Goal: Task Accomplishment & Management: Manage account settings

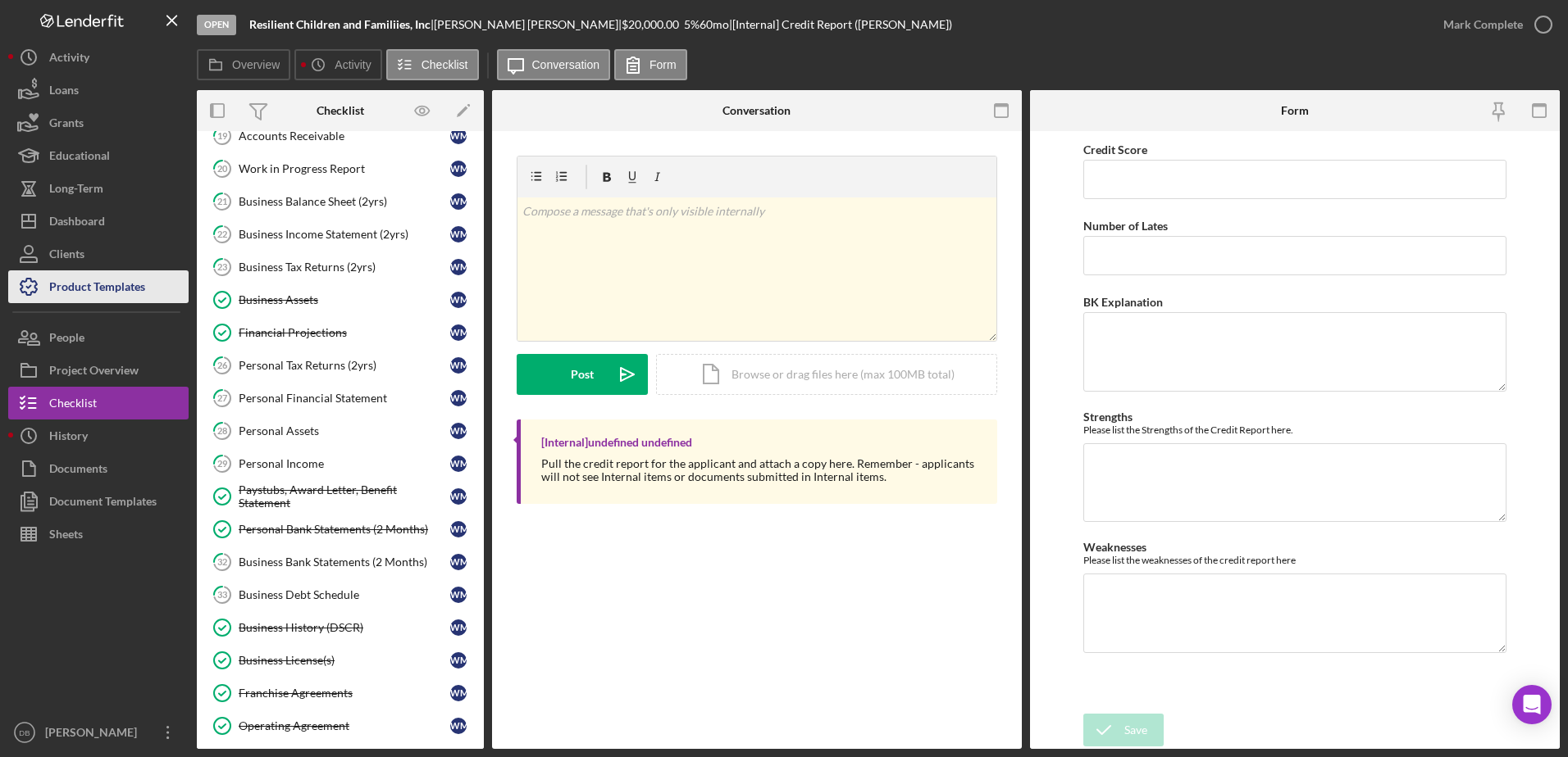
scroll to position [245, 0]
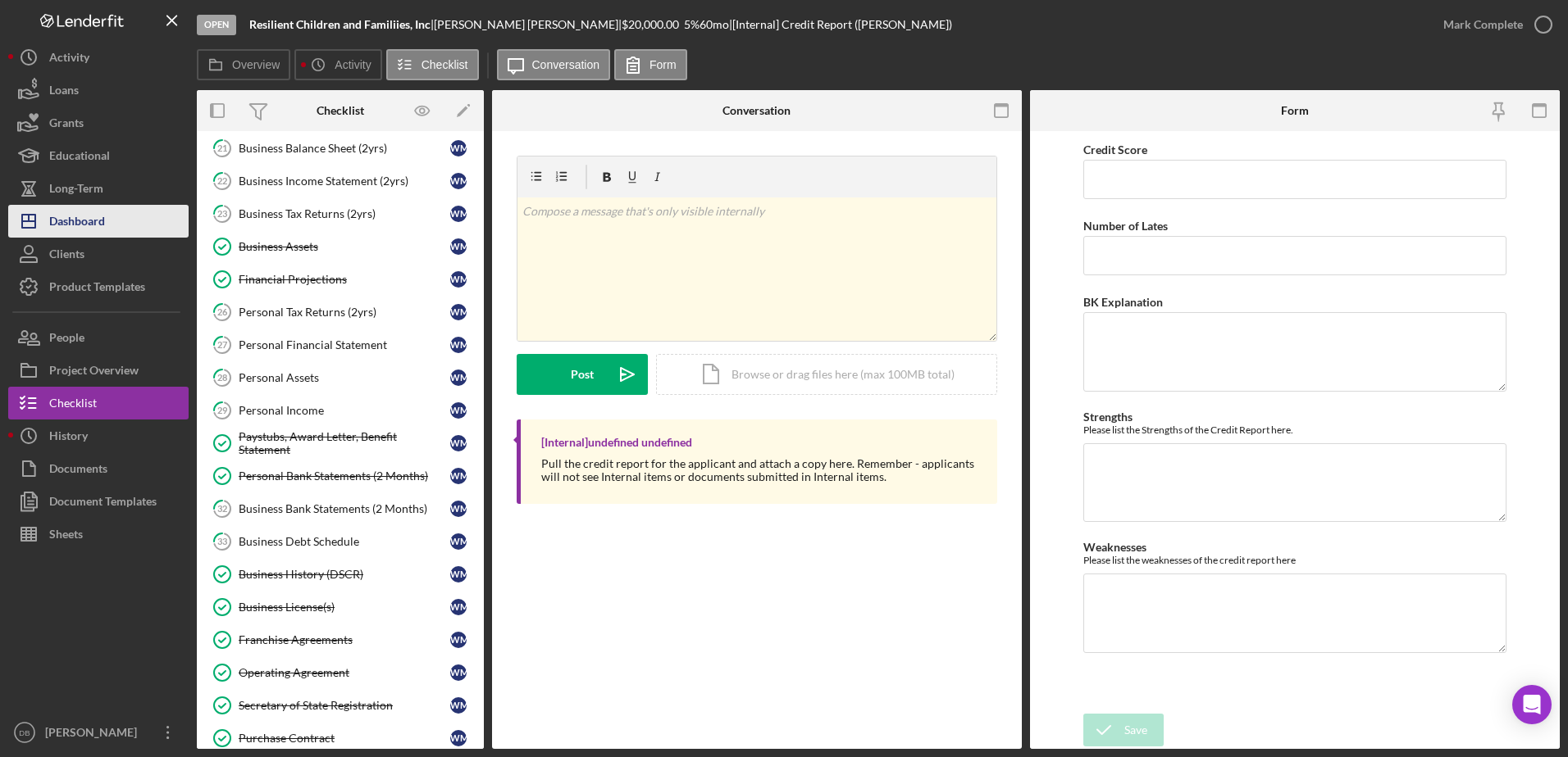
click at [87, 225] on div "Dashboard" at bounding box center [78, 224] width 56 height 37
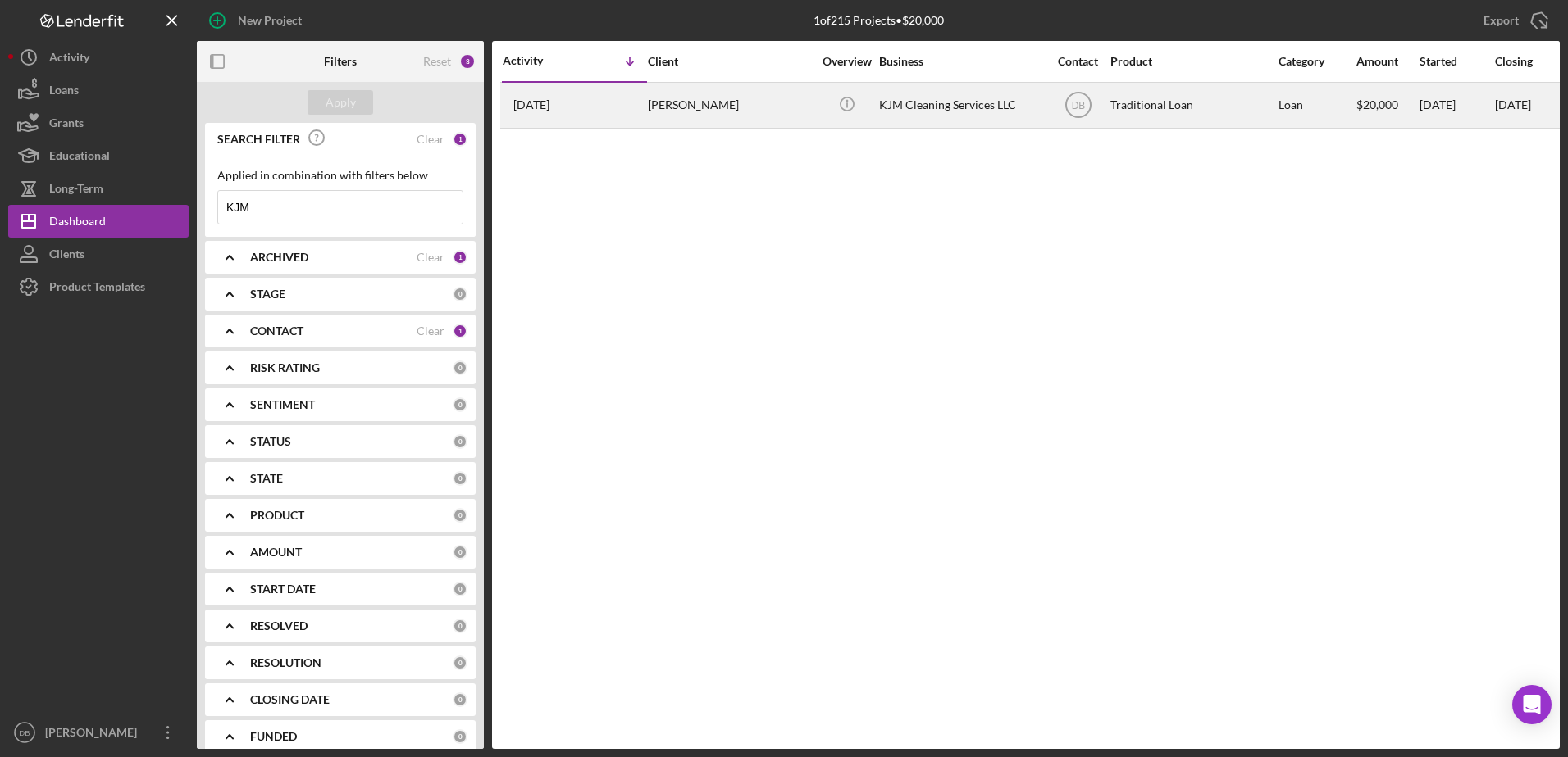
click at [739, 111] on div "[PERSON_NAME]" at bounding box center [730, 105] width 164 height 44
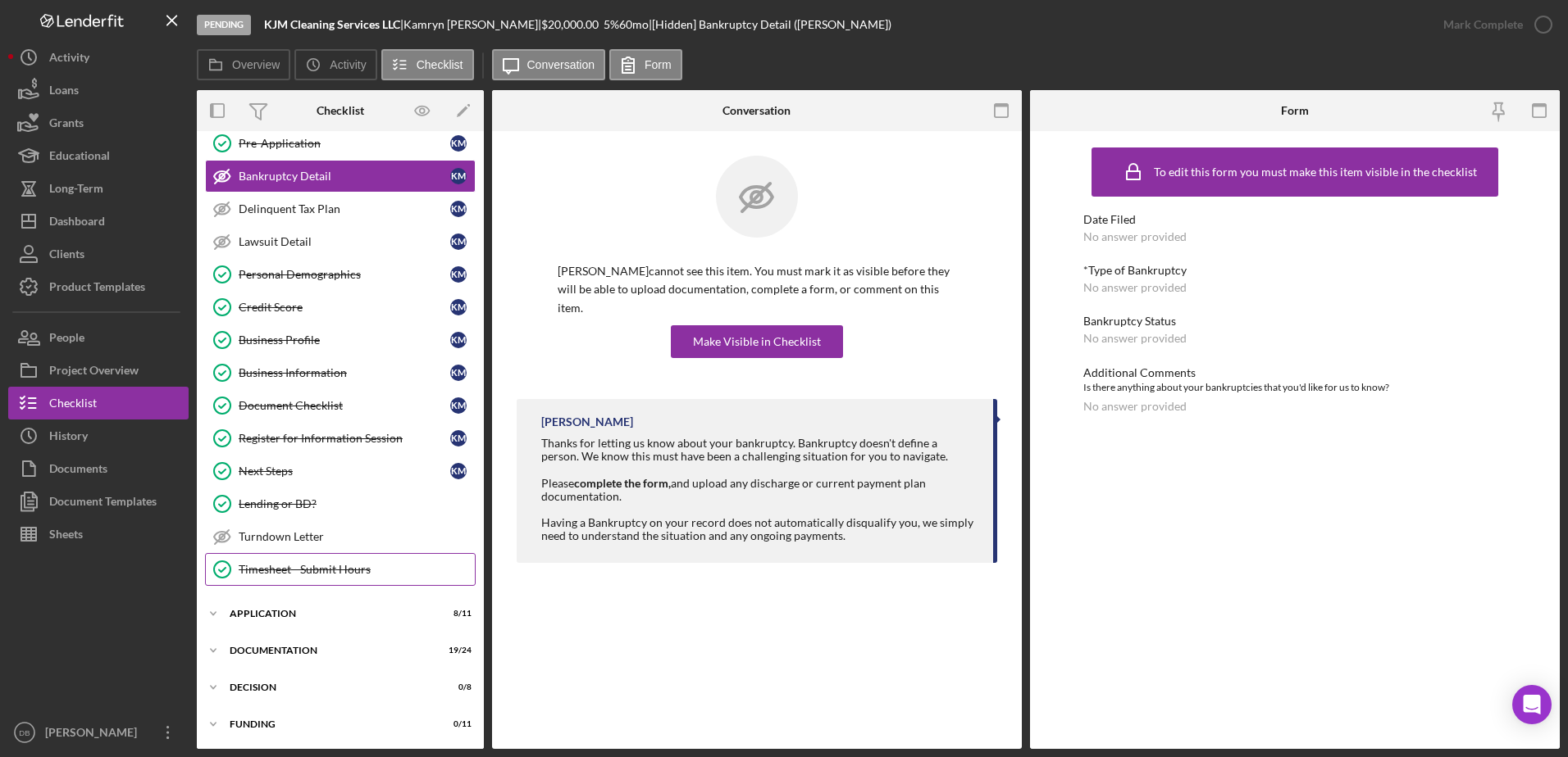
scroll to position [117, 0]
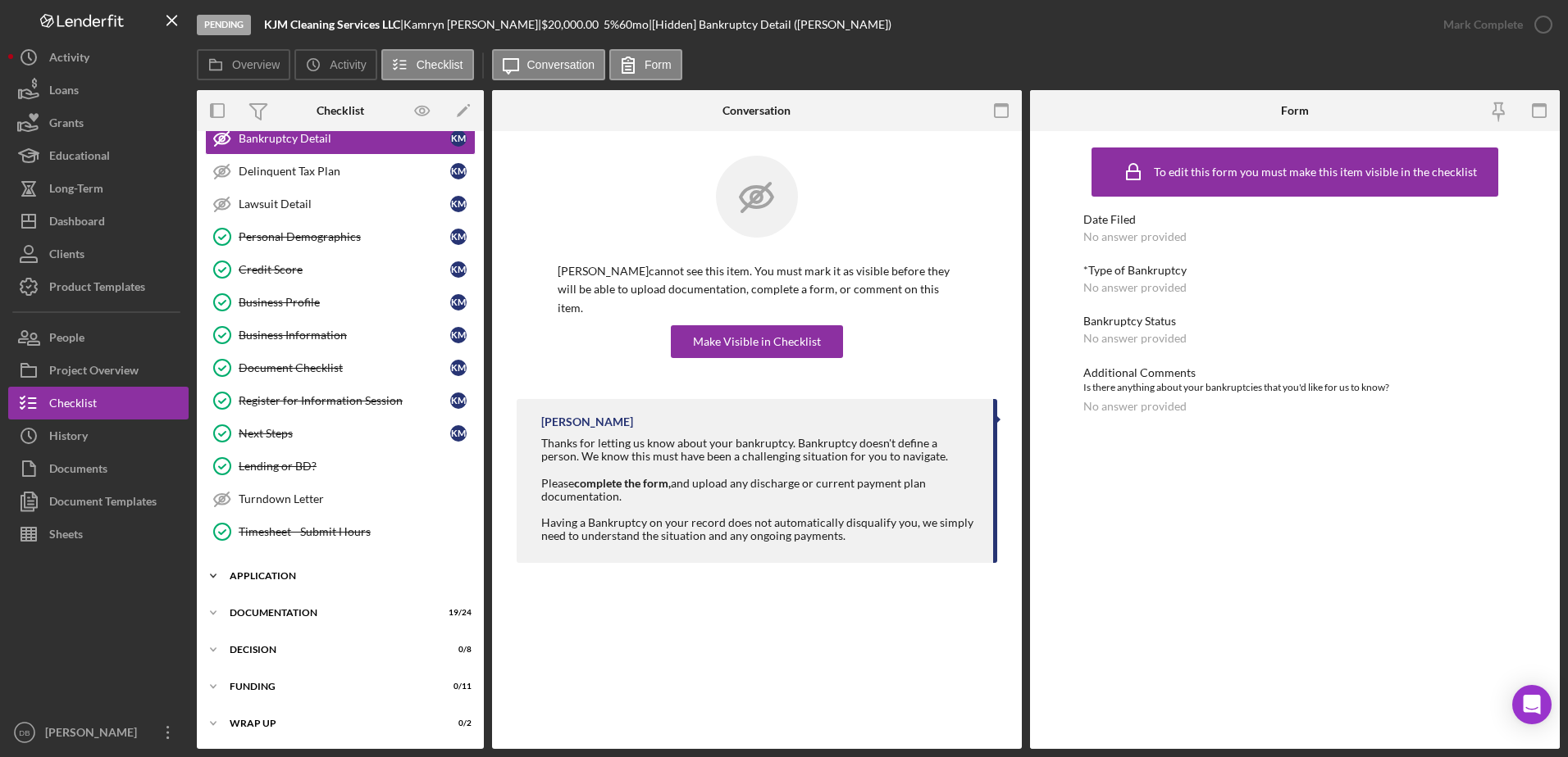
click at [270, 577] on div "Application" at bounding box center [346, 576] width 233 height 10
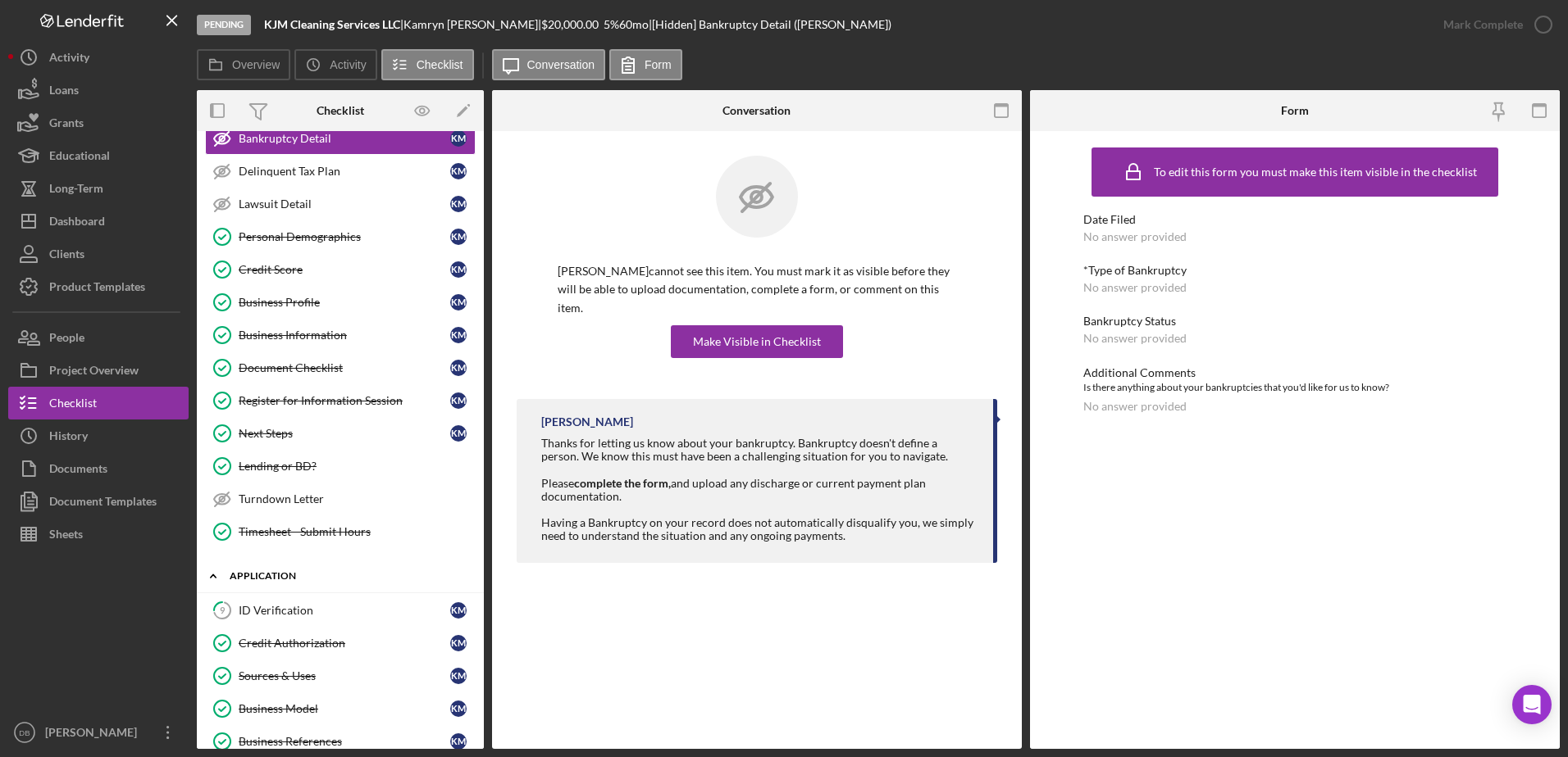
click at [267, 575] on div "Application" at bounding box center [346, 576] width 233 height 10
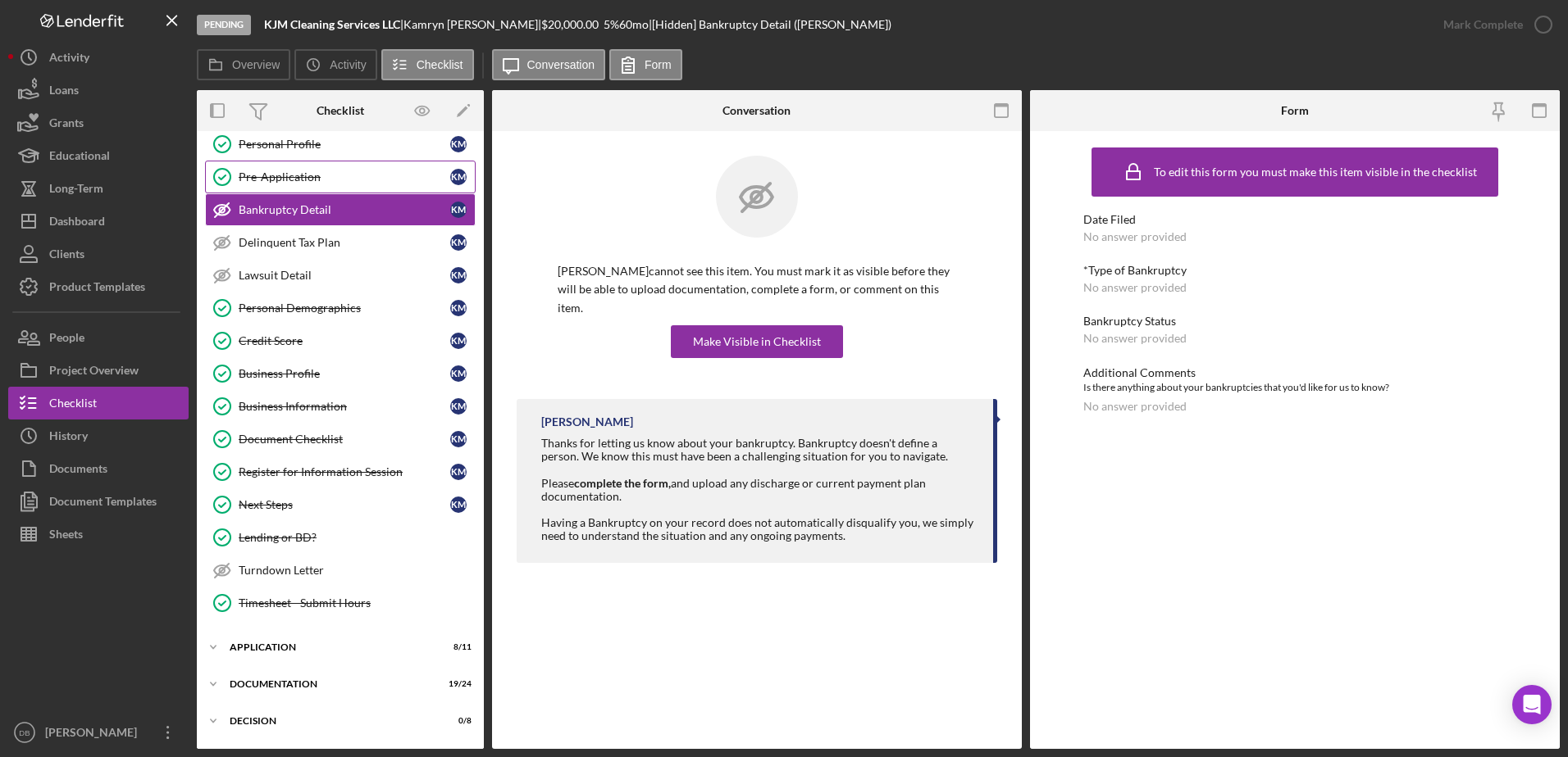
scroll to position [0, 0]
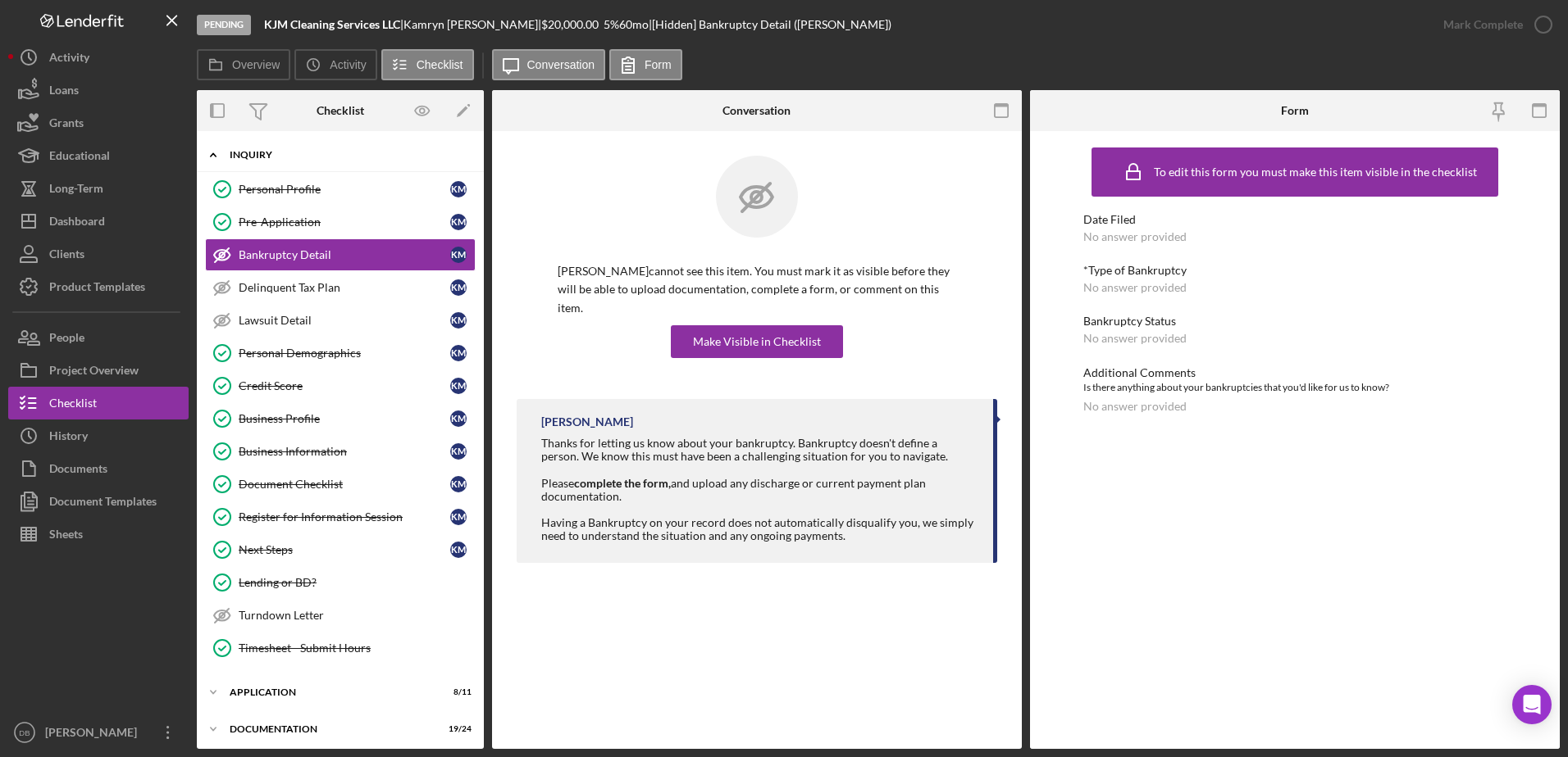
click at [270, 151] on div "Inquiry" at bounding box center [346, 155] width 233 height 10
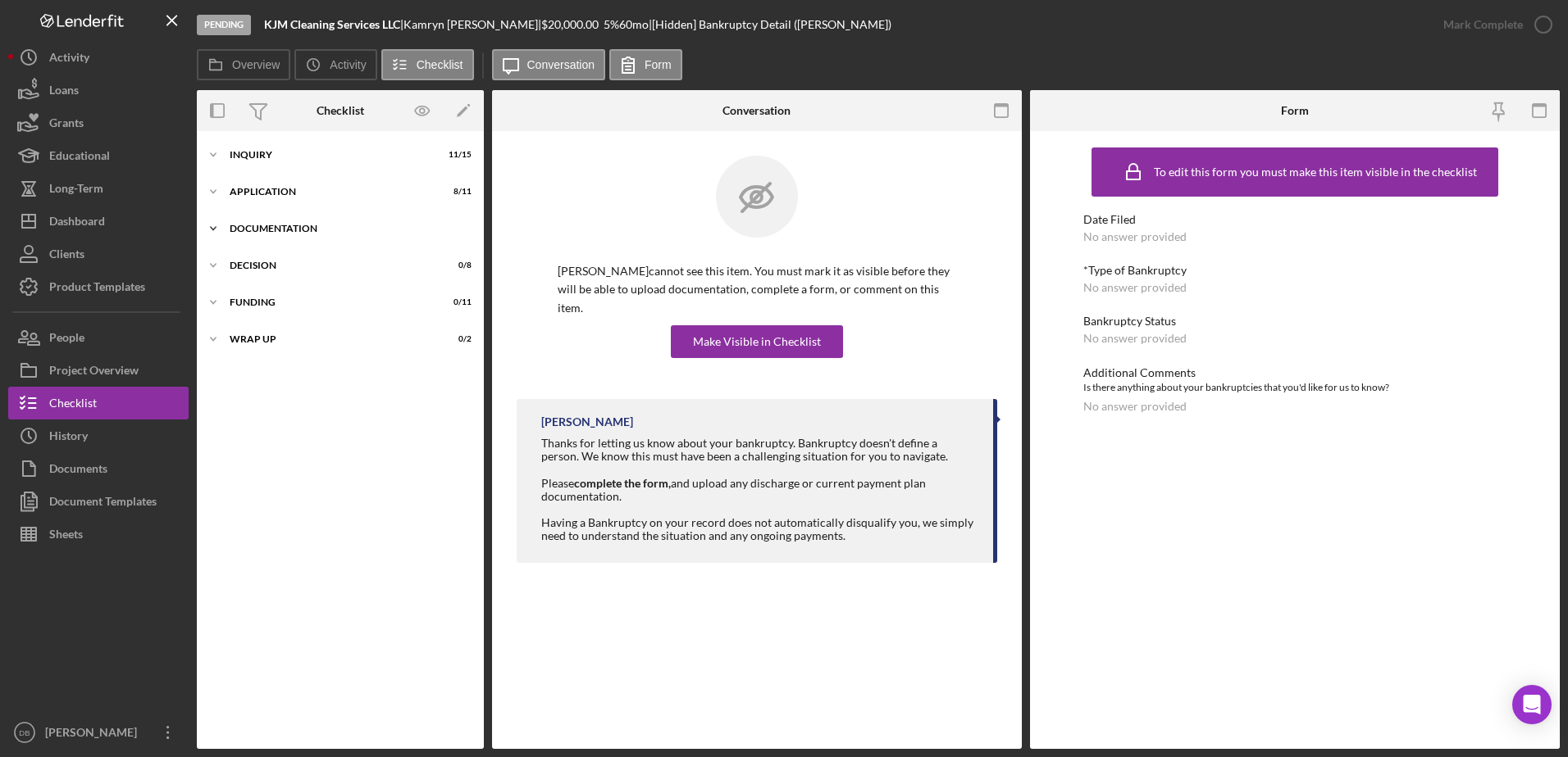
click at [272, 219] on div "Icon/Expander Documentation 19 / 24" at bounding box center [340, 228] width 287 height 33
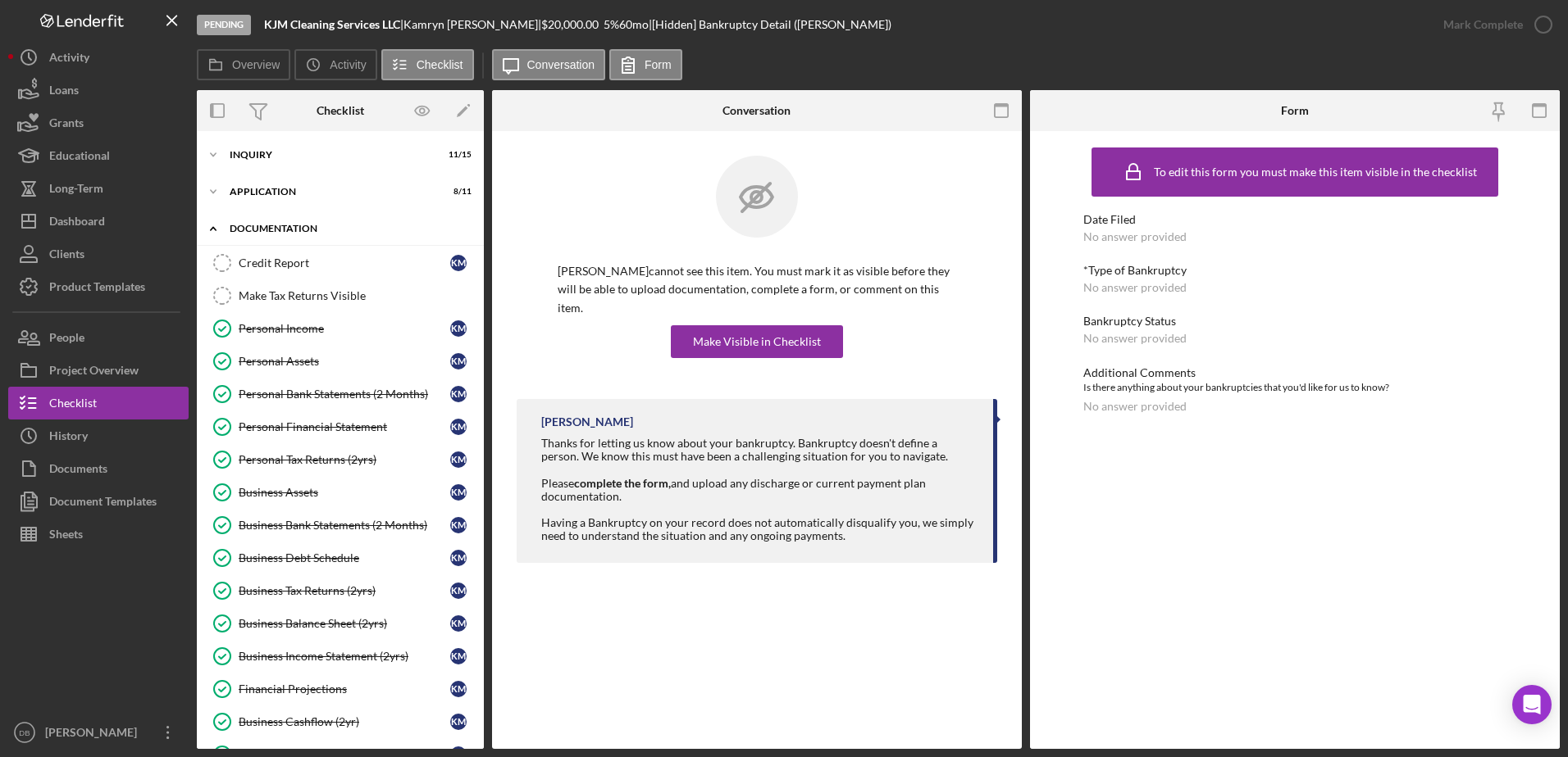
click at [272, 219] on div "Icon/Expander Documentation 19 / 24" at bounding box center [340, 229] width 287 height 34
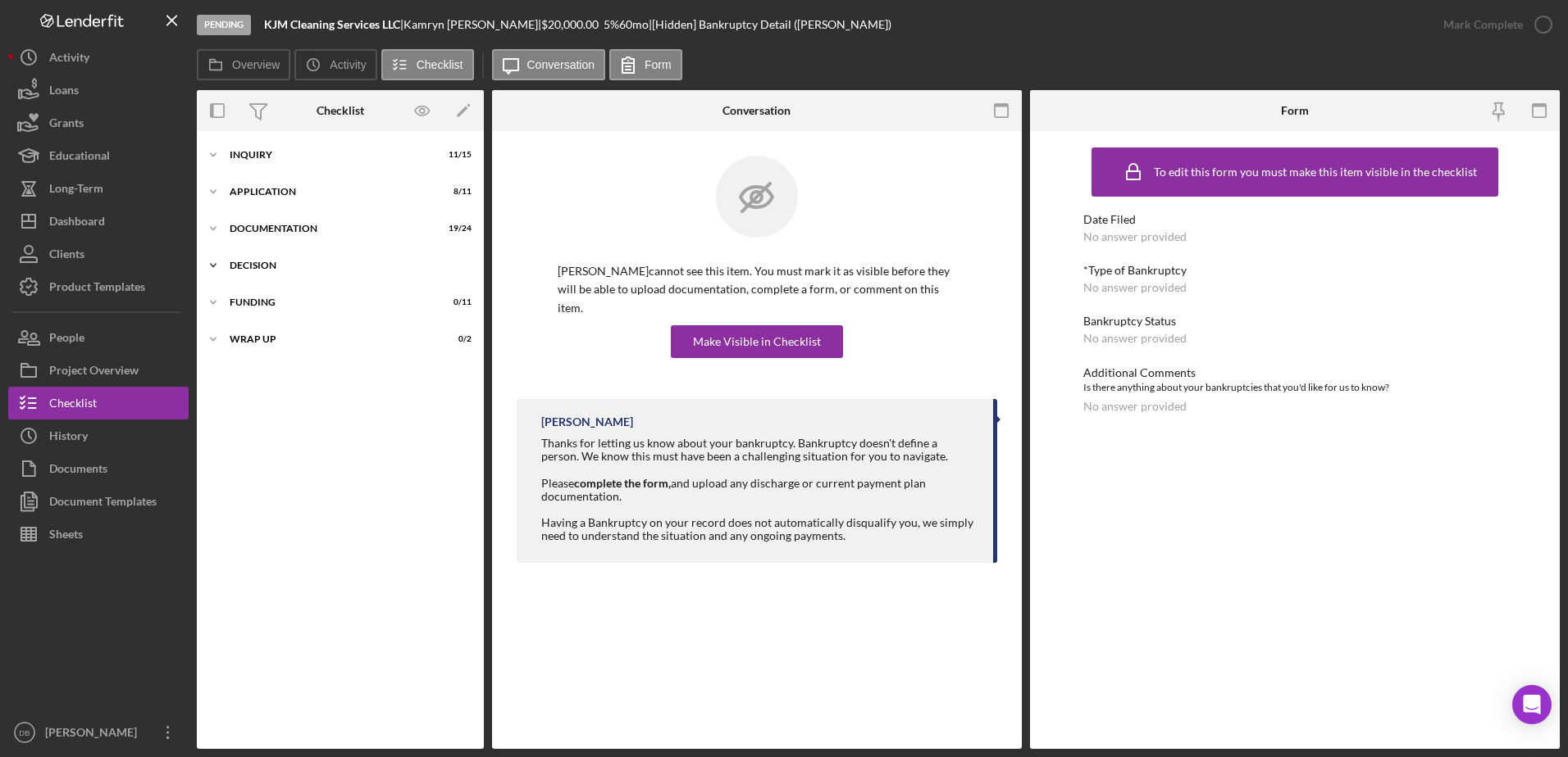
click at [273, 265] on div "Decision" at bounding box center [346, 265] width 233 height 10
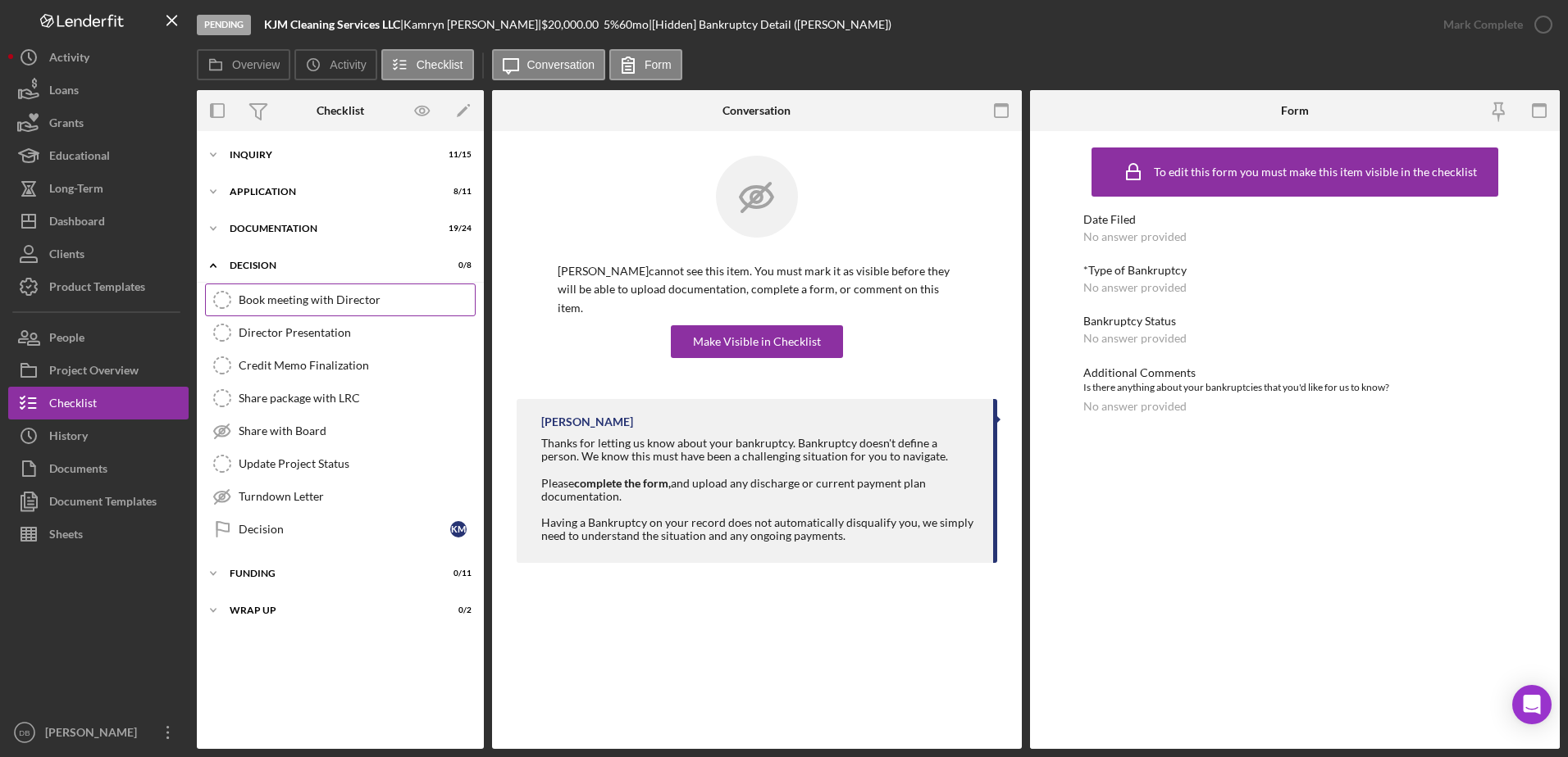
click at [272, 302] on div "Book meeting with Director" at bounding box center [357, 300] width 236 height 13
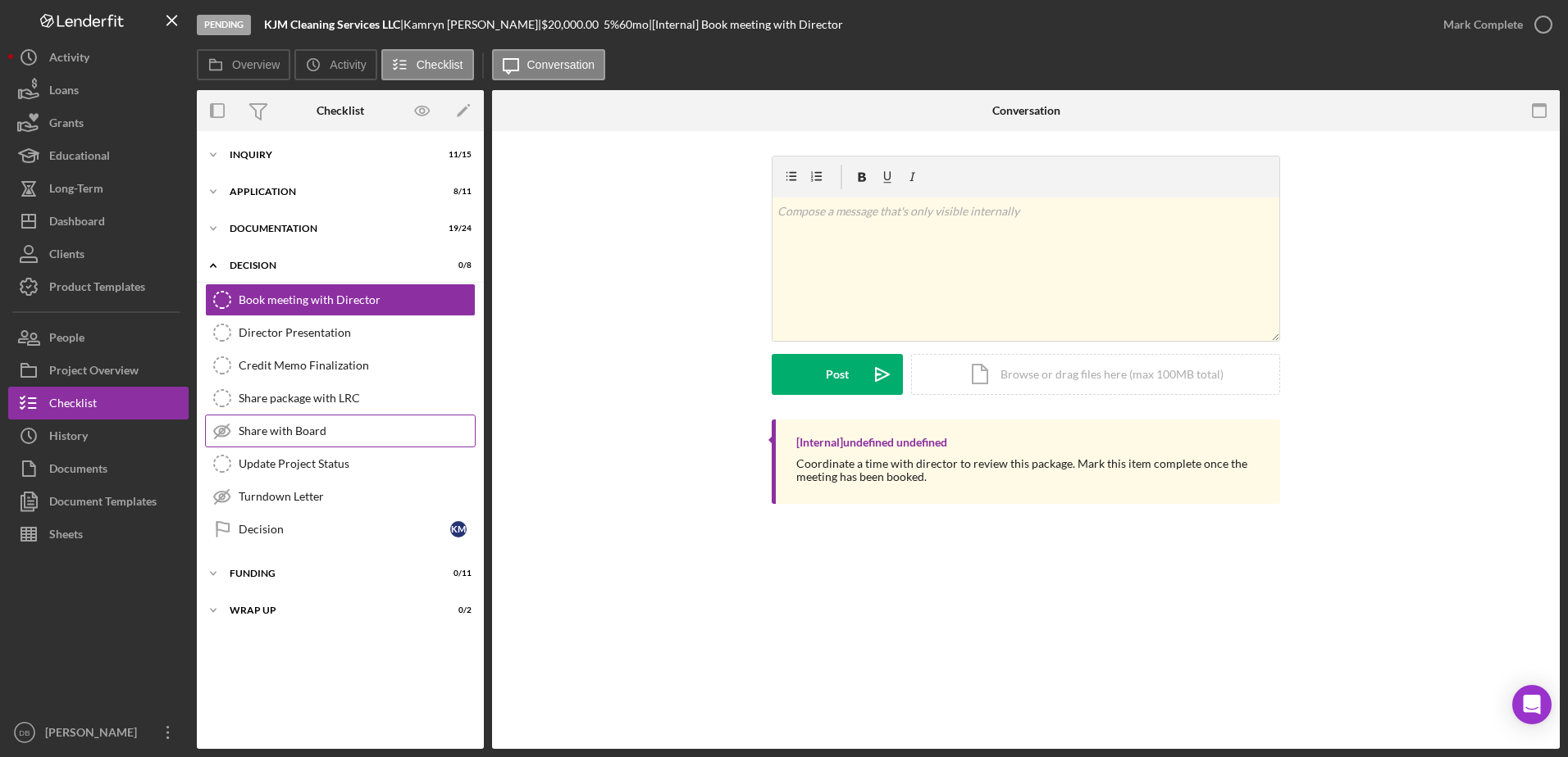
click at [401, 433] on div "Share with Board" at bounding box center [357, 431] width 236 height 13
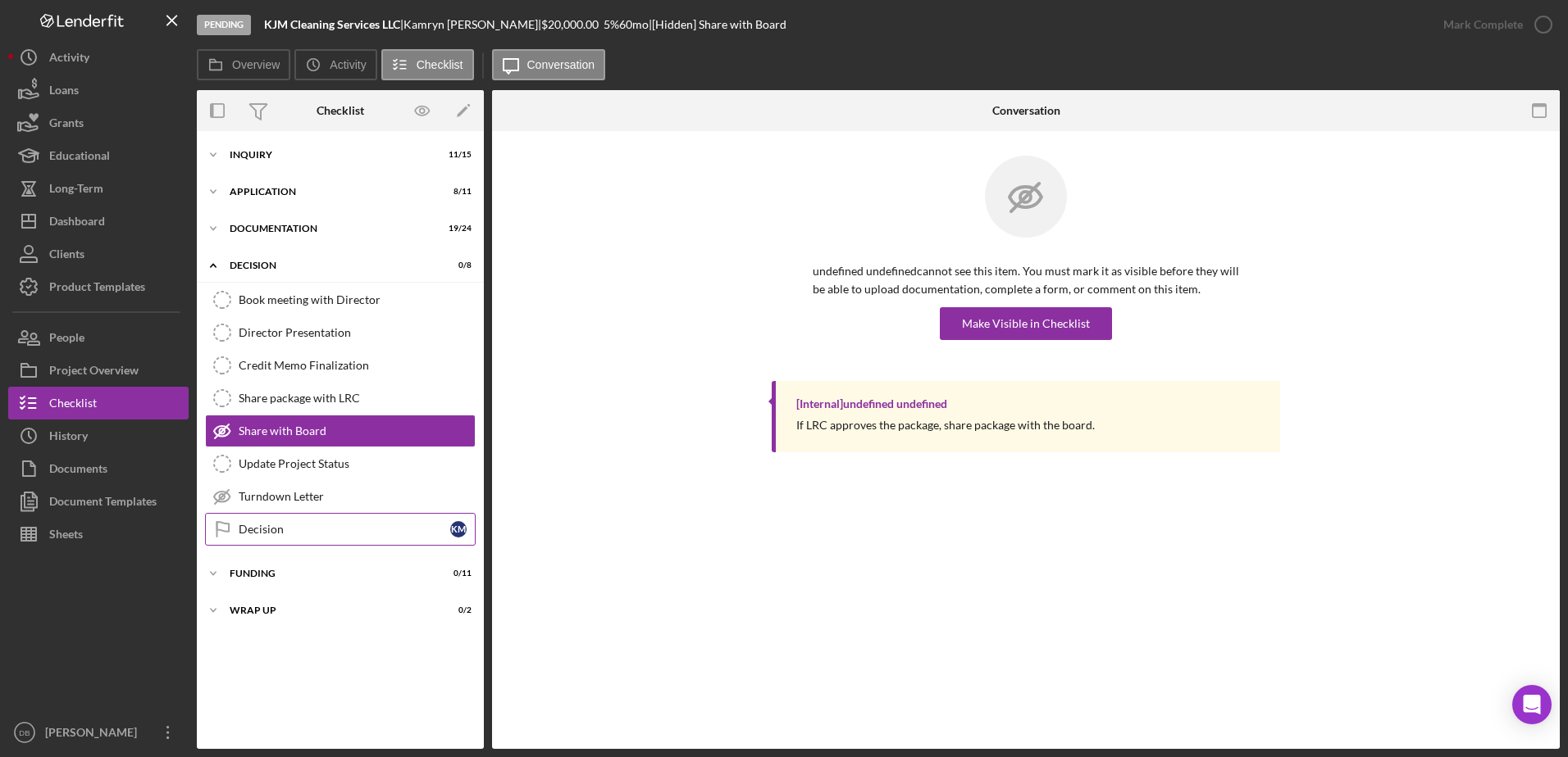
click at [340, 517] on link "Decision Decision K M" at bounding box center [341, 529] width 271 height 33
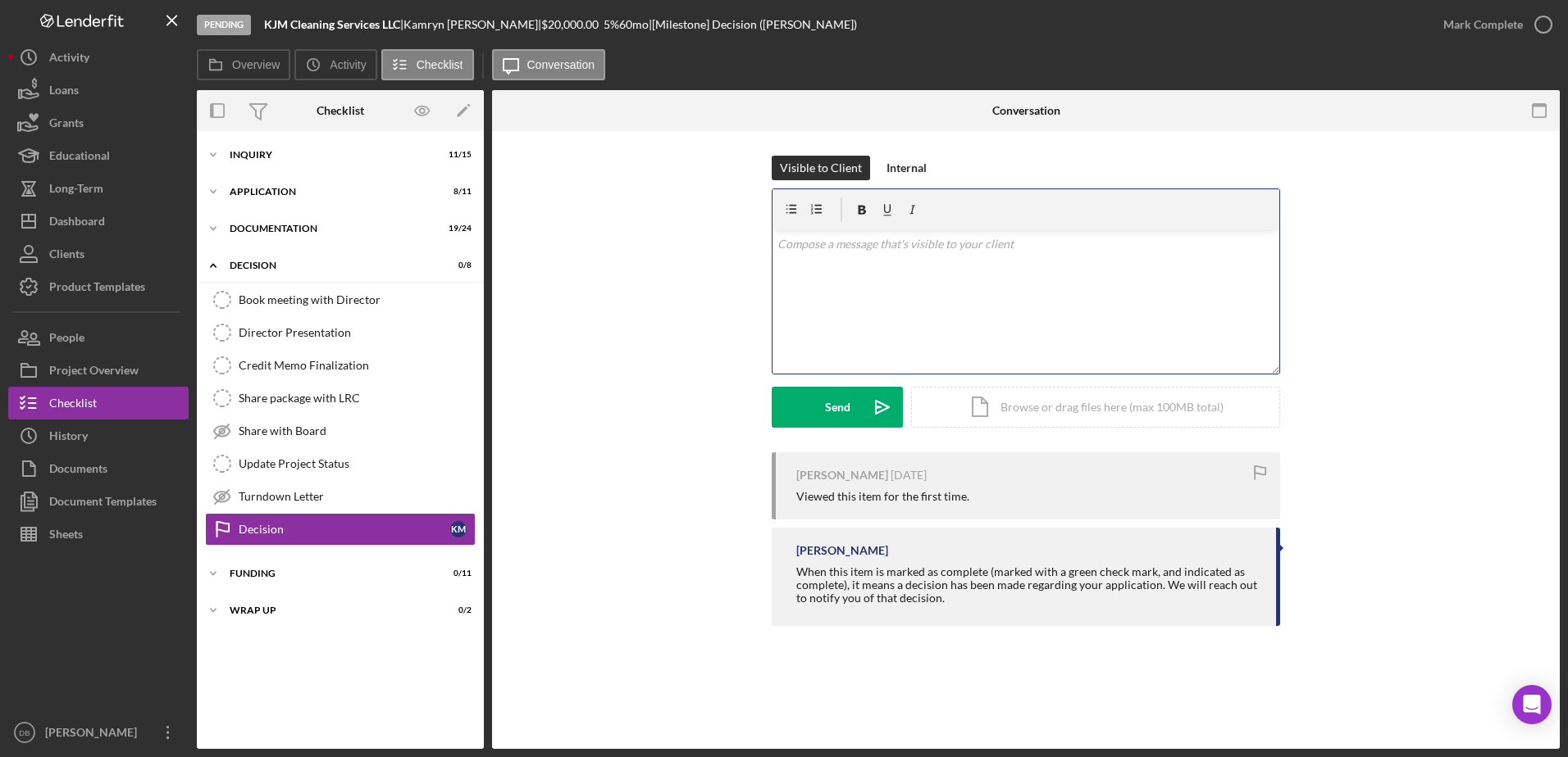
click at [959, 301] on div "v Color teal Color pink Remove color Add row above Add row below Add column bef…" at bounding box center [1025, 302] width 507 height 144
click at [842, 417] on div "Upload" at bounding box center [838, 407] width 37 height 41
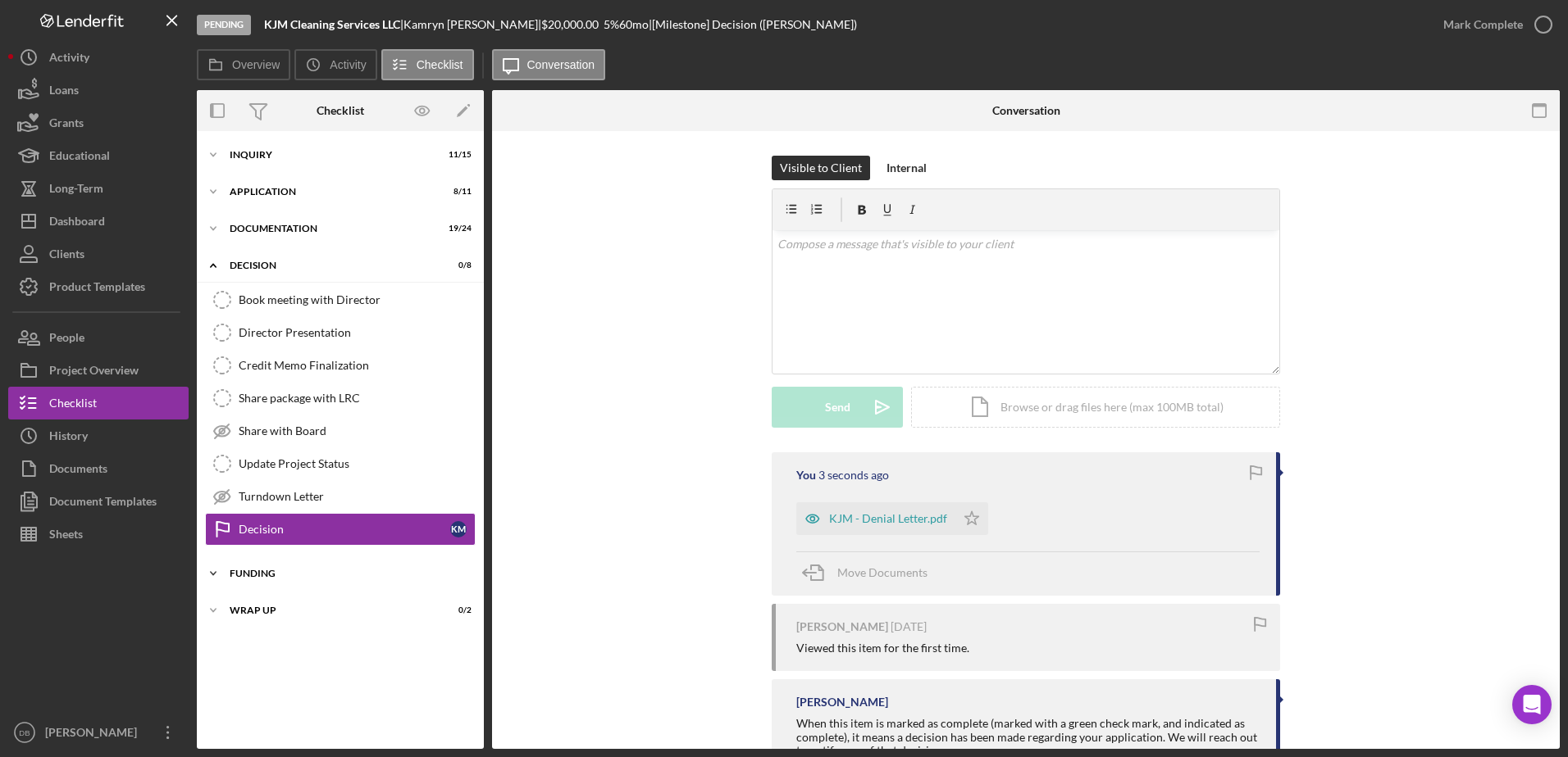
click at [367, 563] on div "Icon/Expander Funding 0 / 11" at bounding box center [340, 573] width 287 height 33
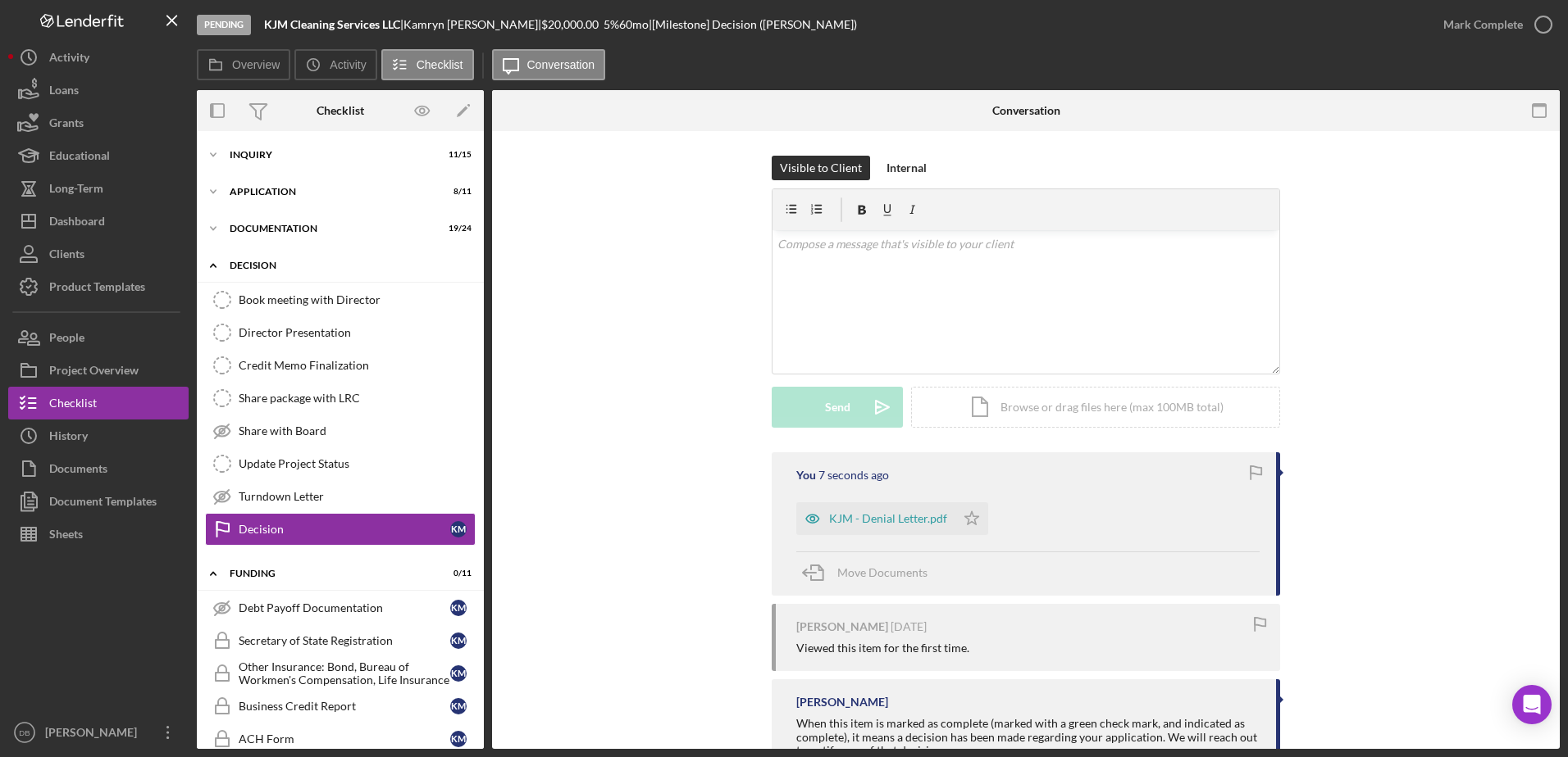
click at [254, 271] on div "Icon/Expander Decision 0 / 8" at bounding box center [340, 266] width 287 height 34
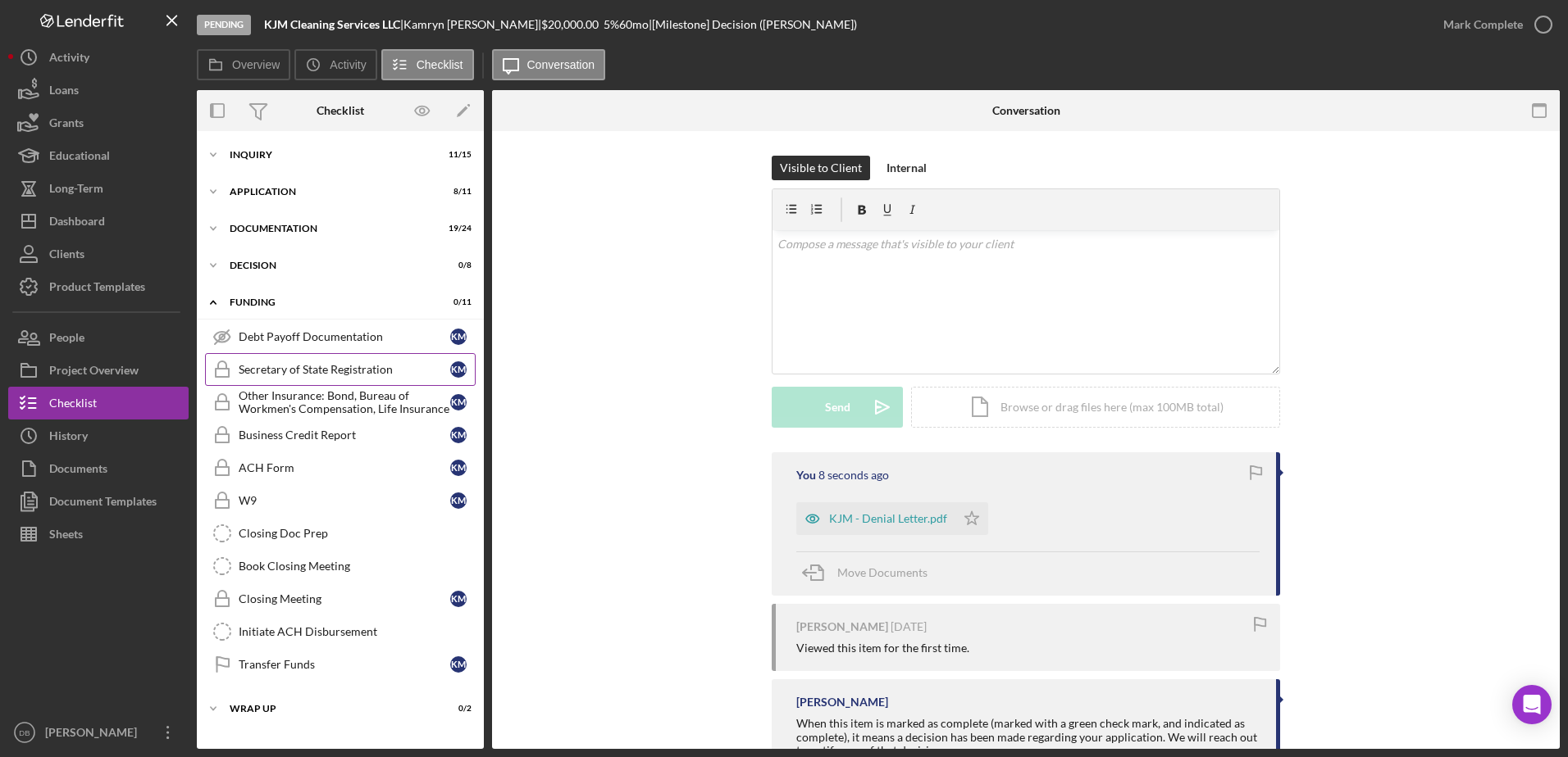
click at [293, 367] on div "Secretary of State Registration" at bounding box center [345, 370] width 212 height 13
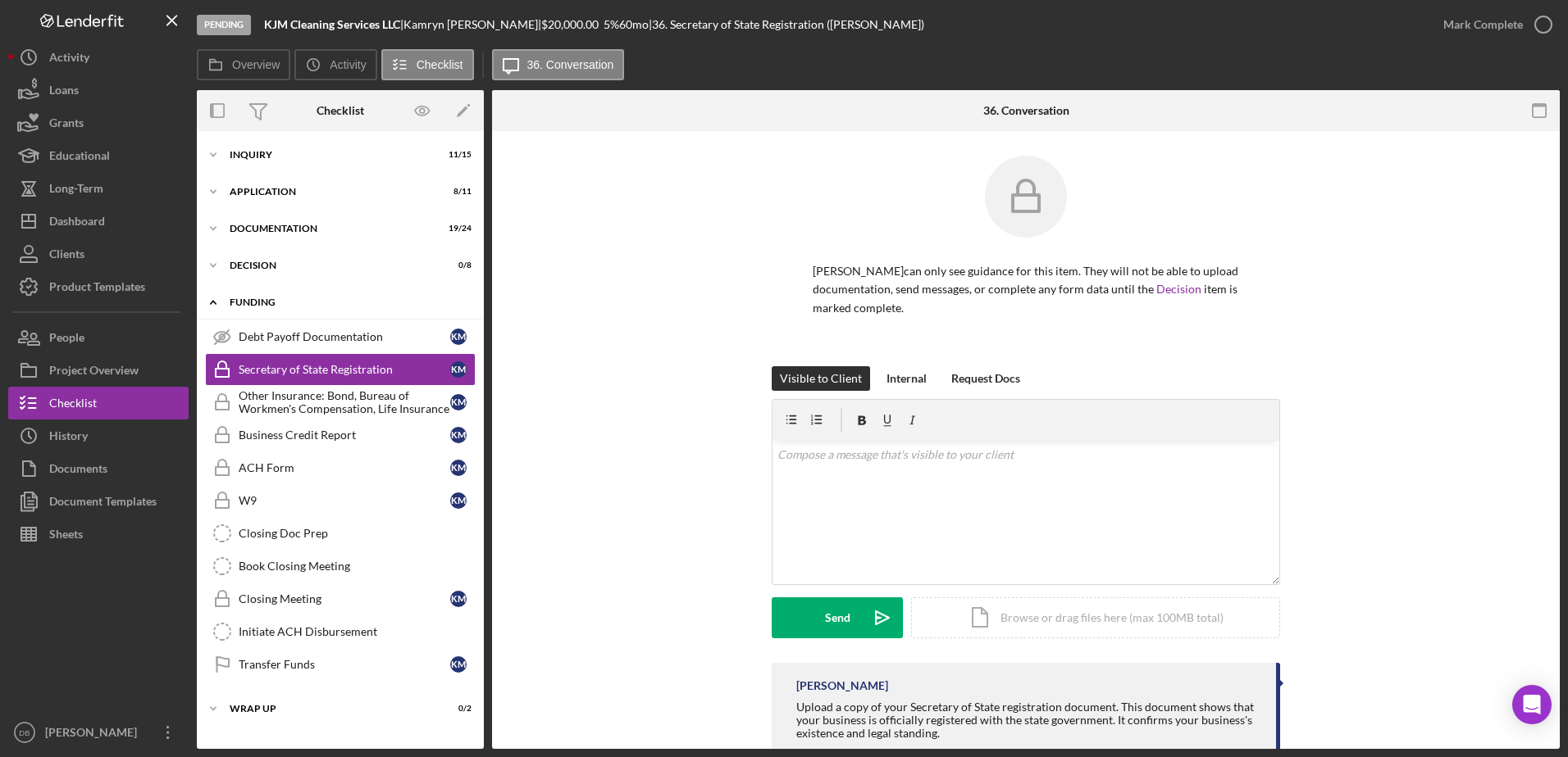
click at [263, 299] on div "Funding" at bounding box center [346, 302] width 233 height 10
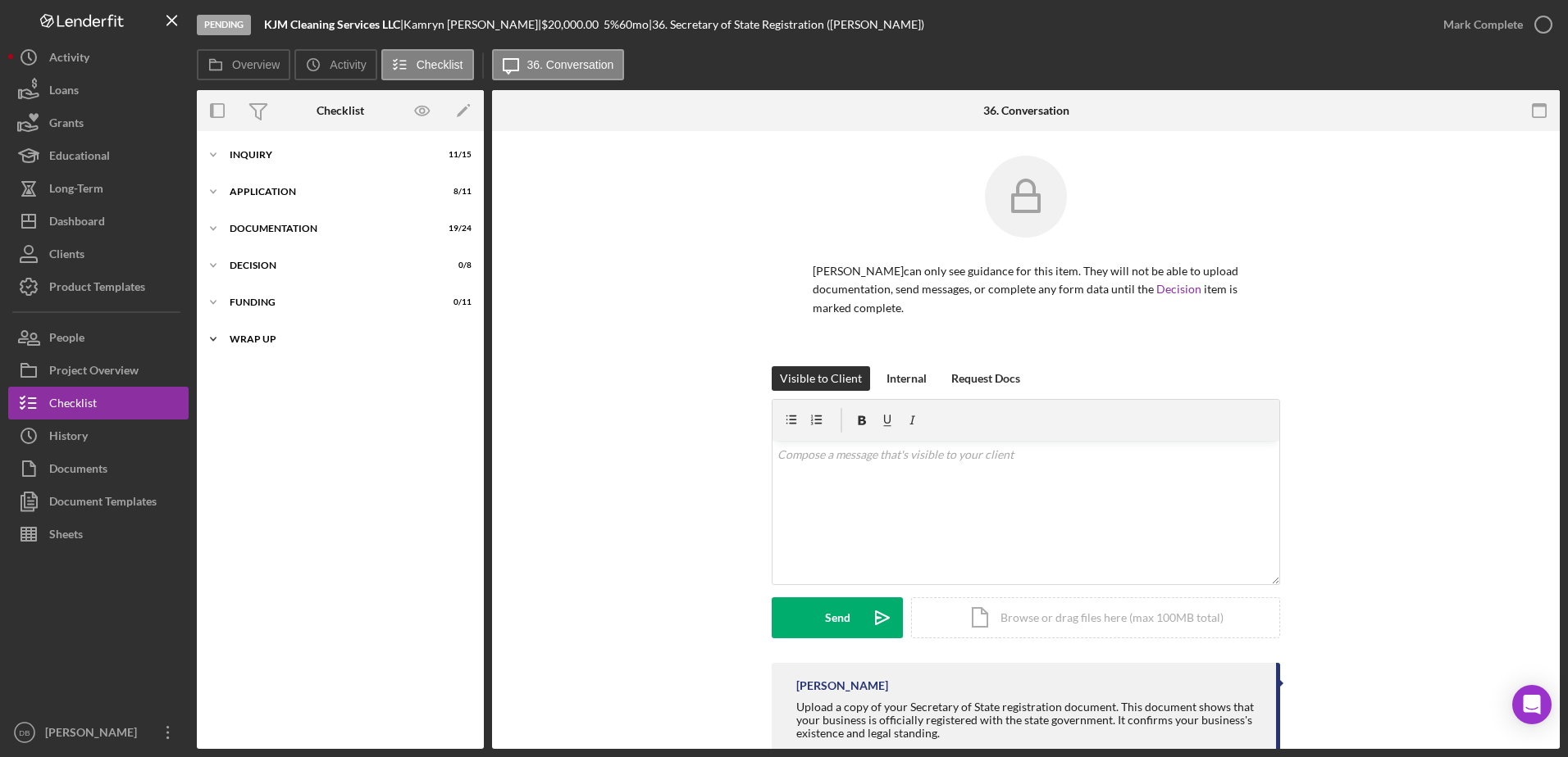
click at [259, 331] on div "Icon/Expander Wrap up 0 / 2" at bounding box center [340, 339] width 287 height 33
click at [263, 341] on div "Wrap up" at bounding box center [346, 339] width 233 height 10
click at [263, 340] on div "Wrap up" at bounding box center [346, 339] width 233 height 10
click at [242, 329] on div "Icon/Expander Wrap up 0 / 2" at bounding box center [340, 340] width 287 height 34
click at [238, 312] on div "Icon/Expander Funding 0 / 11" at bounding box center [340, 301] width 287 height 33
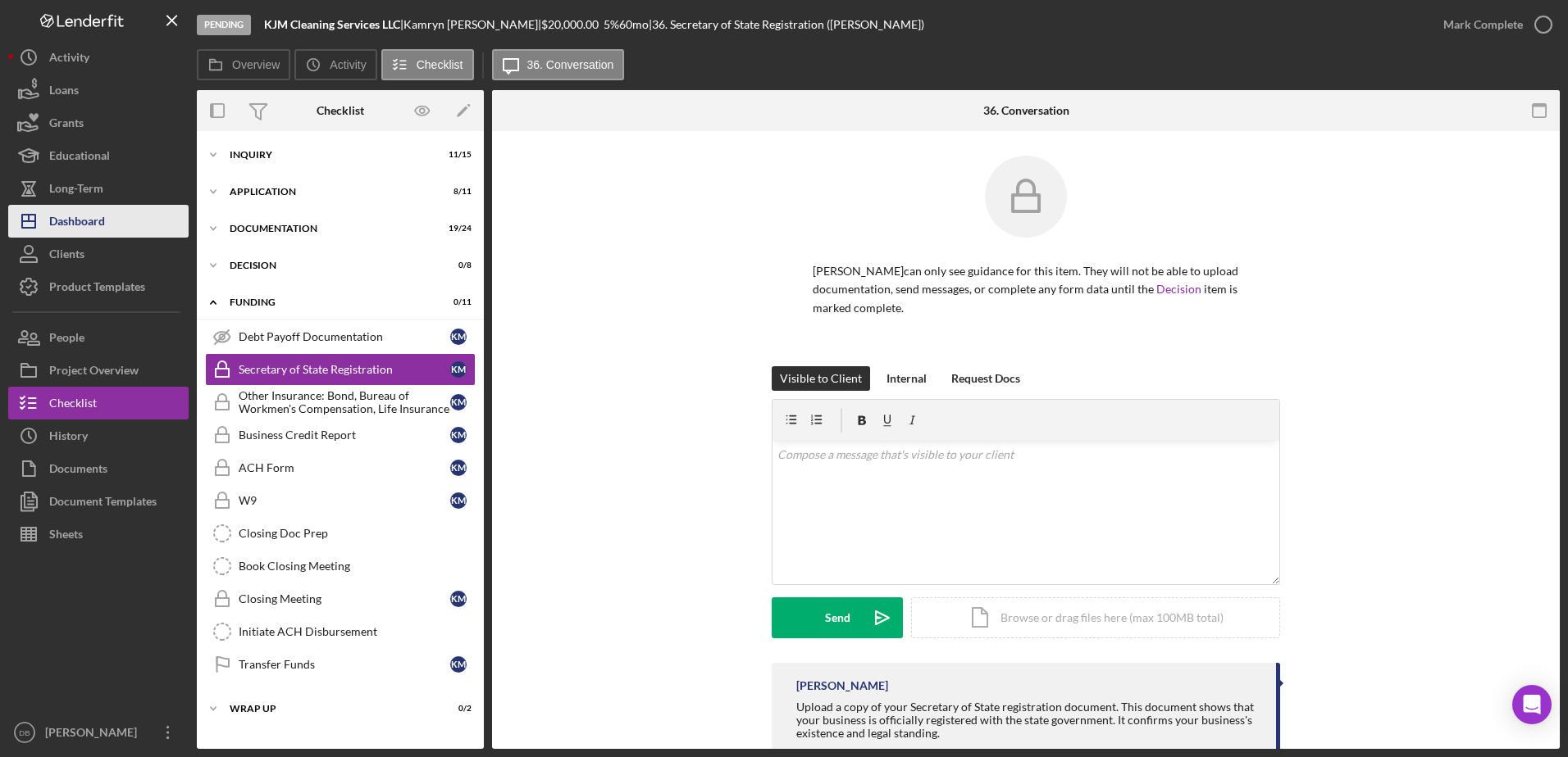
drag, startPoint x: 74, startPoint y: 223, endPoint x: 82, endPoint y: 219, distance: 8.9
click at [74, 223] on div "Dashboard" at bounding box center [78, 224] width 56 height 37
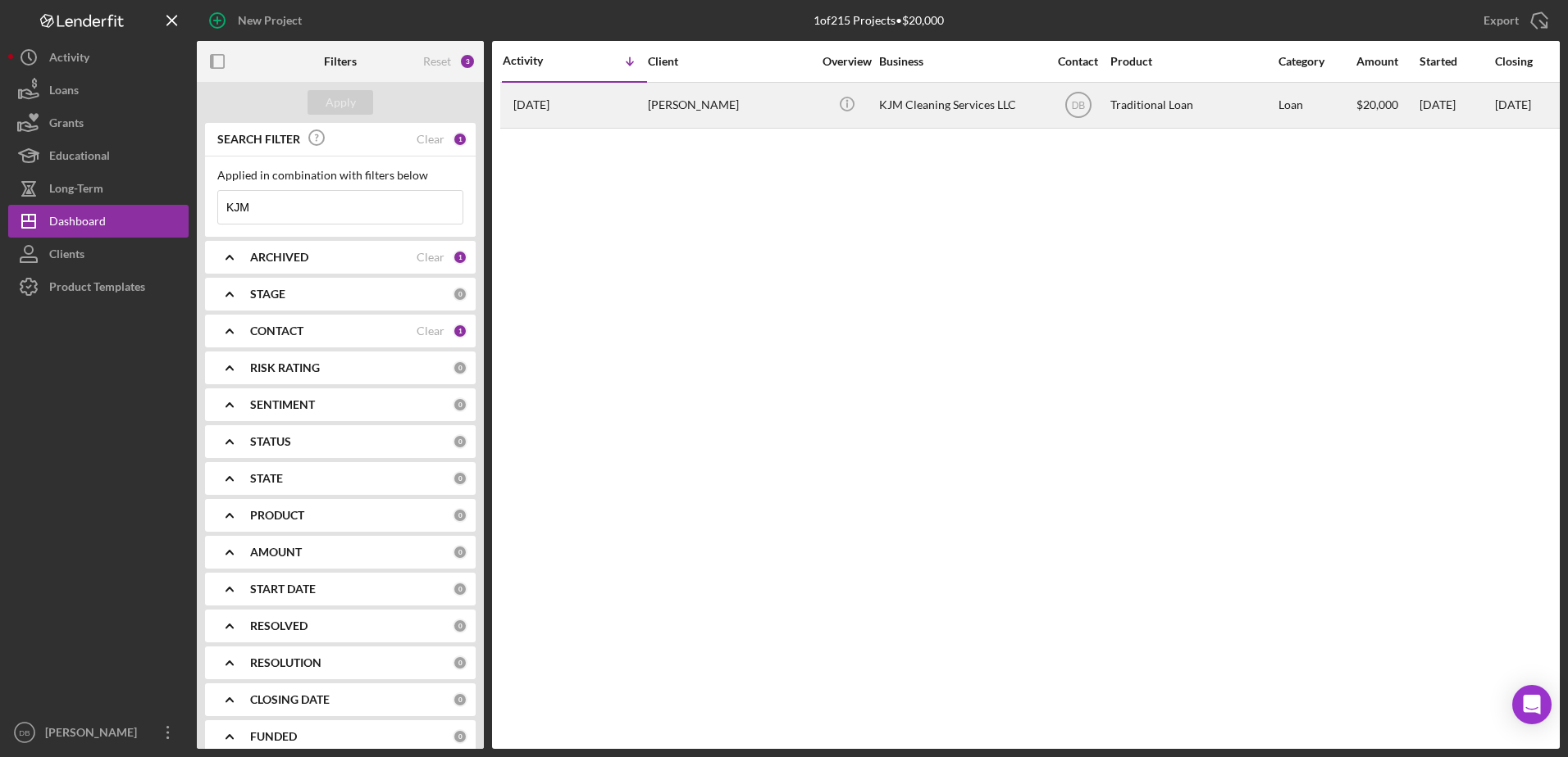
click at [652, 107] on div "[PERSON_NAME]" at bounding box center [730, 105] width 164 height 44
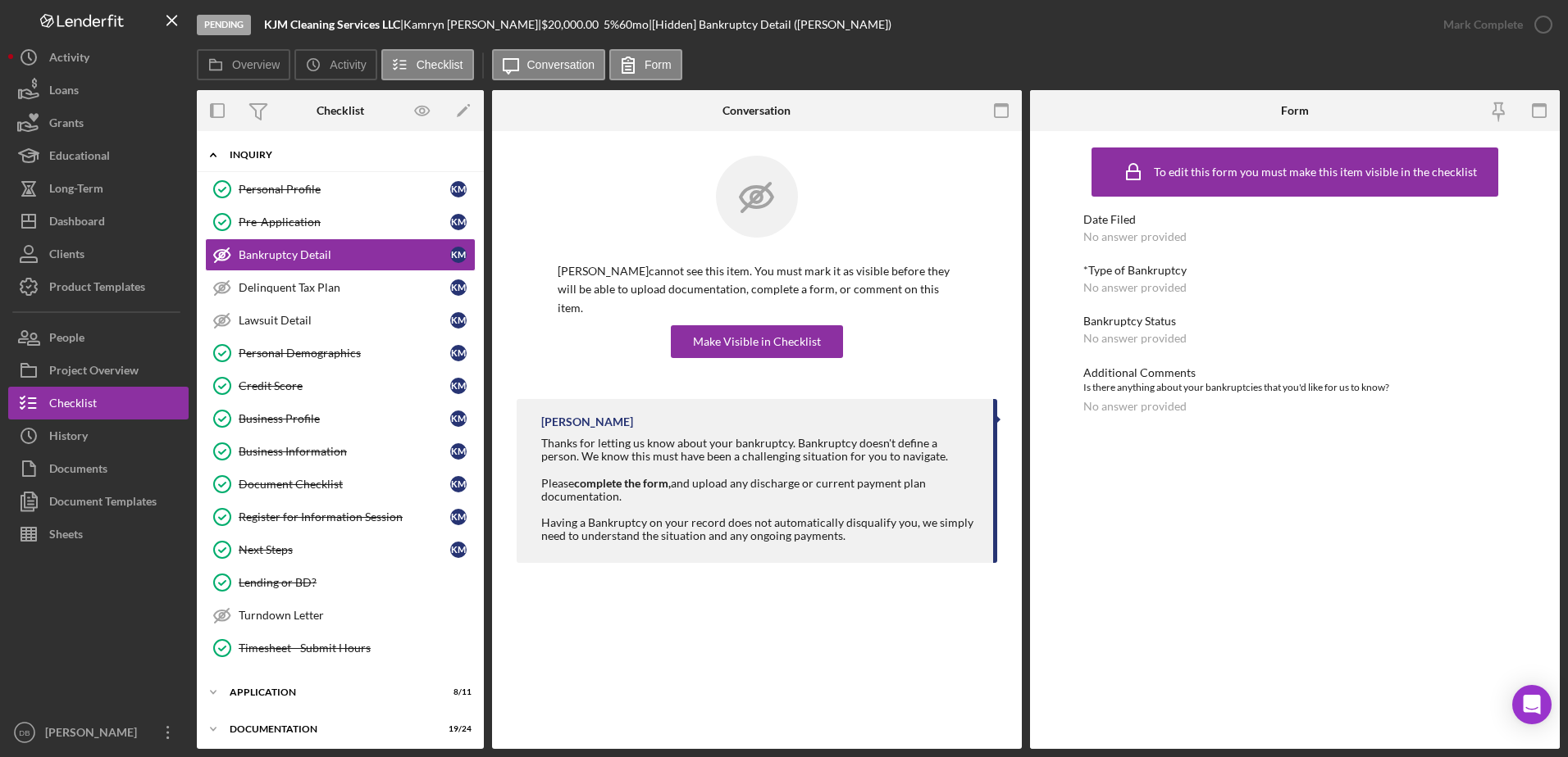
click at [354, 167] on div "Icon/Expander Inquiry 11 / 15" at bounding box center [340, 155] width 287 height 34
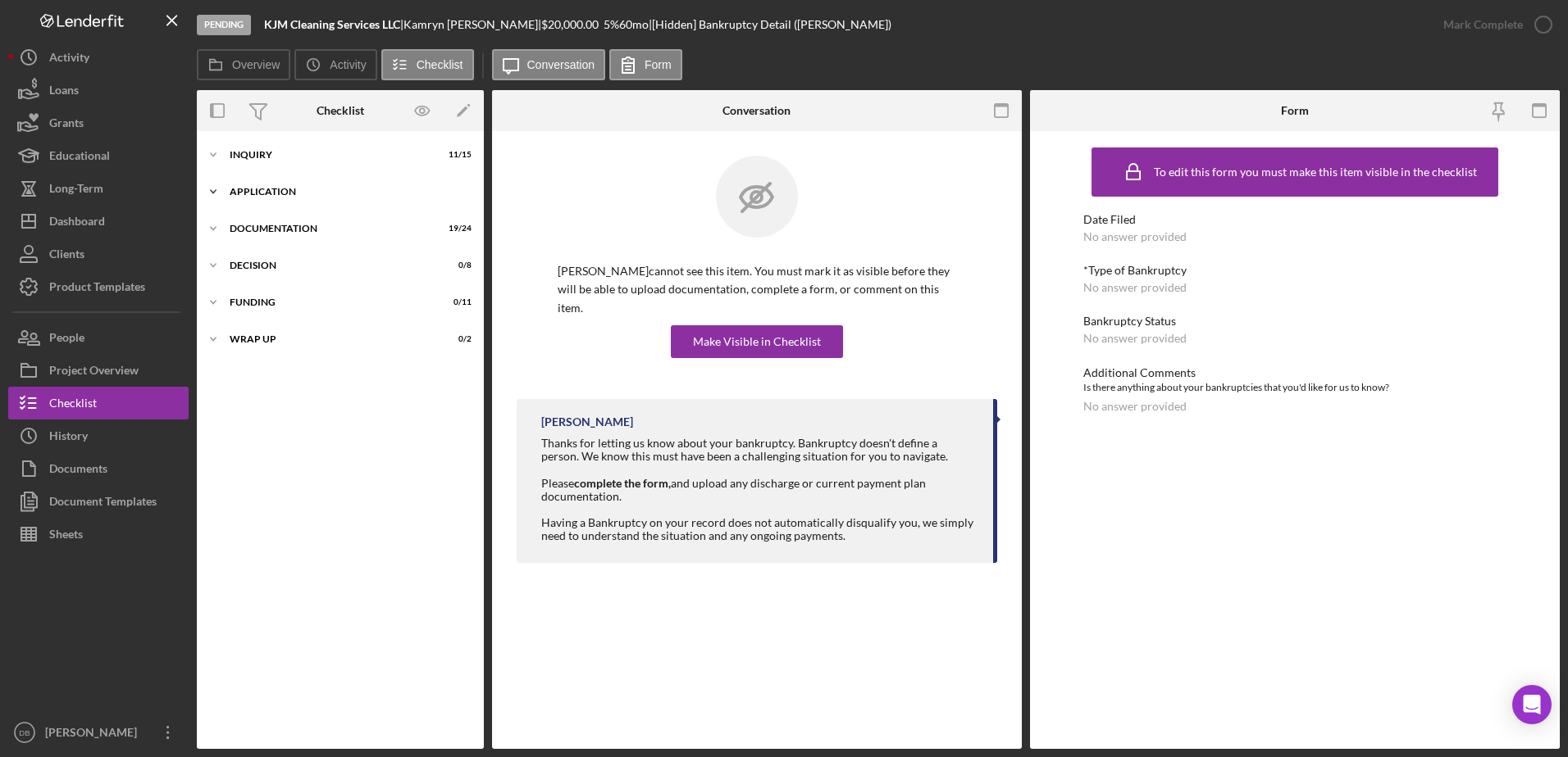
click at [347, 193] on div "Application" at bounding box center [346, 191] width 233 height 10
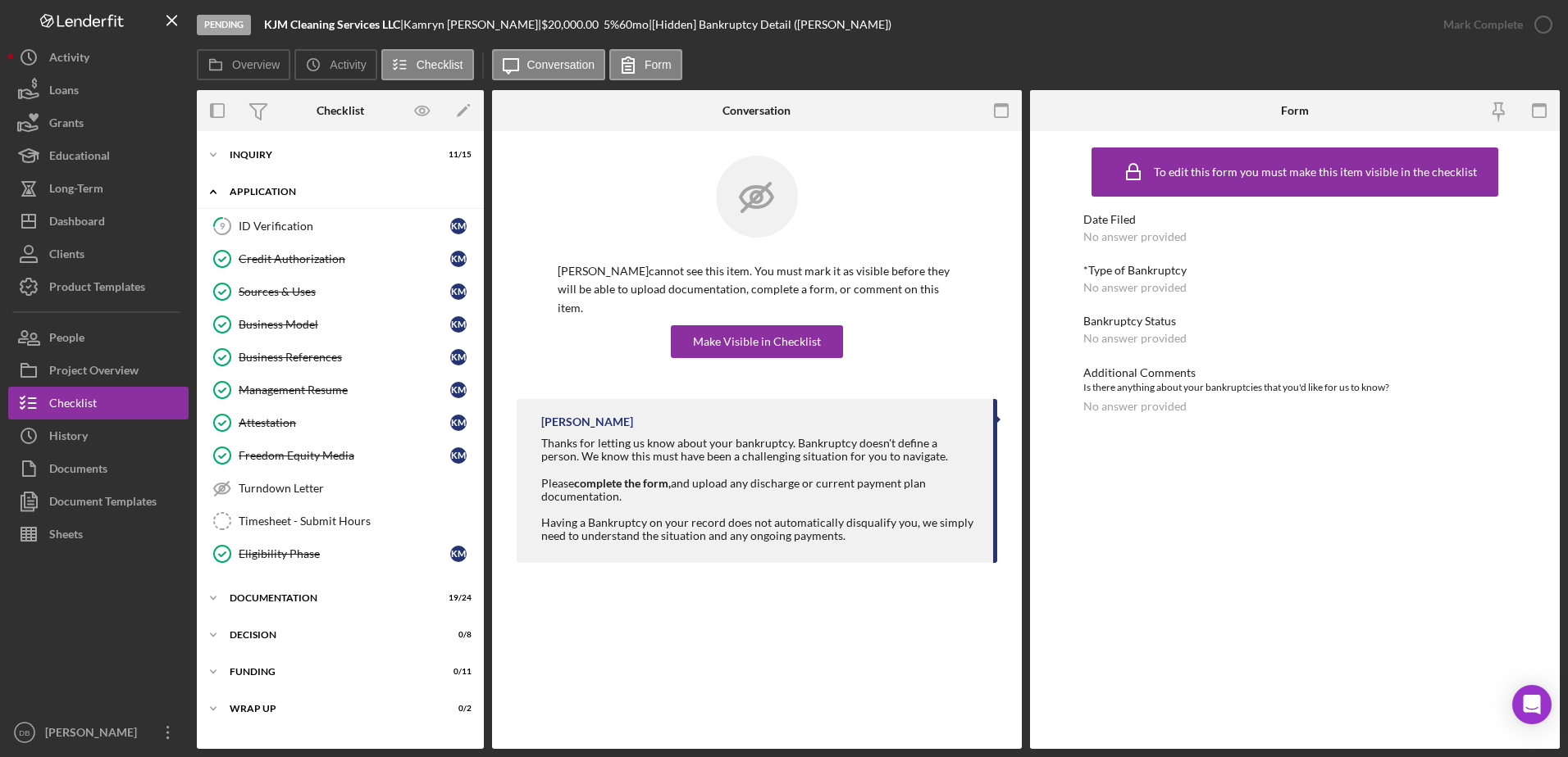
click at [347, 192] on div "Application" at bounding box center [346, 191] width 233 height 10
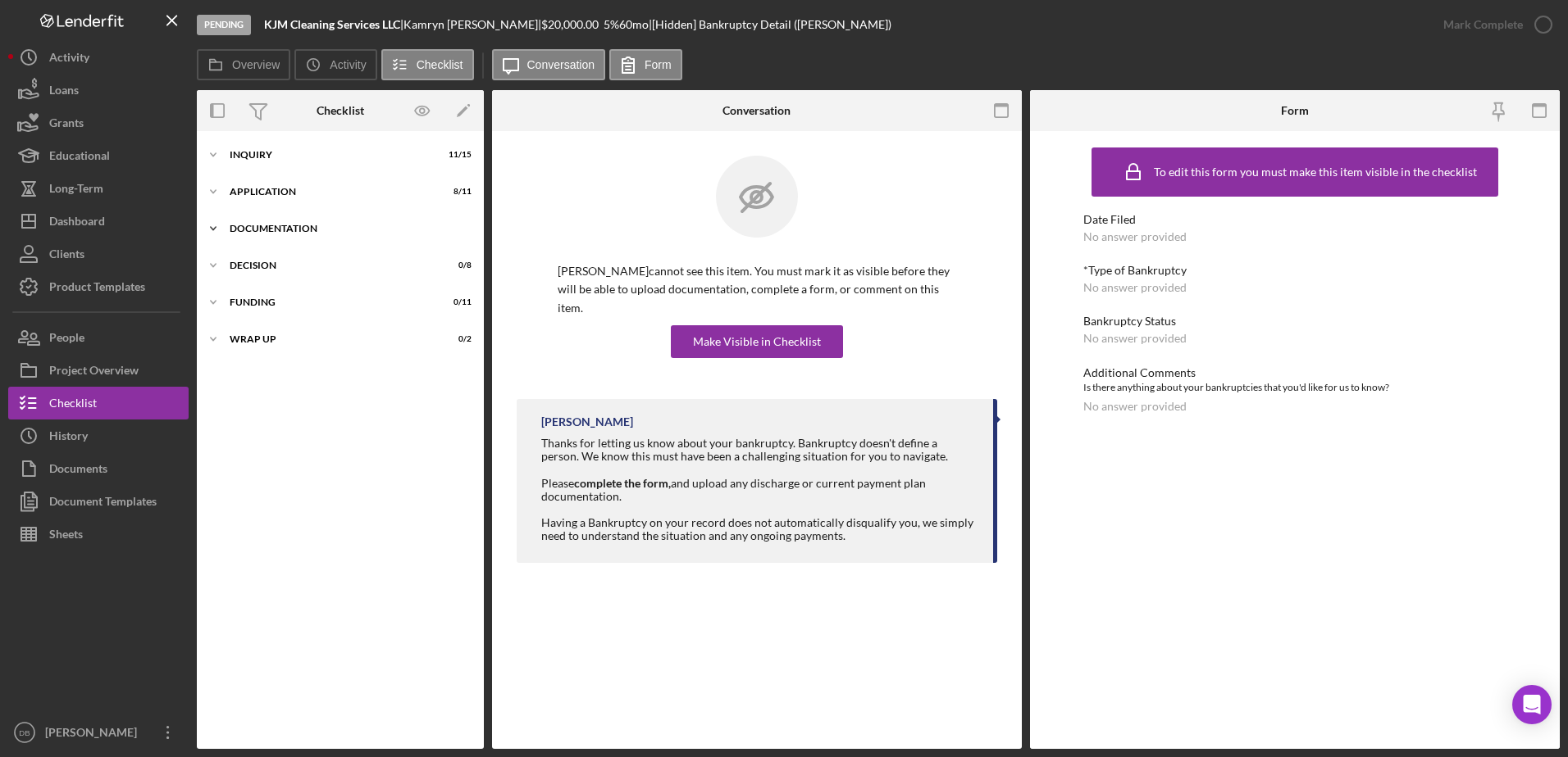
click at [342, 233] on div "Icon/Expander Documentation 19 / 24" at bounding box center [340, 228] width 287 height 33
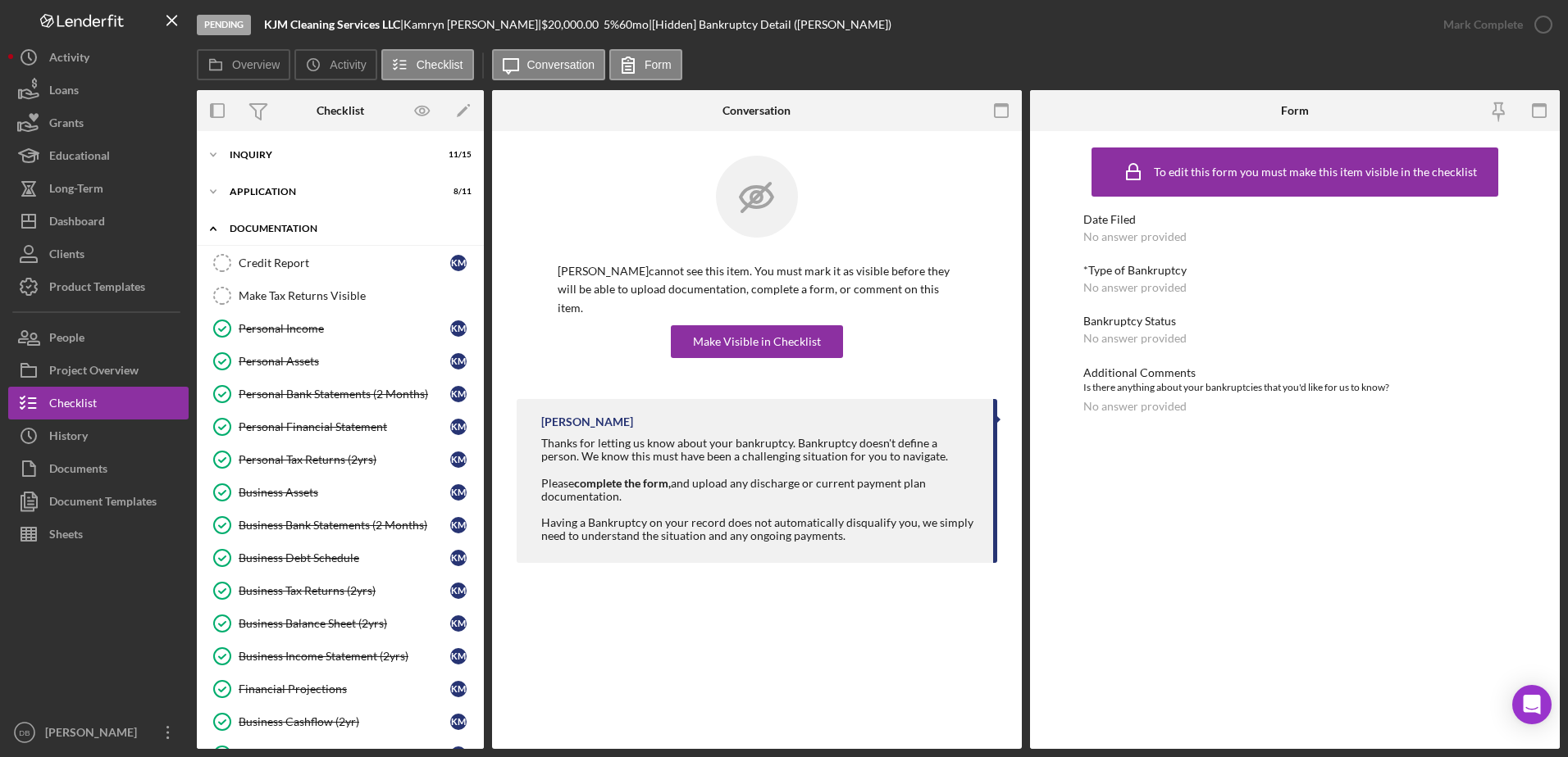
click at [279, 217] on div "Icon/Expander Documentation 19 / 24" at bounding box center [340, 229] width 287 height 34
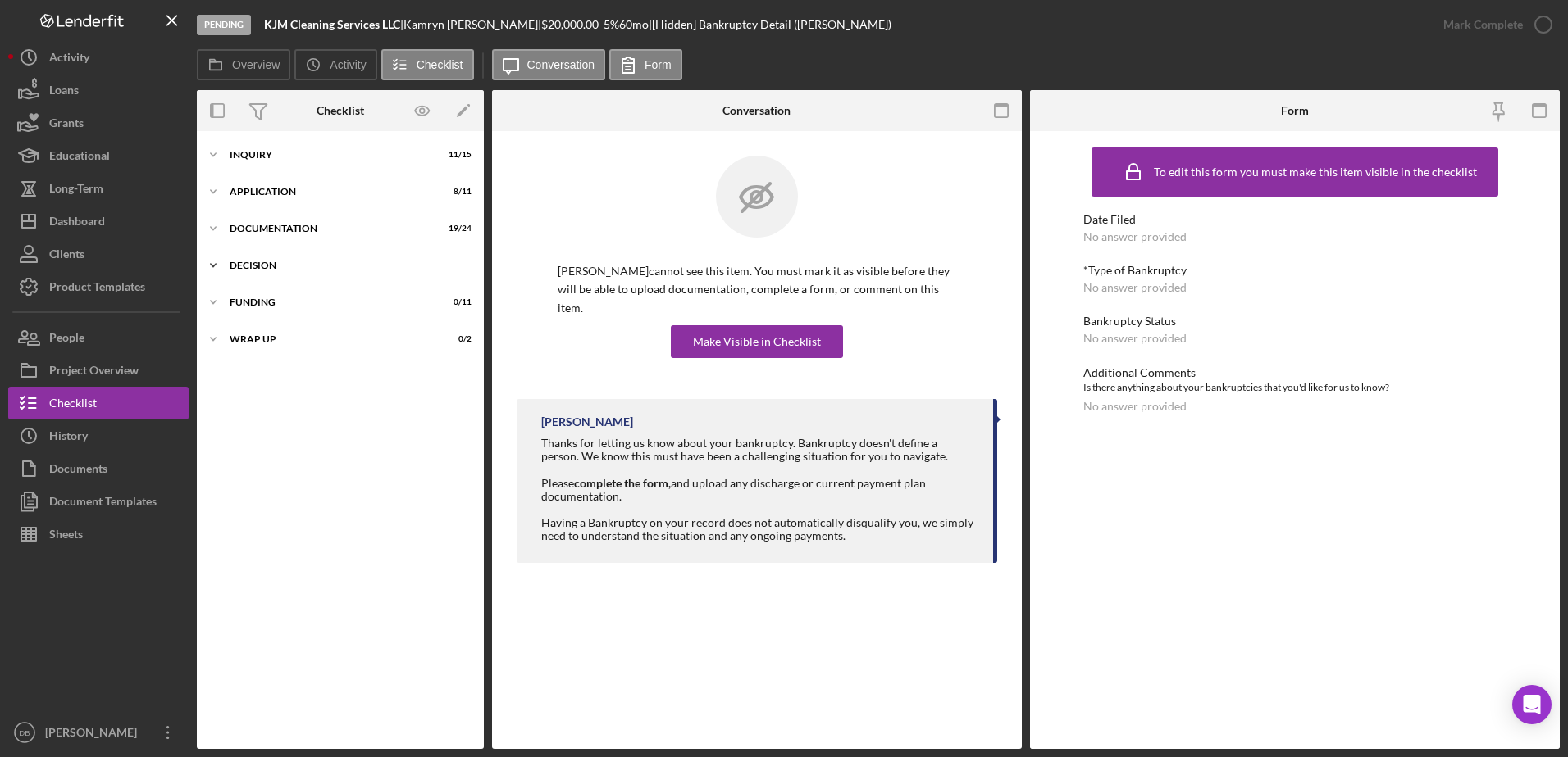
click at [279, 270] on div "Decision" at bounding box center [346, 265] width 233 height 10
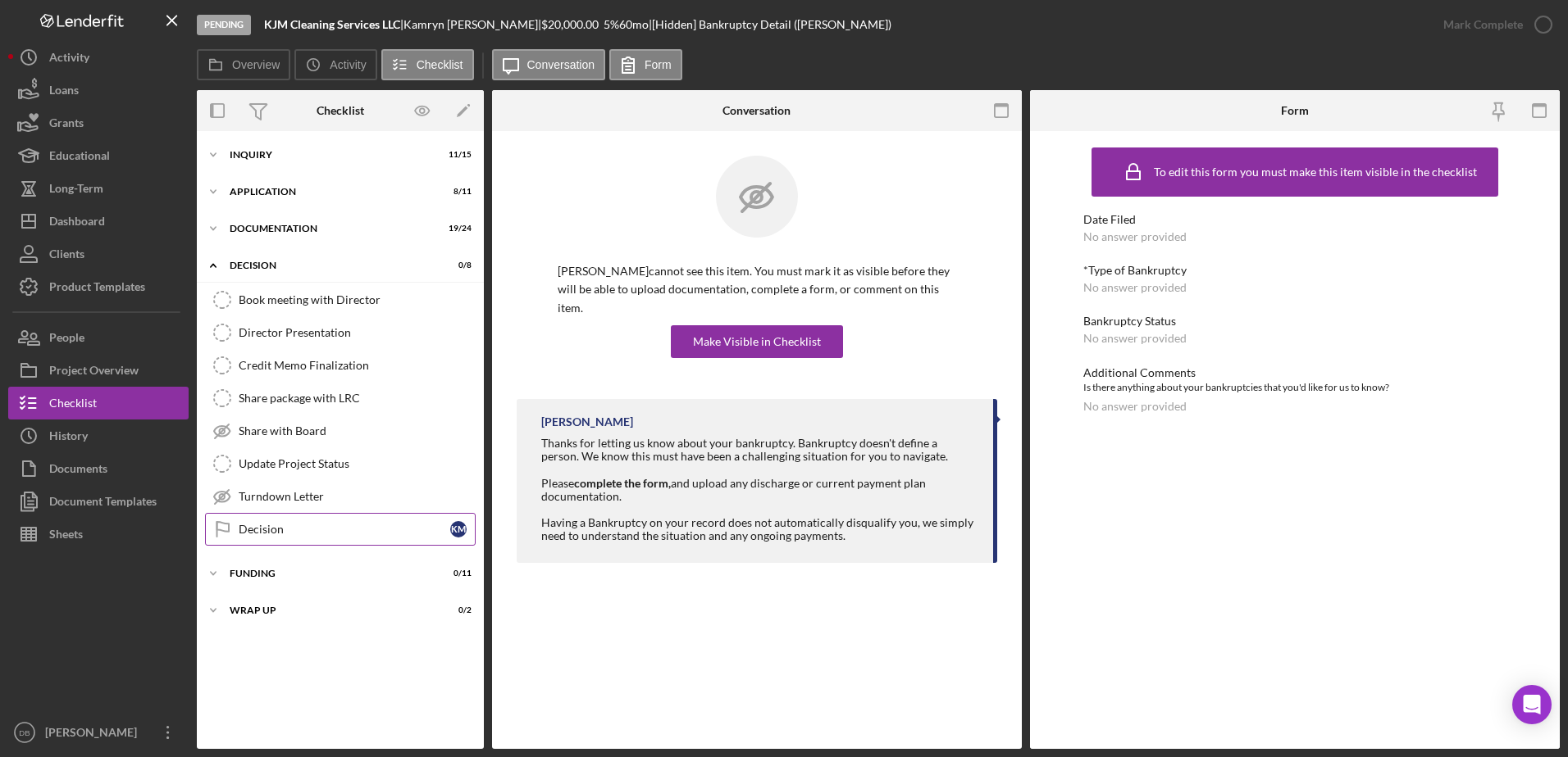
click at [338, 529] on div "Decision" at bounding box center [345, 529] width 212 height 13
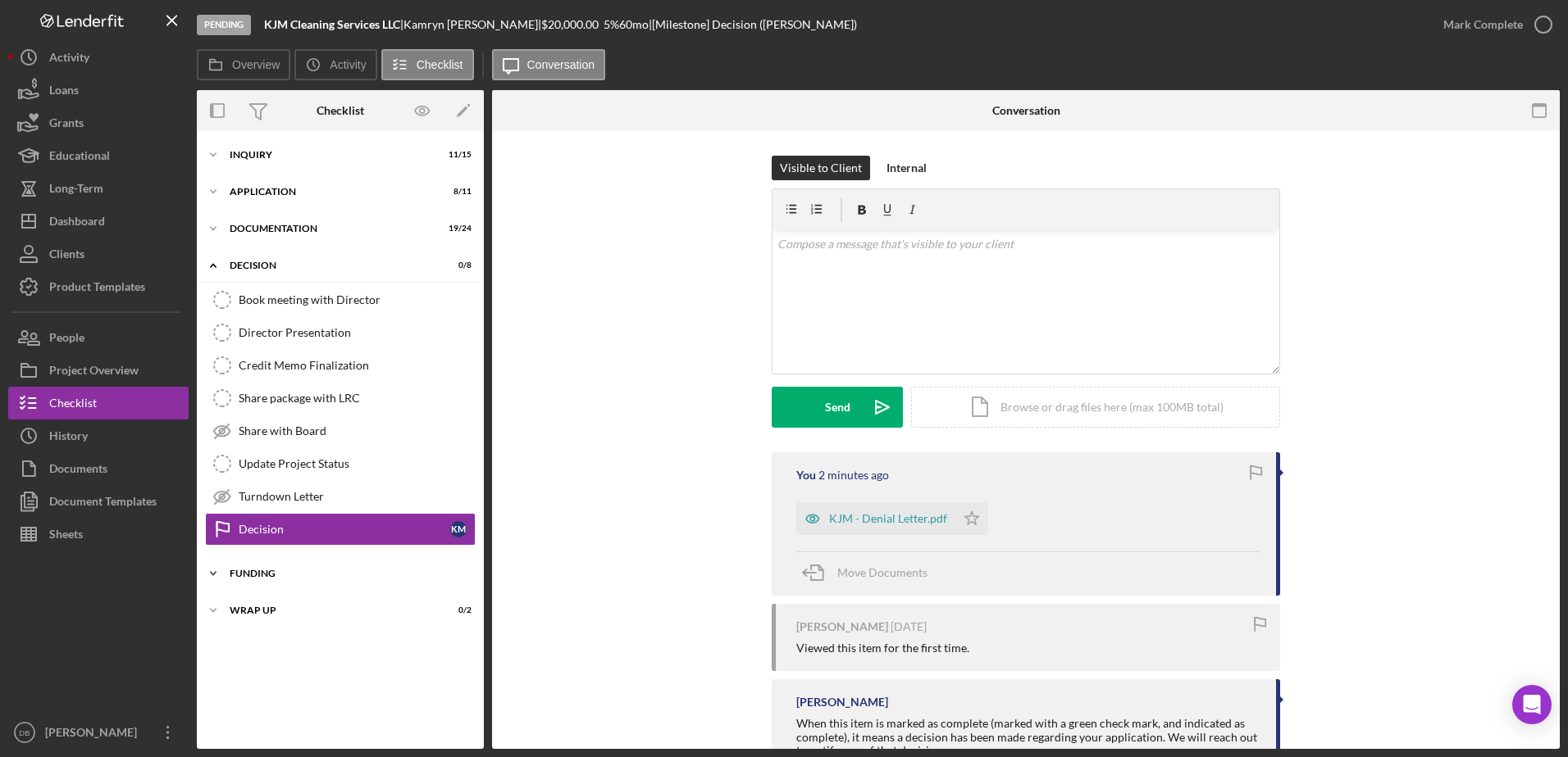
click at [360, 575] on div "Funding" at bounding box center [346, 573] width 233 height 10
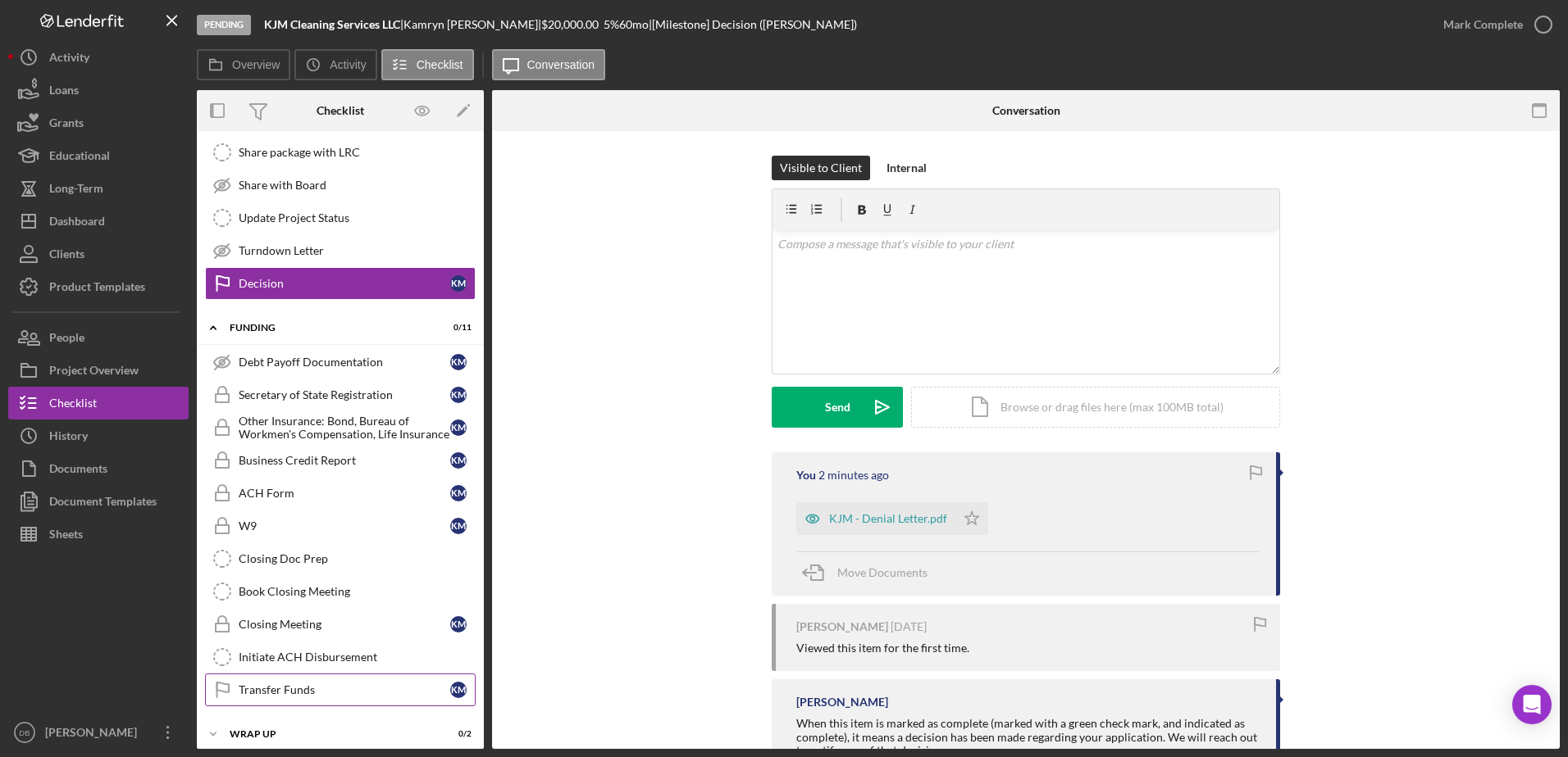
scroll to position [257, 0]
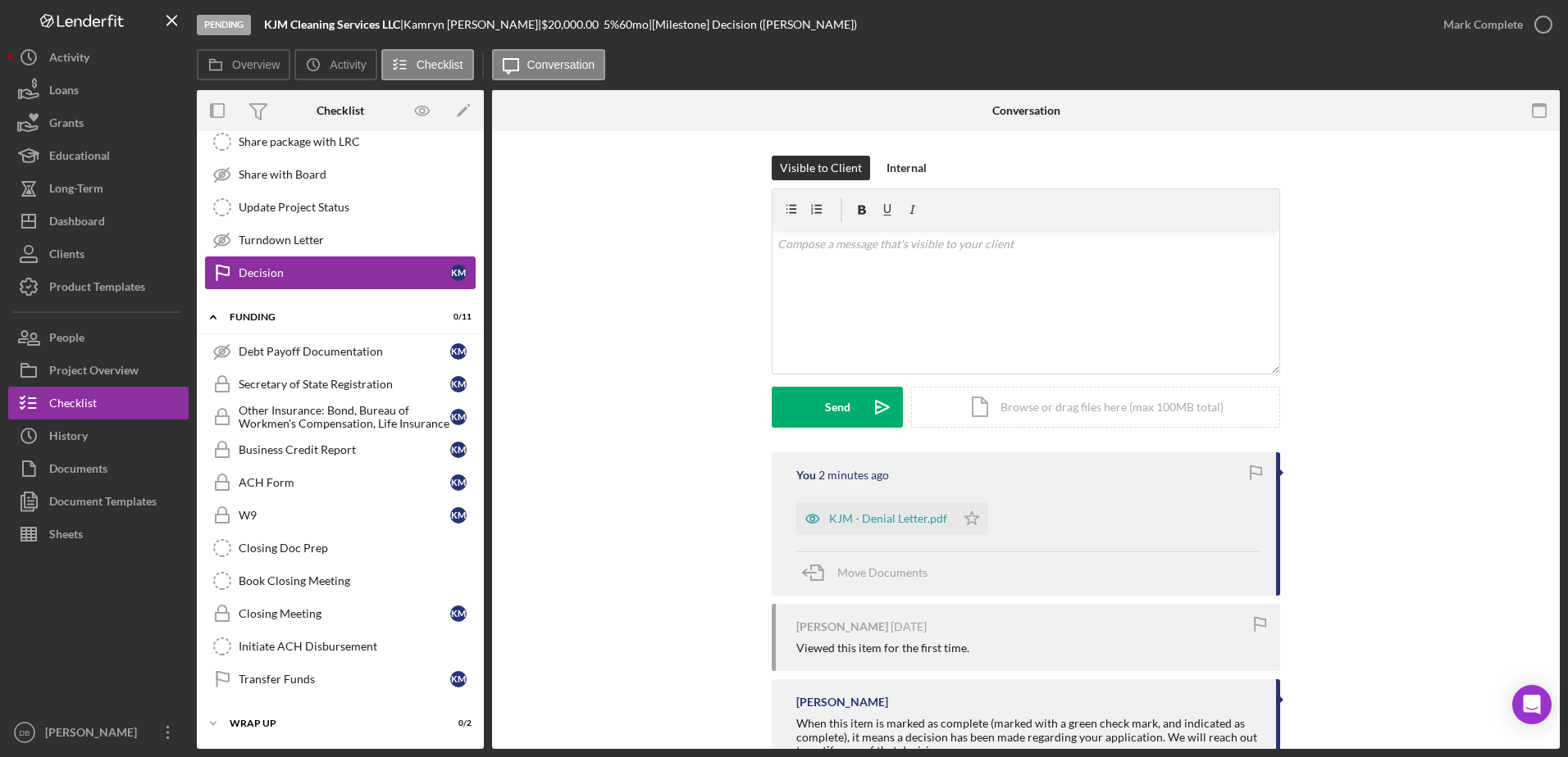
click at [280, 283] on link "Decision Decision K M" at bounding box center [341, 273] width 271 height 33
click at [223, 313] on icon "Icon/Expander" at bounding box center [213, 316] width 33 height 33
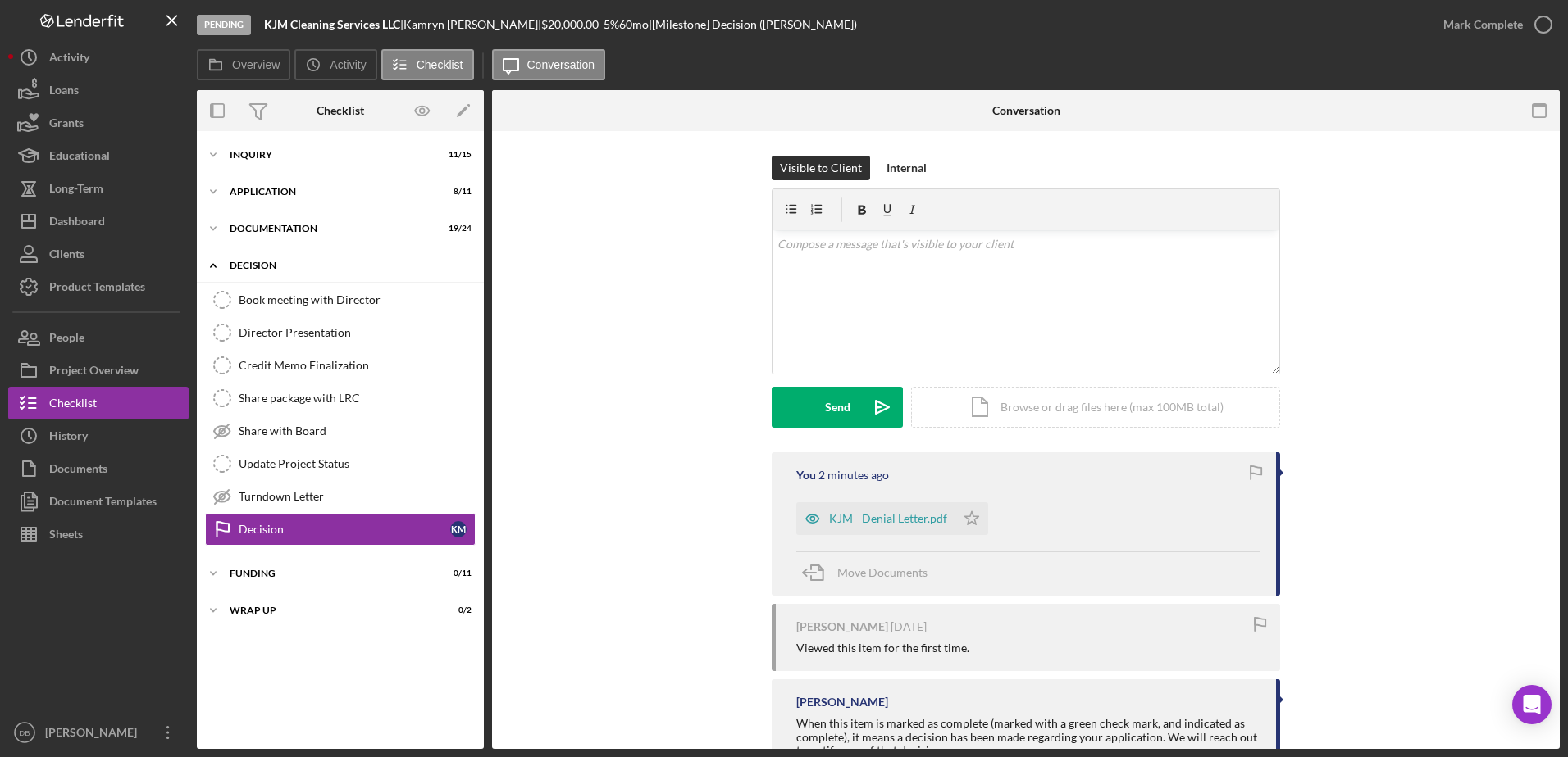
click at [220, 265] on icon "Icon/Expander" at bounding box center [213, 265] width 33 height 33
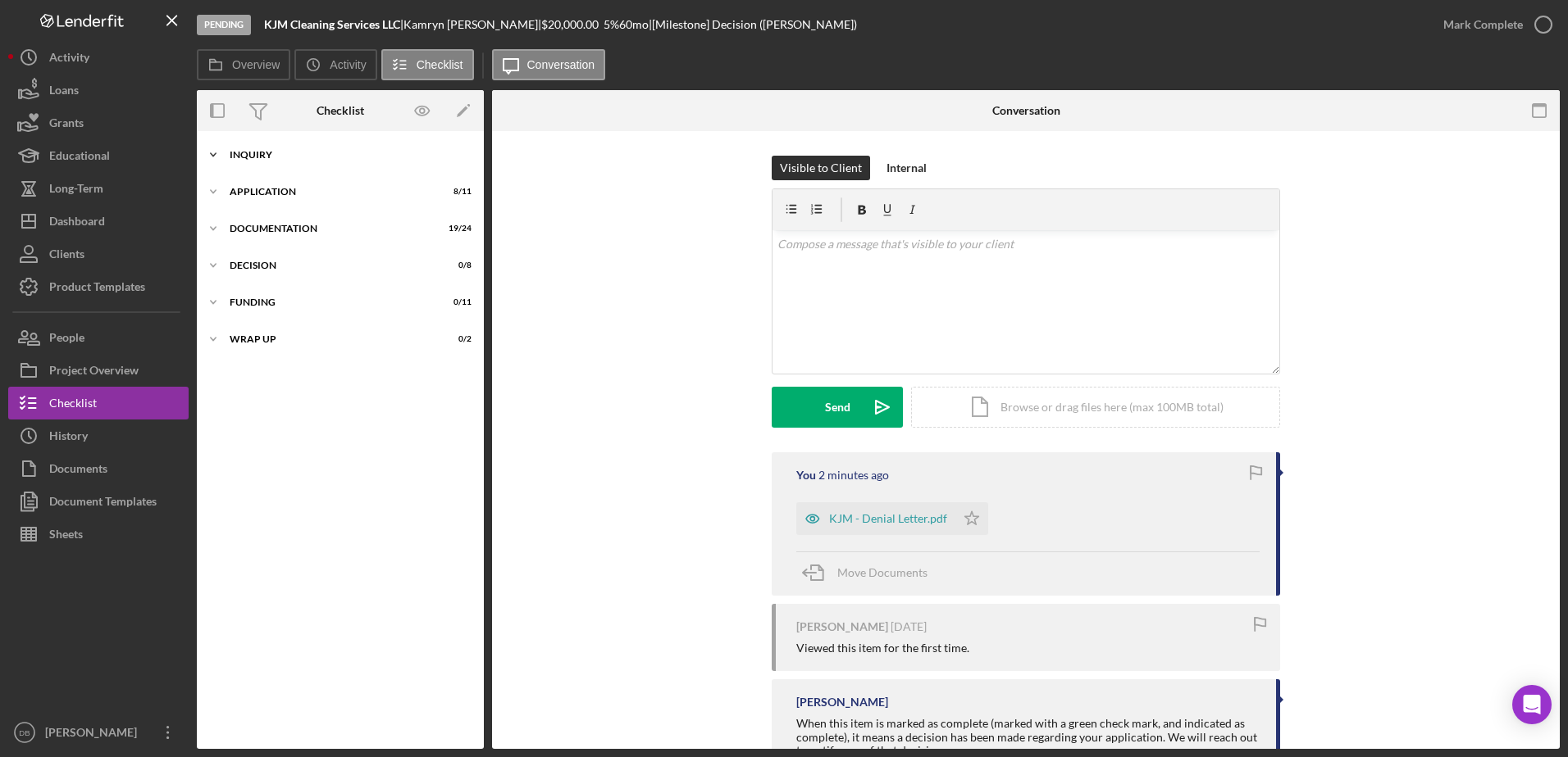
click at [232, 149] on div "Icon/Expander Inquiry 11 / 15" at bounding box center [340, 154] width 287 height 33
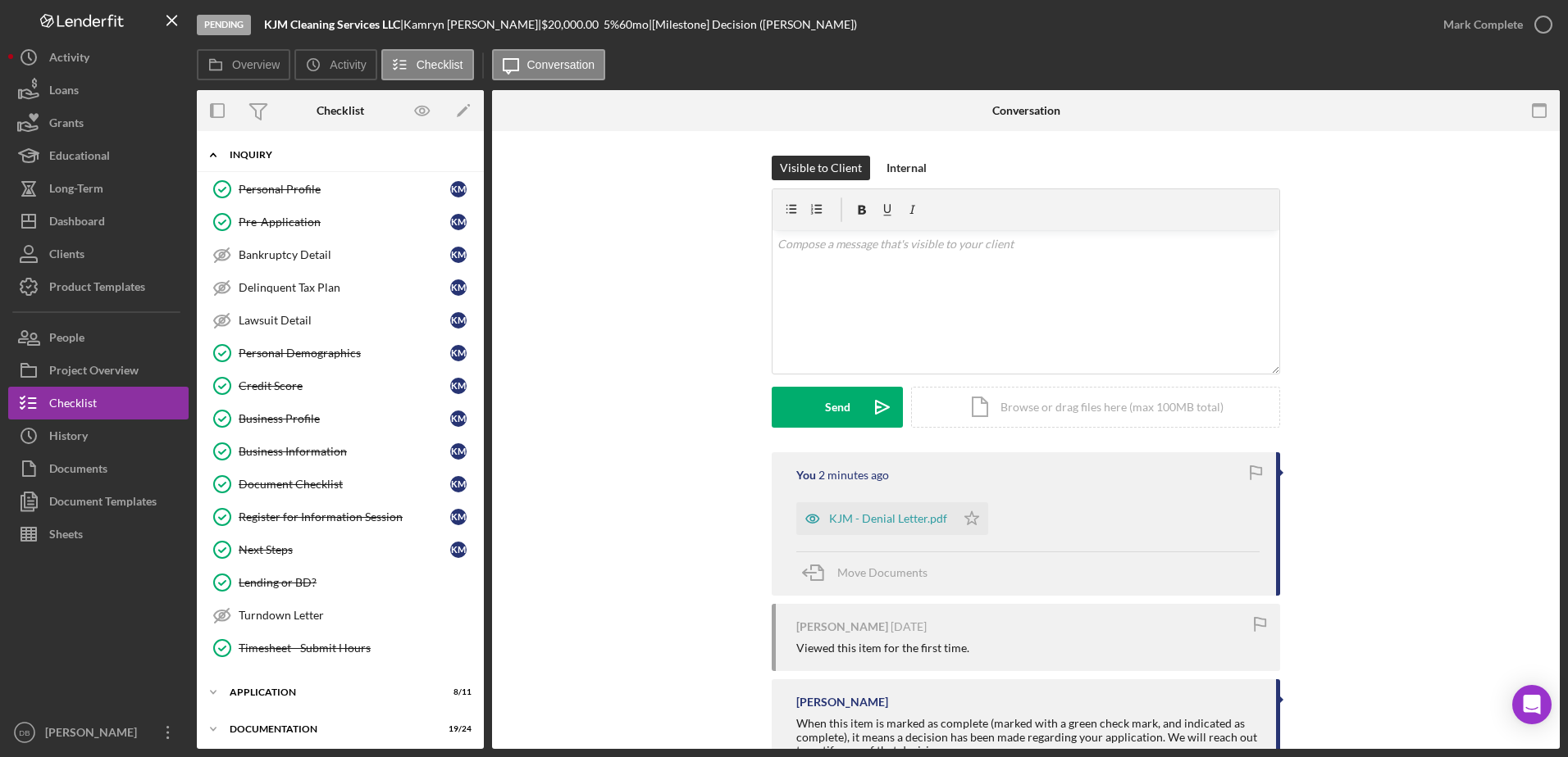
click at [224, 153] on icon "Icon/Expander" at bounding box center [213, 154] width 33 height 33
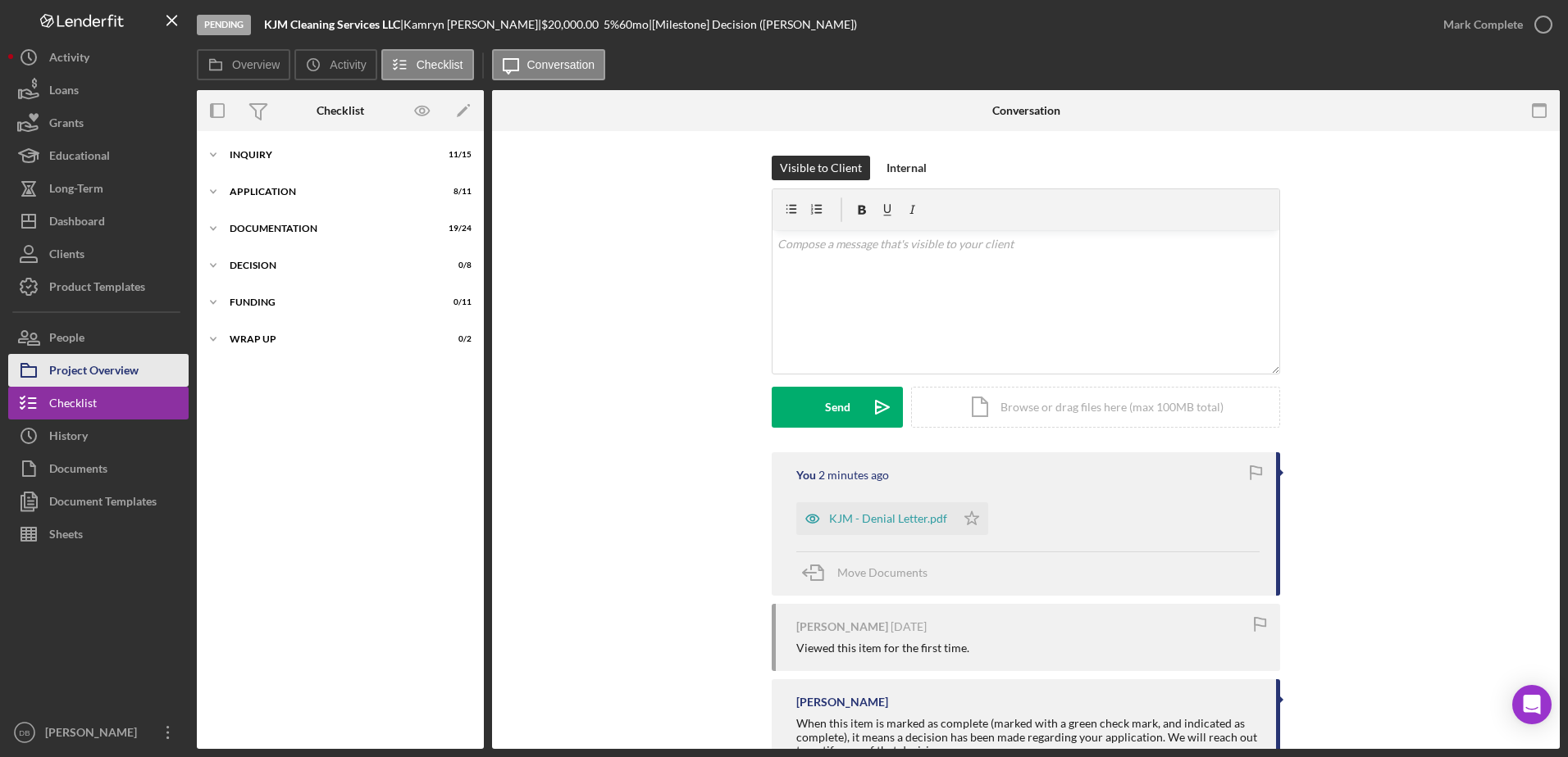
click at [67, 385] on div "Project Overview" at bounding box center [94, 372] width 90 height 37
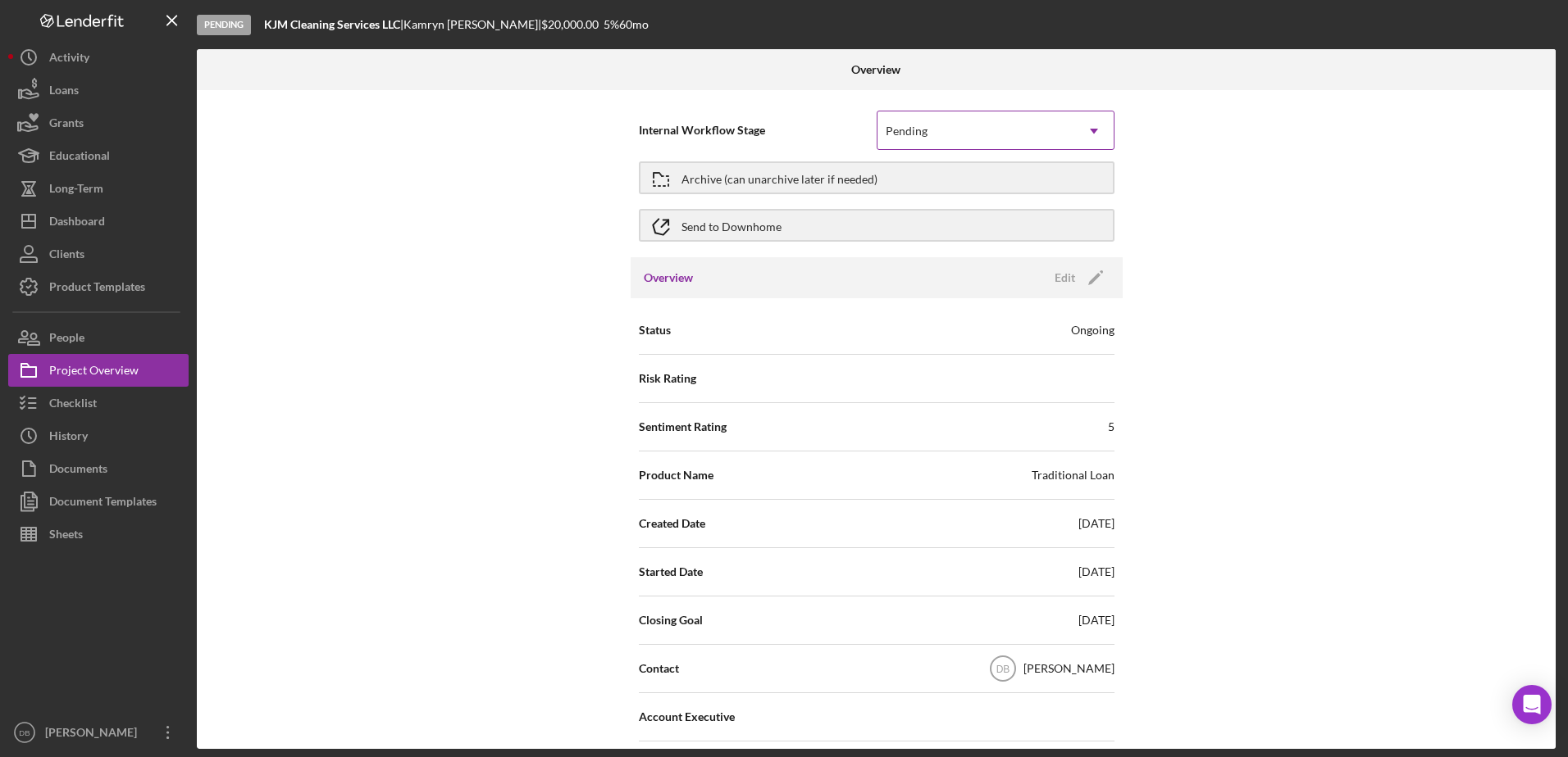
click at [1090, 147] on icon "Icon/Dropdown Arrow" at bounding box center [1094, 131] width 39 height 39
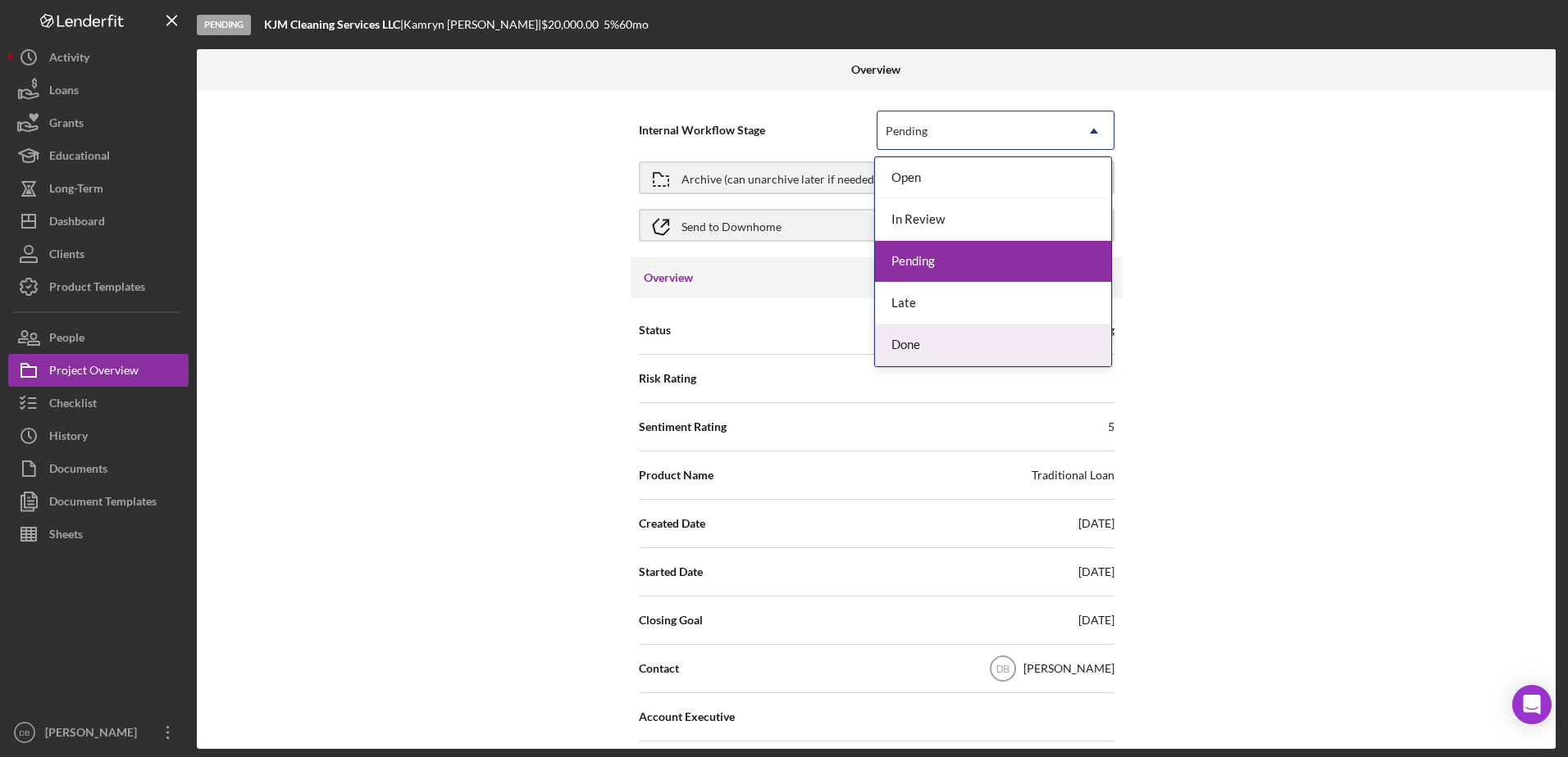
click at [950, 328] on div "Done" at bounding box center [993, 345] width 236 height 42
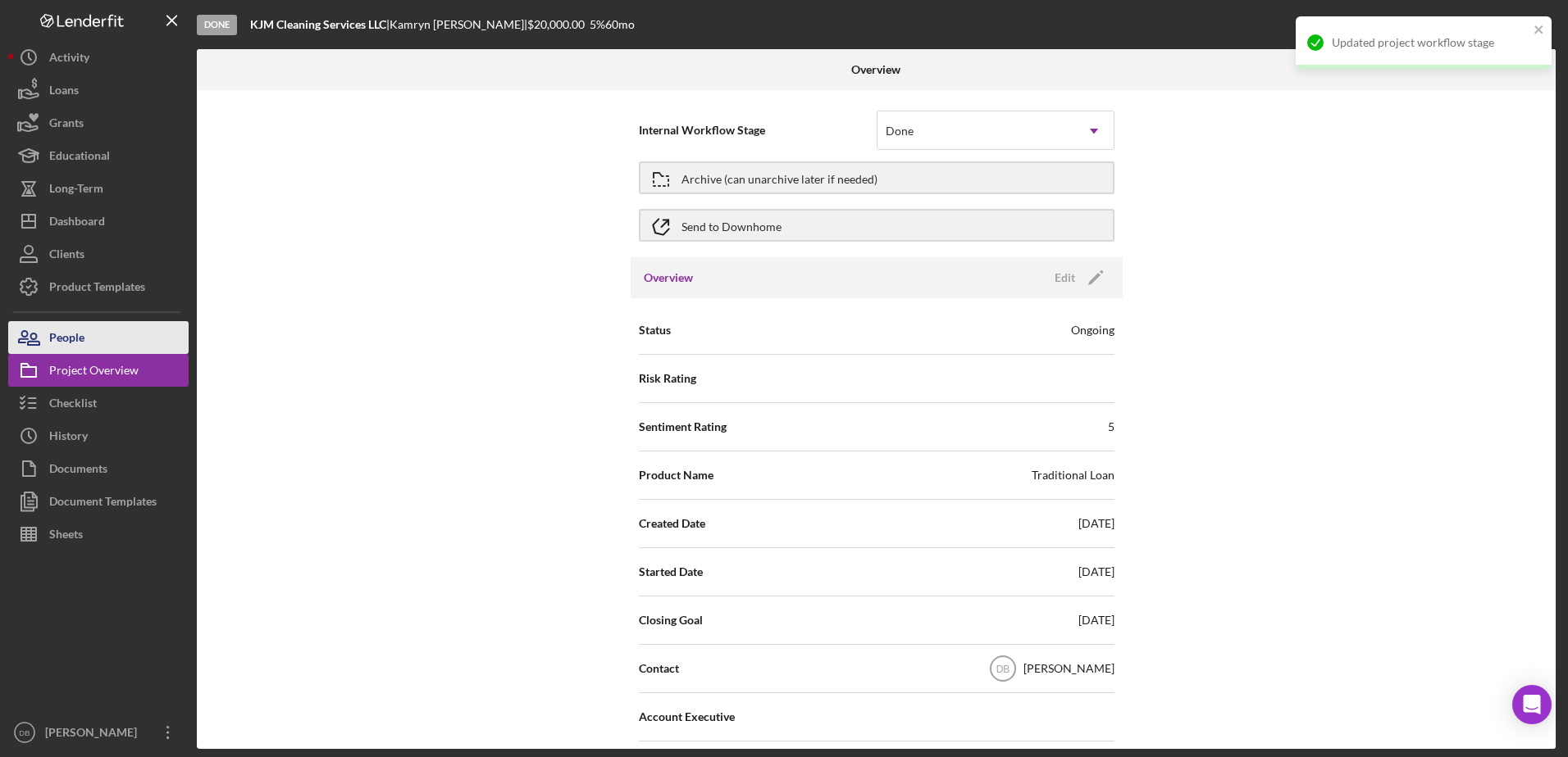
click at [128, 335] on button "People" at bounding box center [98, 337] width 180 height 33
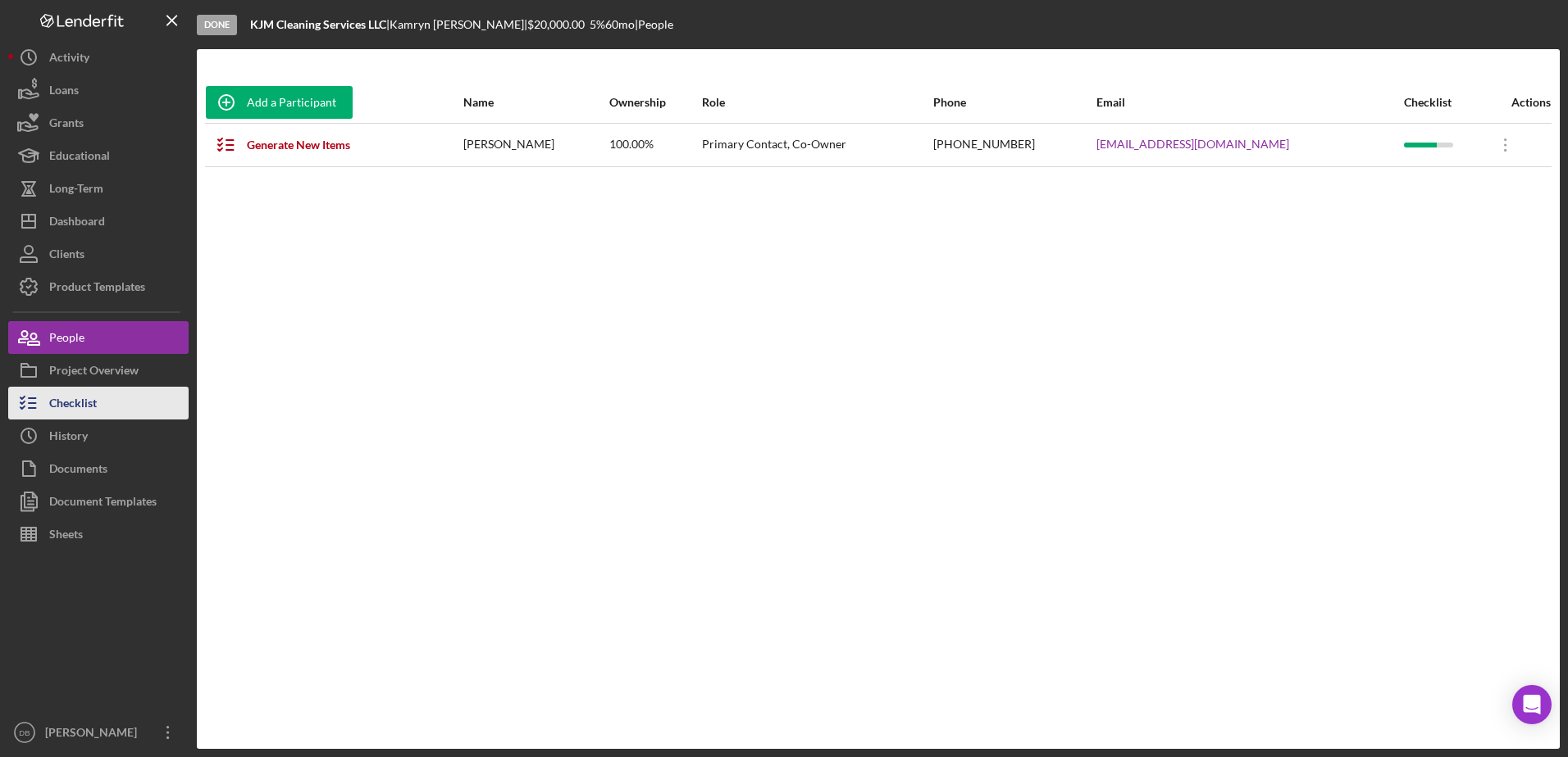
click at [131, 403] on button "Checklist" at bounding box center [98, 402] width 180 height 33
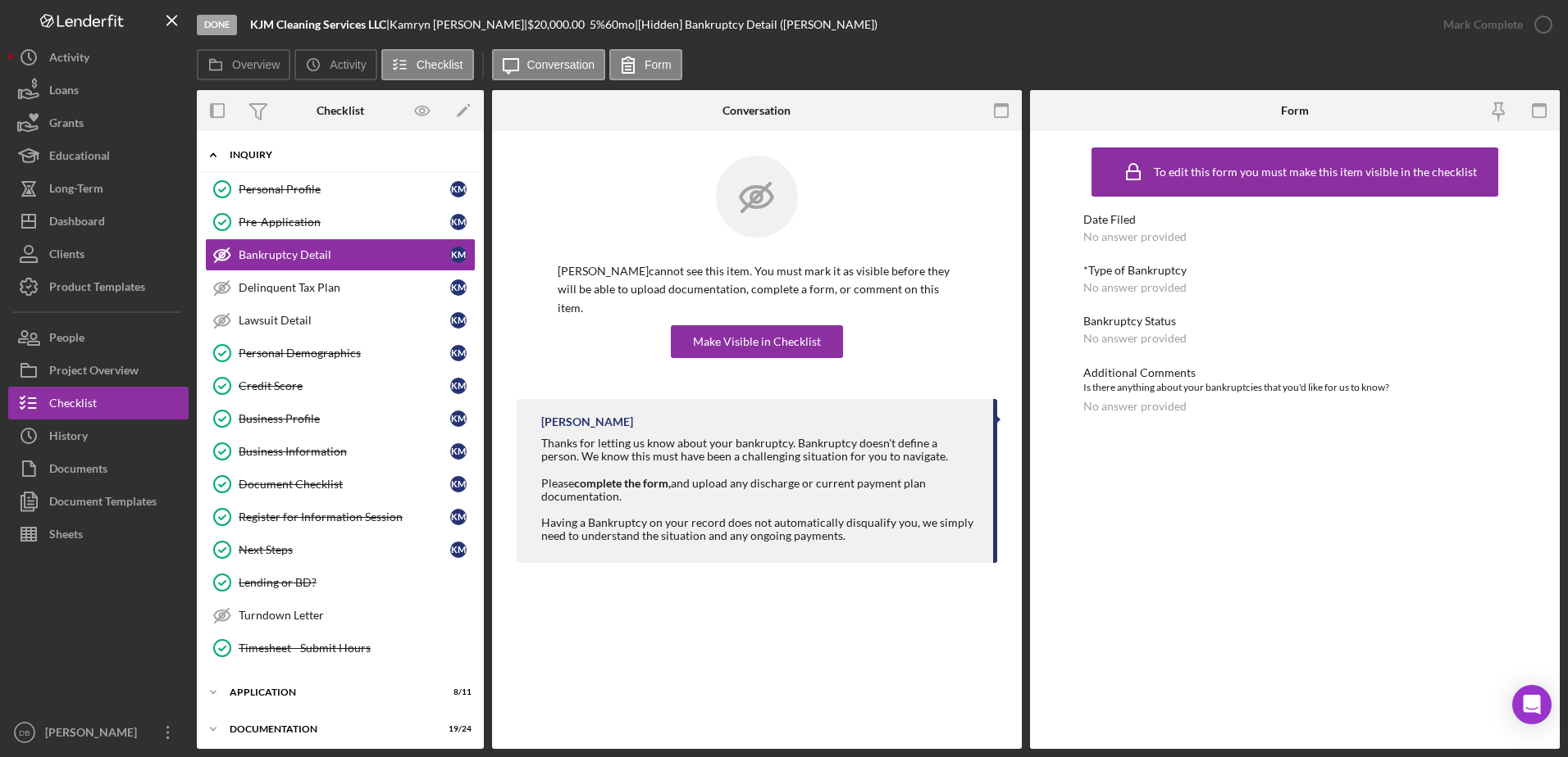
click at [226, 154] on icon "Icon/Expander" at bounding box center [213, 154] width 33 height 33
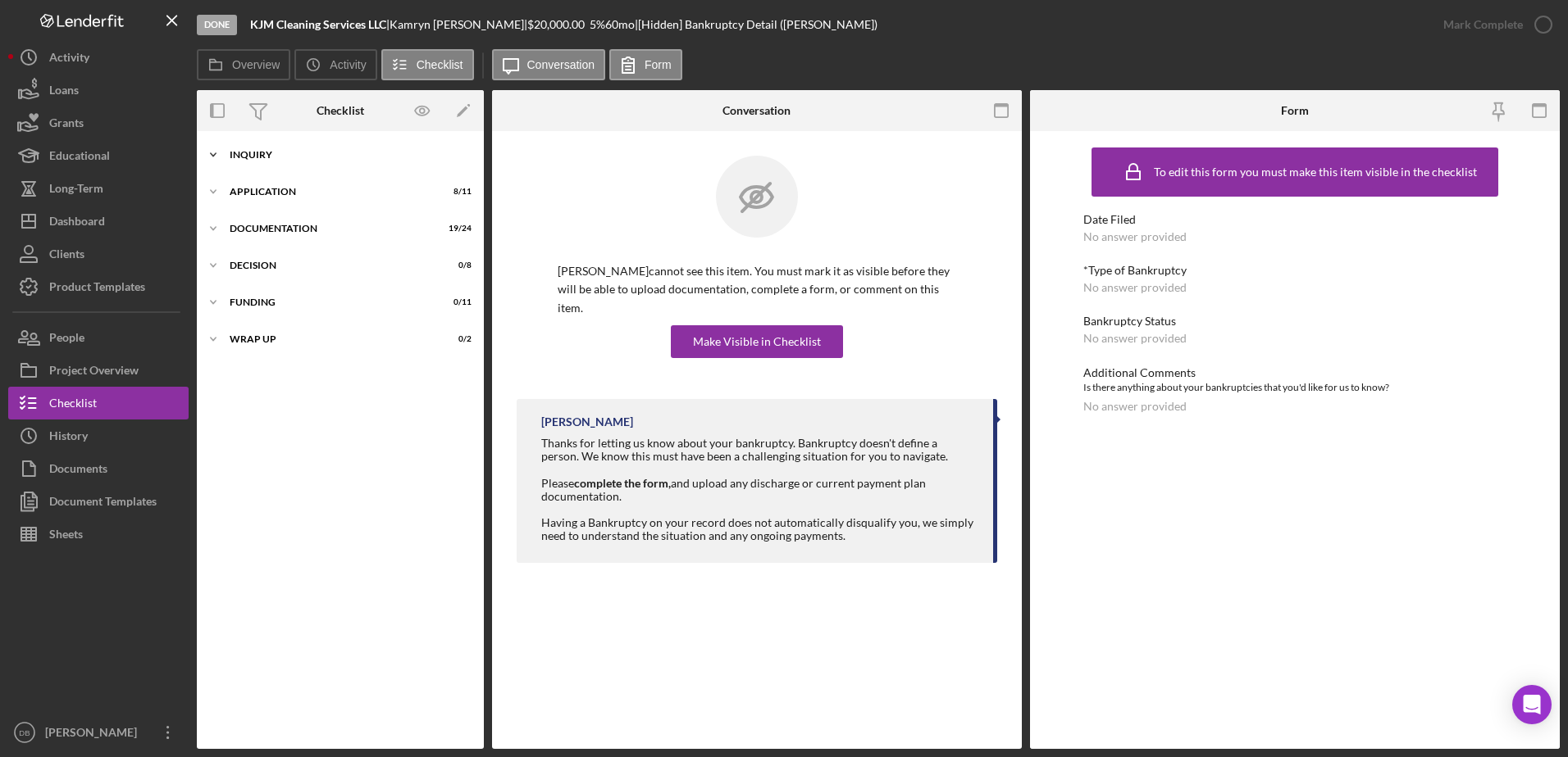
click at [225, 154] on icon "Icon/Expander" at bounding box center [213, 154] width 33 height 33
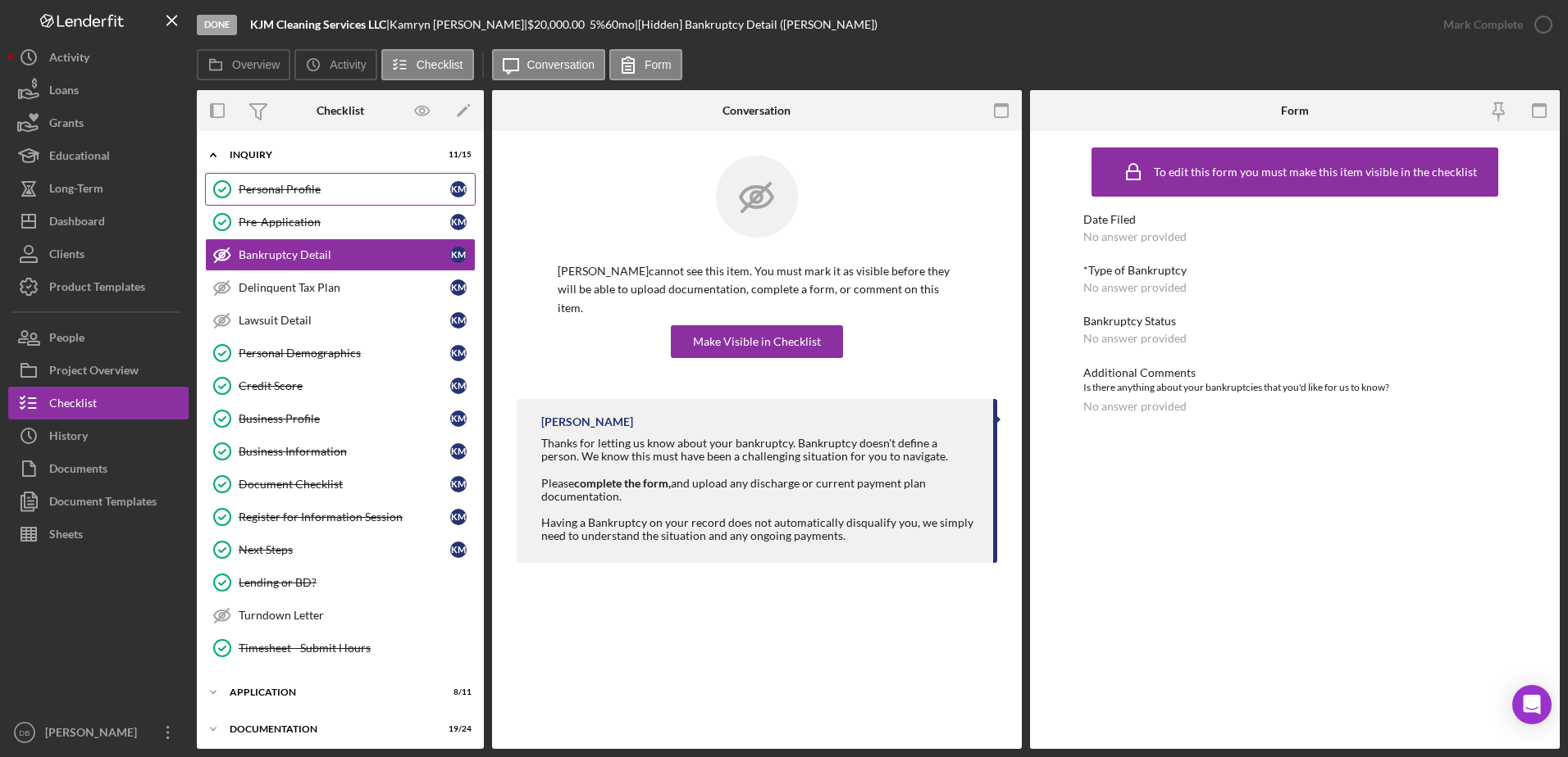
click at [235, 174] on icon "Personal Profile" at bounding box center [222, 189] width 41 height 41
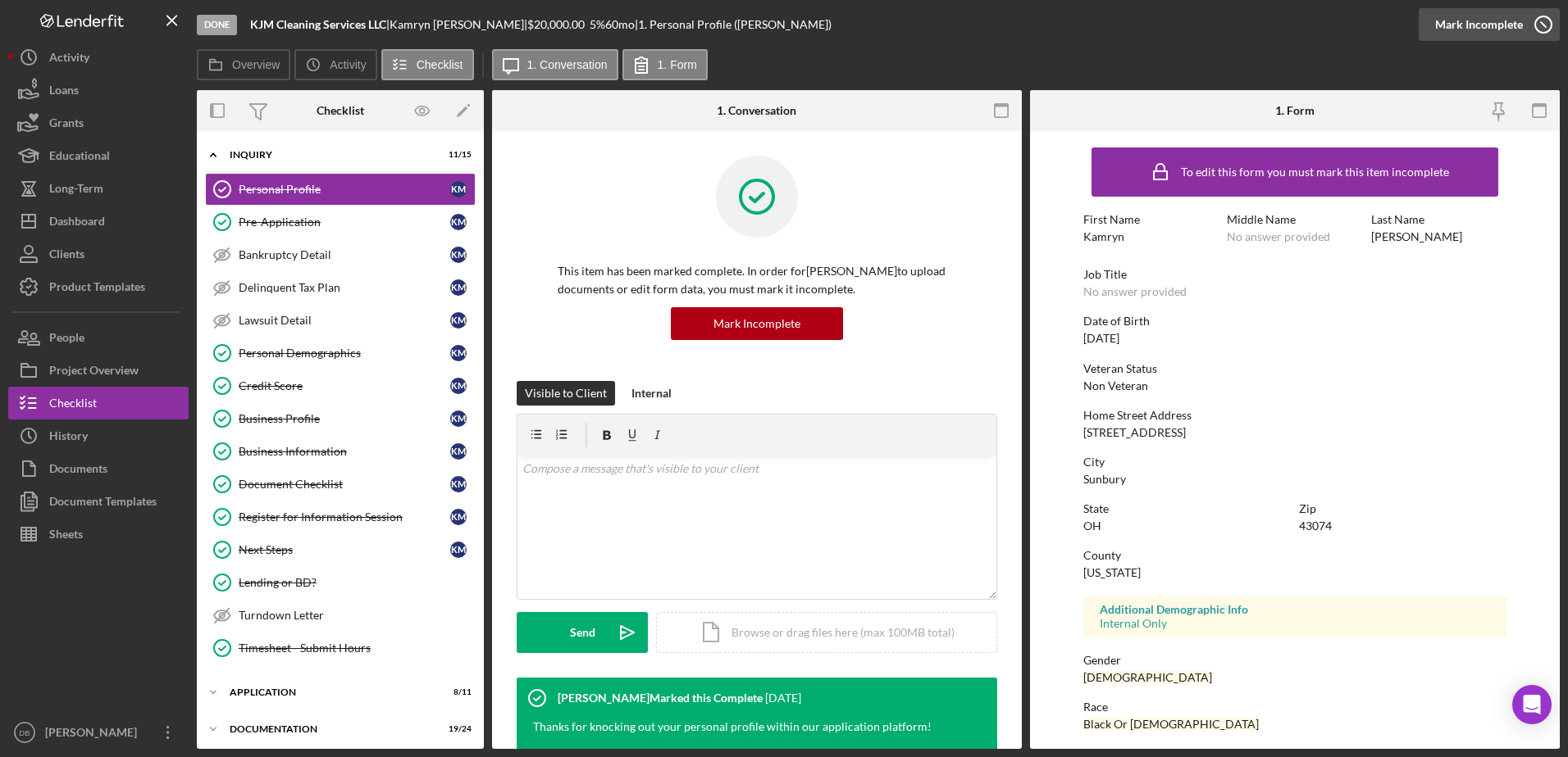
click at [1539, 16] on icon "button" at bounding box center [1544, 24] width 41 height 41
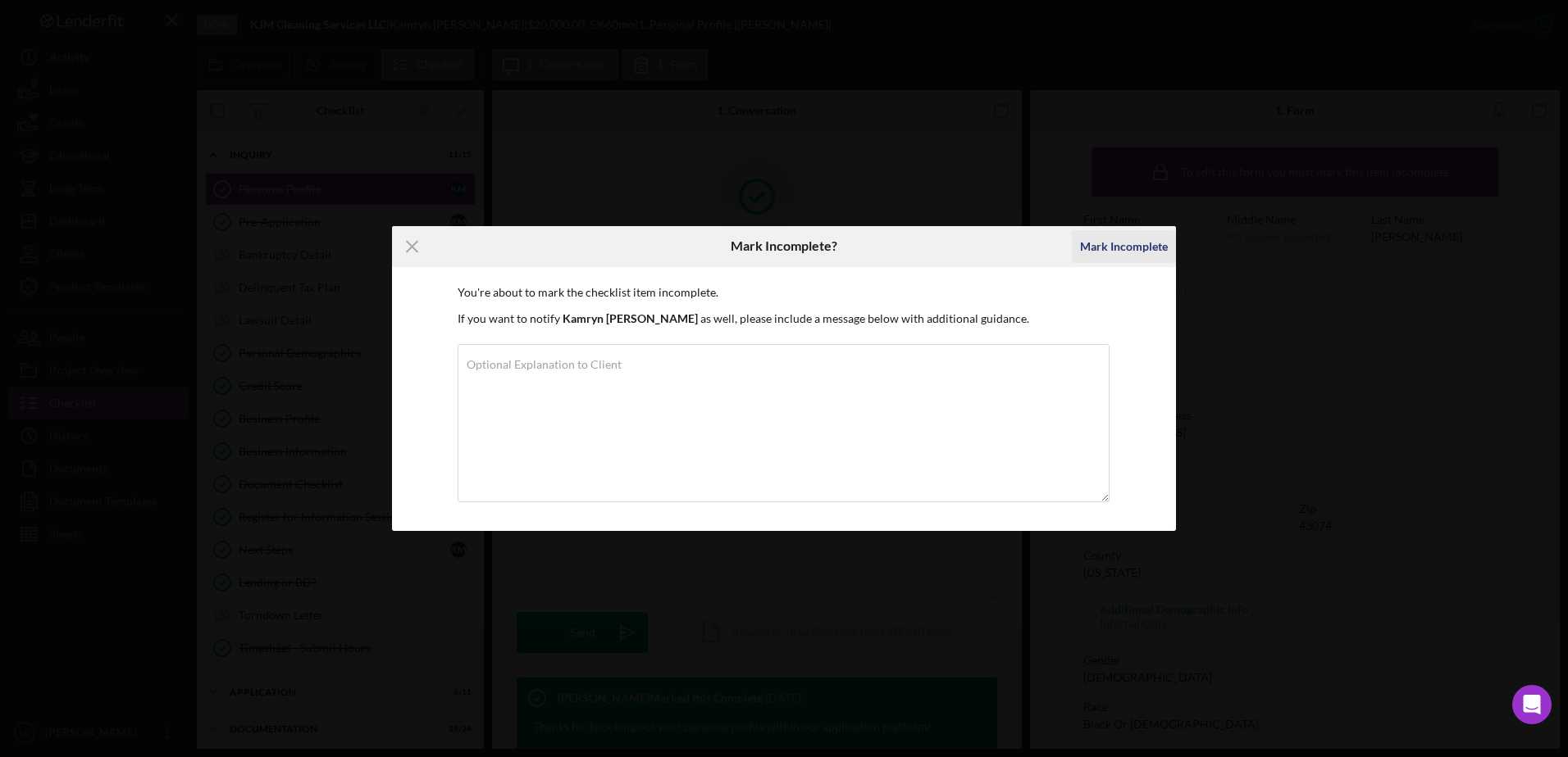
click at [1151, 249] on div "Mark Incomplete" at bounding box center [1123, 246] width 88 height 33
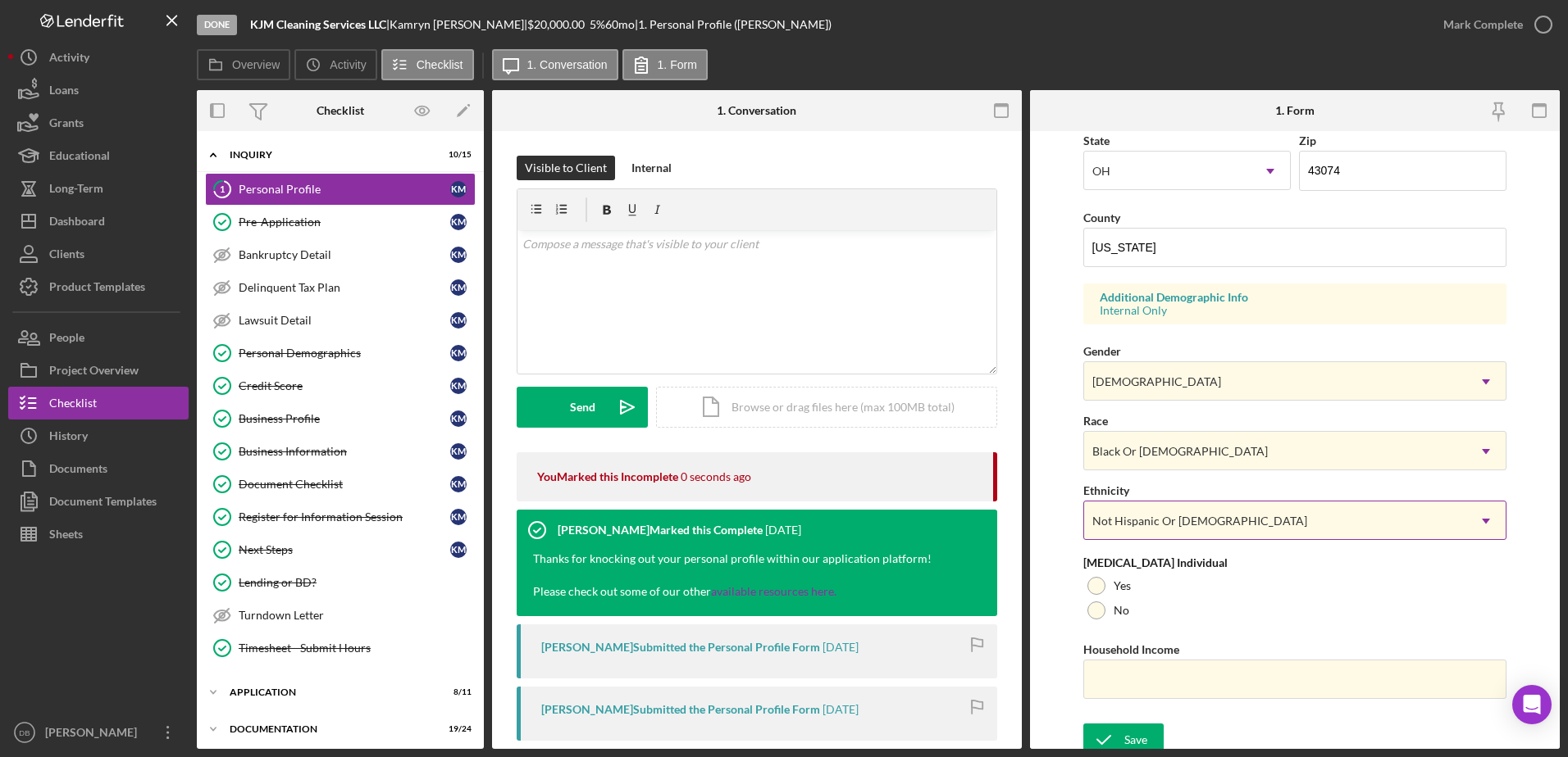
scroll to position [476, 0]
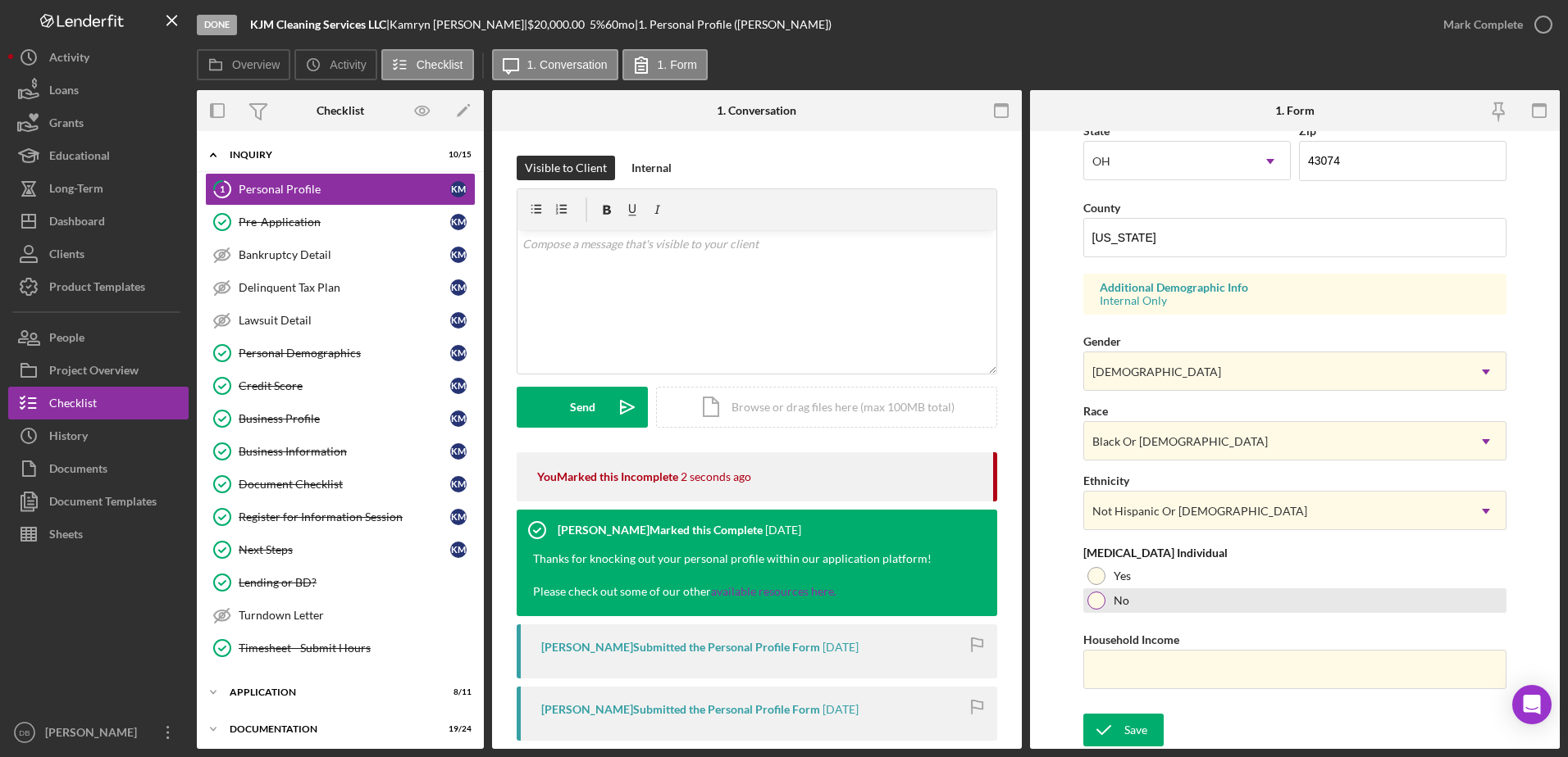
click at [1094, 596] on div at bounding box center [1095, 600] width 18 height 18
click at [1116, 736] on icon "submit" at bounding box center [1104, 730] width 41 height 41
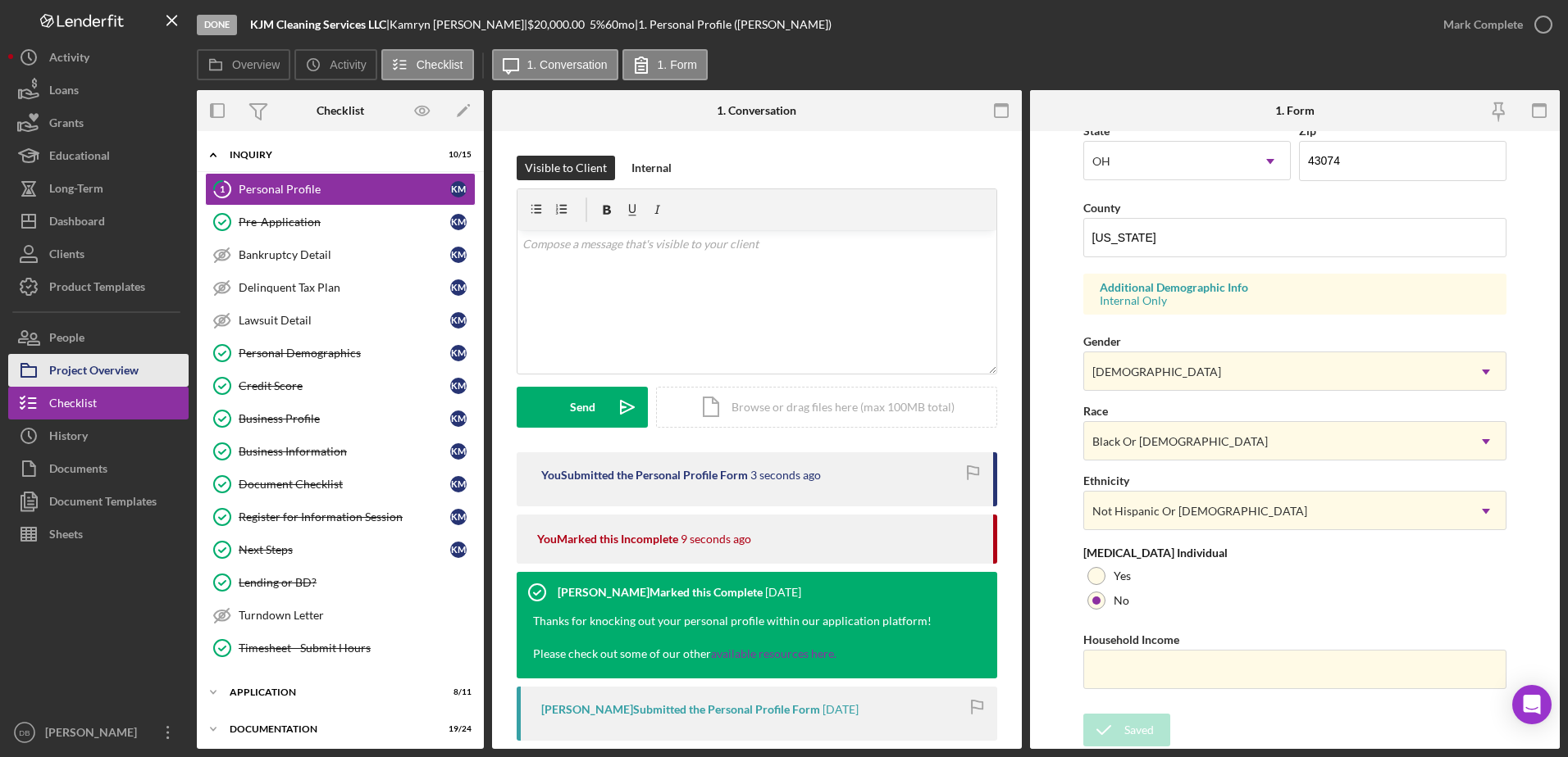
click at [97, 382] on div "Project Overview" at bounding box center [94, 372] width 90 height 37
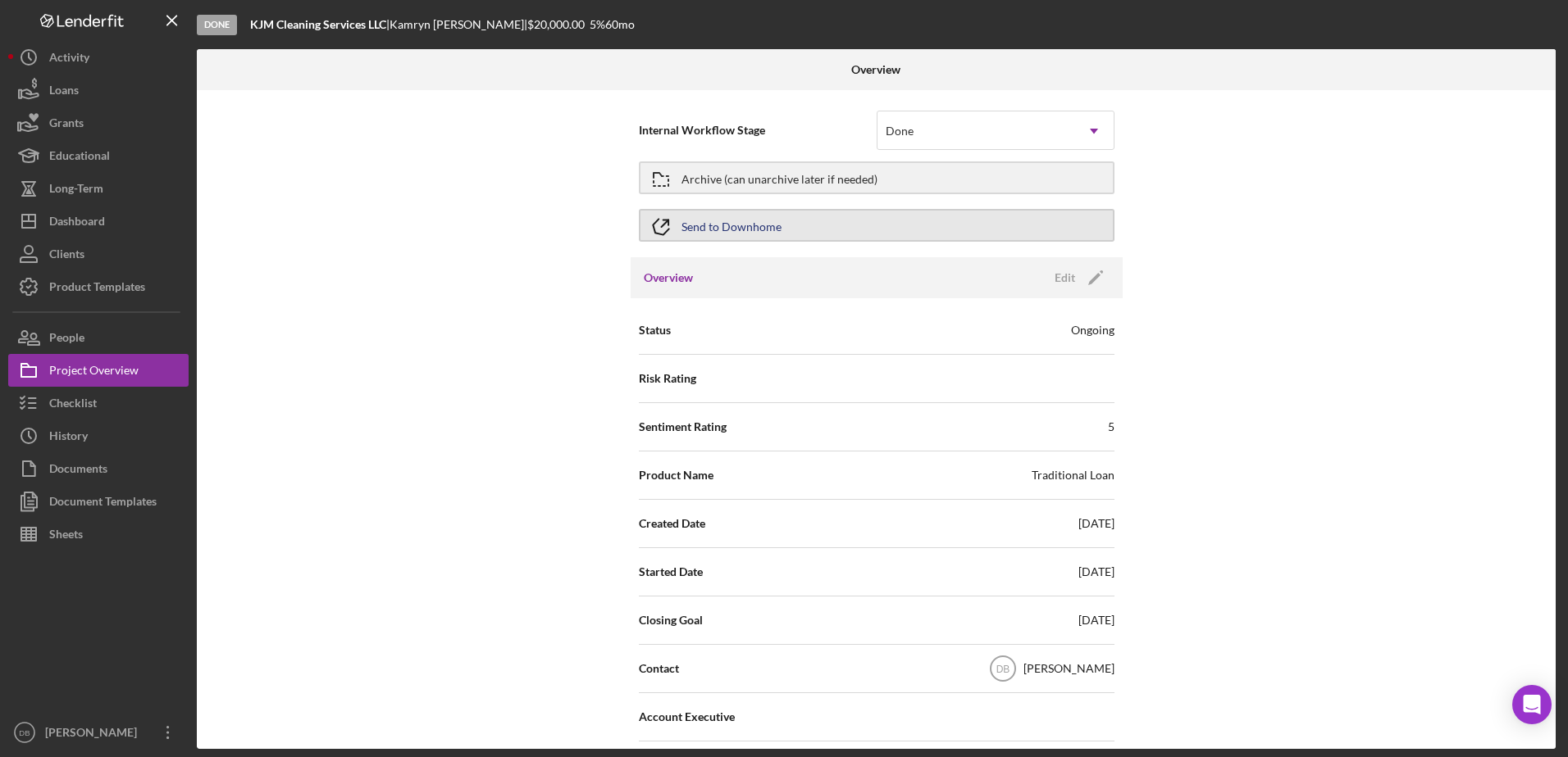
click at [733, 220] on div "Send to Downhome" at bounding box center [731, 226] width 100 height 30
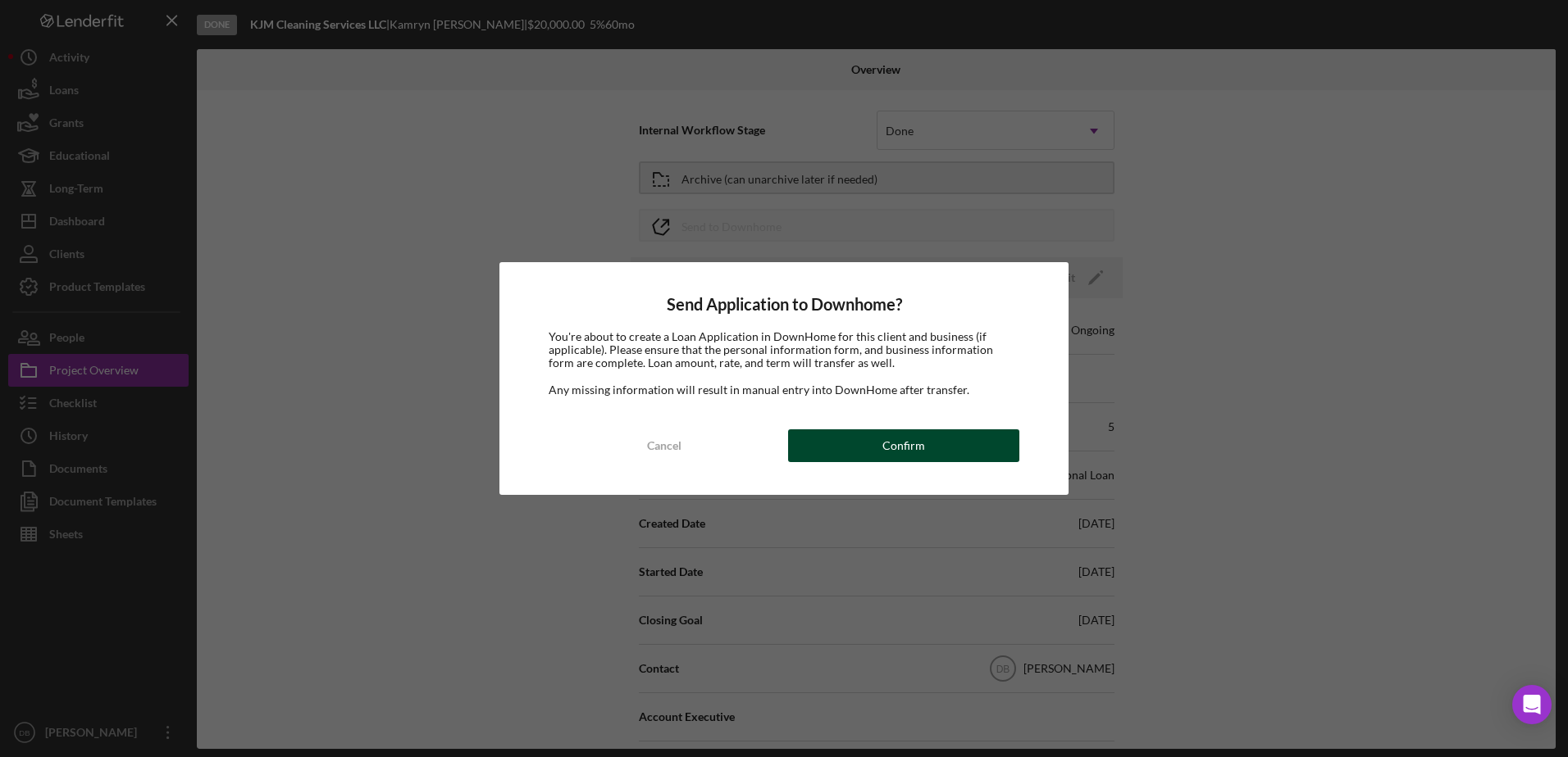
click at [873, 433] on button "Confirm" at bounding box center [904, 445] width 232 height 33
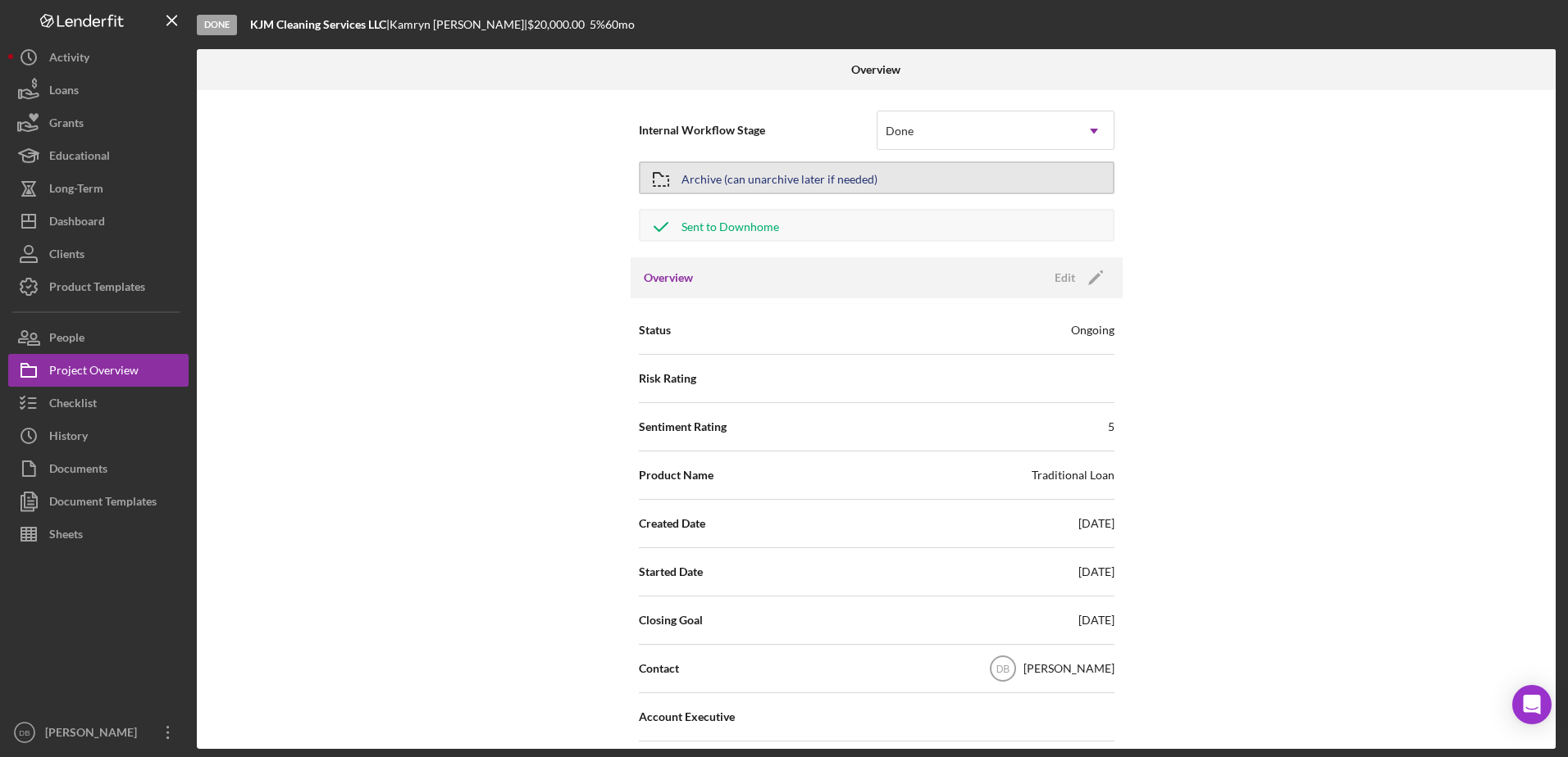
click at [824, 173] on div "Archive (can unarchive later if needed)" at bounding box center [780, 178] width 196 height 30
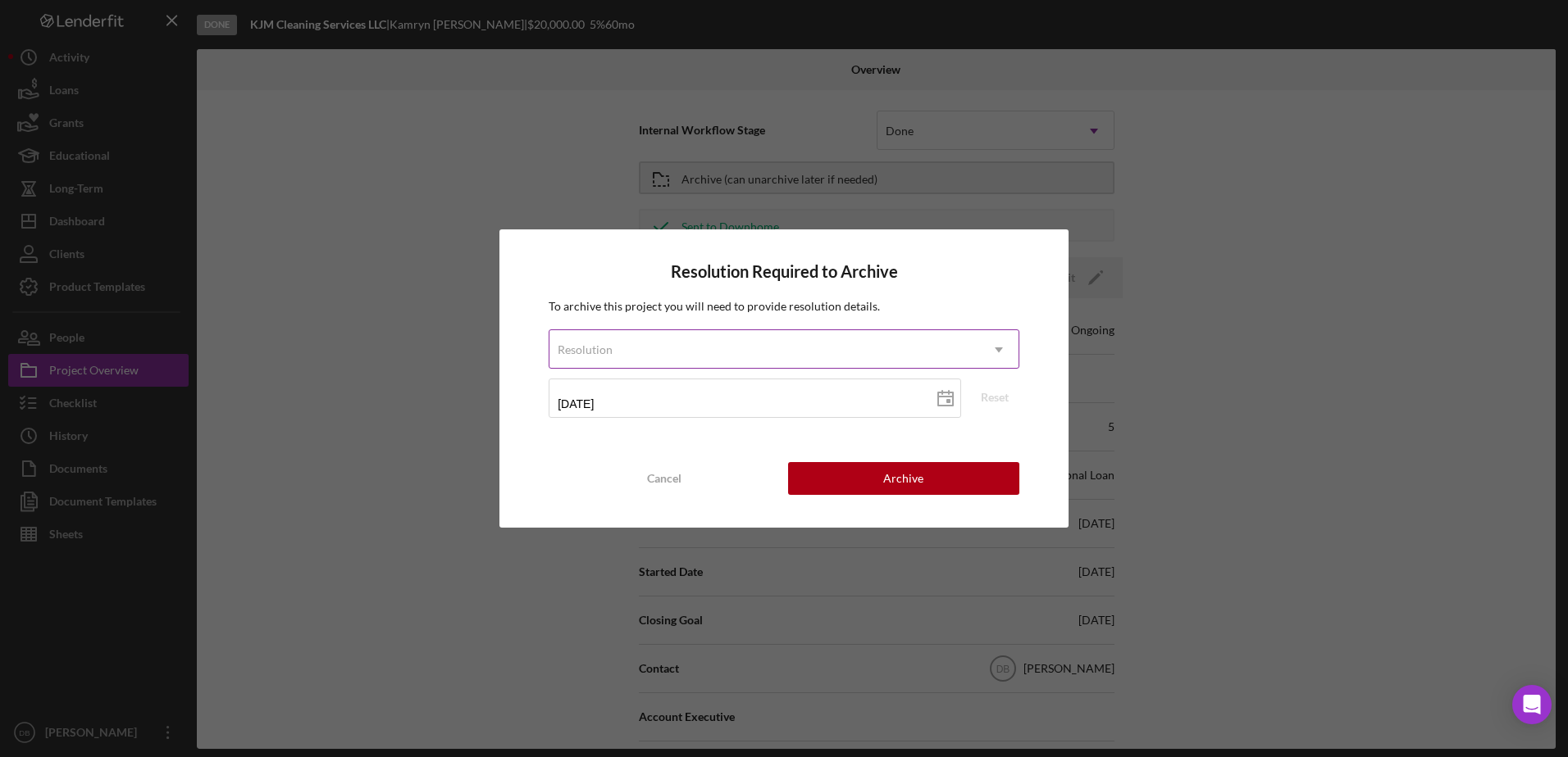
click at [876, 357] on div "Resolution" at bounding box center [764, 350] width 430 height 37
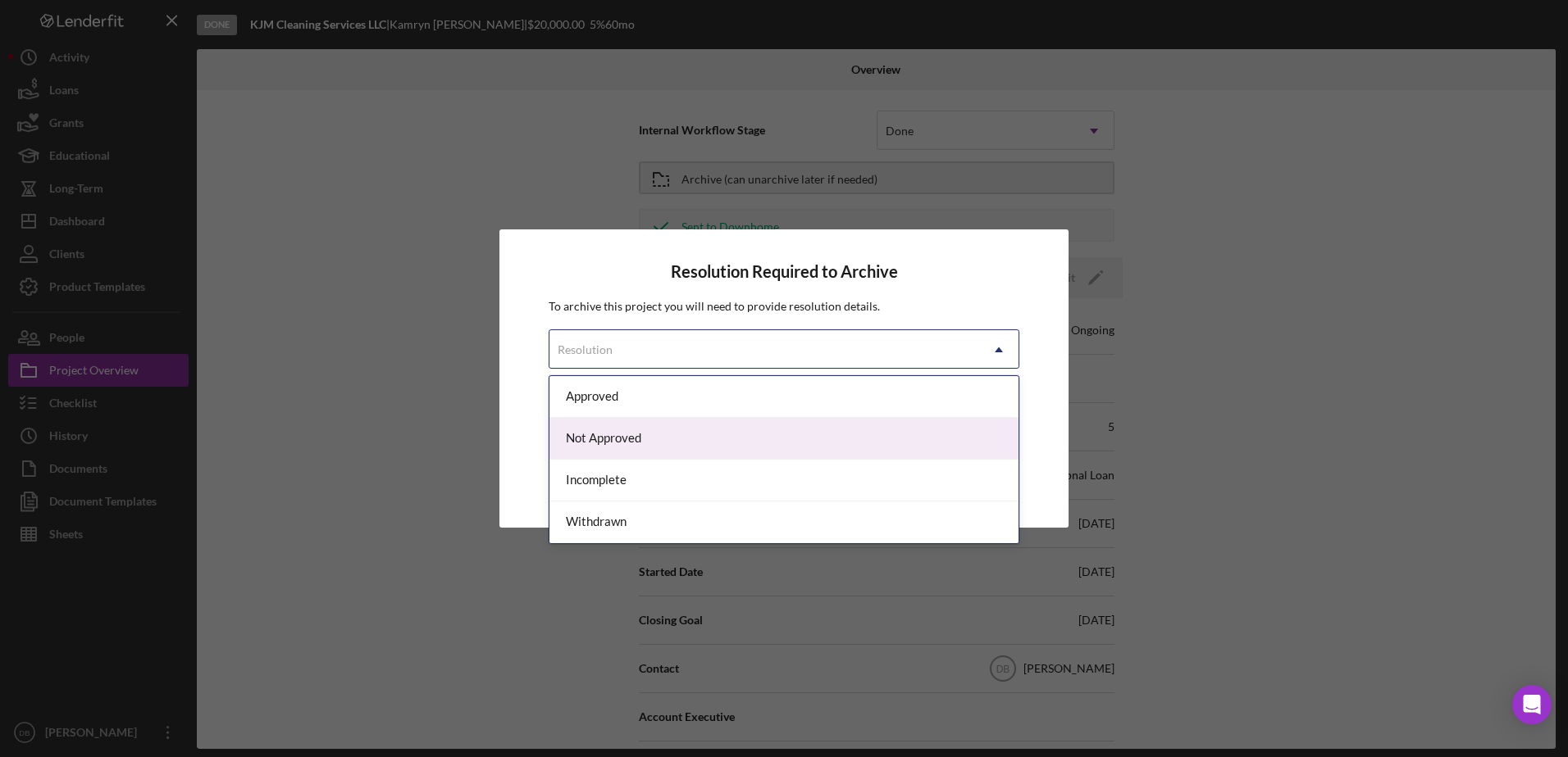
click at [823, 437] on div "Not Approved" at bounding box center [784, 439] width 469 height 42
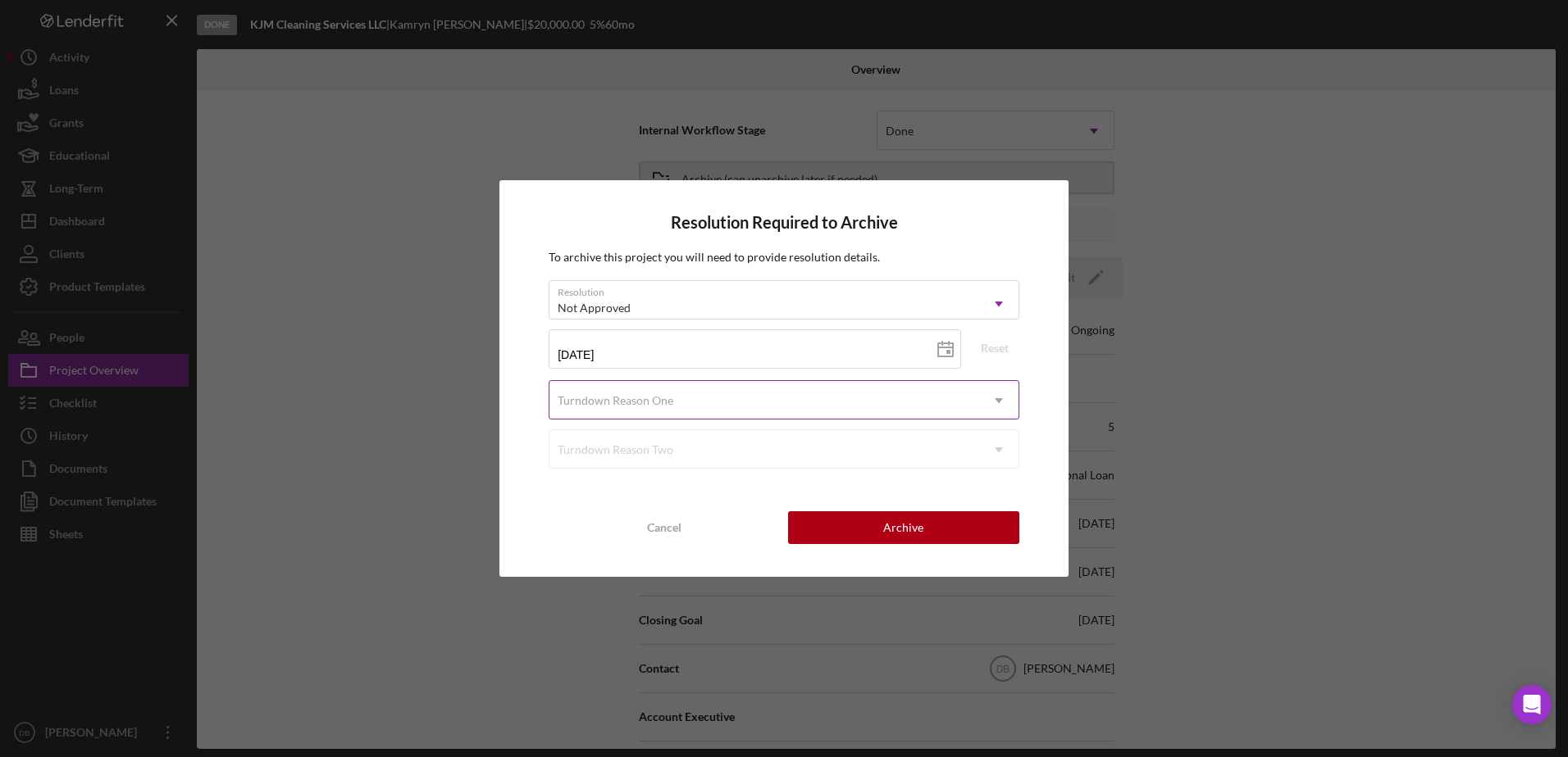
click at [801, 400] on div "Turndown Reason One" at bounding box center [764, 400] width 430 height 37
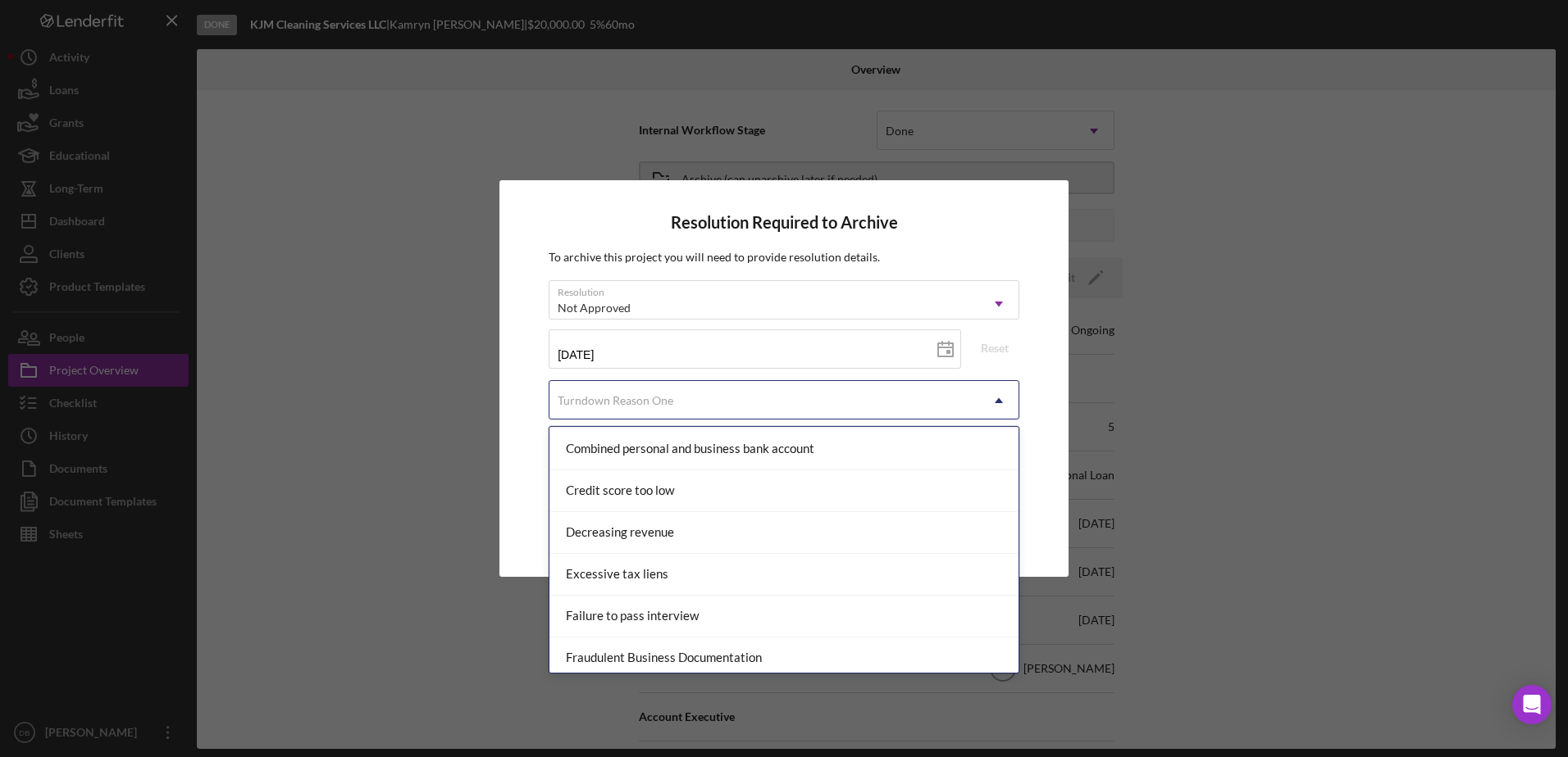
scroll to position [245, 0]
click at [687, 502] on div "Credit score too low" at bounding box center [784, 495] width 469 height 42
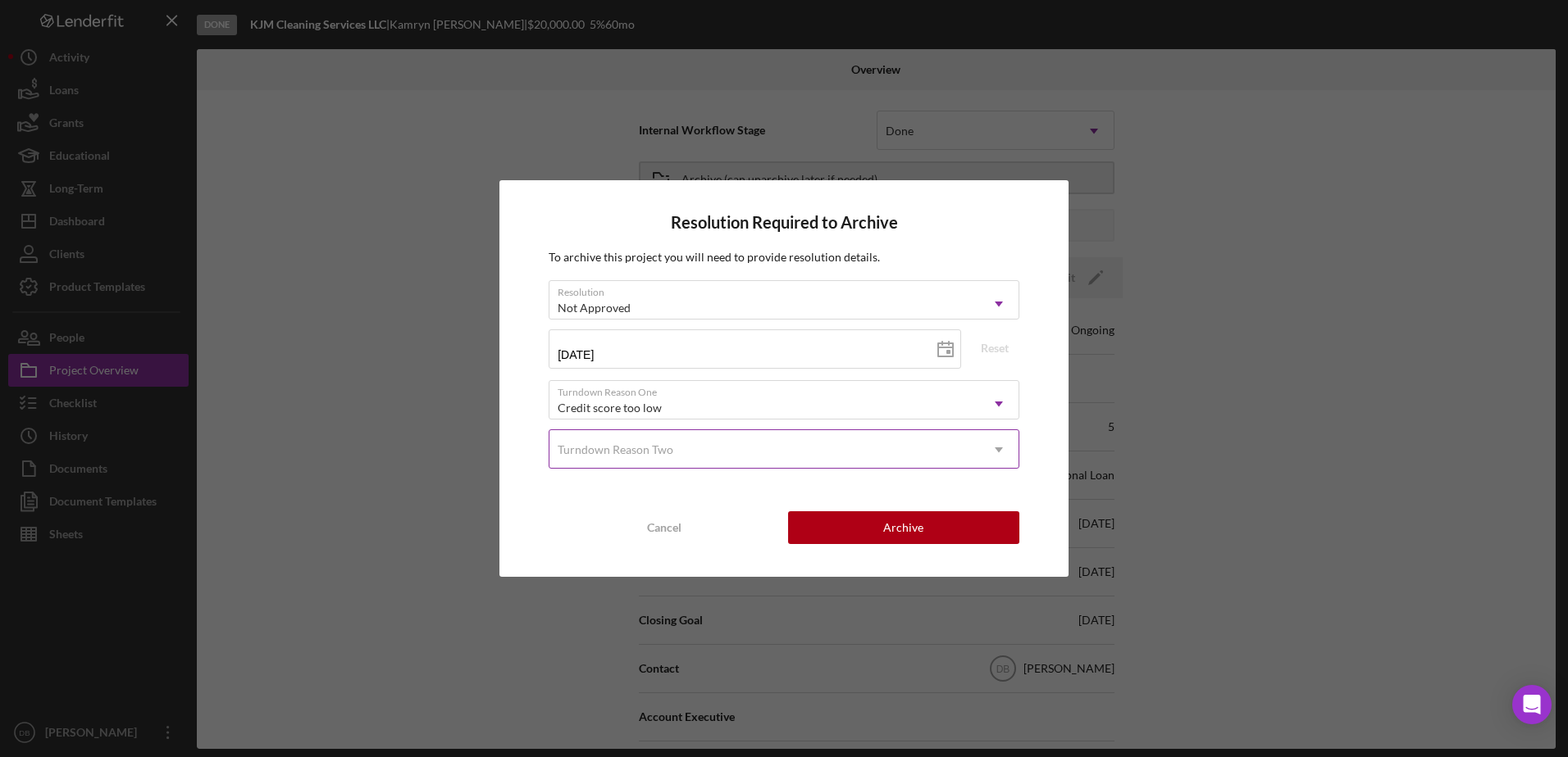
click at [651, 457] on div "Turndown Reason Two" at bounding box center [764, 450] width 430 height 37
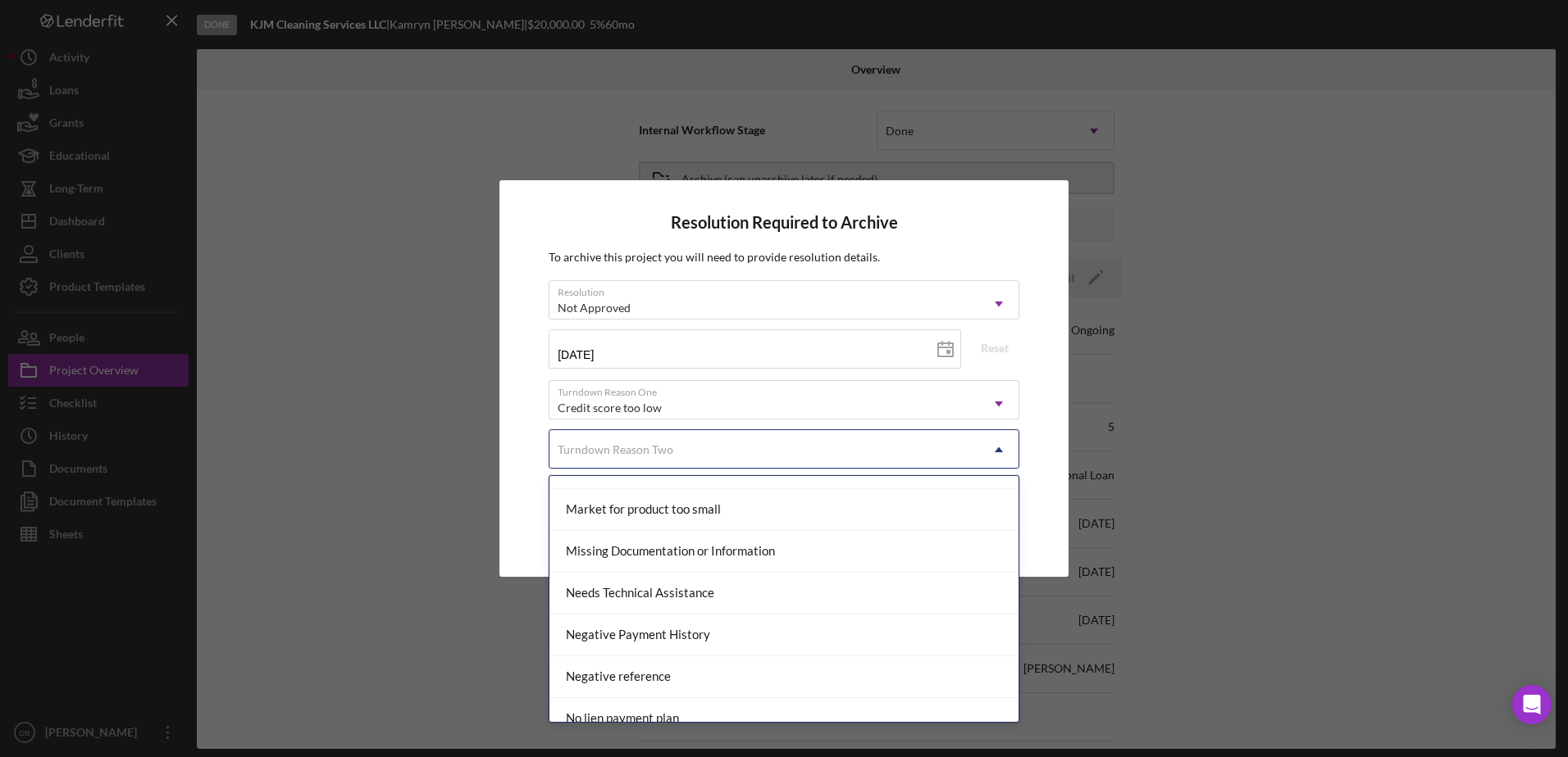
scroll to position [890, 0]
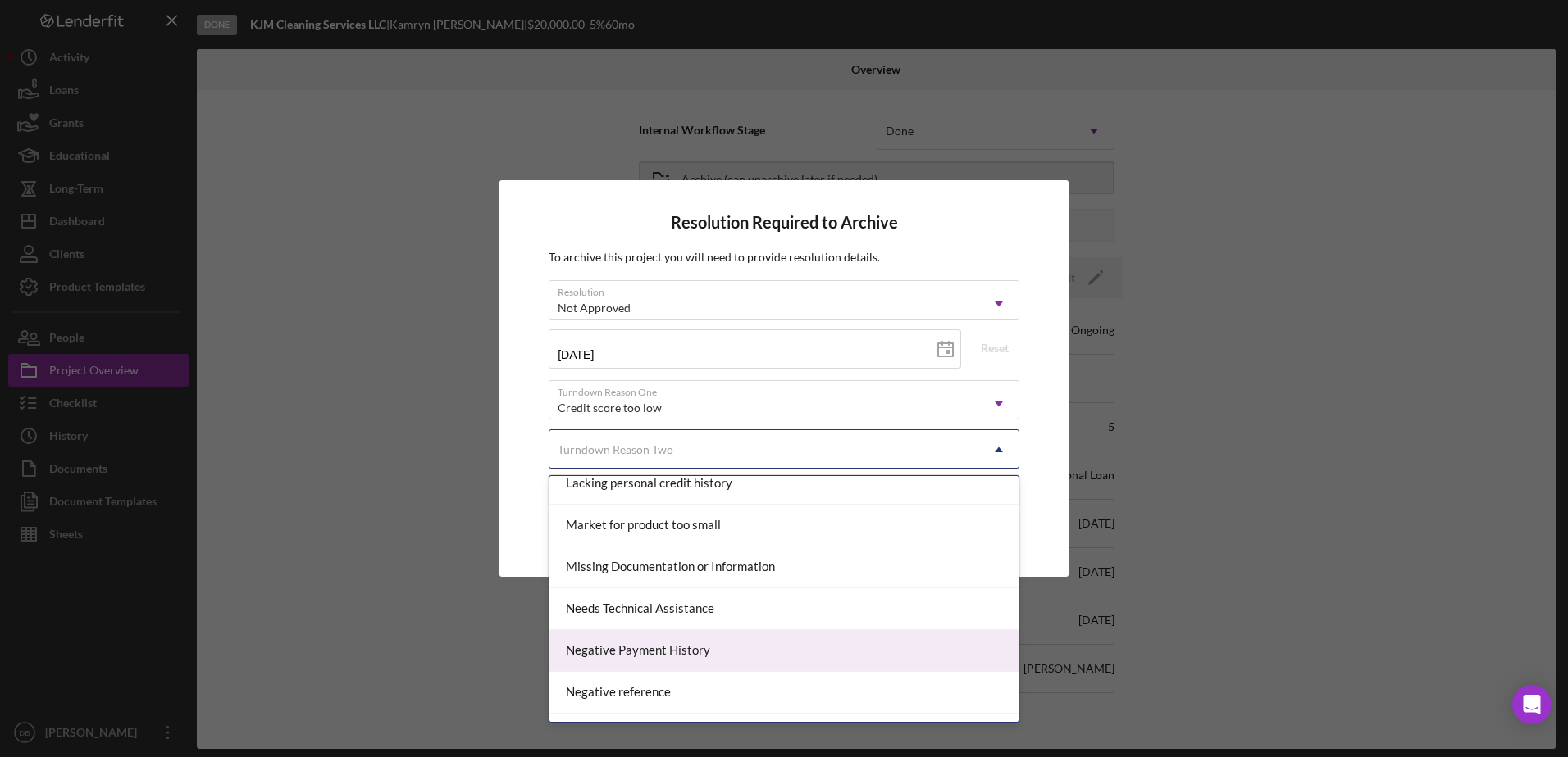
click at [688, 642] on div "Negative Payment History" at bounding box center [784, 651] width 469 height 42
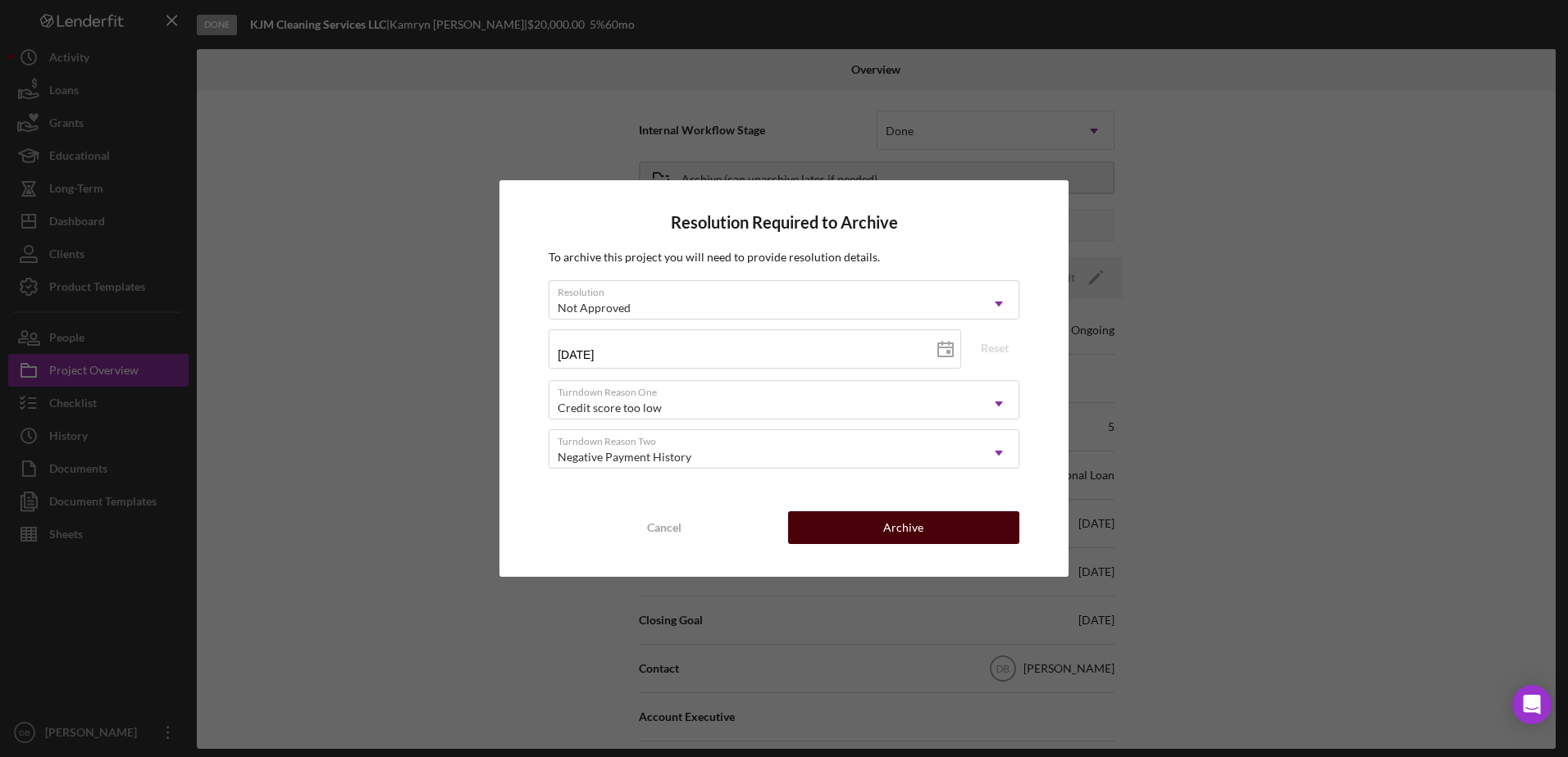
click at [909, 527] on div "Archive" at bounding box center [903, 527] width 40 height 33
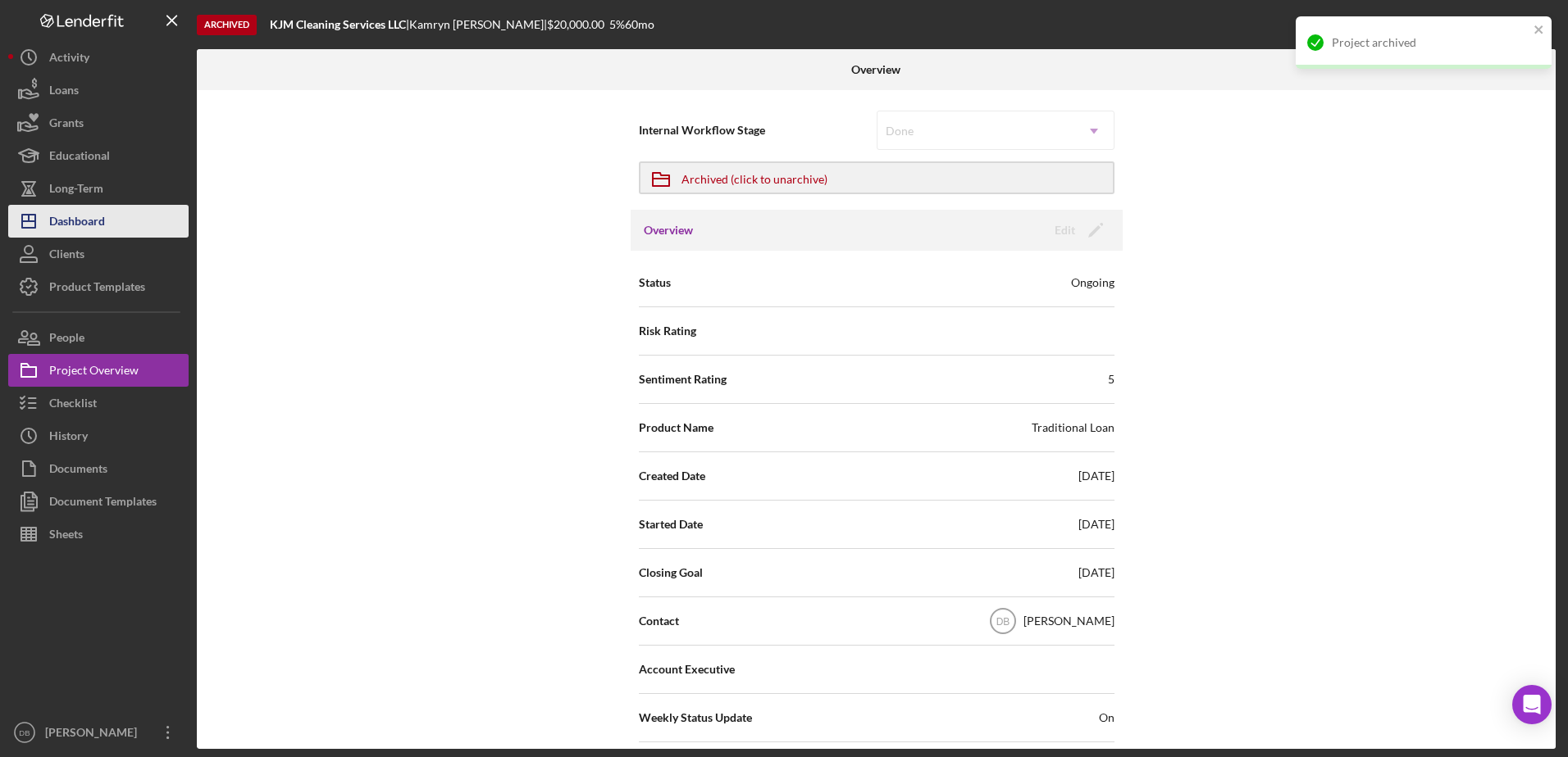
click at [80, 222] on div "Dashboard" at bounding box center [78, 224] width 56 height 37
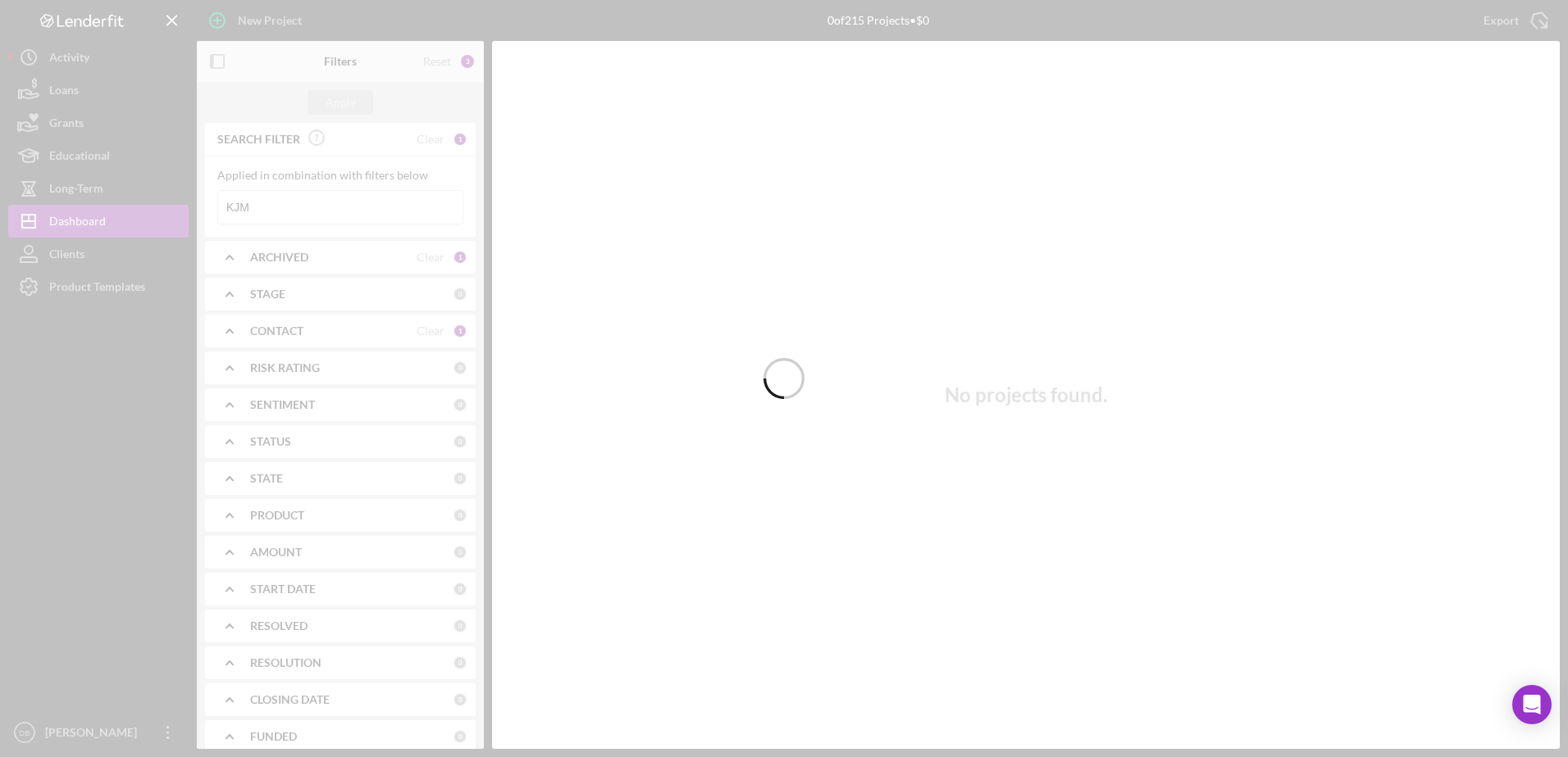
click at [334, 204] on div at bounding box center [784, 378] width 1568 height 757
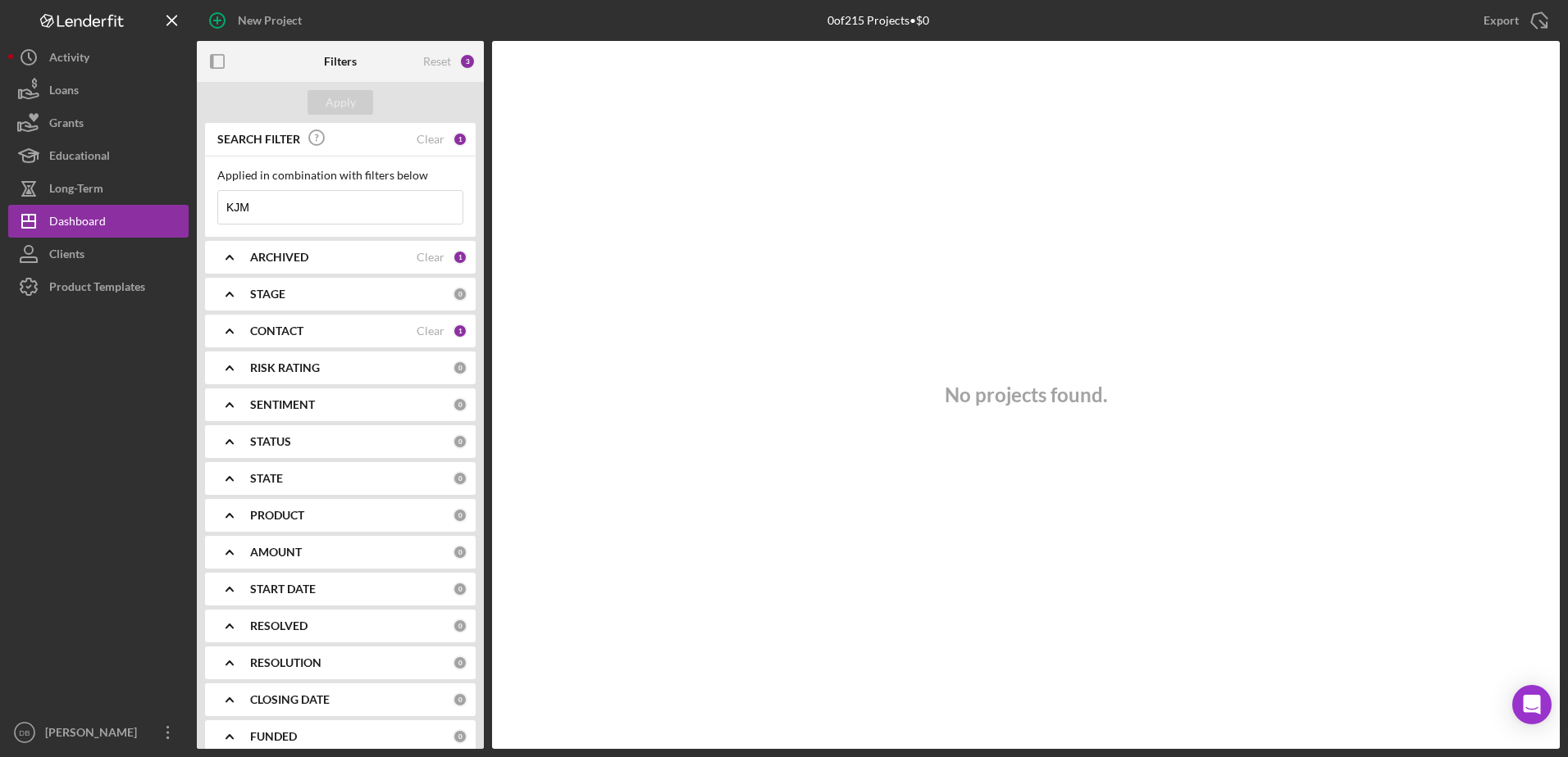
click at [341, 212] on input "KJM" at bounding box center [341, 207] width 245 height 33
type input "K"
type input "l"
type input "compass"
click at [368, 272] on div "ARCHIVED Clear 1" at bounding box center [359, 257] width 218 height 33
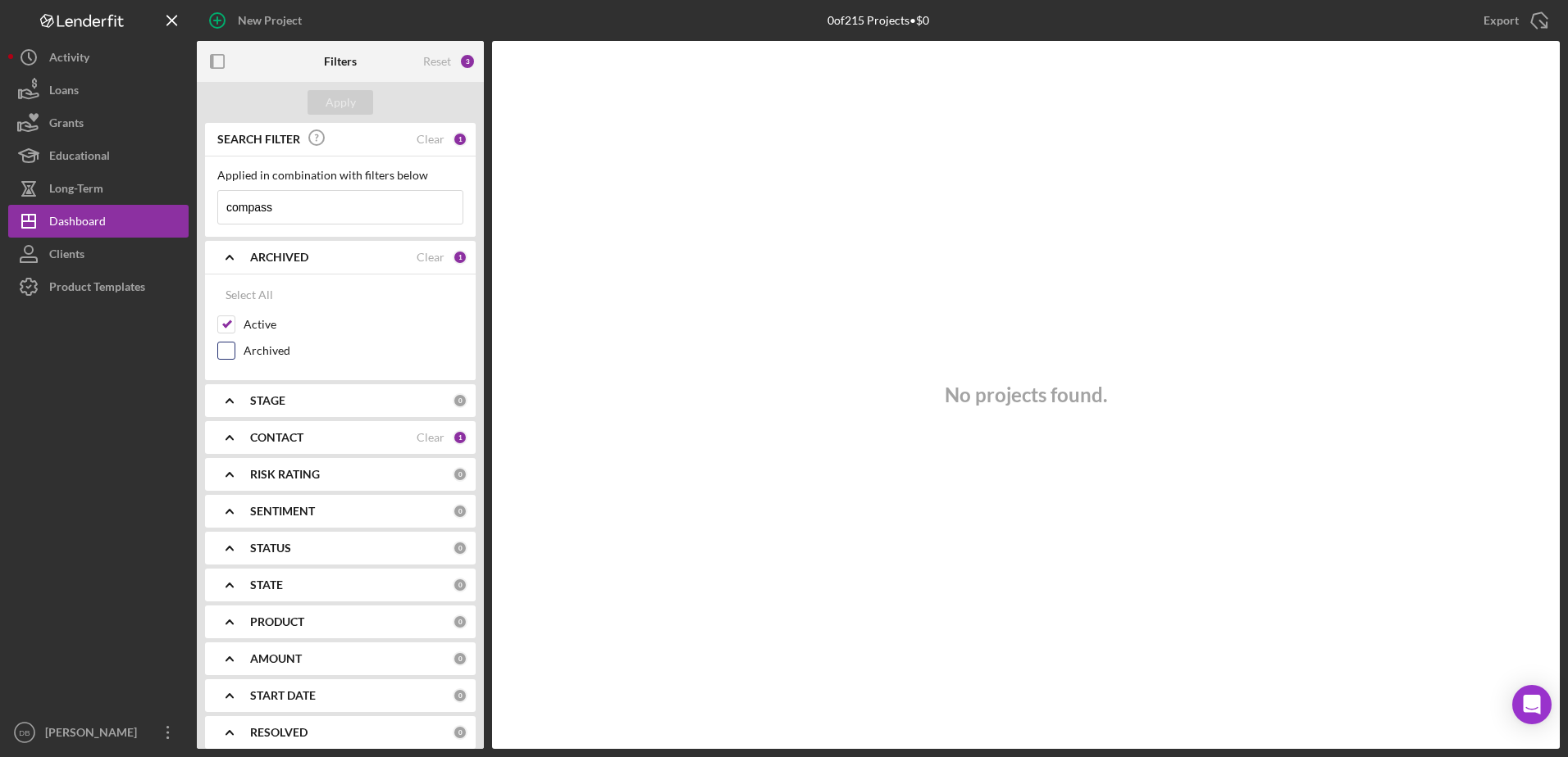
click at [231, 348] on input "Archived" at bounding box center [227, 351] width 17 height 17
checkbox input "true"
click at [324, 91] on button "Apply" at bounding box center [340, 103] width 65 height 24
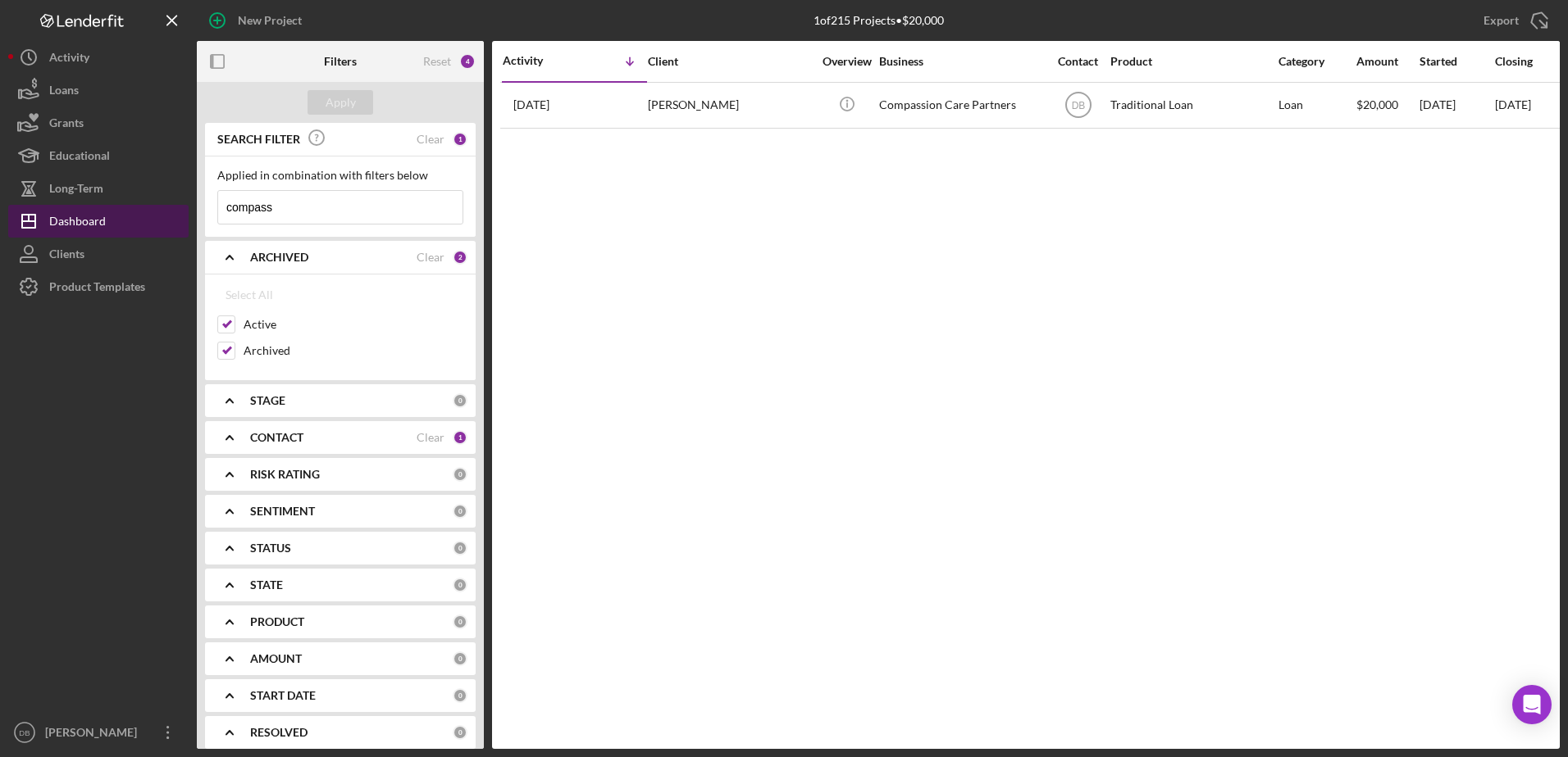
drag, startPoint x: 393, startPoint y: 204, endPoint x: 162, endPoint y: 212, distance: 231.1
click at [162, 212] on div "New Project 1 of 215 Projects • $20,000 KJM Export Icon/Export Filters Reset 4 …" at bounding box center [784, 374] width 1551 height 750
type input "[PERSON_NAME]"
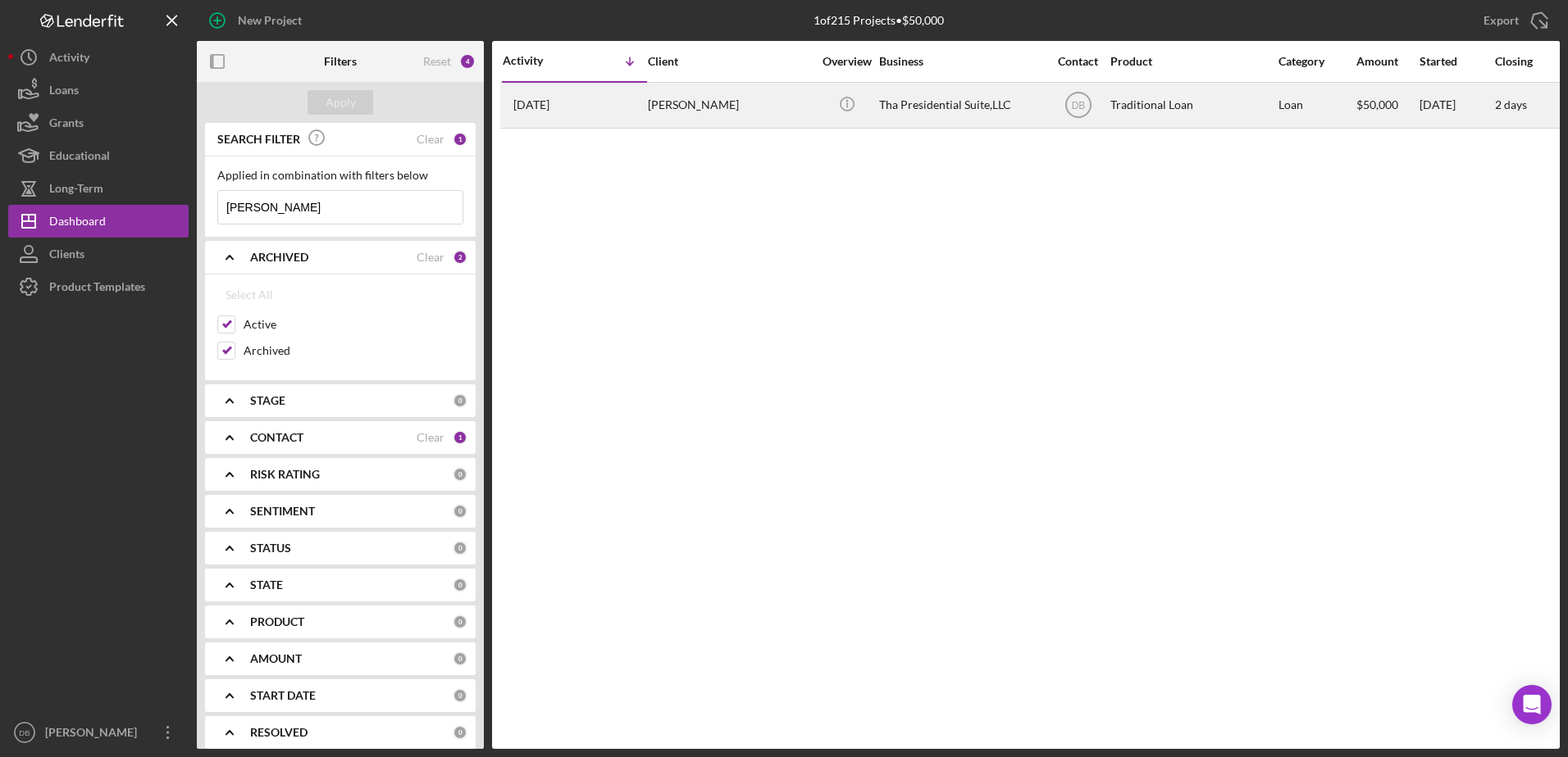
click at [754, 104] on div "[PERSON_NAME]" at bounding box center [730, 105] width 164 height 44
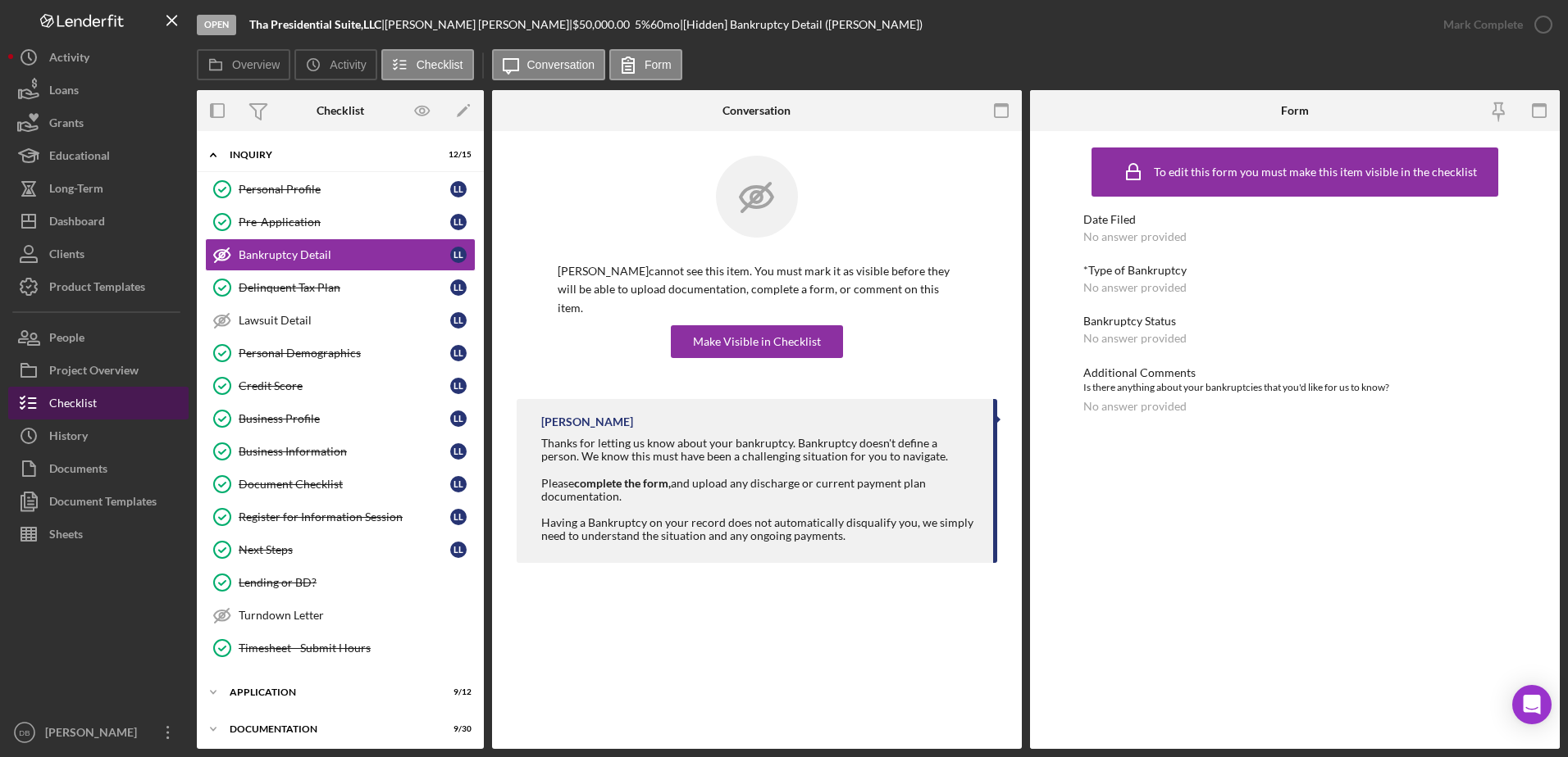
drag, startPoint x: 92, startPoint y: 400, endPoint x: 79, endPoint y: 401, distance: 13.0
click at [92, 400] on div "Checklist" at bounding box center [73, 405] width 48 height 37
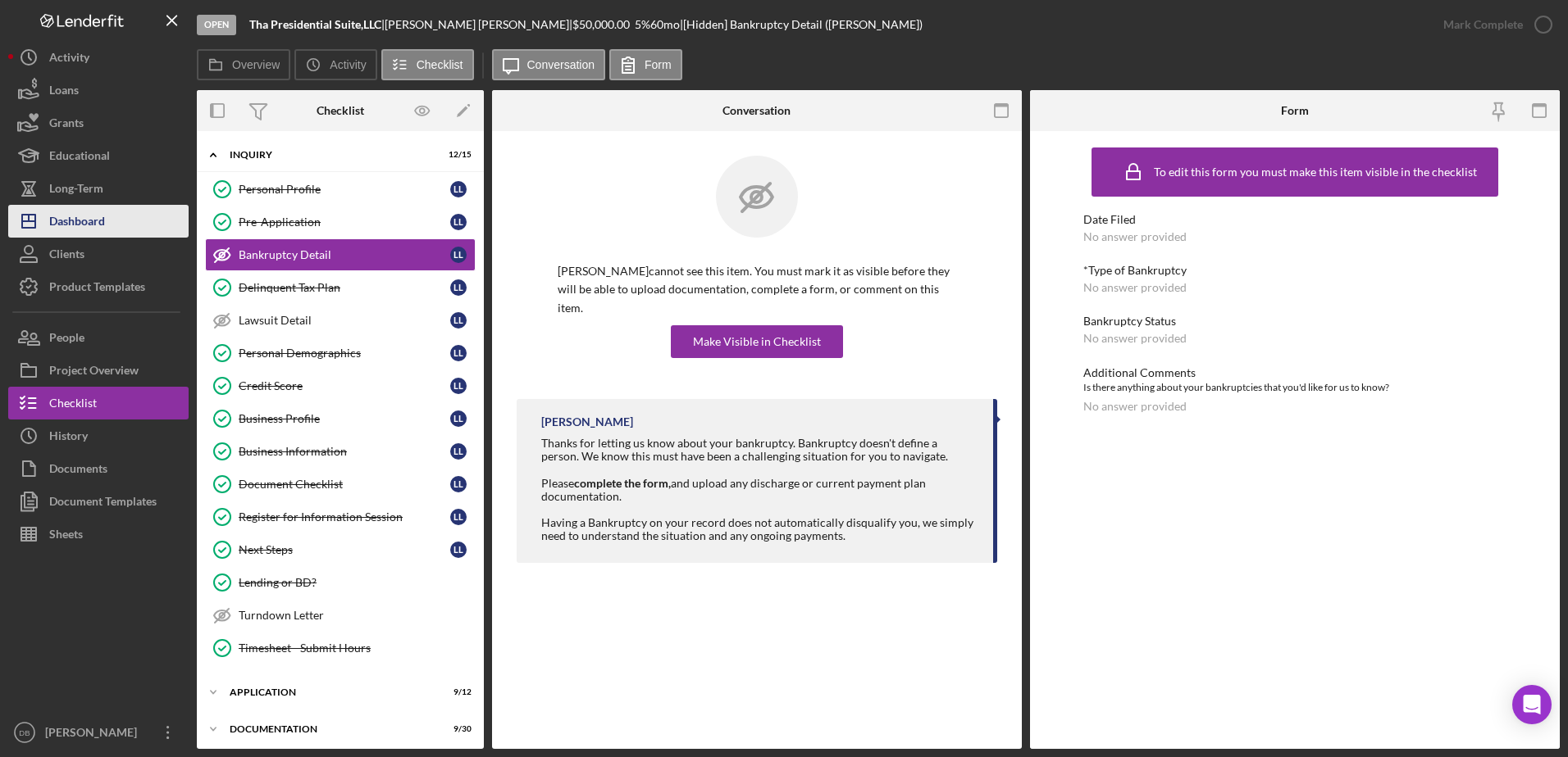
click at [58, 226] on div "Dashboard" at bounding box center [78, 224] width 56 height 37
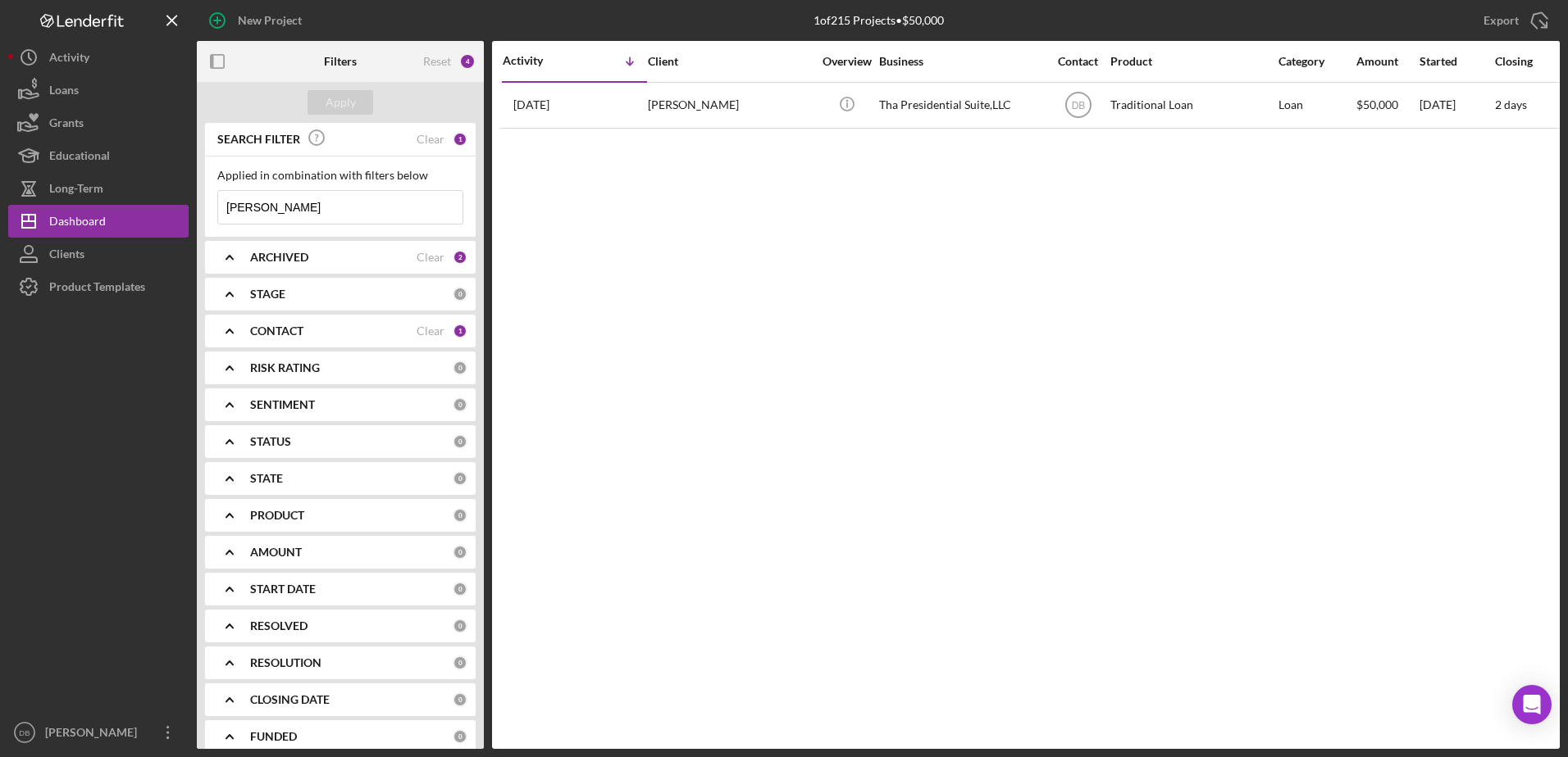
click at [284, 206] on input "[PERSON_NAME]" at bounding box center [341, 207] width 245 height 33
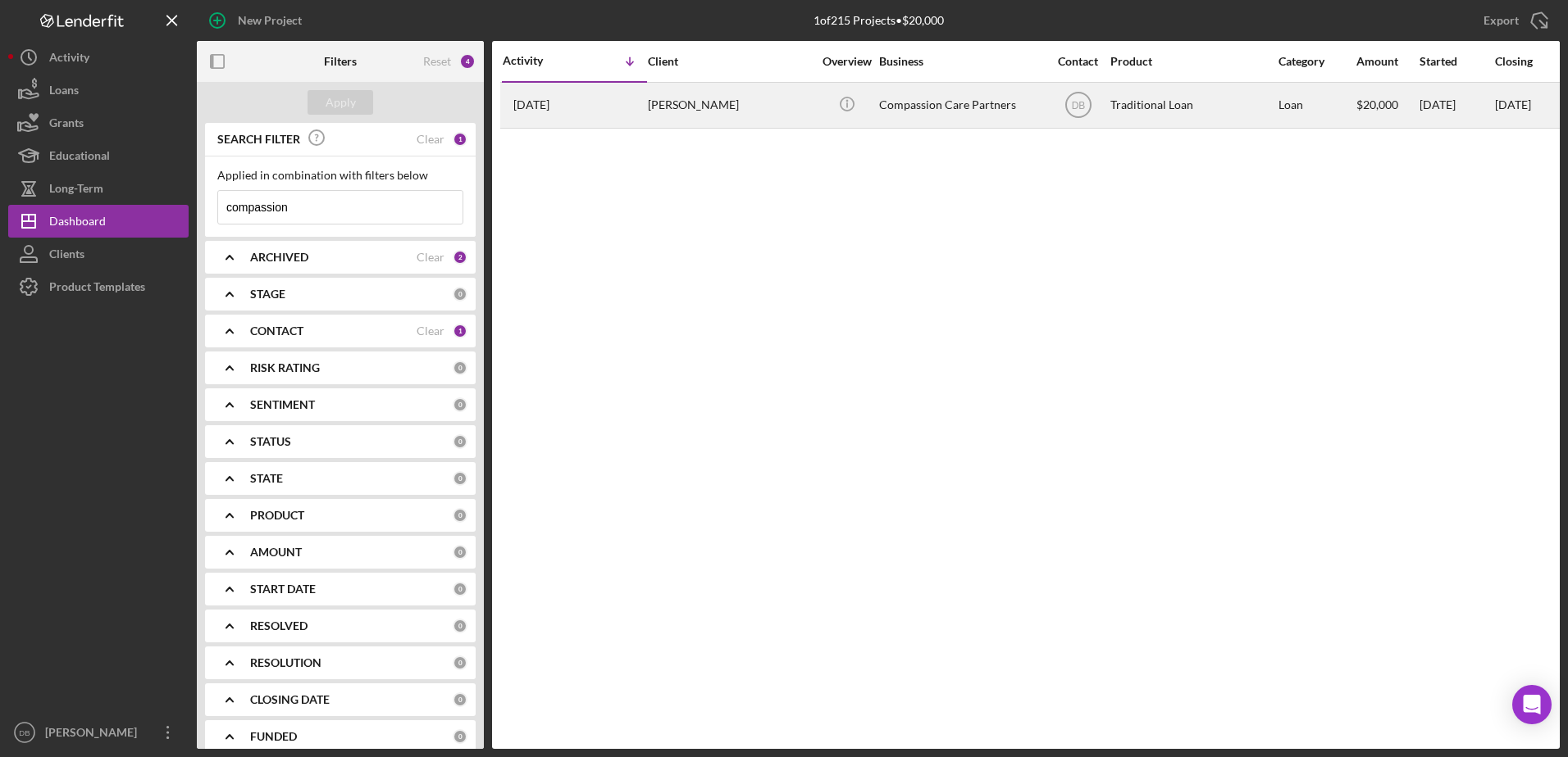
type input "compassion"
click at [789, 117] on div "[PERSON_NAME]" at bounding box center [730, 105] width 164 height 44
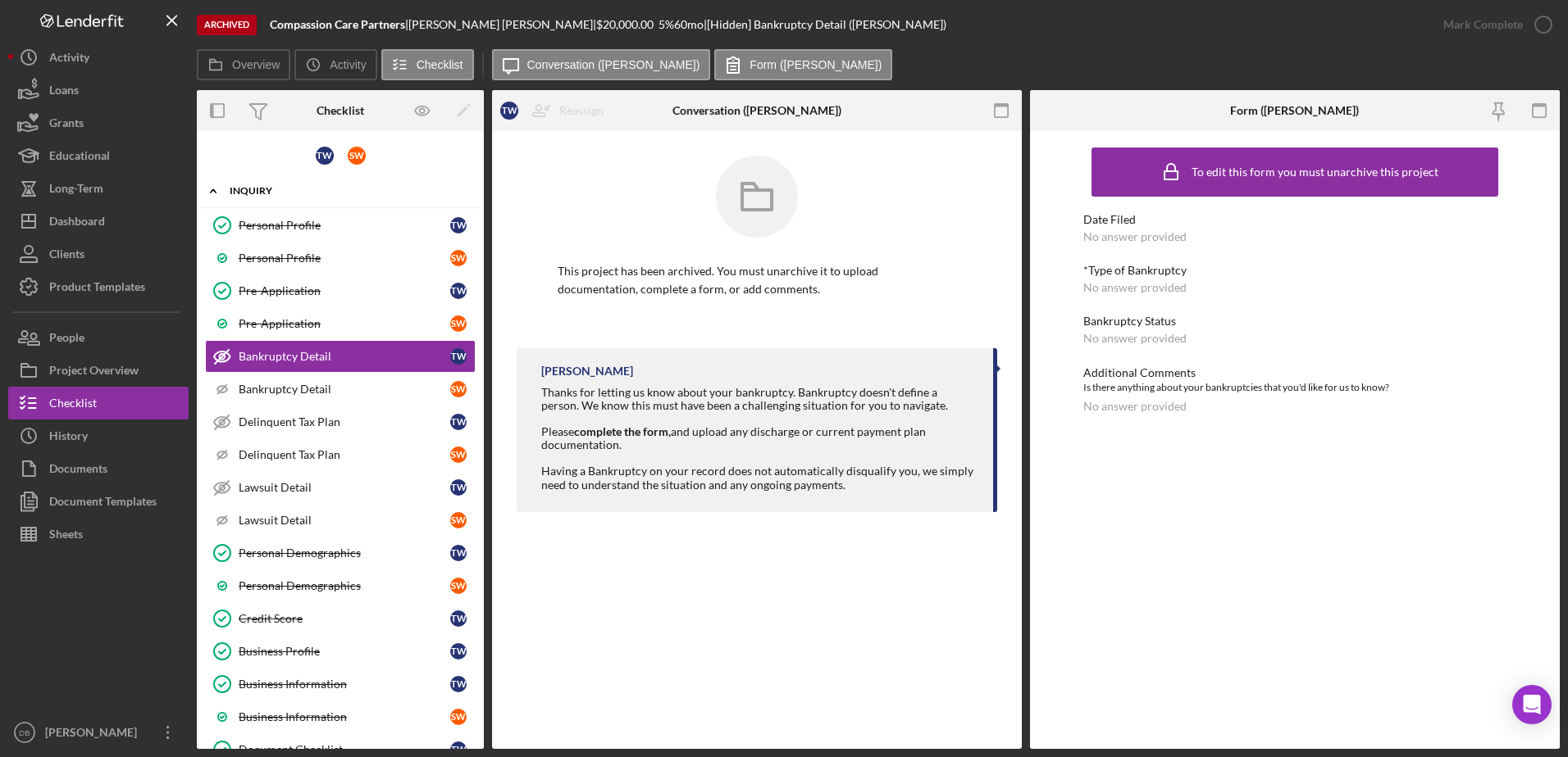
click at [278, 203] on div "Icon/Expander Inquiry 15 / 22" at bounding box center [340, 191] width 287 height 34
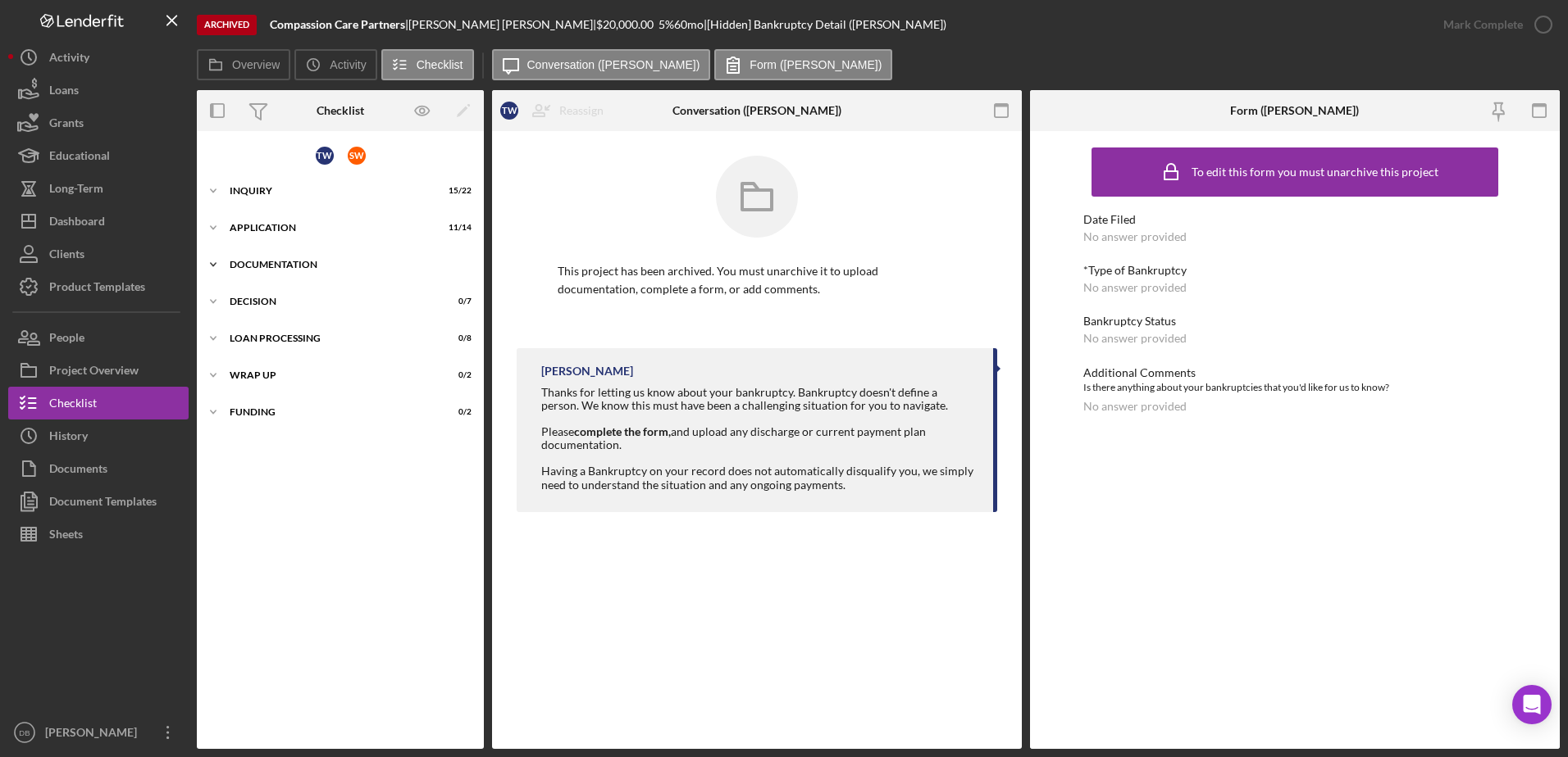
click at [263, 264] on div "Documentation" at bounding box center [346, 264] width 233 height 10
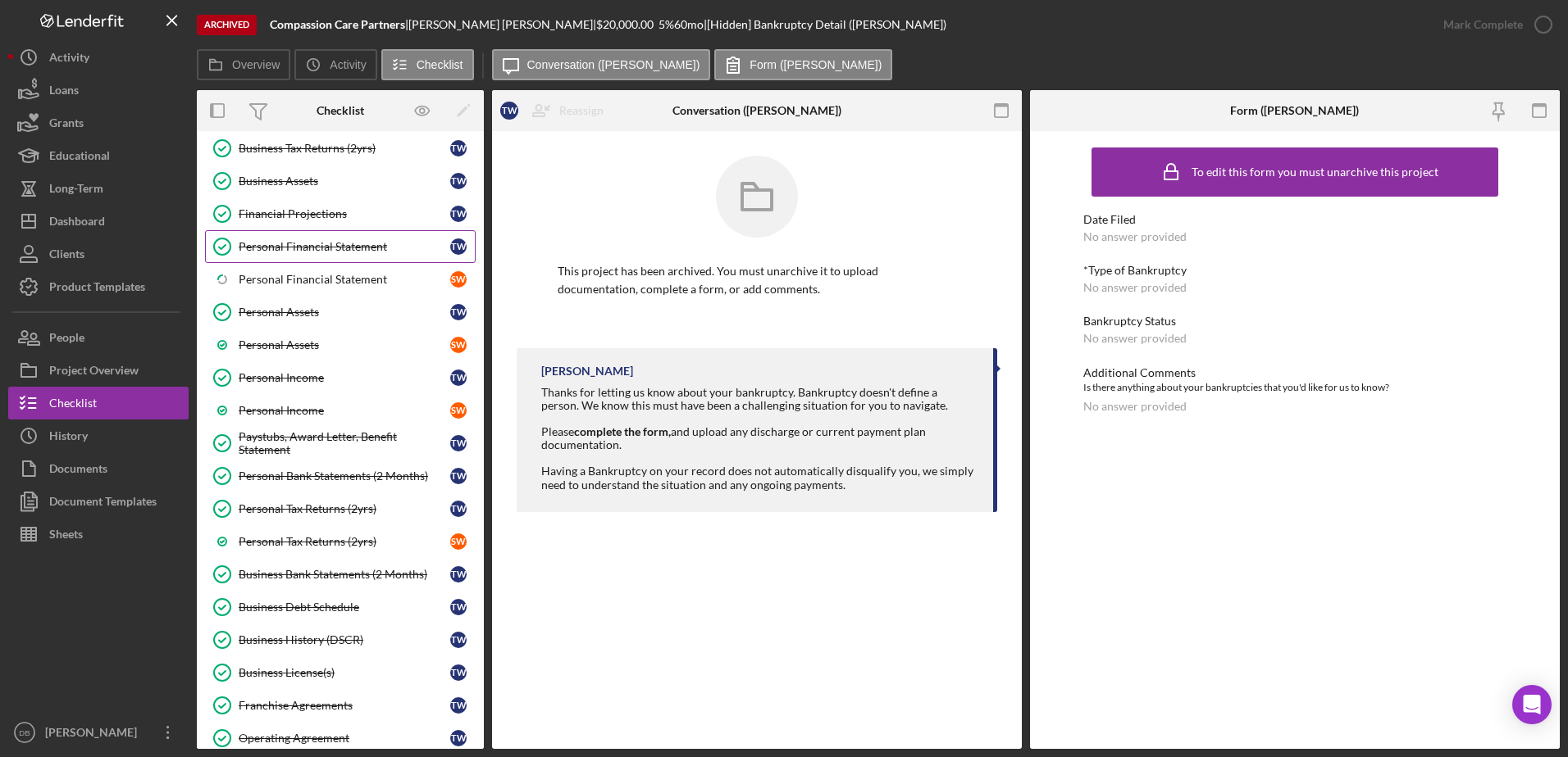
scroll to position [410, 0]
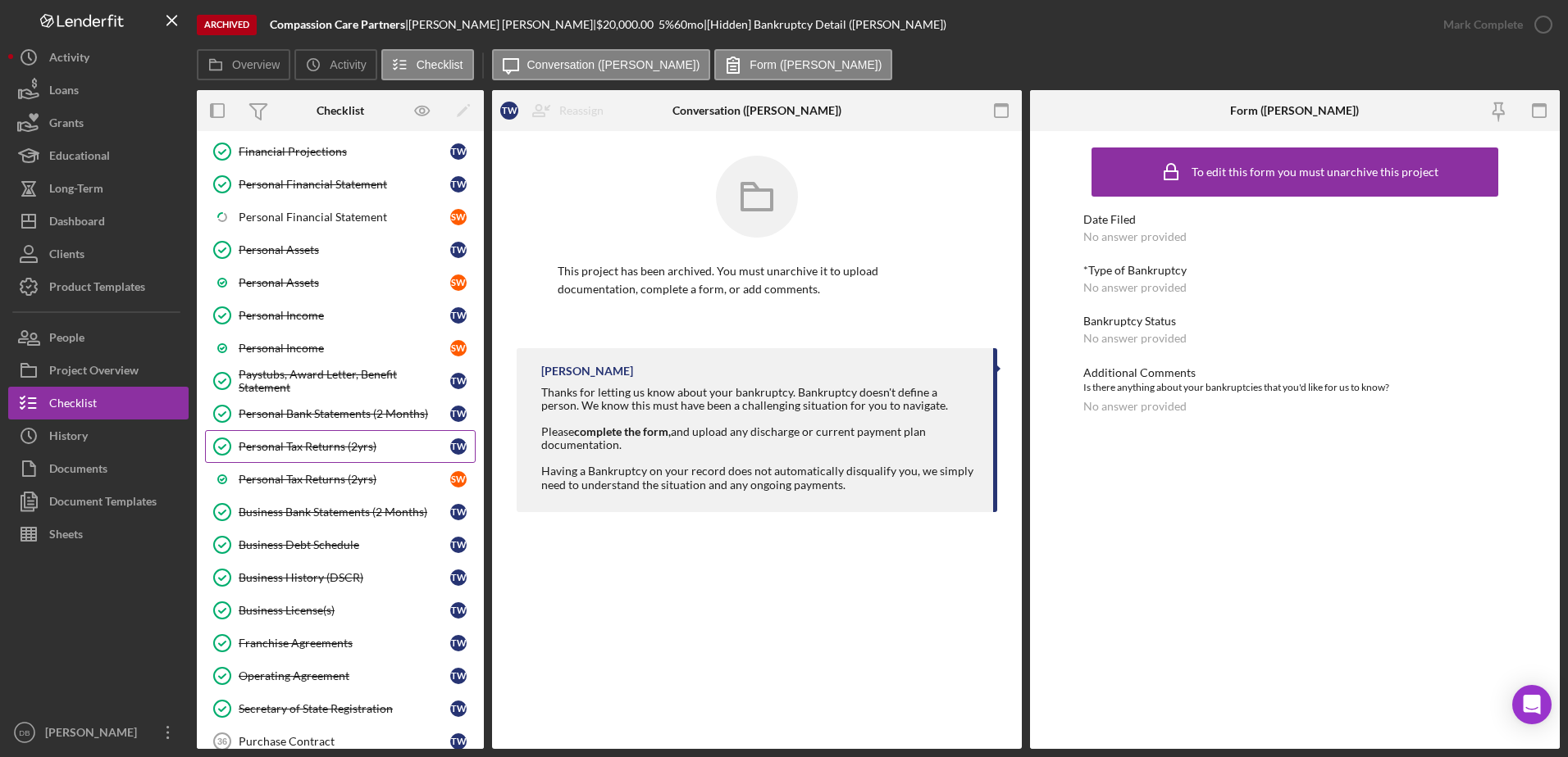
click at [336, 445] on div "Personal Tax Returns (2yrs)" at bounding box center [345, 447] width 212 height 13
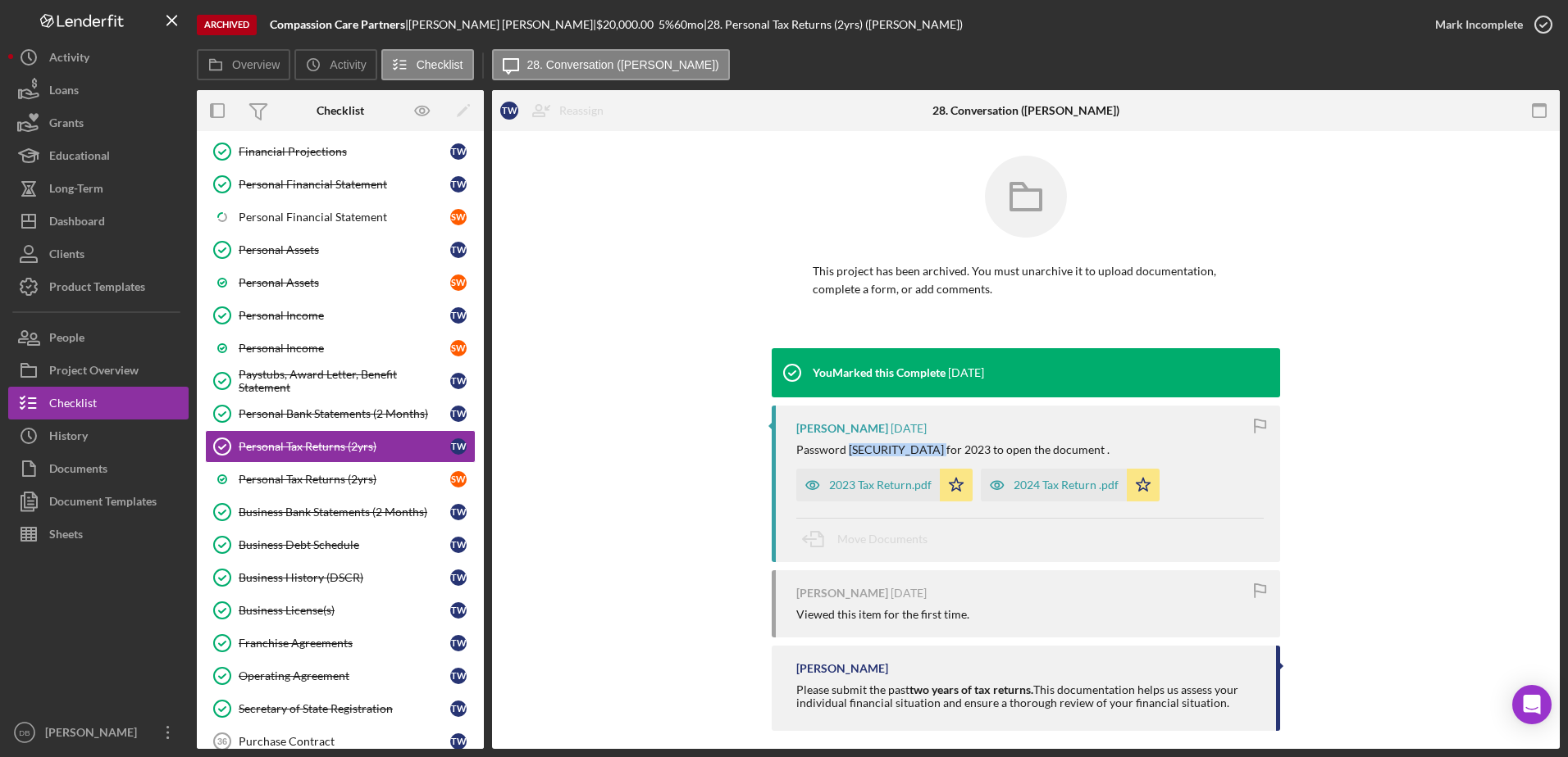
drag, startPoint x: 947, startPoint y: 451, endPoint x: 848, endPoint y: 454, distance: 99.0
click at [848, 454] on div "Password [SECURITY_DATA] for 2023 to open the document ." at bounding box center [953, 450] width 313 height 13
copy div "Thal072119964166"
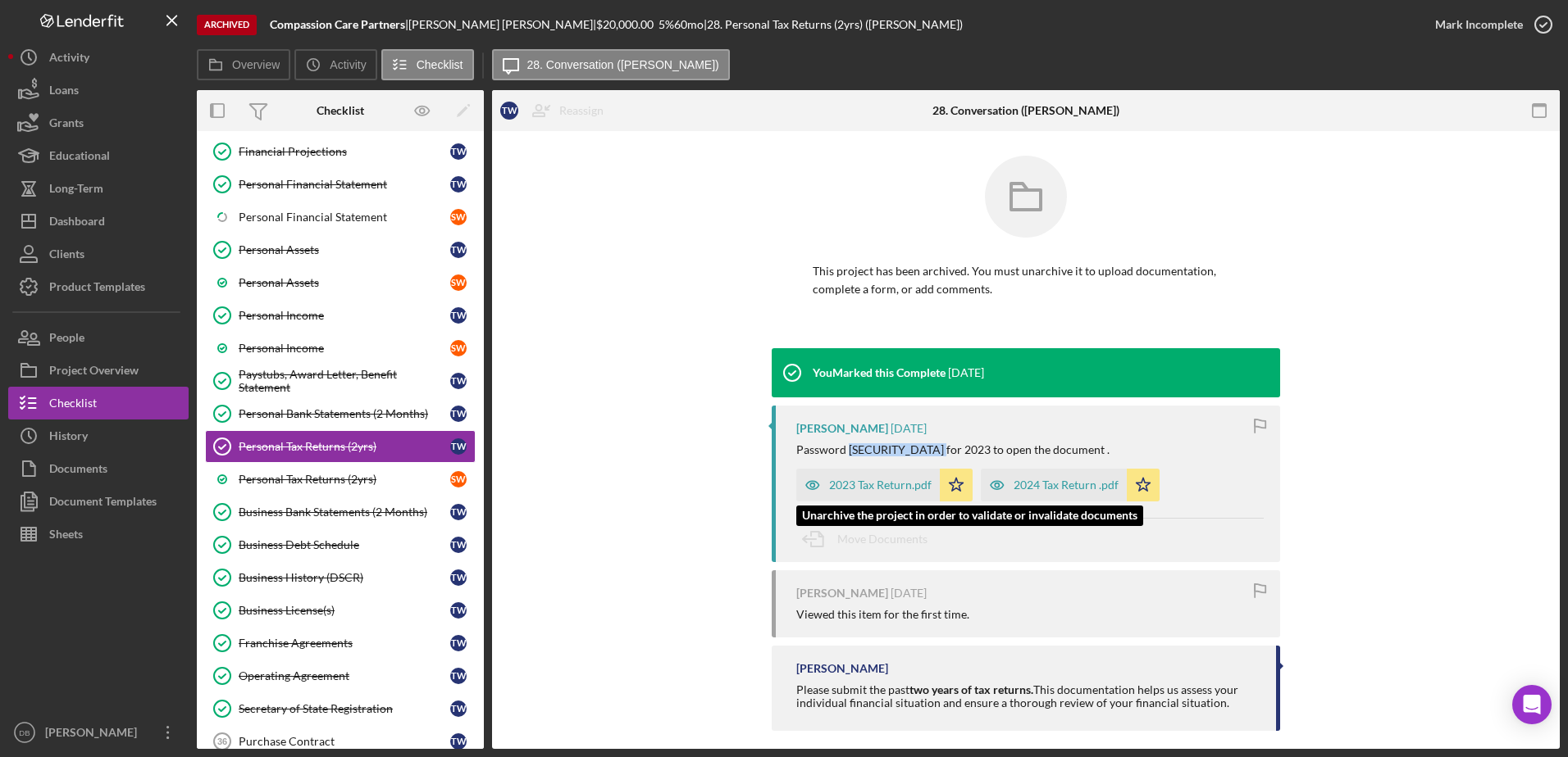
click at [878, 484] on div "2023 Tax Return.pdf" at bounding box center [881, 485] width 103 height 13
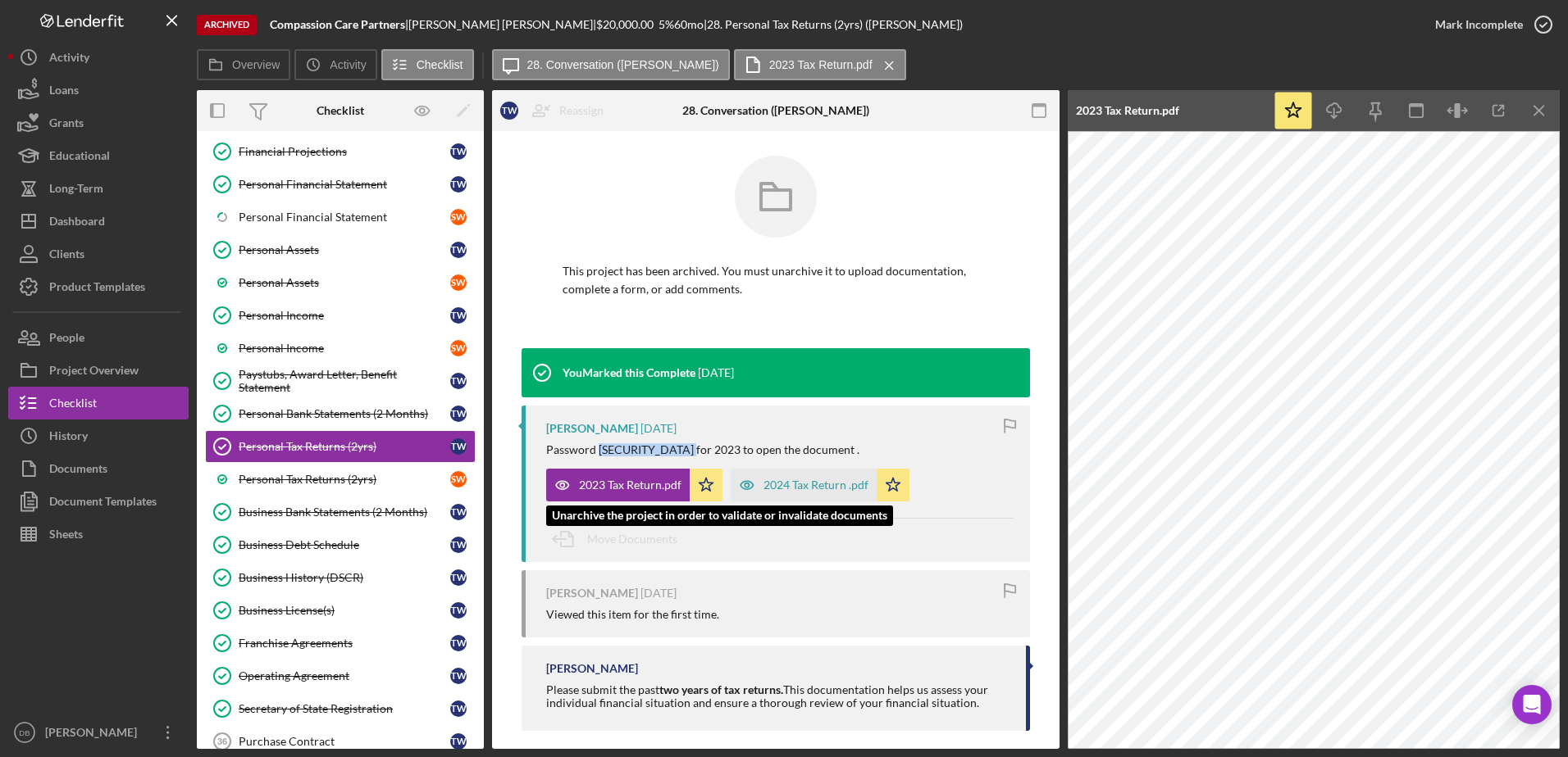
click at [625, 481] on div "2023 Tax Return.pdf" at bounding box center [630, 485] width 103 height 13
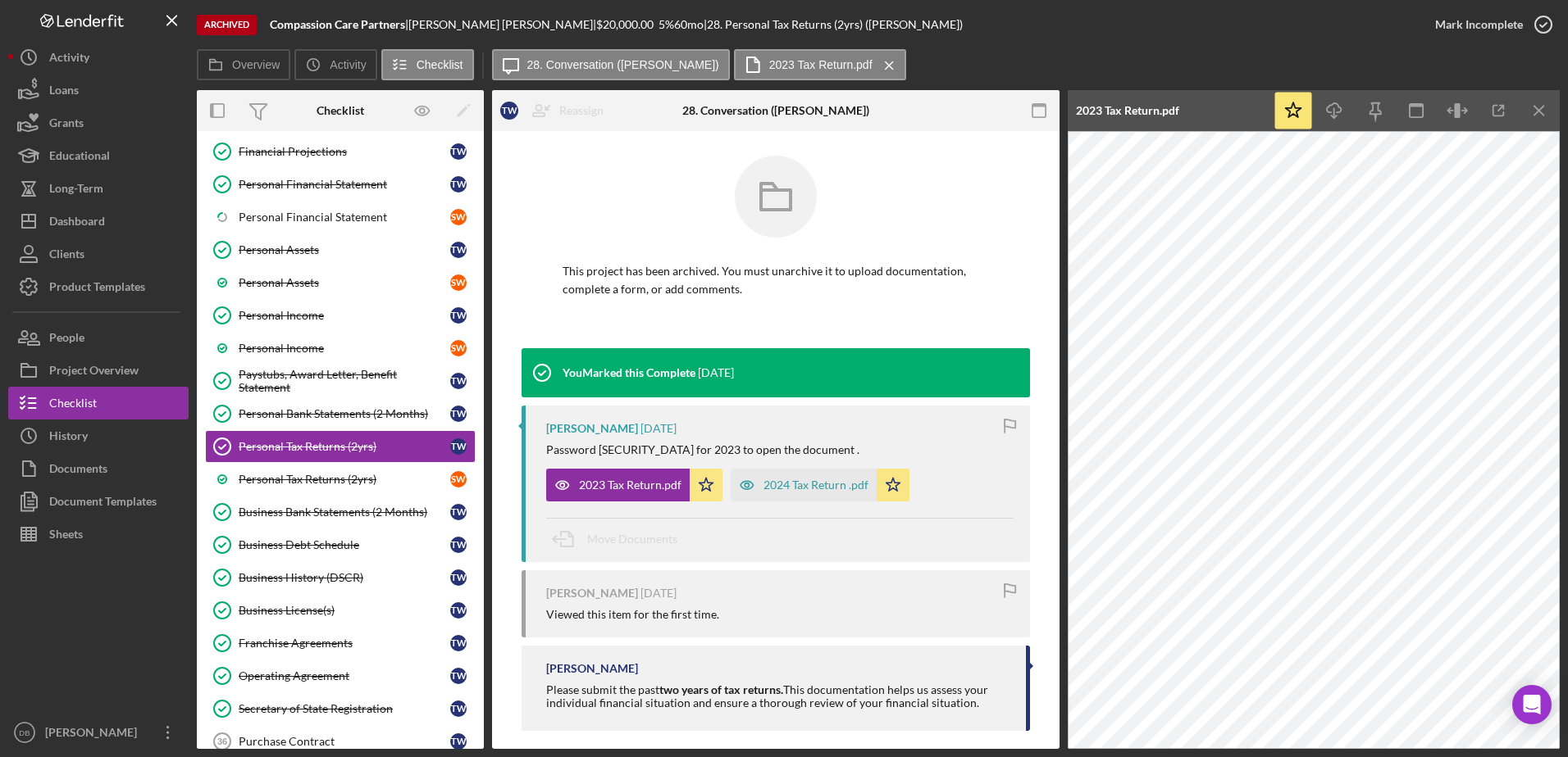
click at [716, 438] on div "[PERSON_NAME] [DATE] Password [SECURITY_DATA] for 2023 to open the document . 2…" at bounding box center [775, 484] width 508 height 157
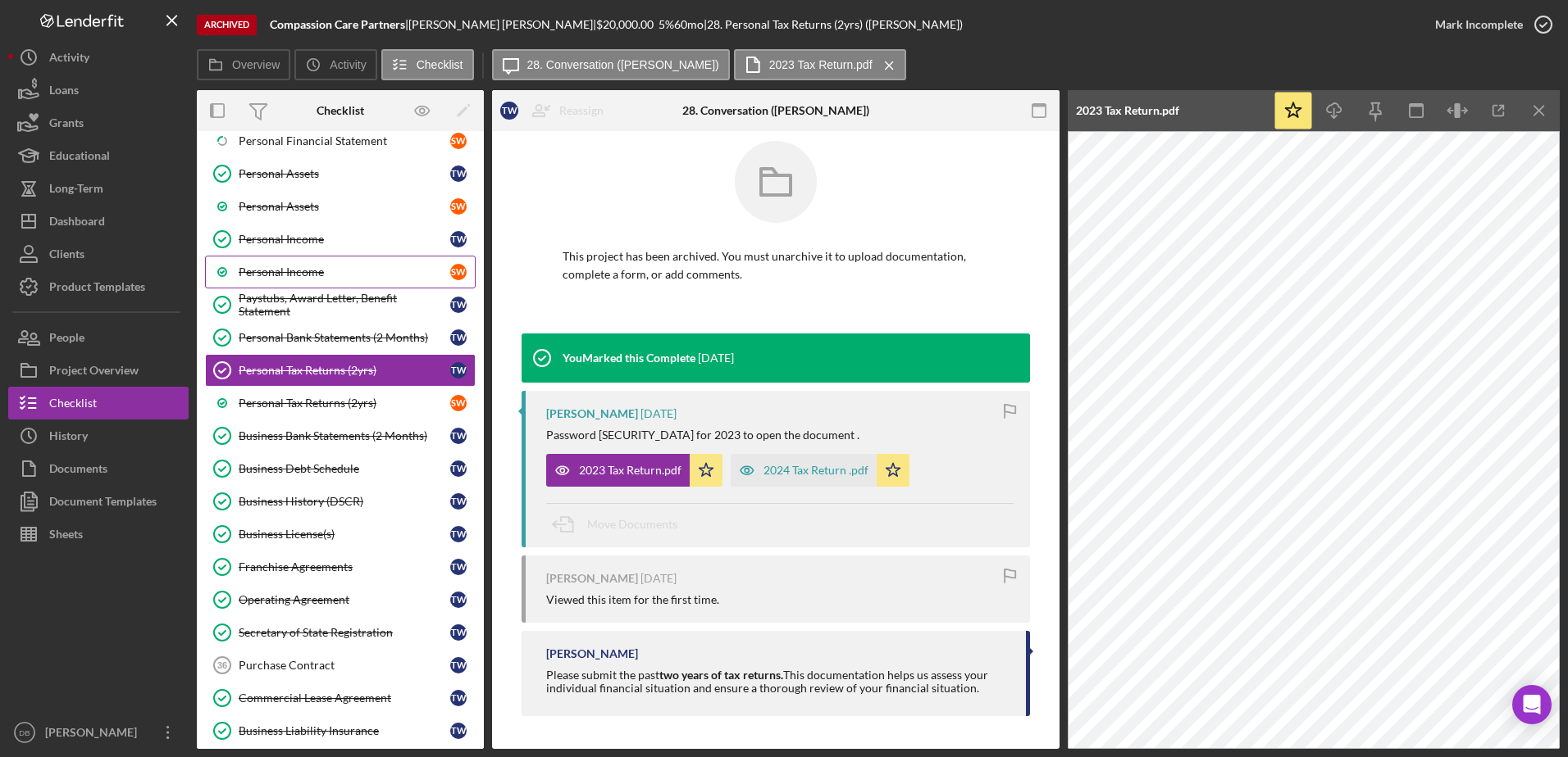
scroll to position [655, 0]
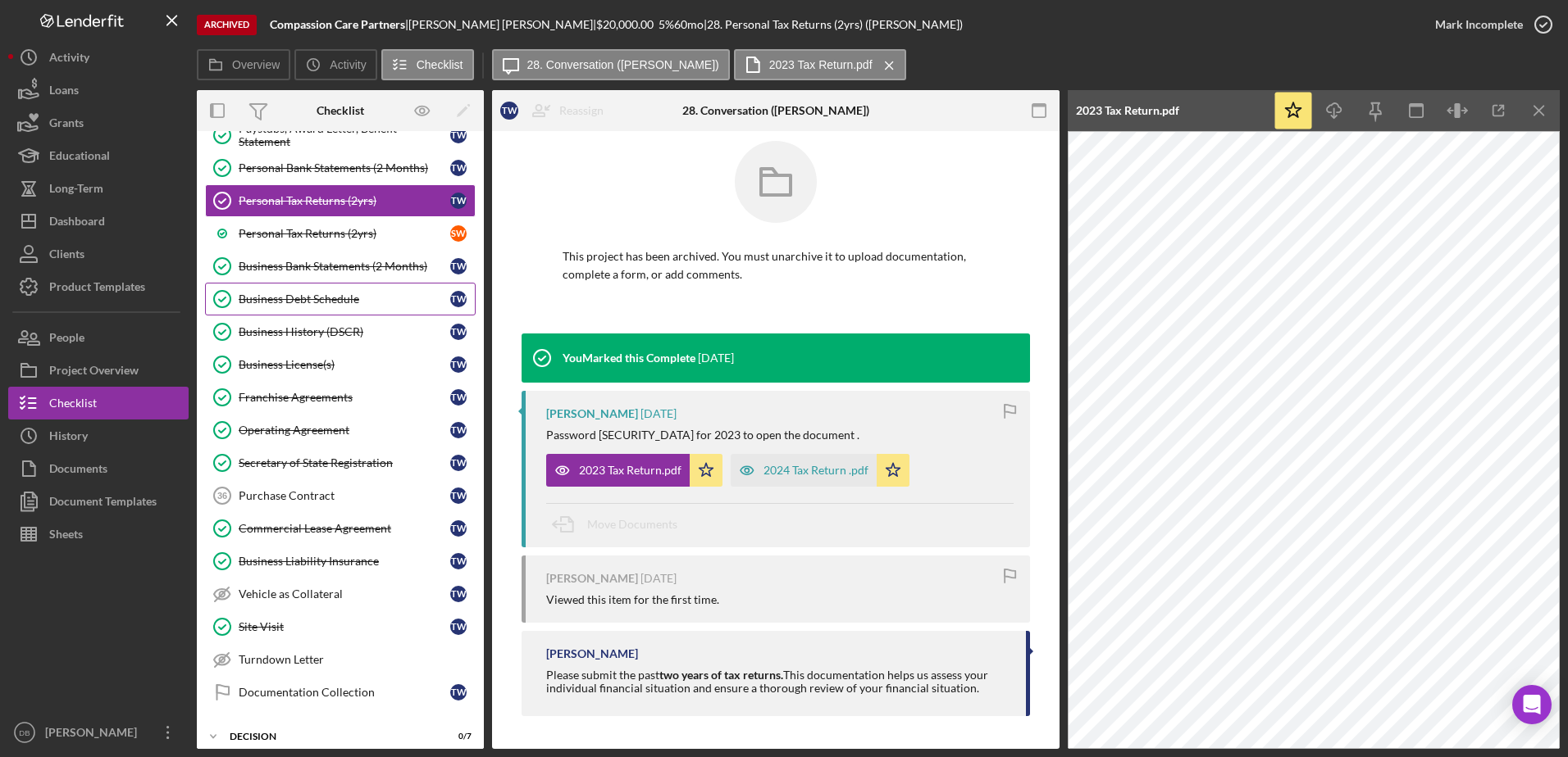
click at [305, 295] on div "Business Debt Schedule" at bounding box center [345, 299] width 212 height 13
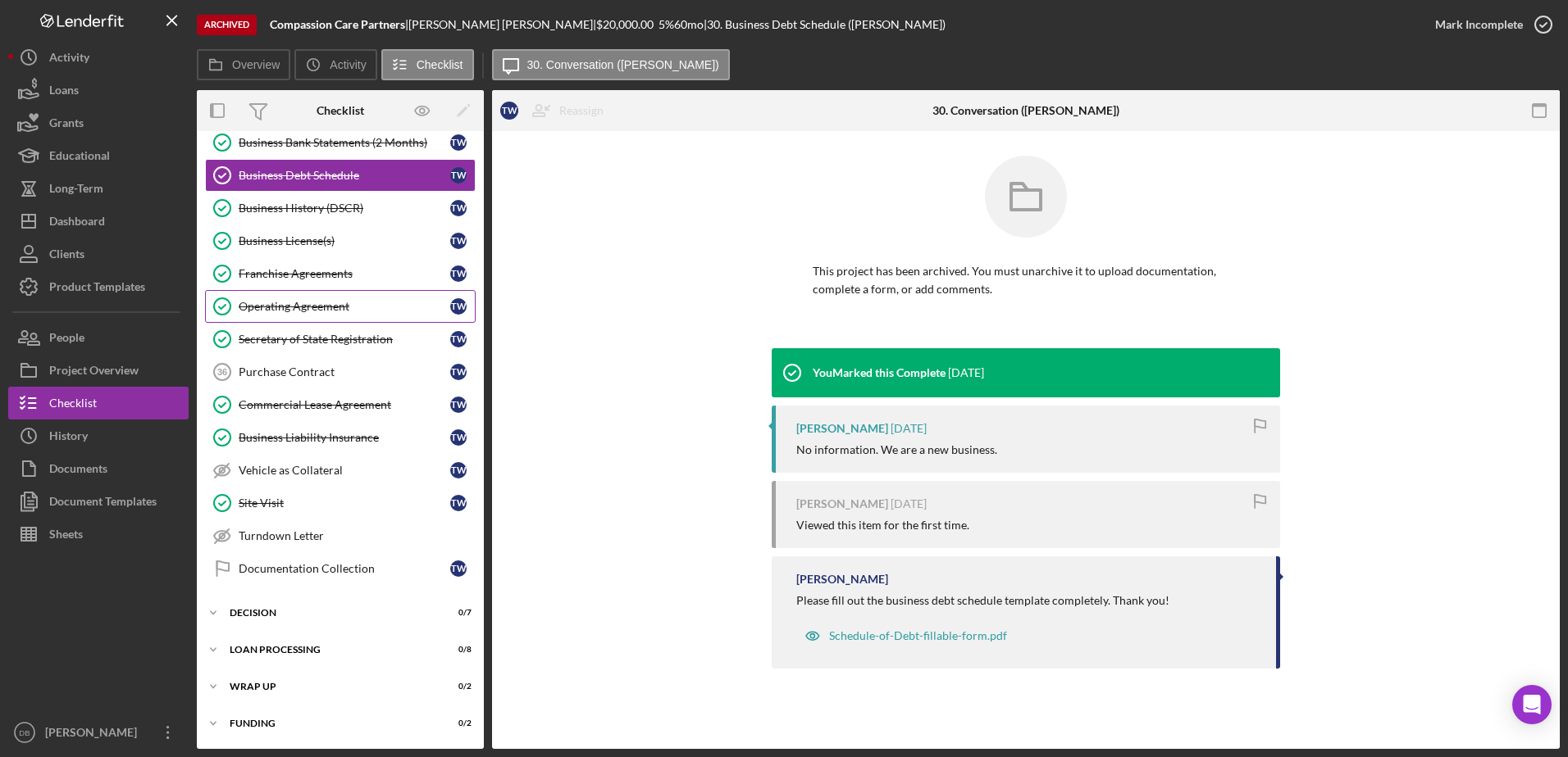
scroll to position [452, 0]
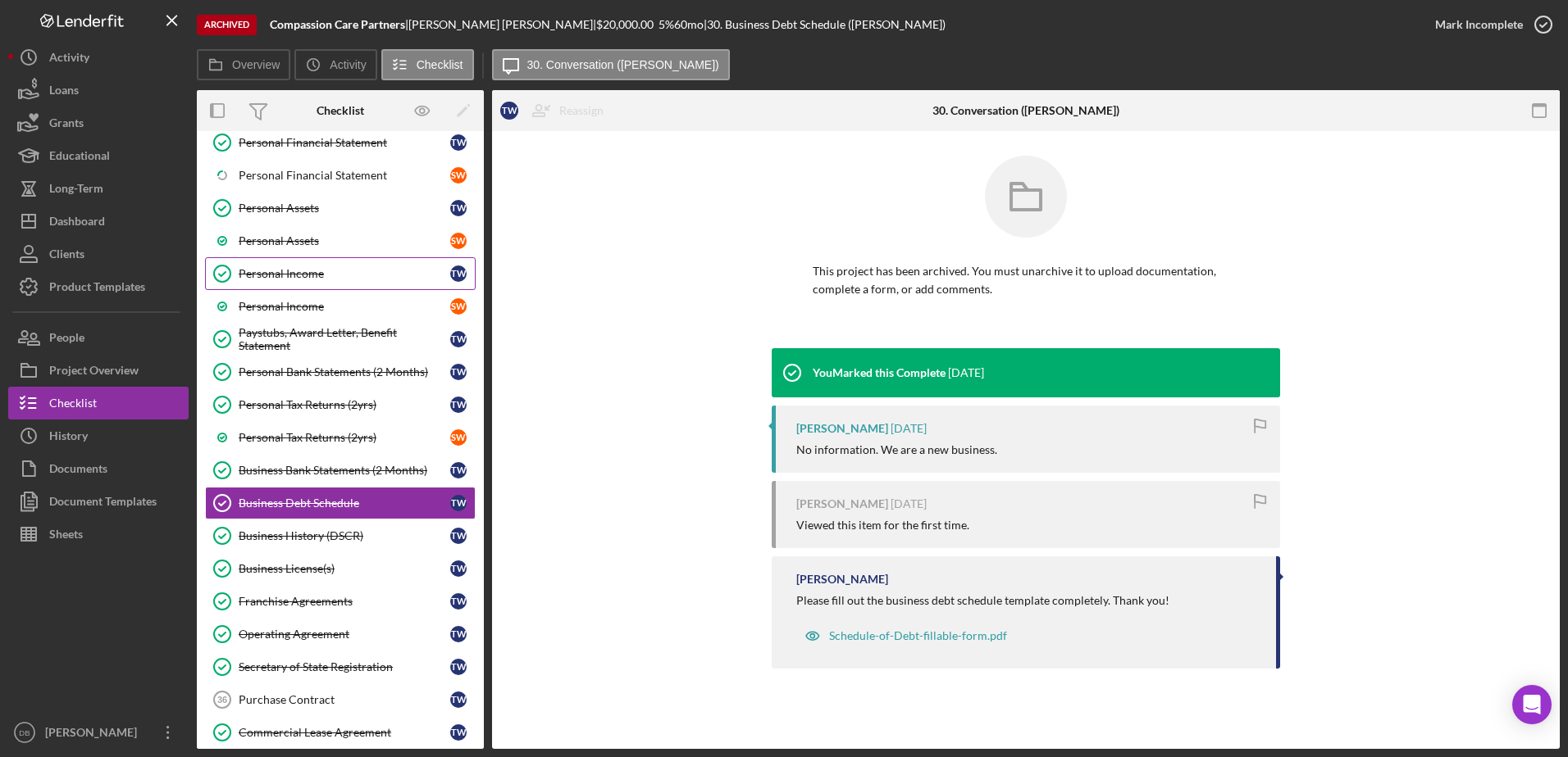
click at [278, 281] on link "Personal Income Personal Income T W" at bounding box center [341, 273] width 271 height 33
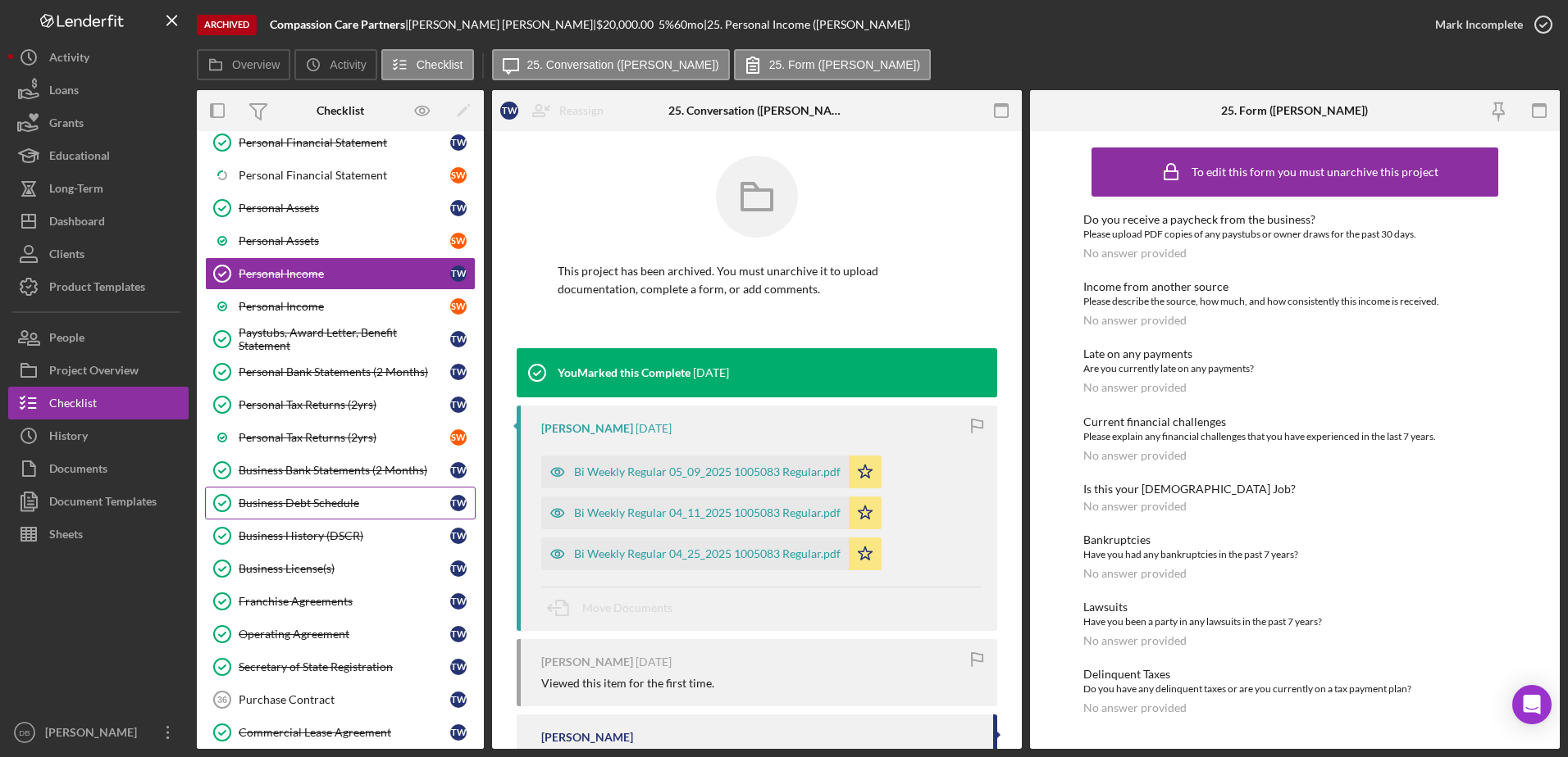
click at [350, 503] on div "Business Debt Schedule" at bounding box center [345, 503] width 212 height 13
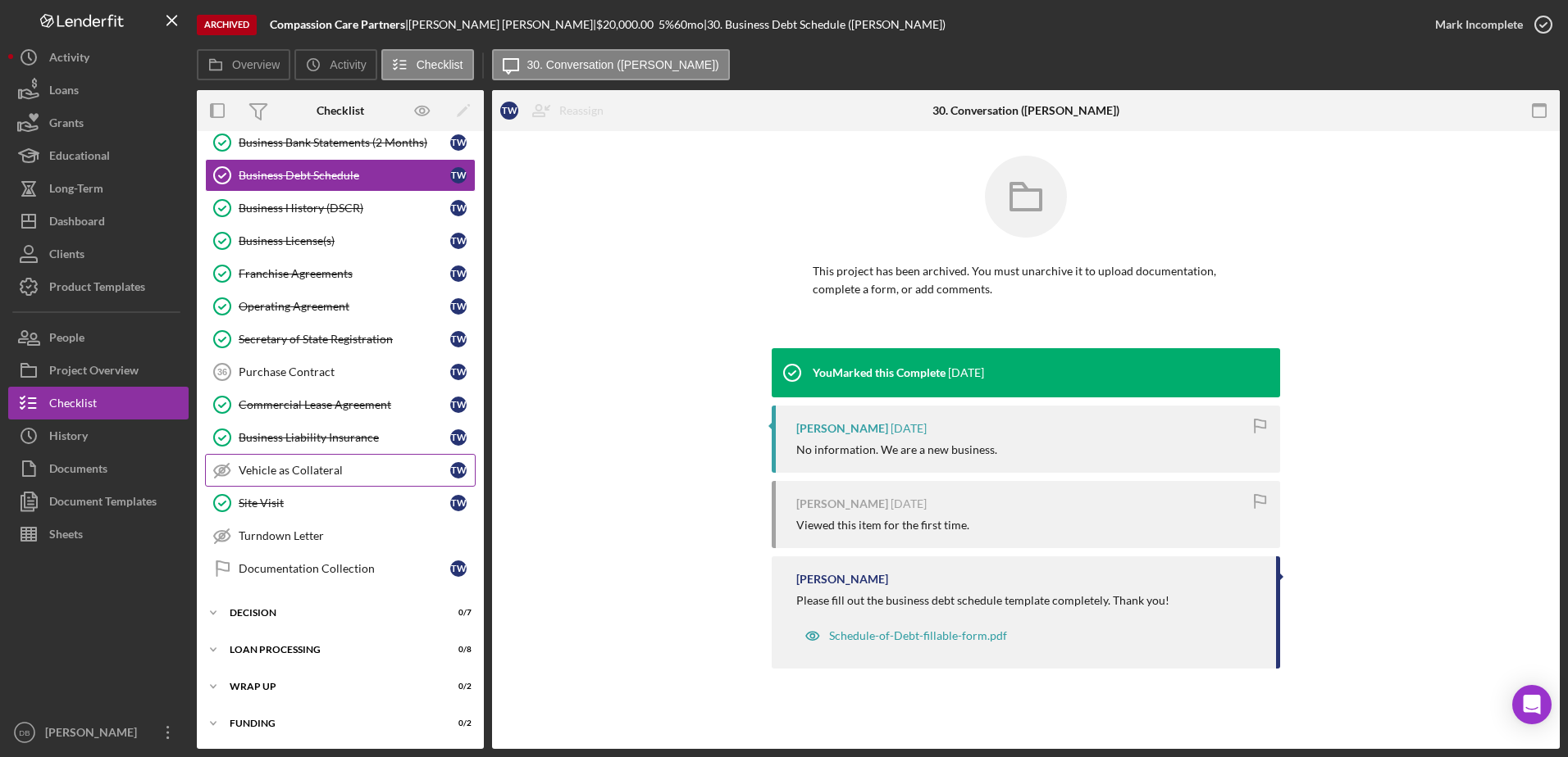
scroll to position [534, 0]
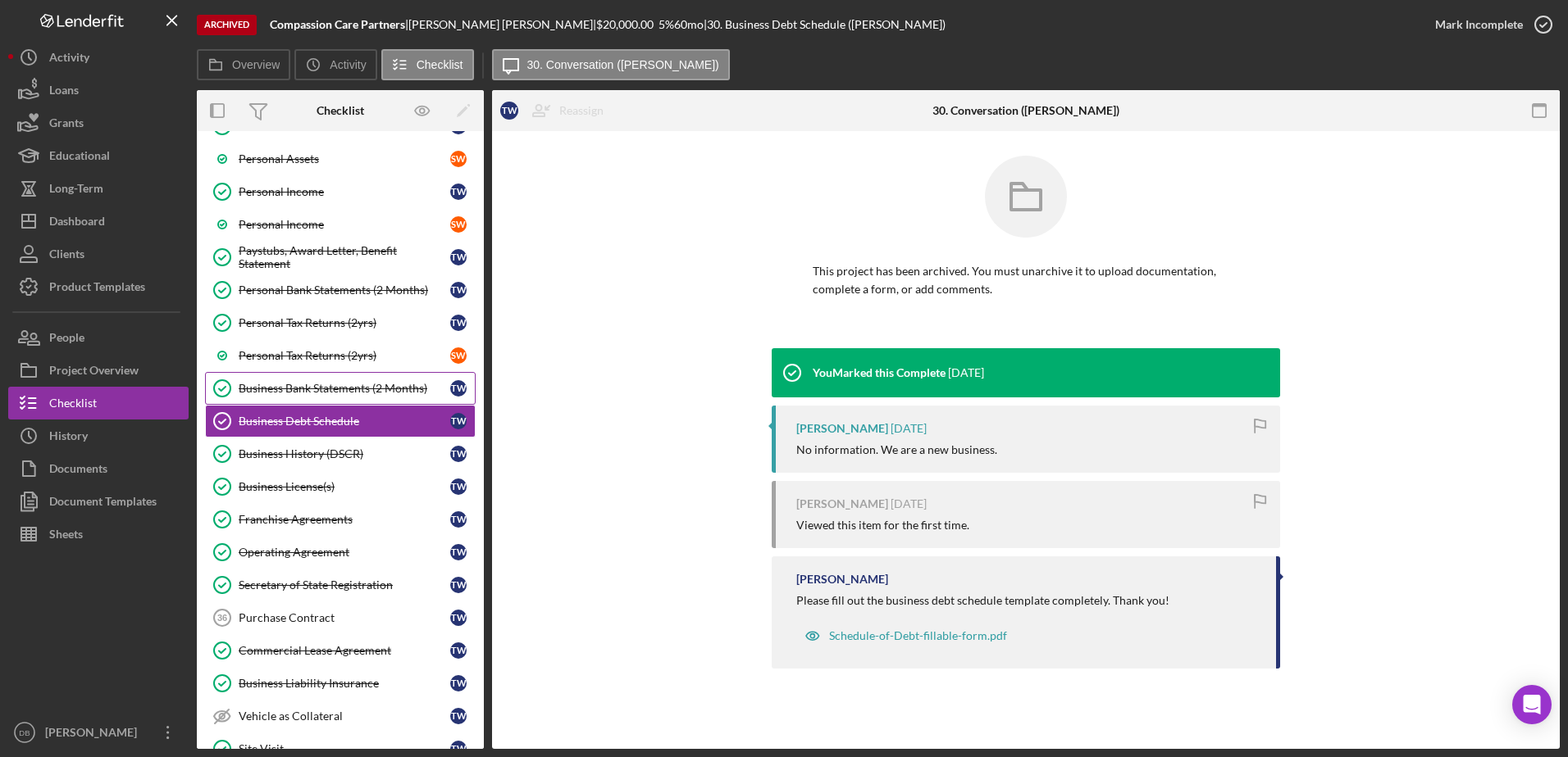
click at [326, 384] on div "Business Bank Statements (2 Months)" at bounding box center [345, 388] width 212 height 13
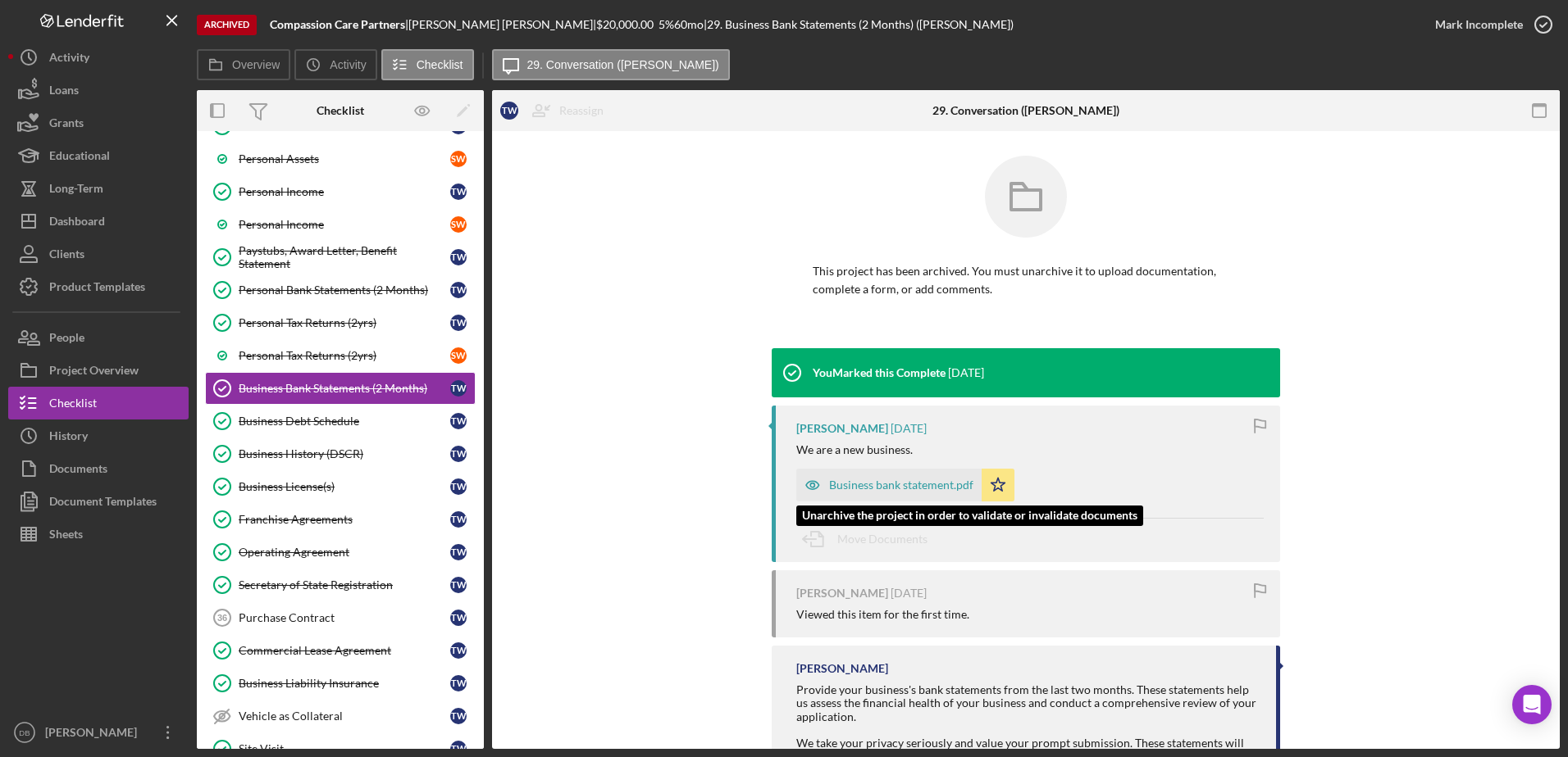
click at [888, 484] on div "Business bank statement.pdf" at bounding box center [901, 485] width 145 height 13
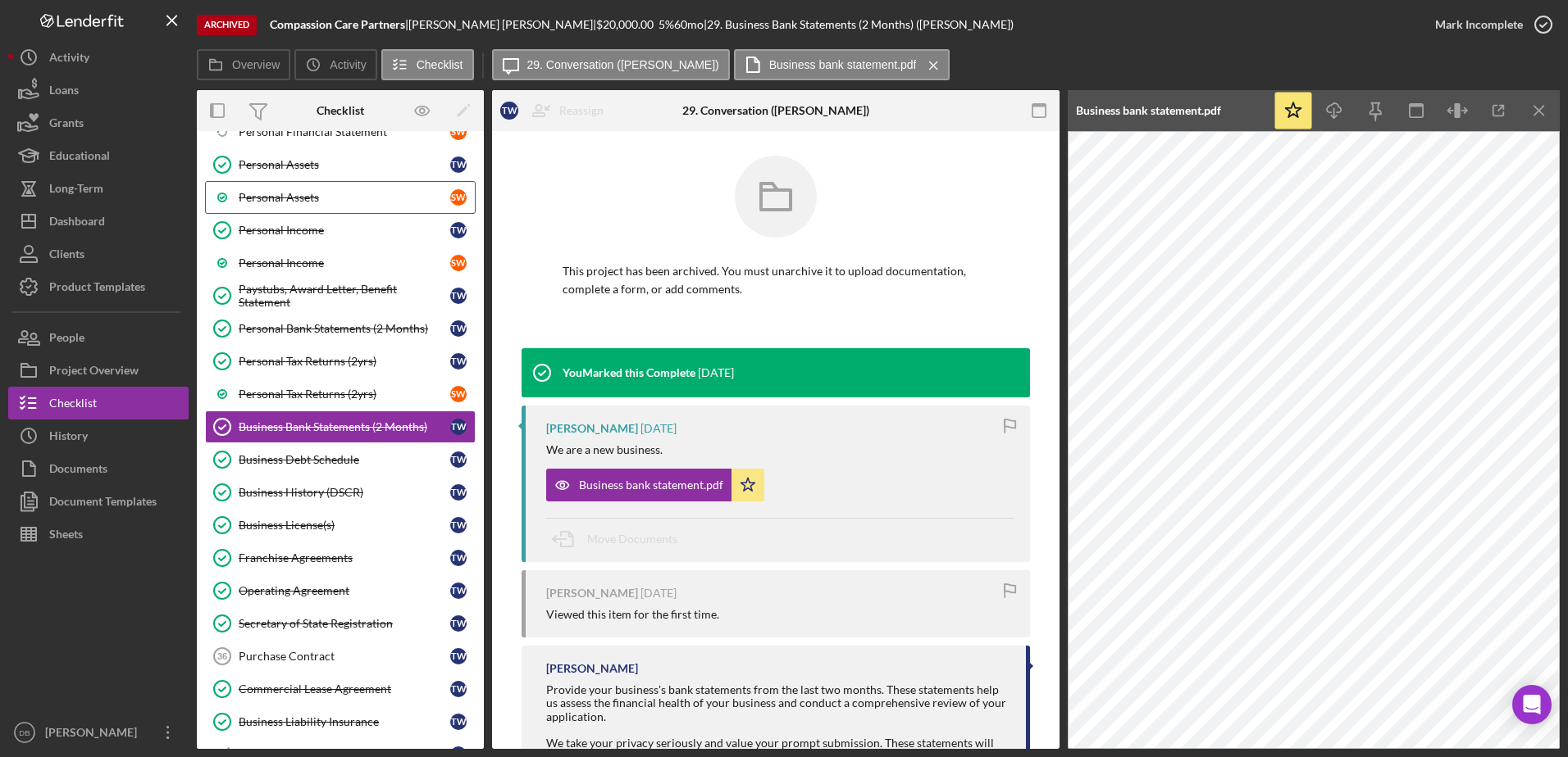
scroll to position [534, 0]
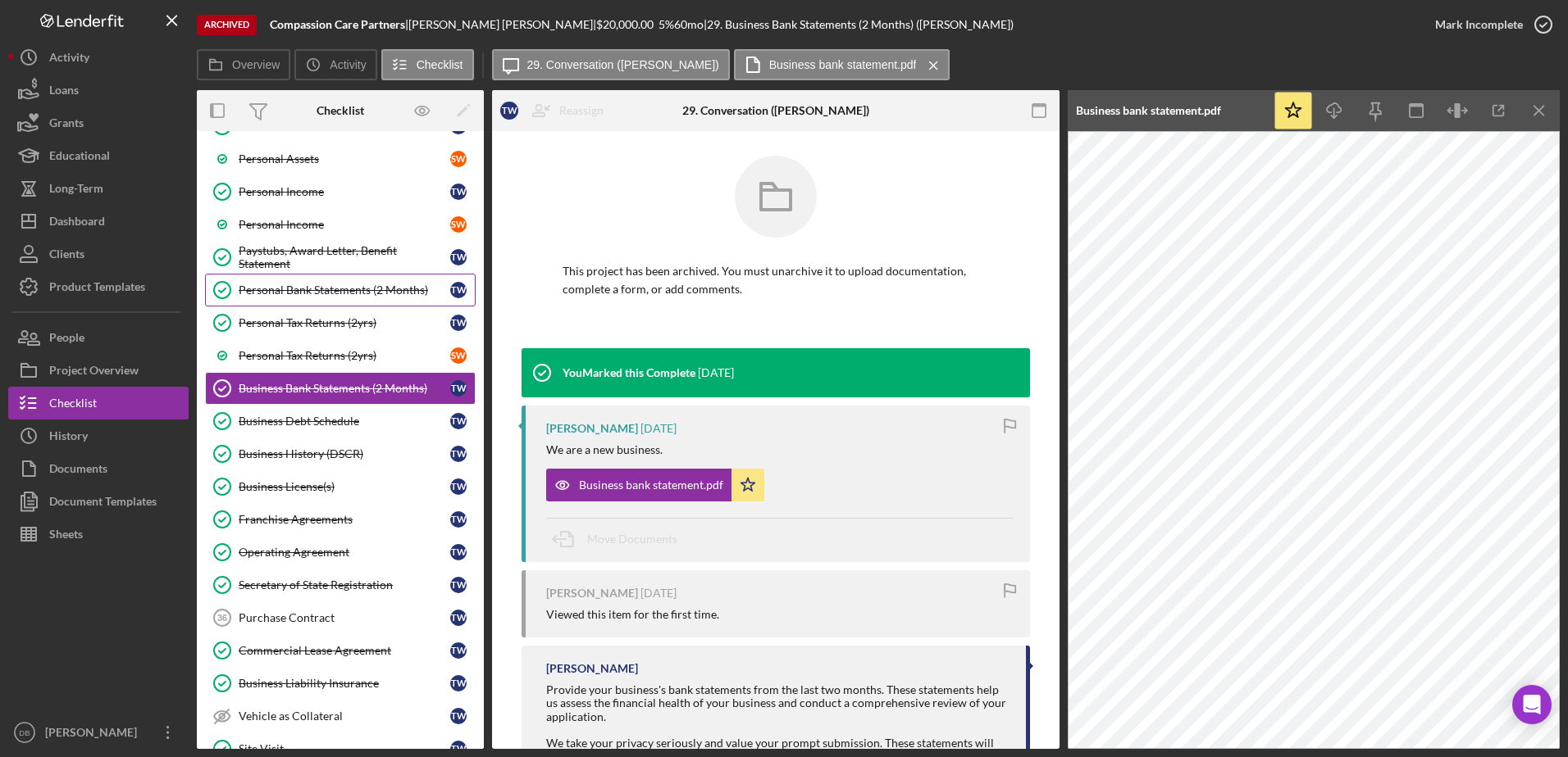
click at [343, 298] on link "Personal Bank Statements (2 Months) Personal Bank Statements (2 Months) T W" at bounding box center [341, 289] width 271 height 33
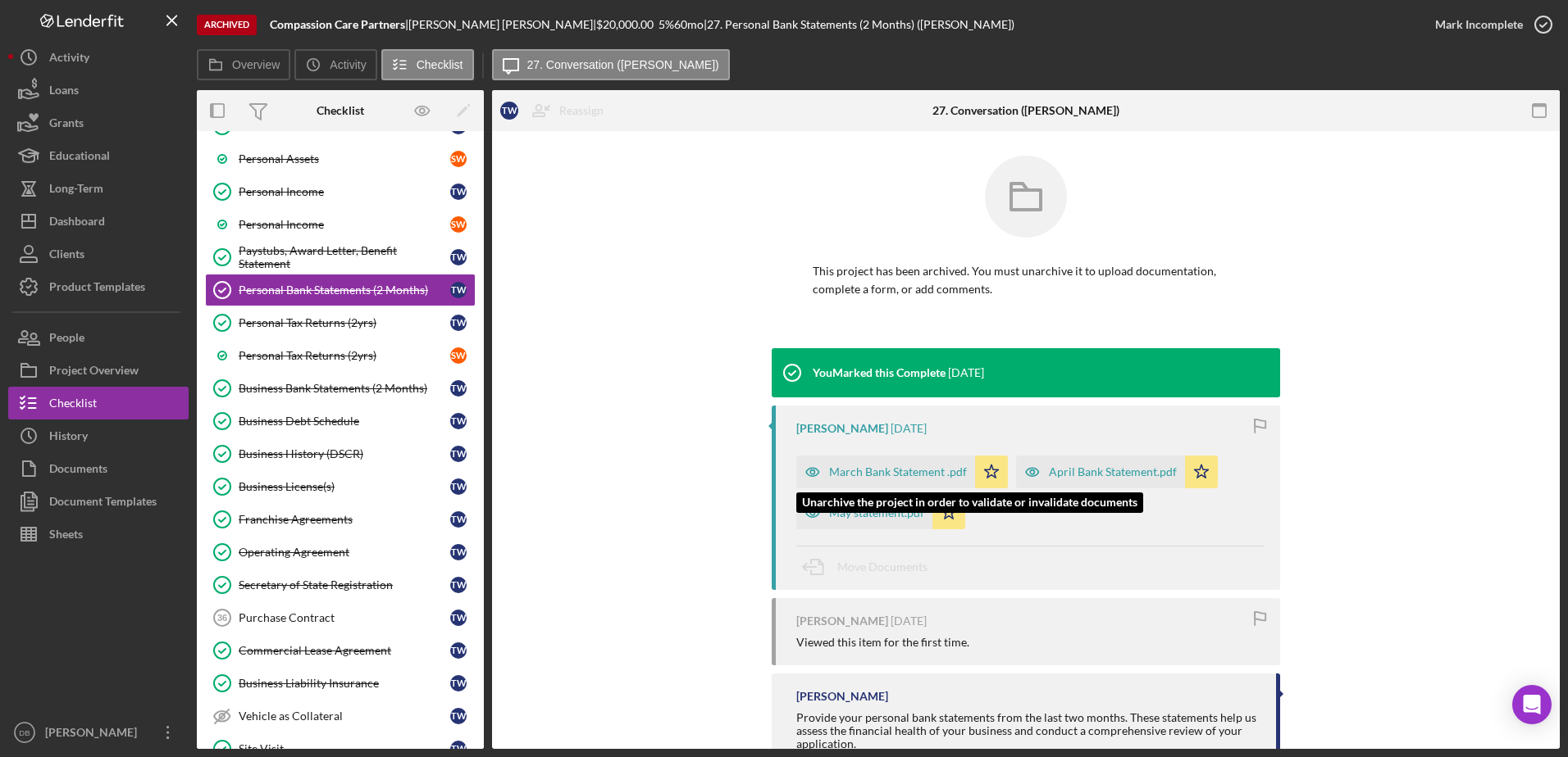
click at [850, 478] on div "March Bank Statement .pdf" at bounding box center [885, 471] width 178 height 33
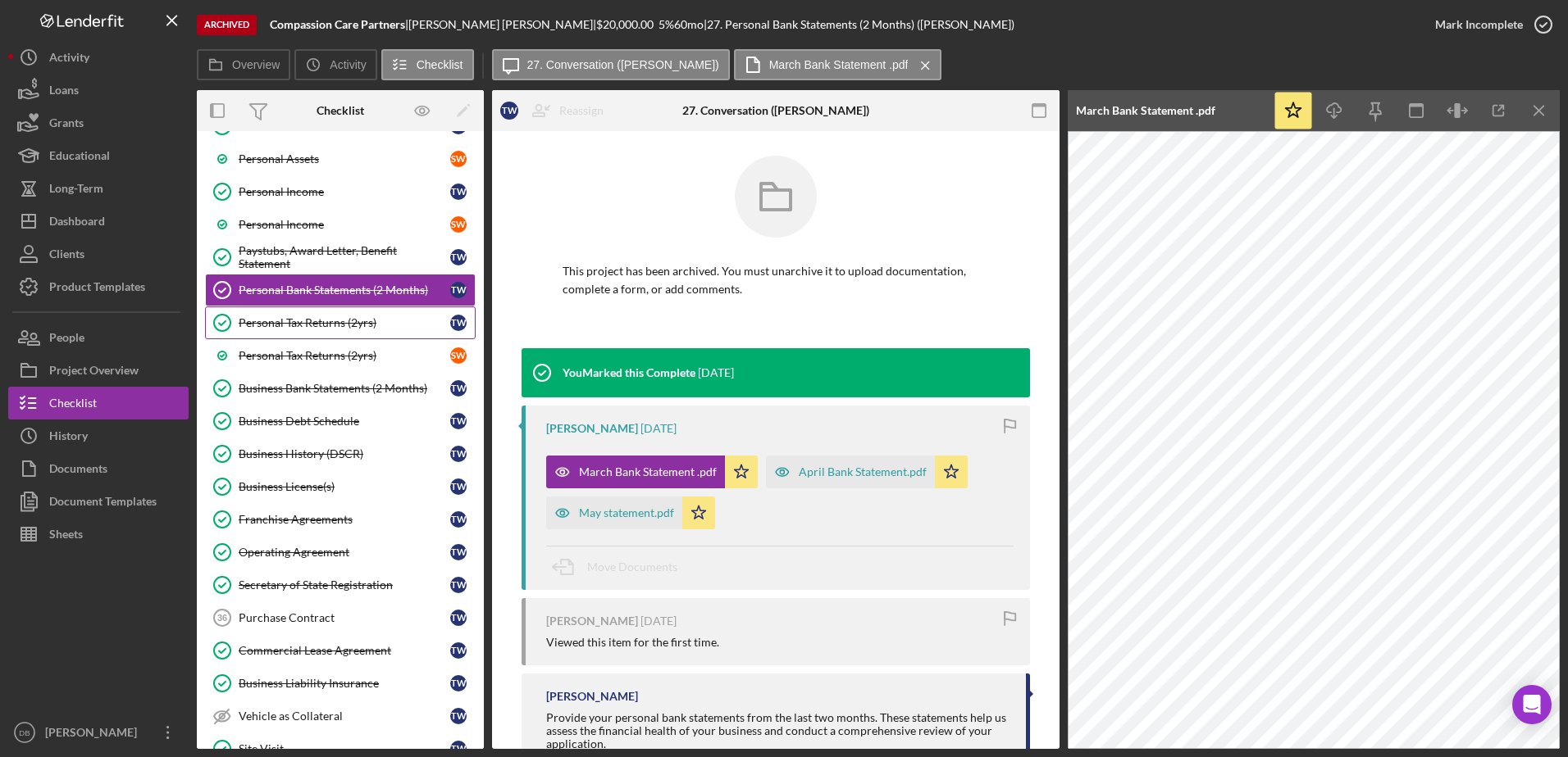
click at [372, 317] on div "Personal Tax Returns (2yrs)" at bounding box center [345, 323] width 212 height 13
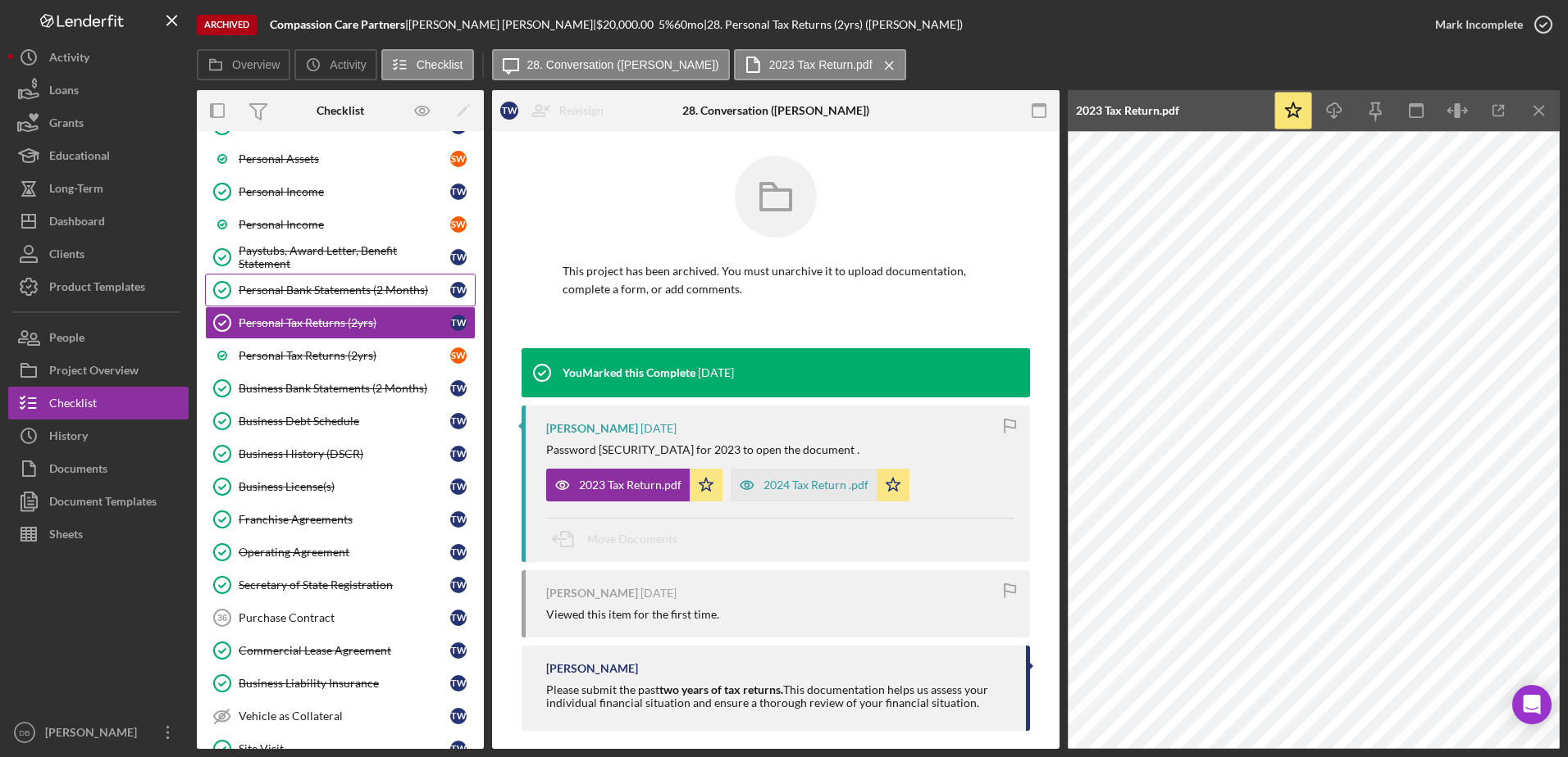
click at [354, 287] on div "Personal Bank Statements (2 Months)" at bounding box center [345, 290] width 212 height 13
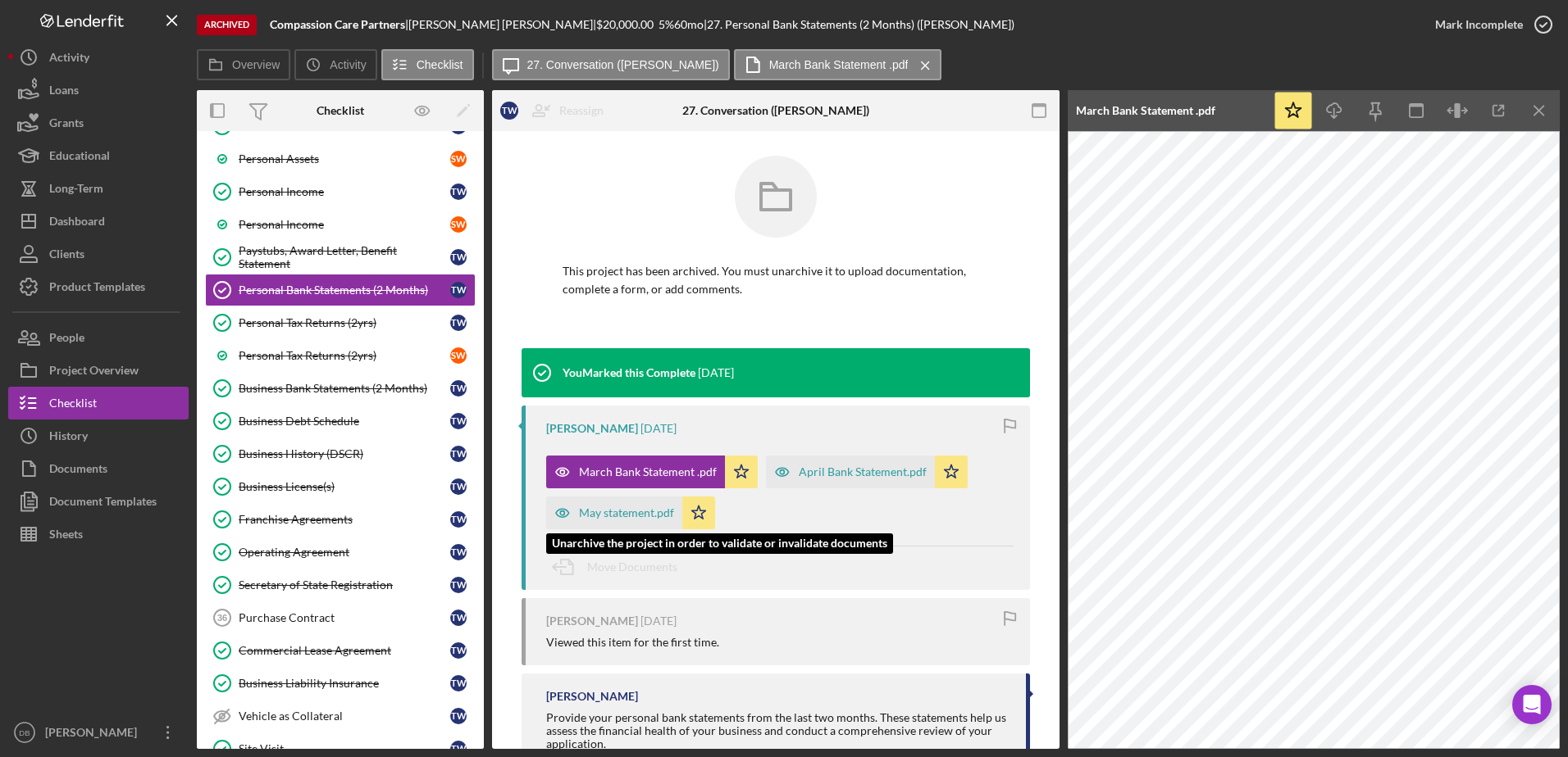
click at [640, 514] on div "May statement.pdf" at bounding box center [627, 513] width 95 height 13
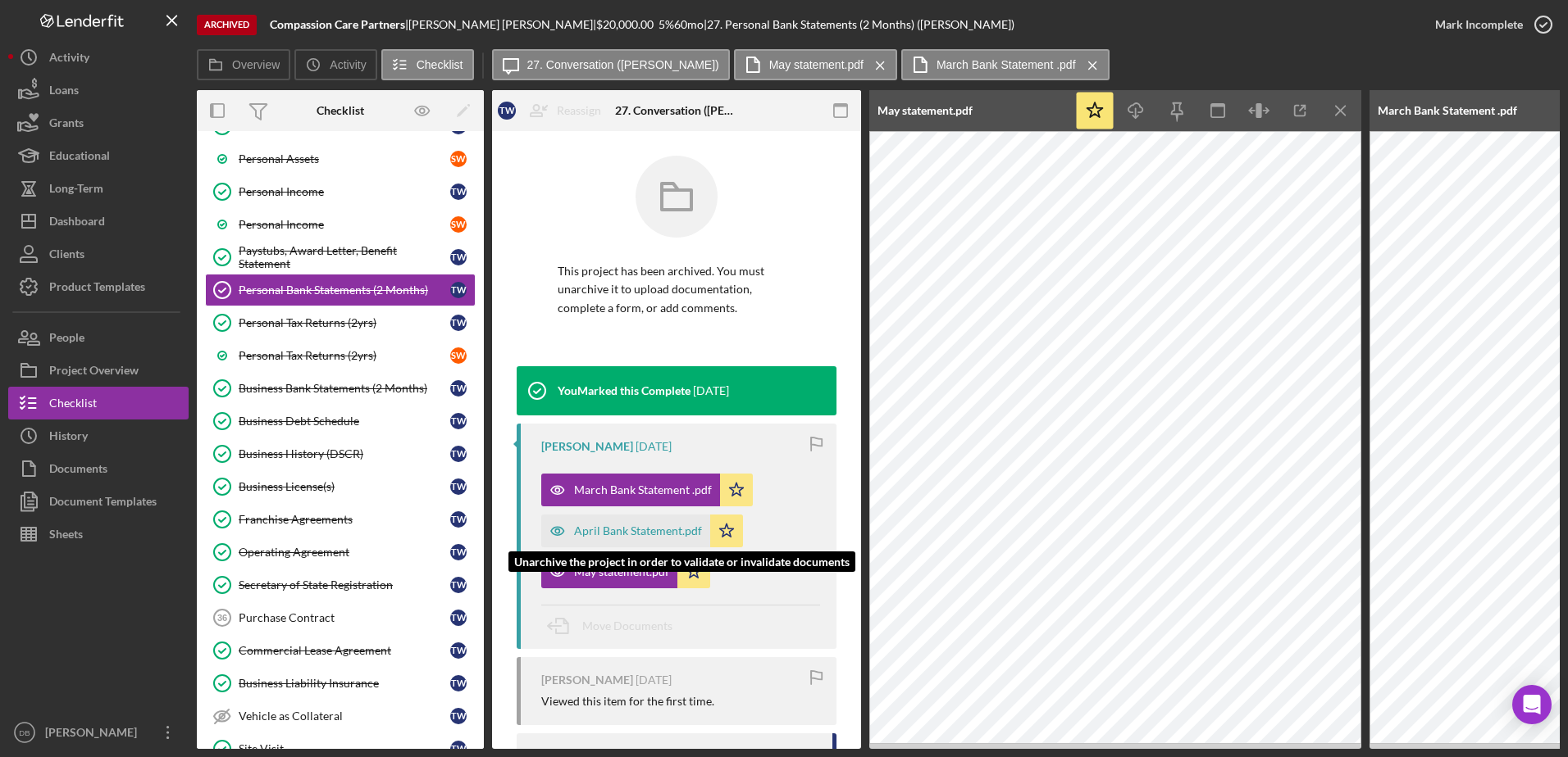
click at [663, 521] on div "April Bank Statement.pdf" at bounding box center [626, 530] width 169 height 33
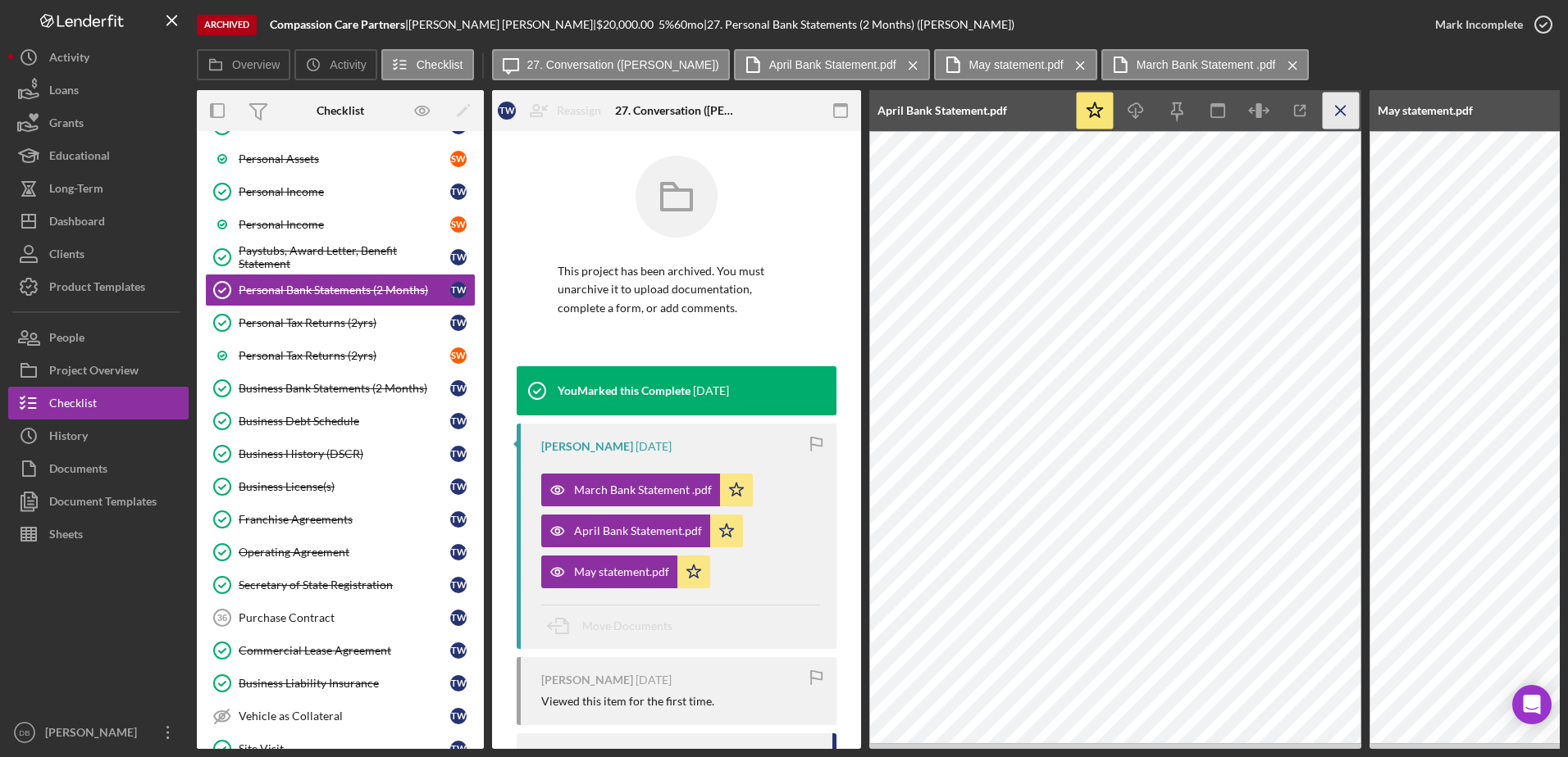
click at [1335, 112] on icon "Icon/Menu Close" at bounding box center [1341, 111] width 37 height 37
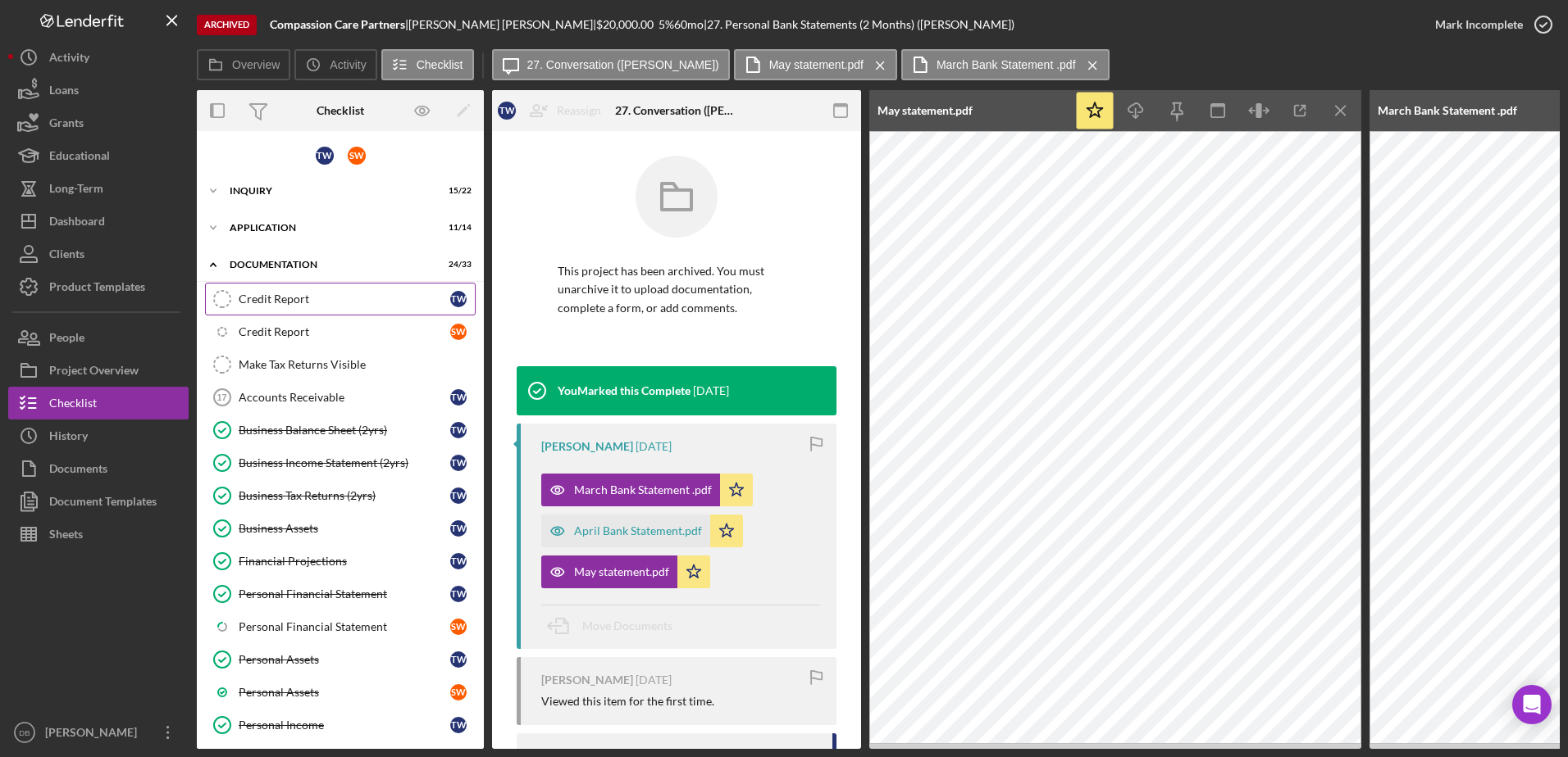
click at [290, 312] on link "Credit Report Credit Report T W" at bounding box center [341, 299] width 271 height 33
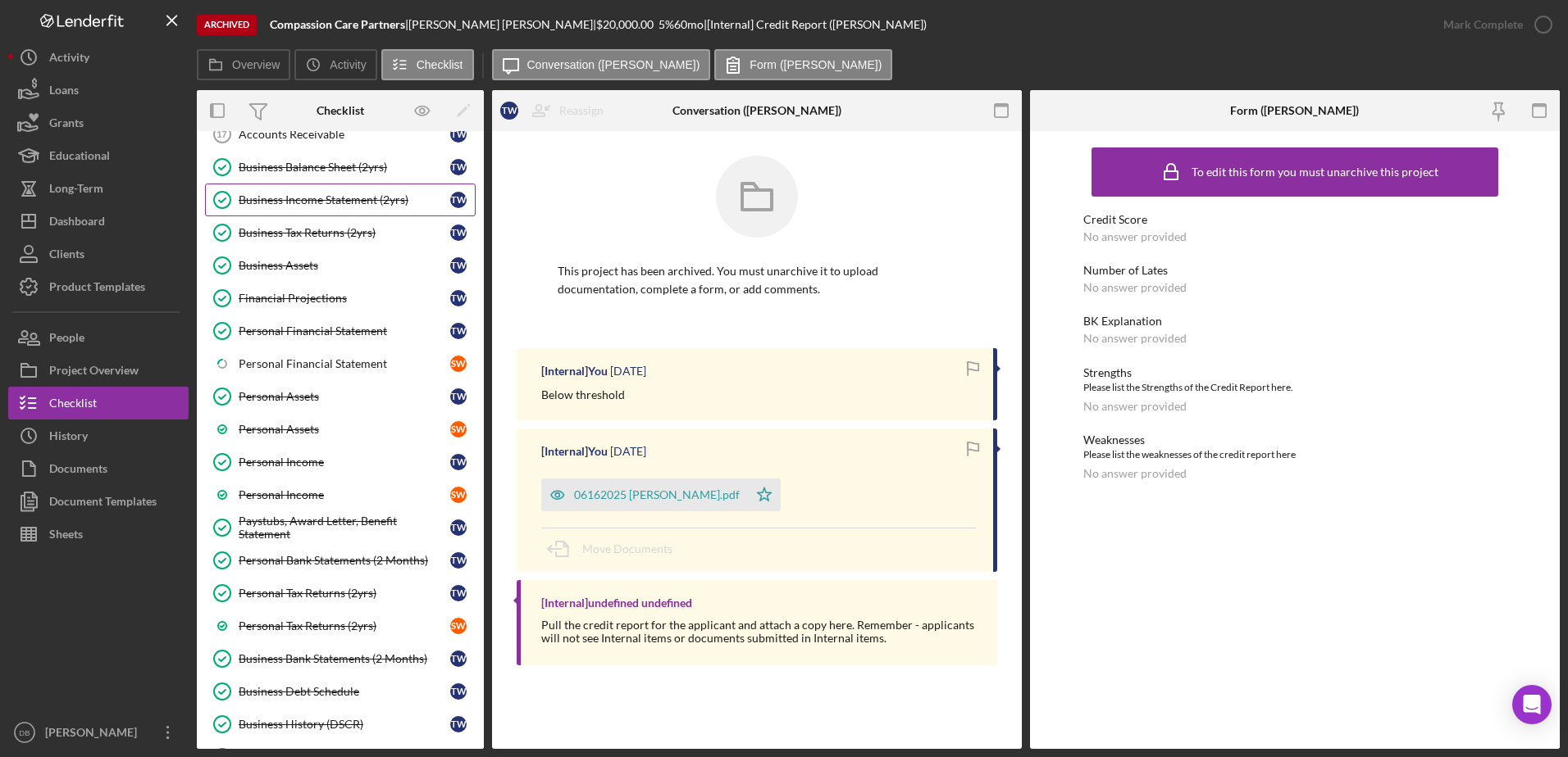
scroll to position [410, 0]
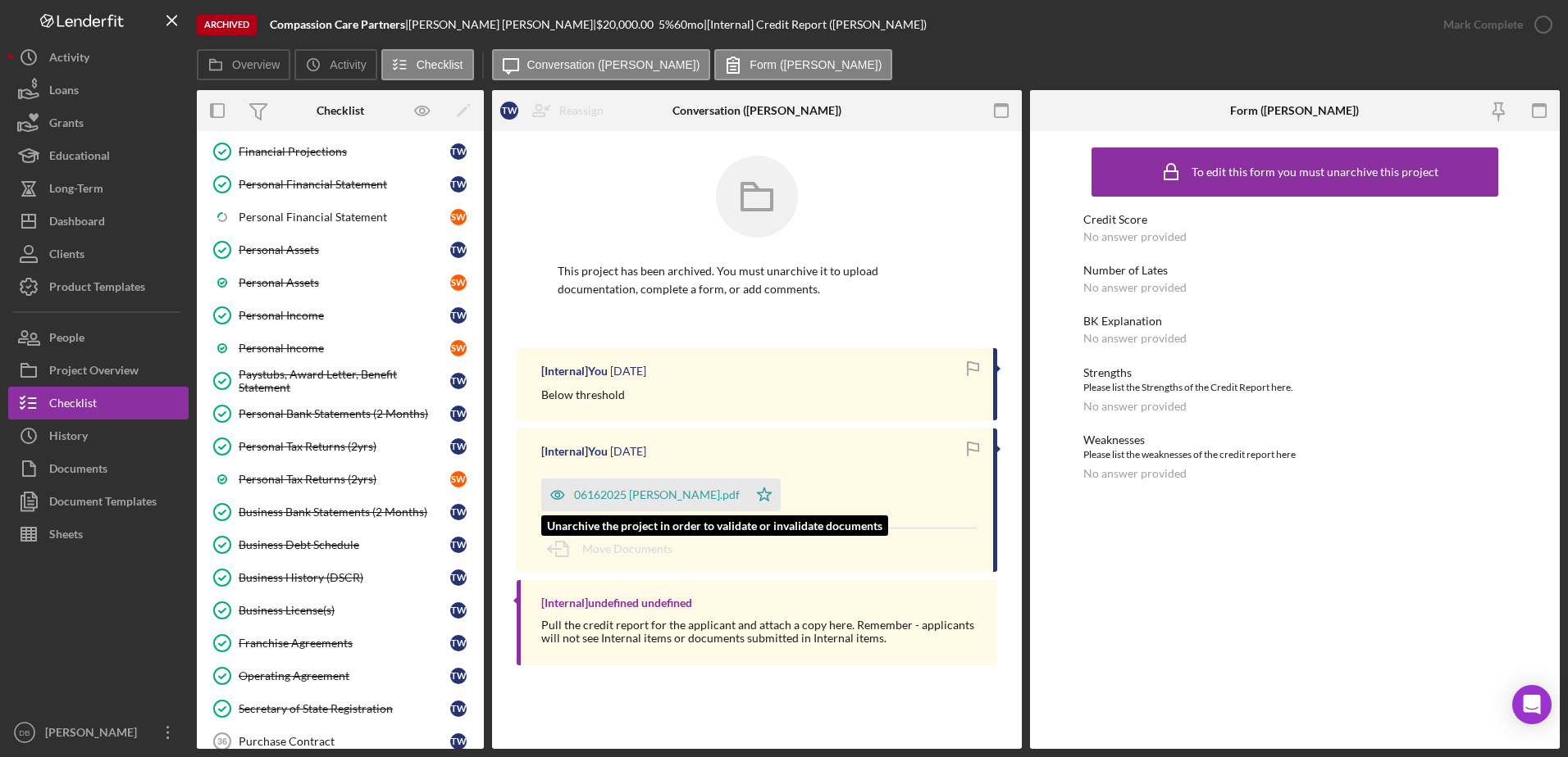
click at [615, 494] on div "06162025 [PERSON_NAME].pdf" at bounding box center [657, 495] width 165 height 13
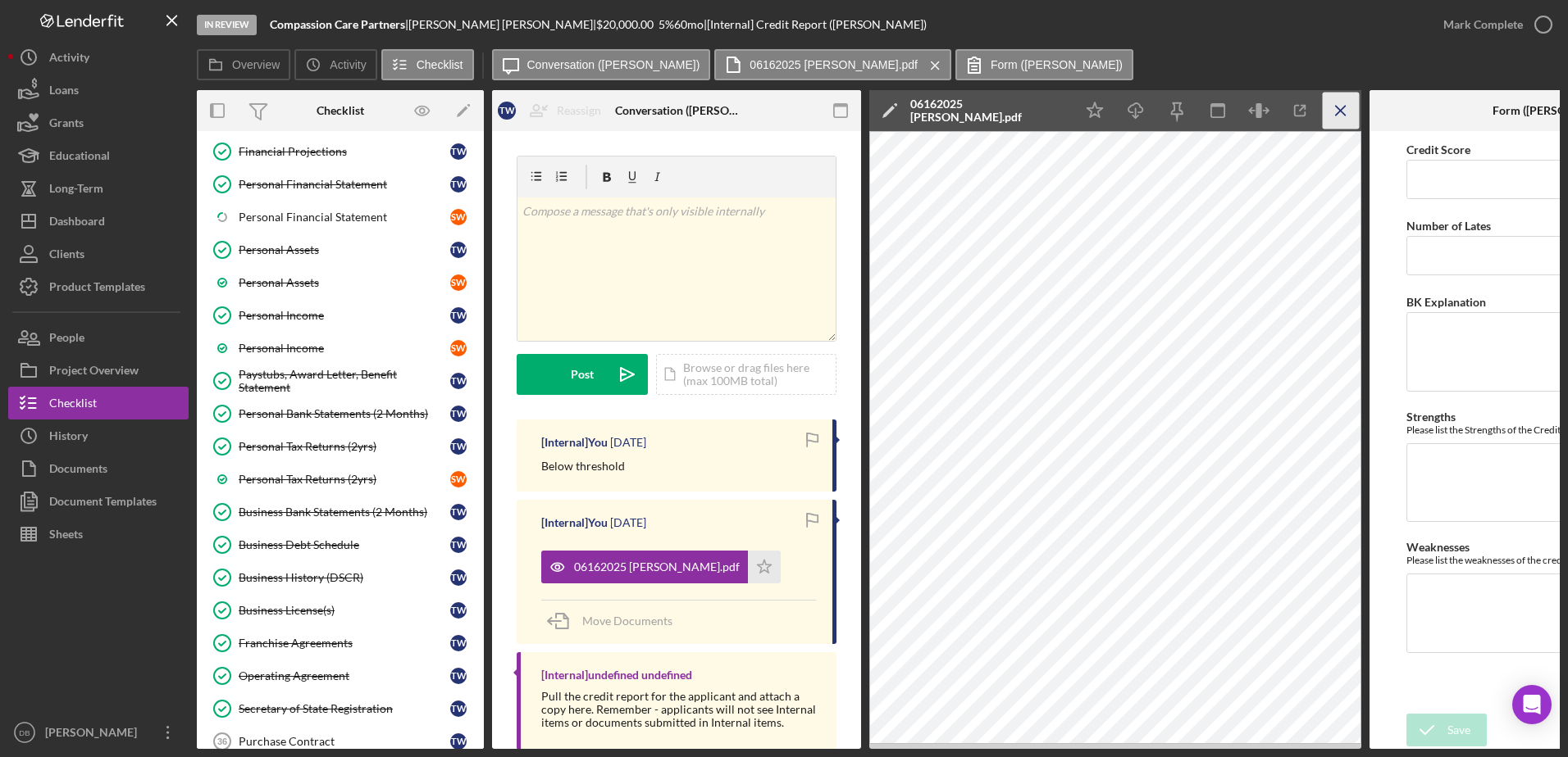
click at [1336, 116] on icon "Icon/Menu Close" at bounding box center [1341, 111] width 37 height 37
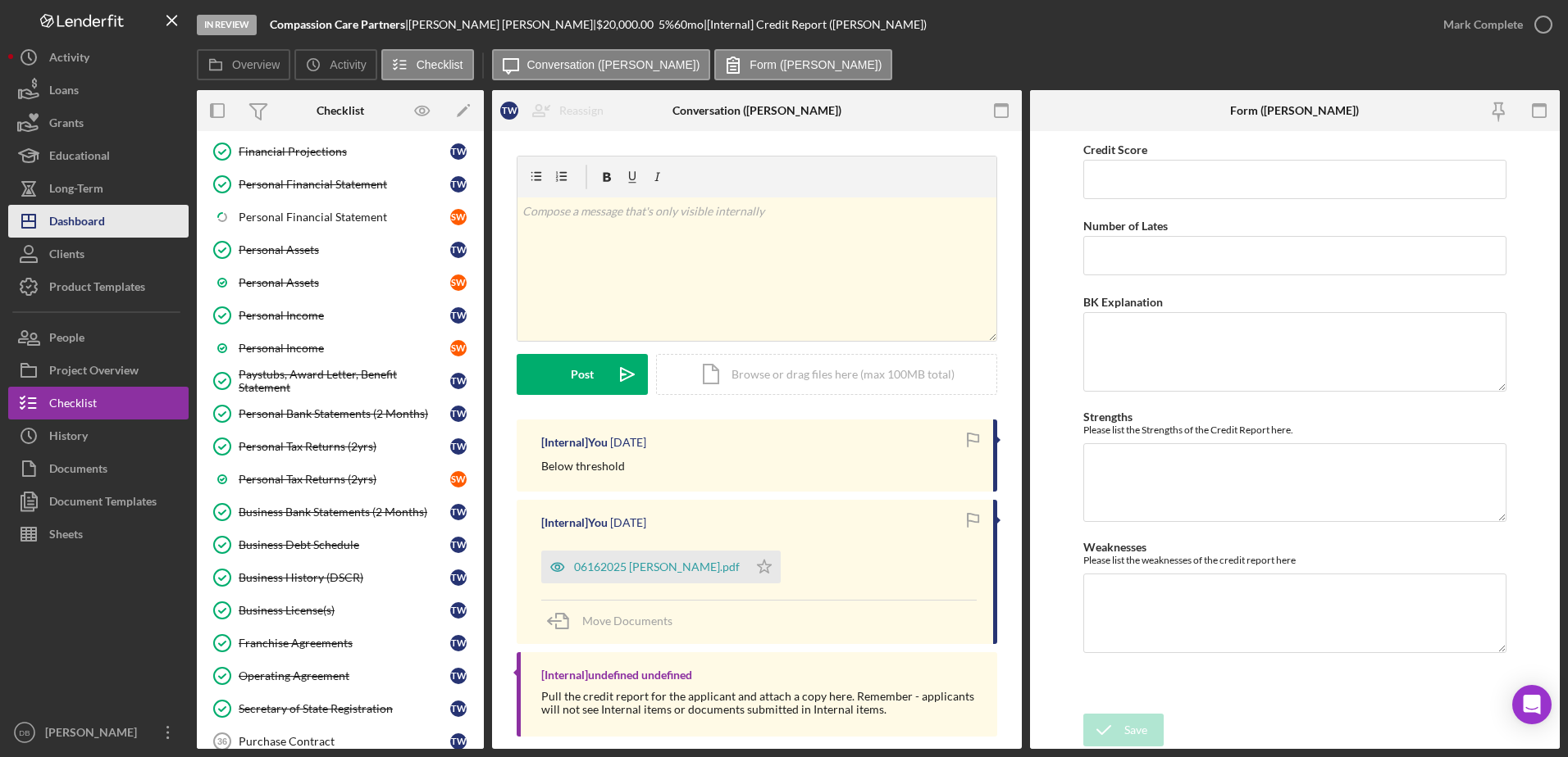
click at [118, 217] on button "Icon/Dashboard Dashboard" at bounding box center [98, 221] width 180 height 33
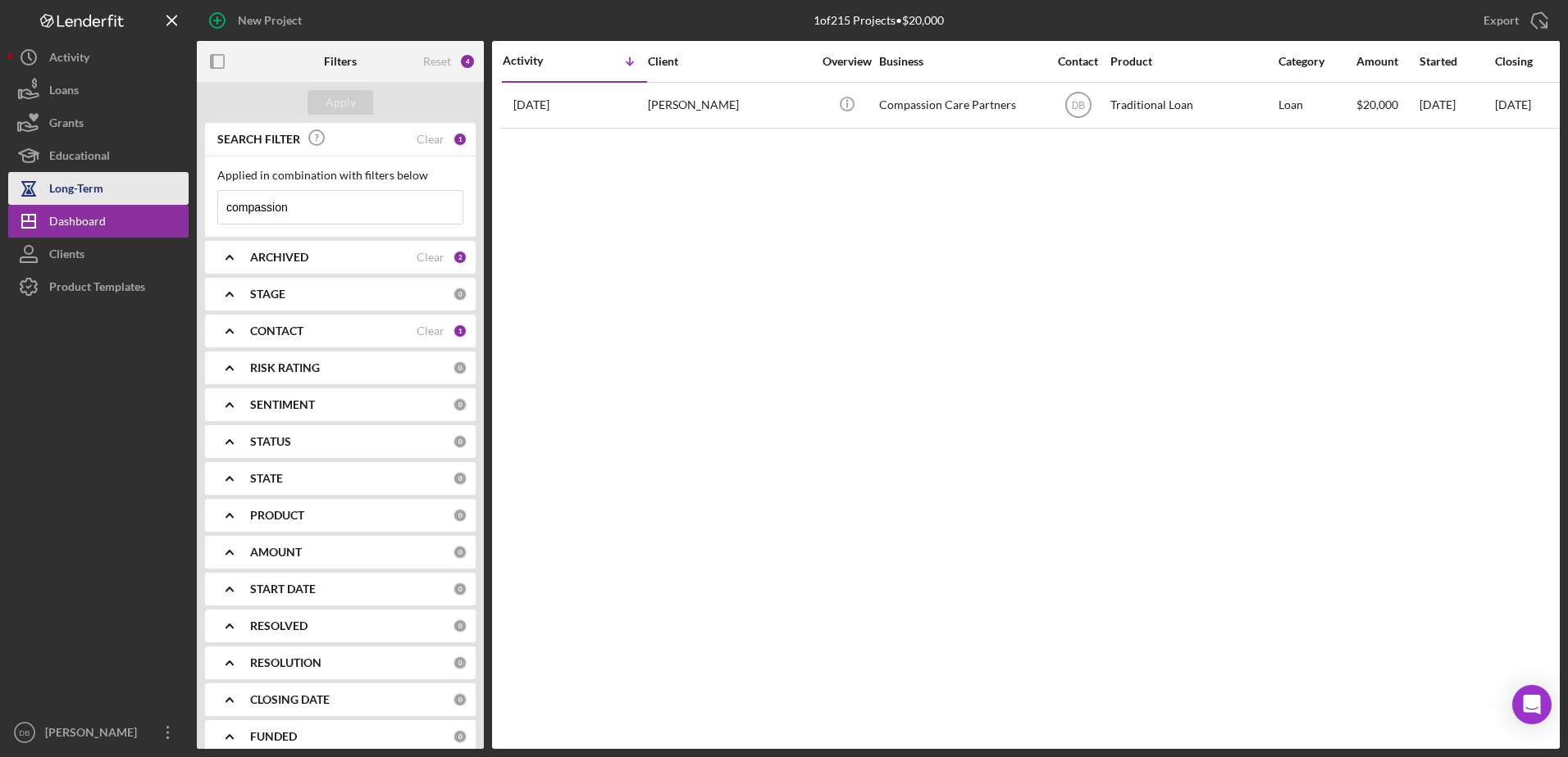
drag, startPoint x: 327, startPoint y: 206, endPoint x: 159, endPoint y: 191, distance: 168.7
click at [160, 191] on div "New Project 1 of 215 Projects • $20,000 compassion Export Icon/Export Filters R…" at bounding box center [784, 374] width 1551 height 750
type input "[PERSON_NAME]"
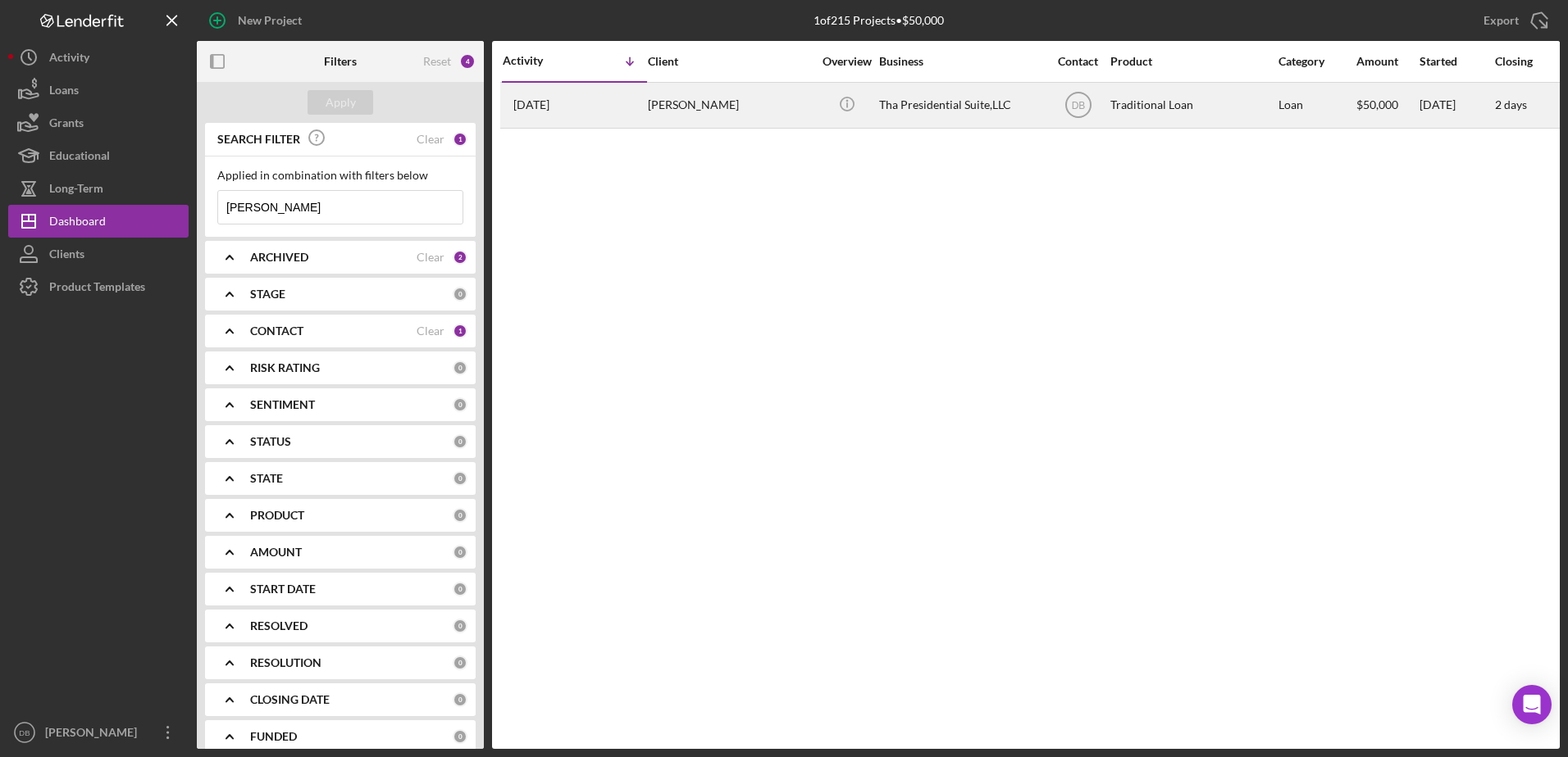
click at [712, 101] on div "[PERSON_NAME]" at bounding box center [730, 105] width 164 height 44
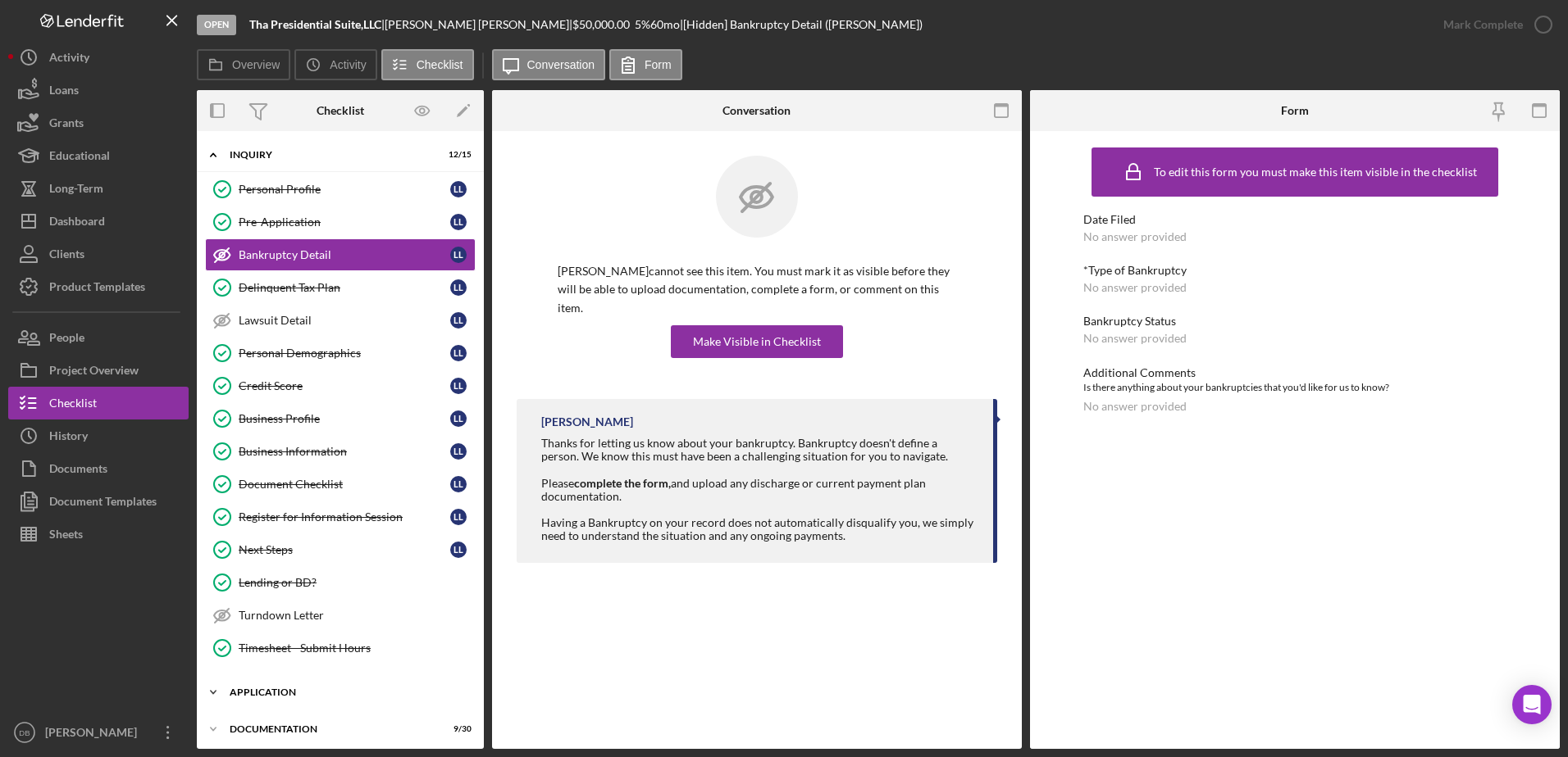
drag, startPoint x: 290, startPoint y: 151, endPoint x: 286, endPoint y: 207, distance: 56.1
click at [290, 151] on div "Inquiry" at bounding box center [330, 155] width 201 height 10
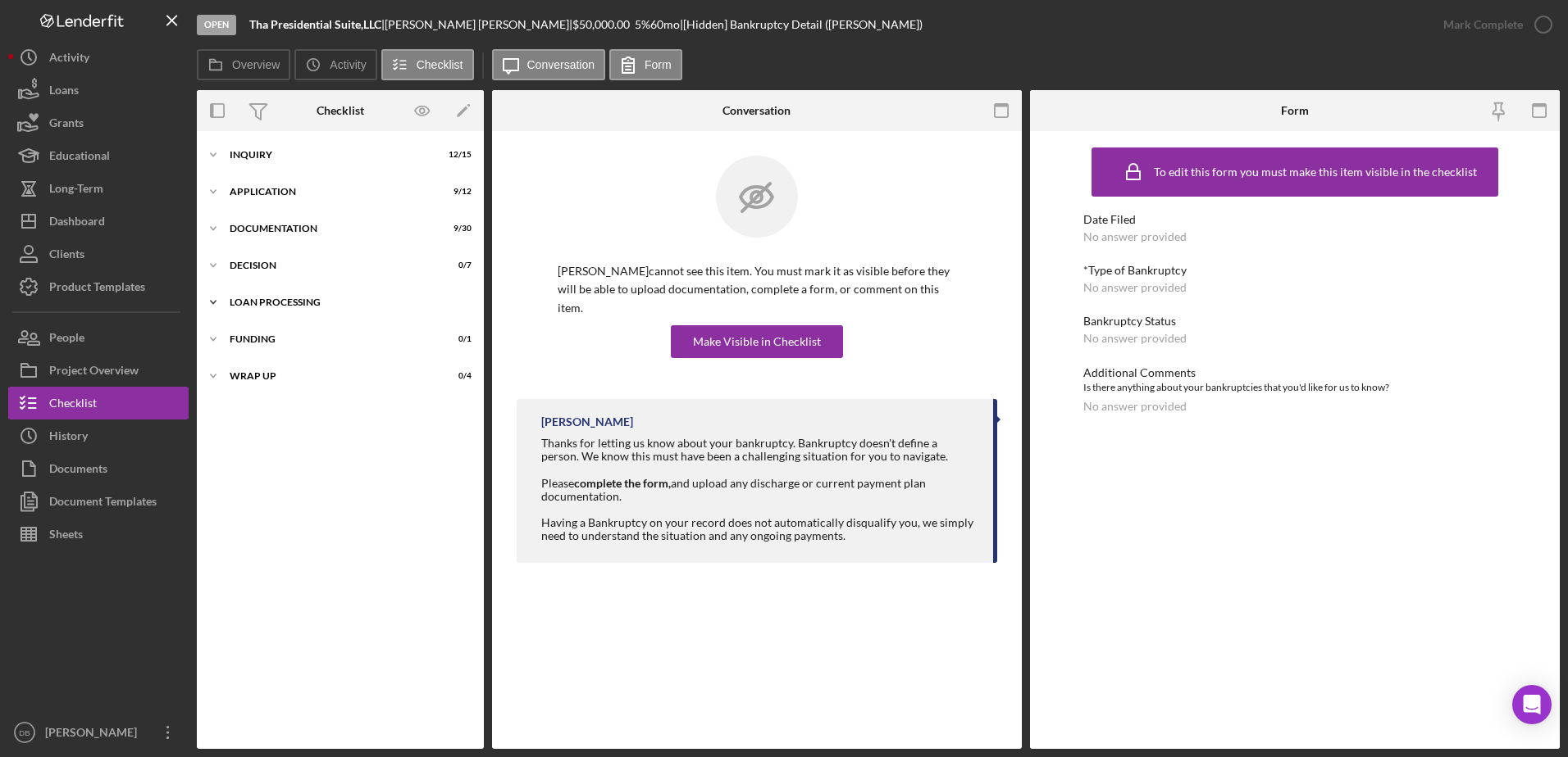
click at [274, 301] on div "Loan Processing" at bounding box center [346, 302] width 233 height 10
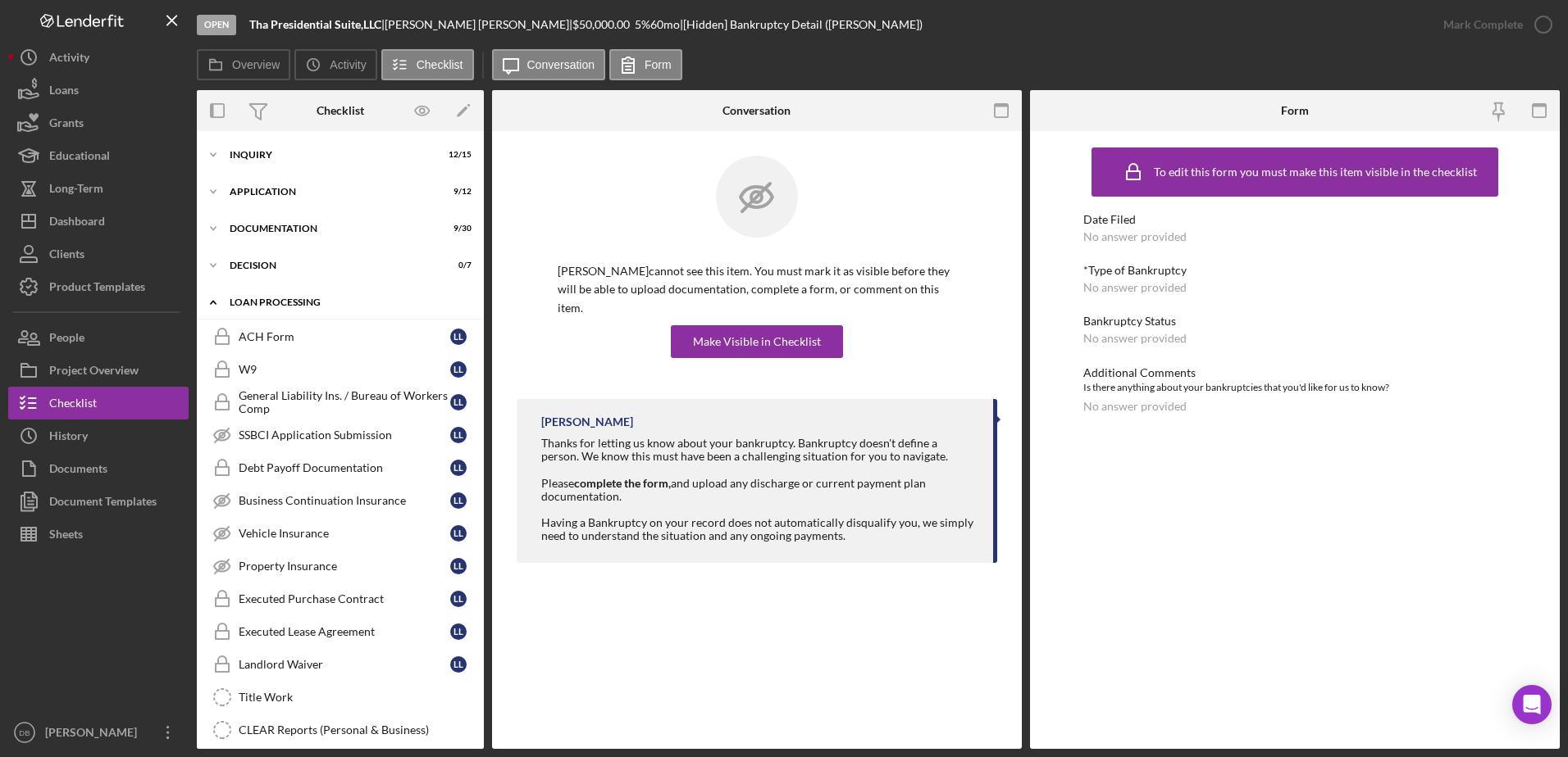
click at [274, 301] on div "Loan Processing" at bounding box center [346, 302] width 233 height 10
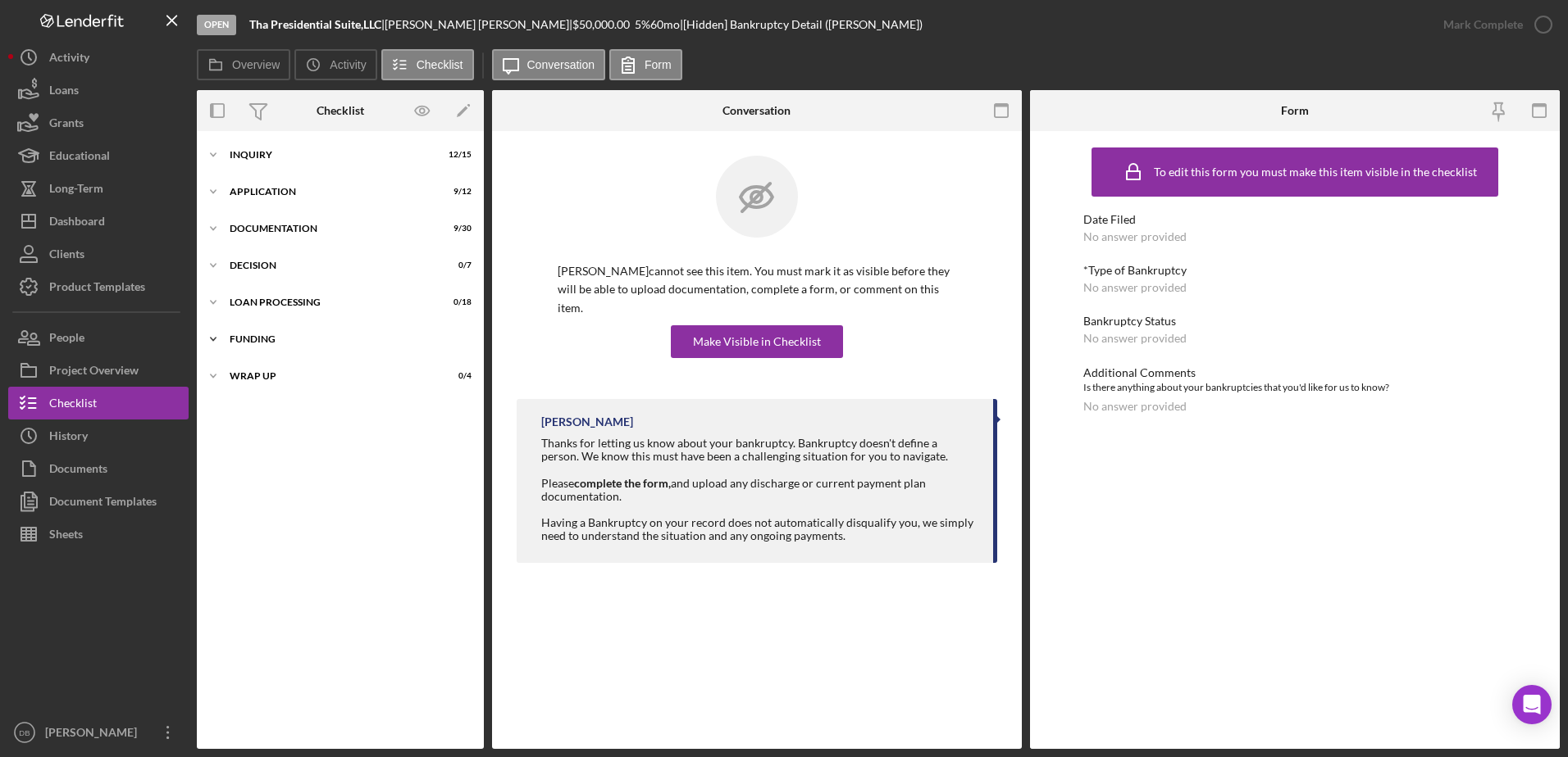
click at [273, 340] on div "Funding" at bounding box center [346, 339] width 233 height 10
click at [272, 373] on div "Wrap up" at bounding box center [346, 376] width 233 height 10
click at [254, 259] on div "Icon/Expander Decision 0 / 7" at bounding box center [340, 265] width 287 height 33
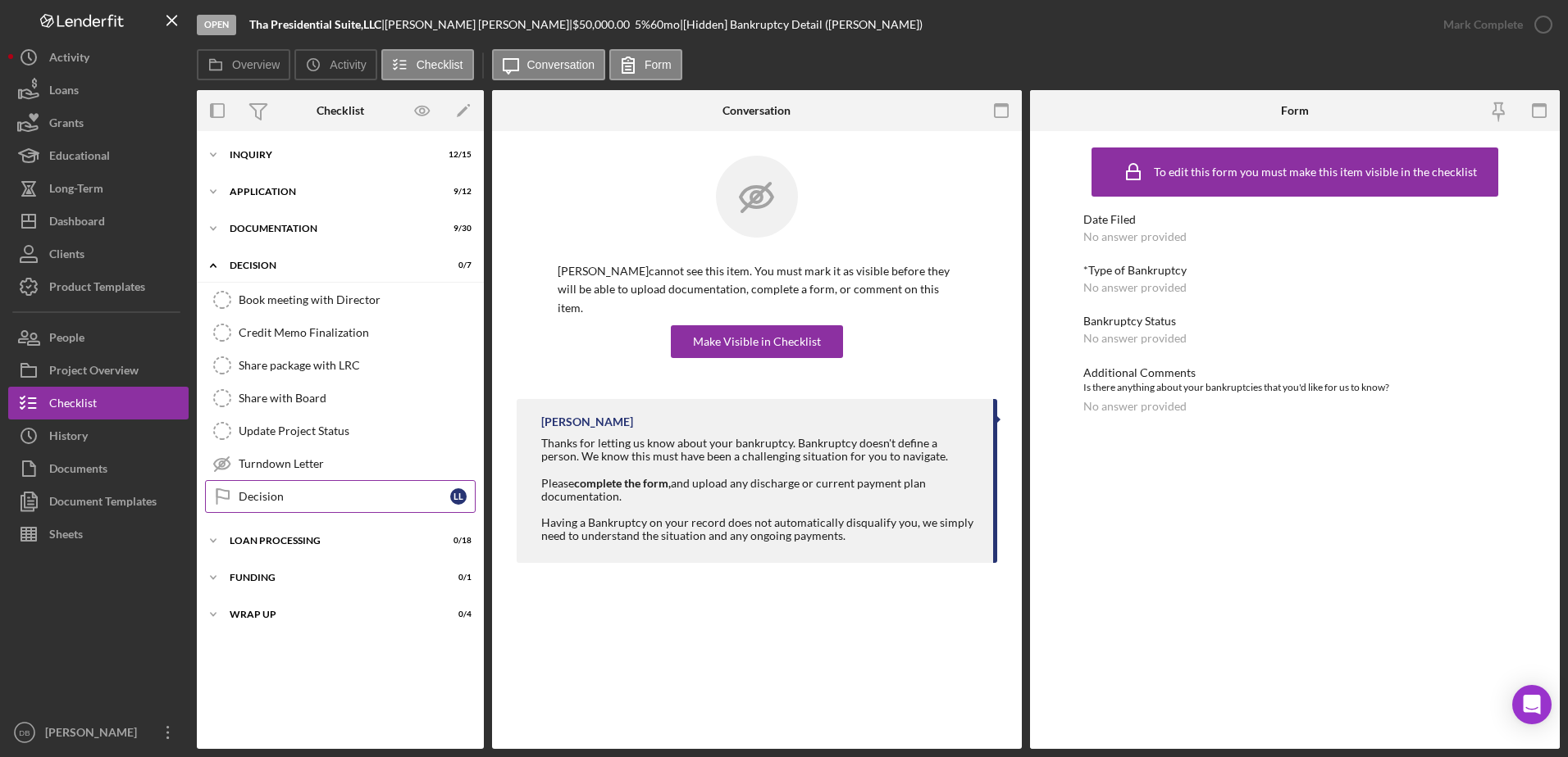
click at [296, 490] on div "Decision" at bounding box center [345, 497] width 212 height 13
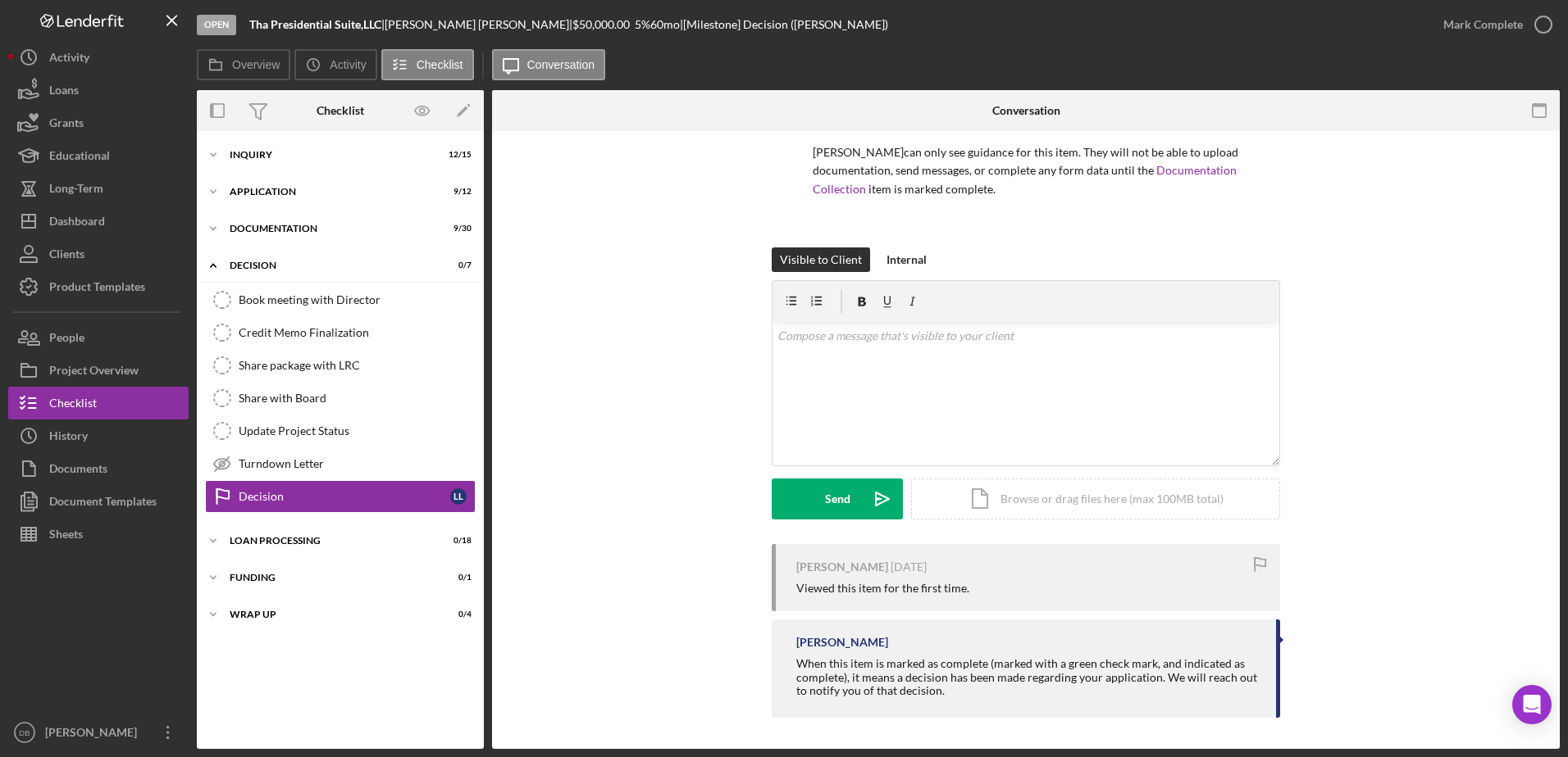
scroll to position [120, 0]
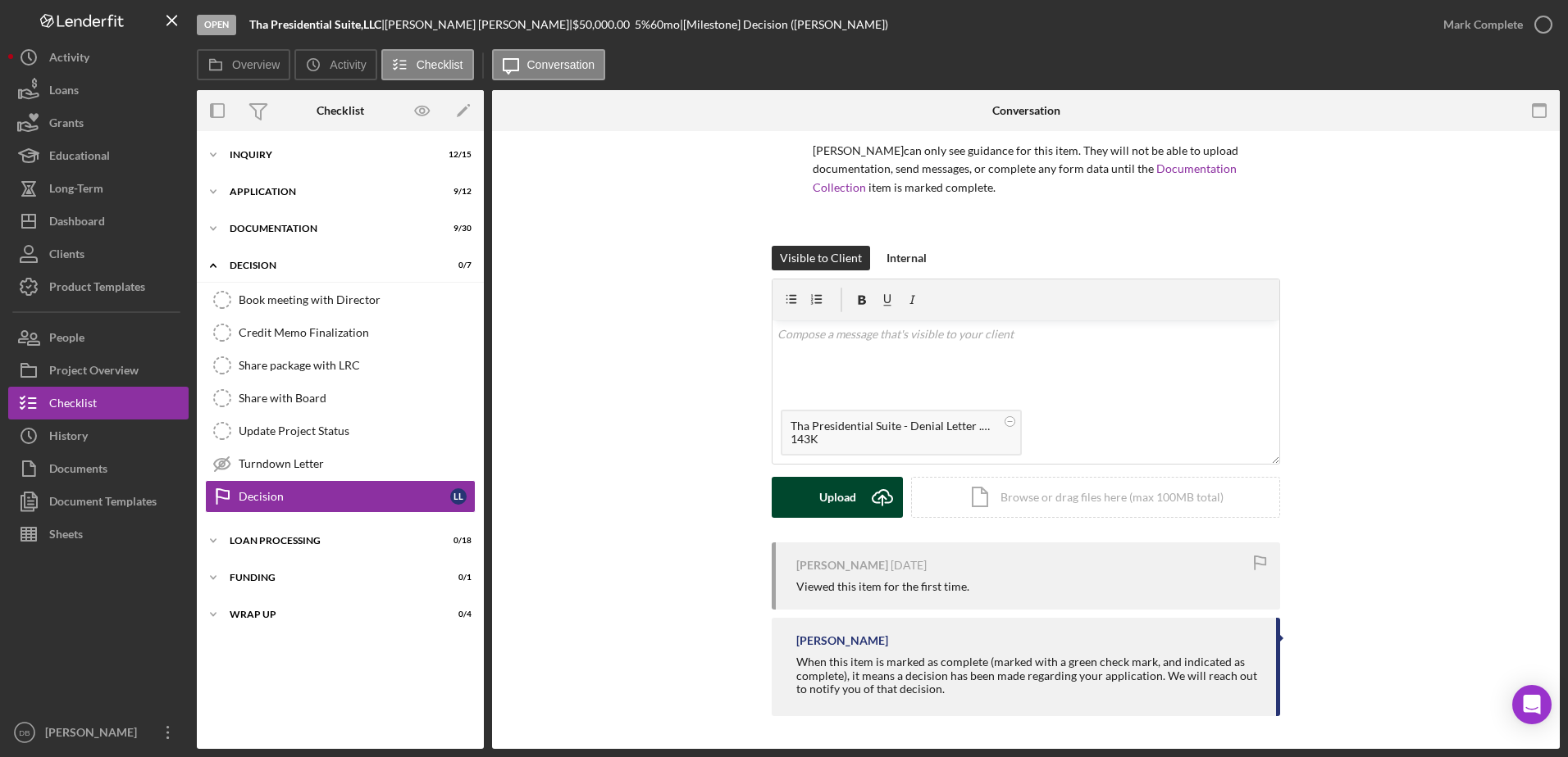
click at [837, 514] on div "Upload" at bounding box center [838, 498] width 37 height 41
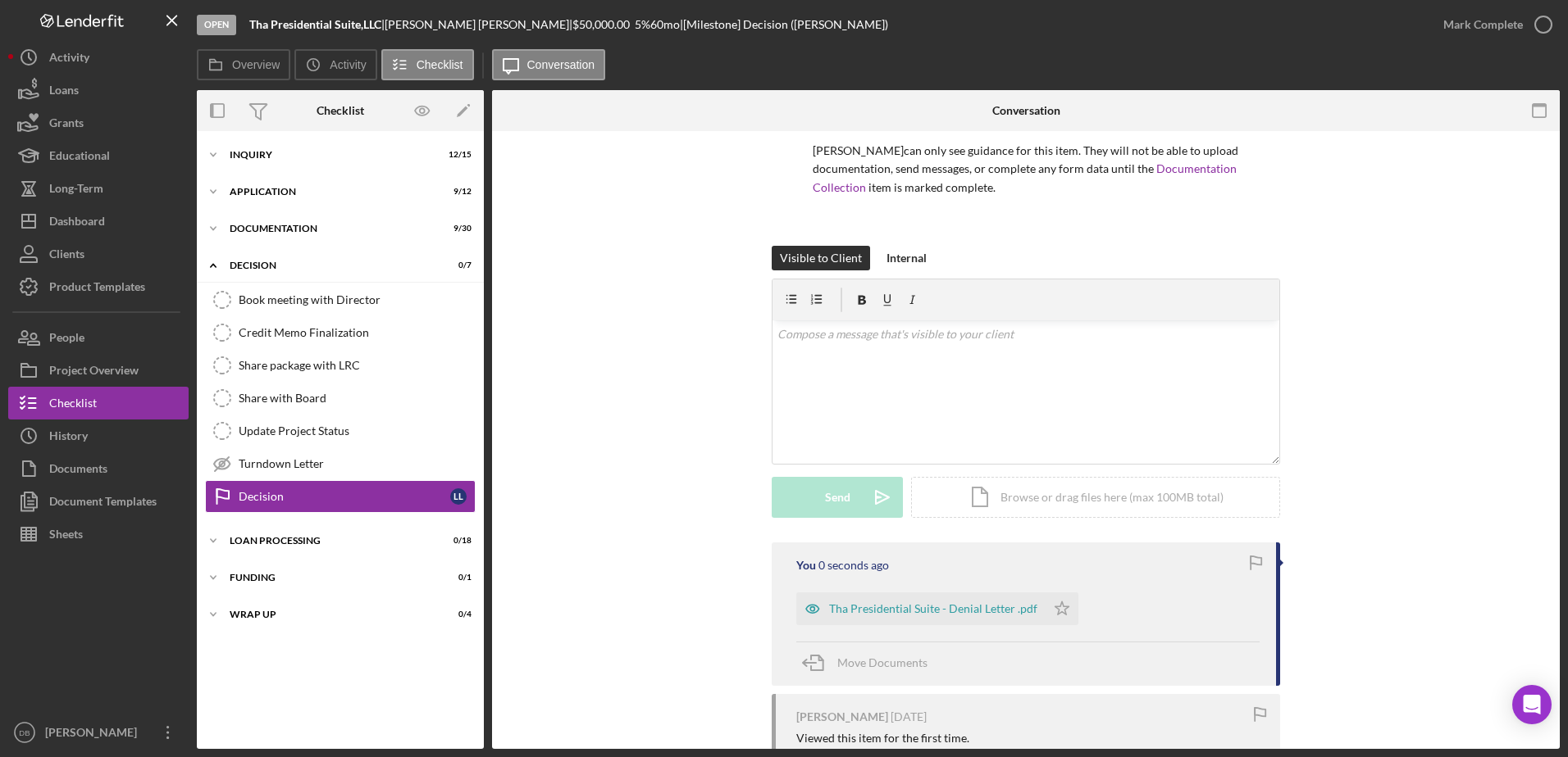
click at [281, 615] on div "Wrap up" at bounding box center [330, 614] width 201 height 10
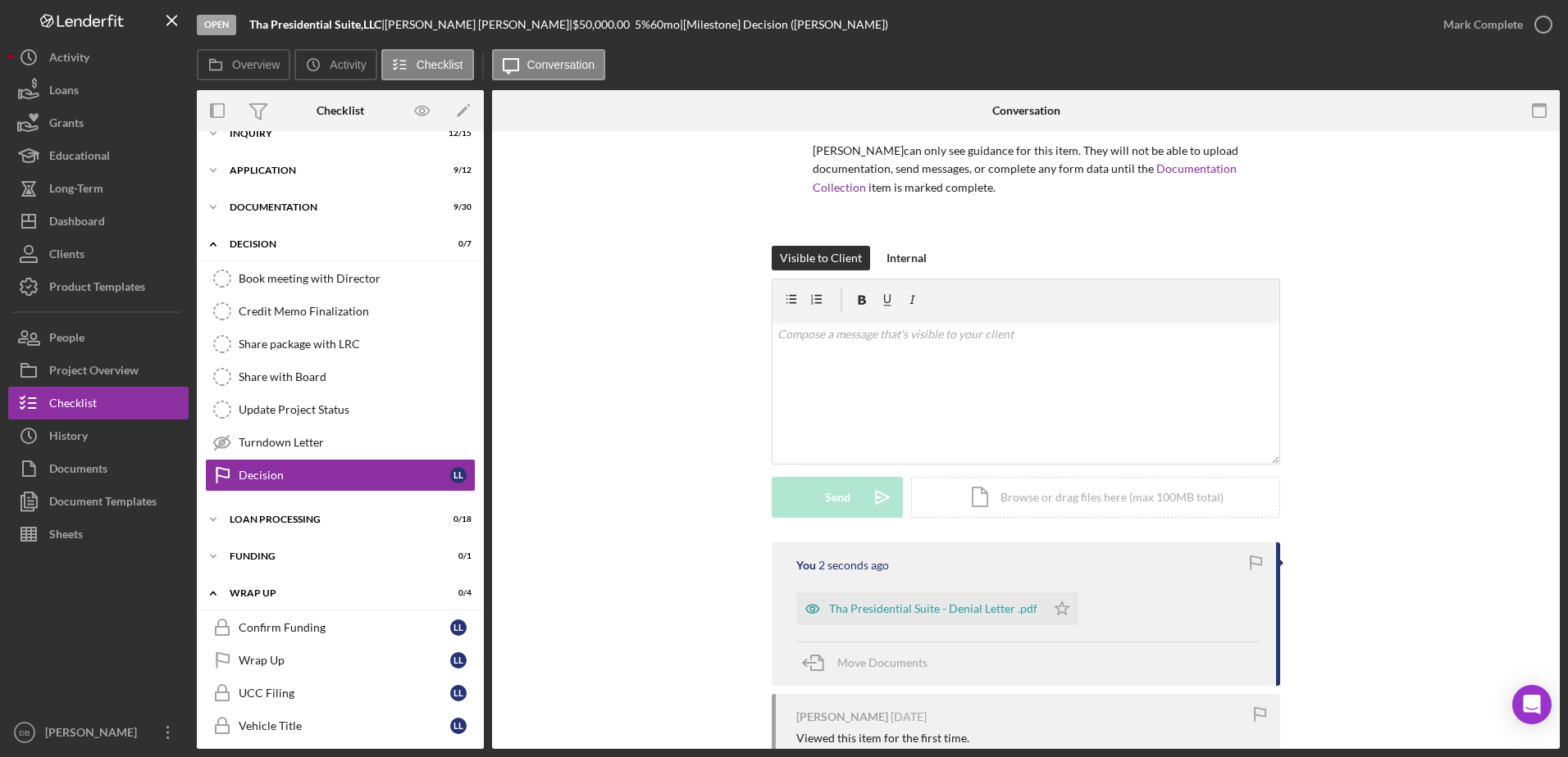
scroll to position [31, 0]
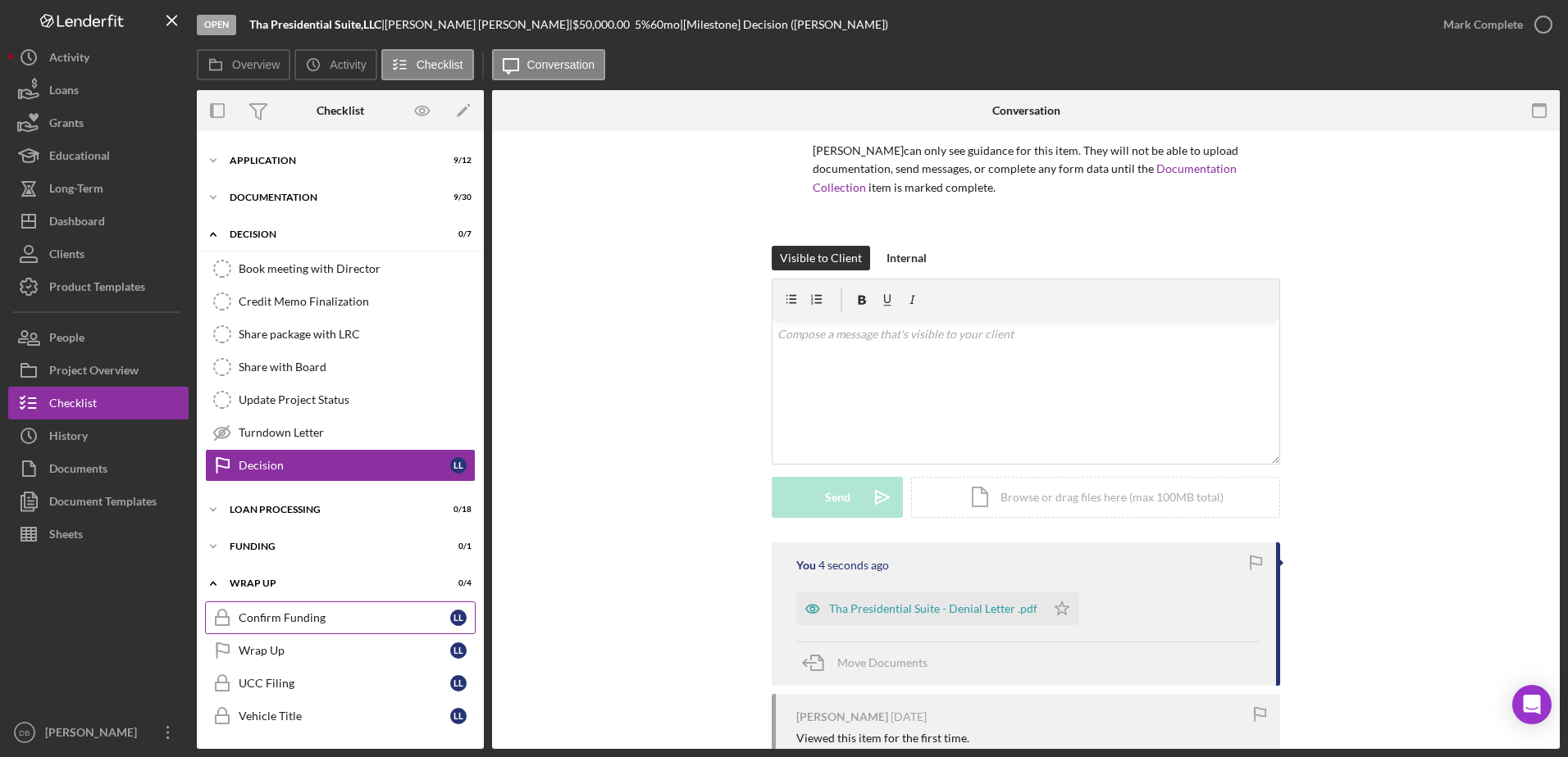
click at [306, 614] on div "Confirm Funding" at bounding box center [345, 618] width 212 height 13
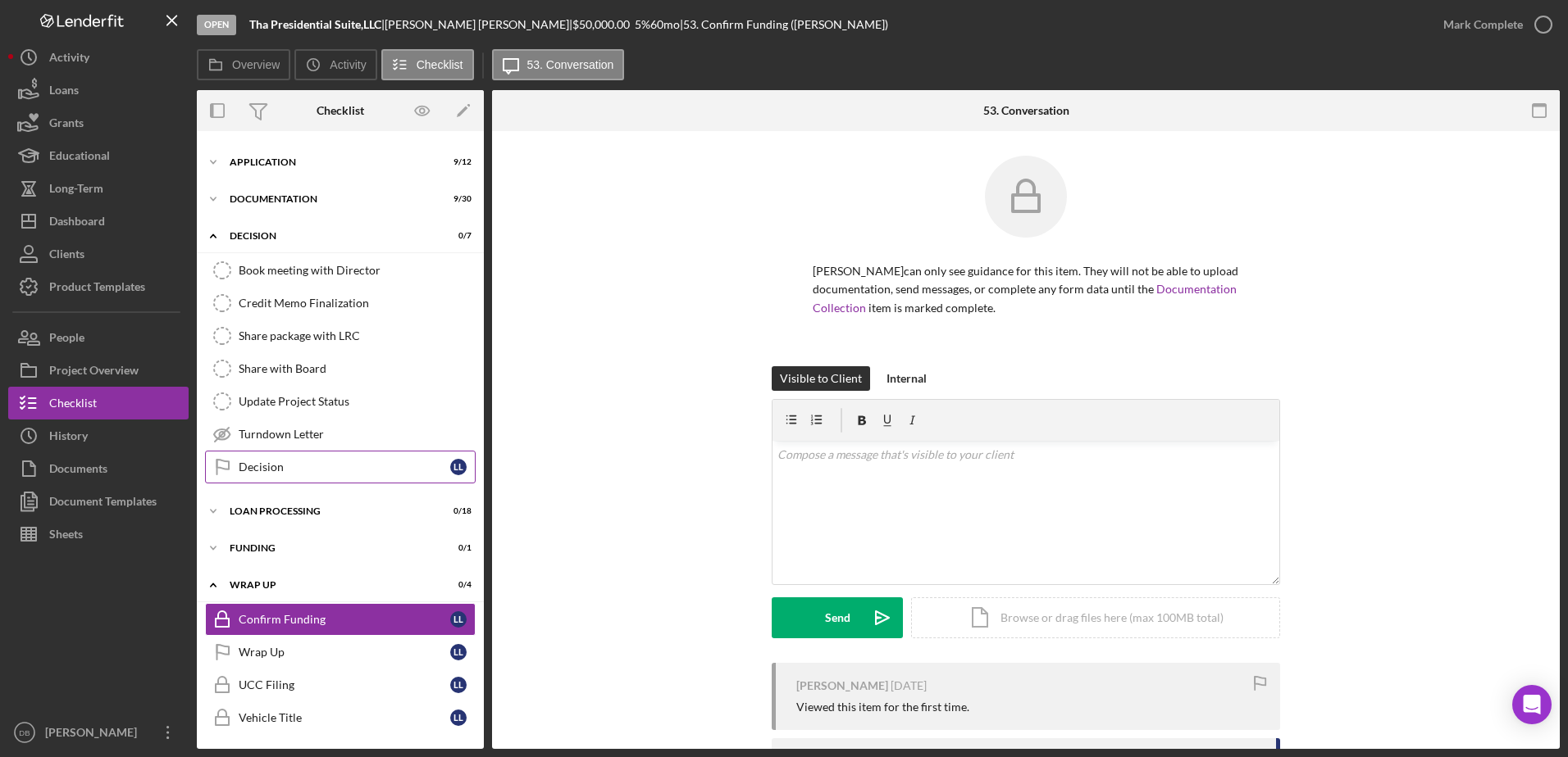
click at [219, 462] on icon "Decision" at bounding box center [222, 468] width 41 height 41
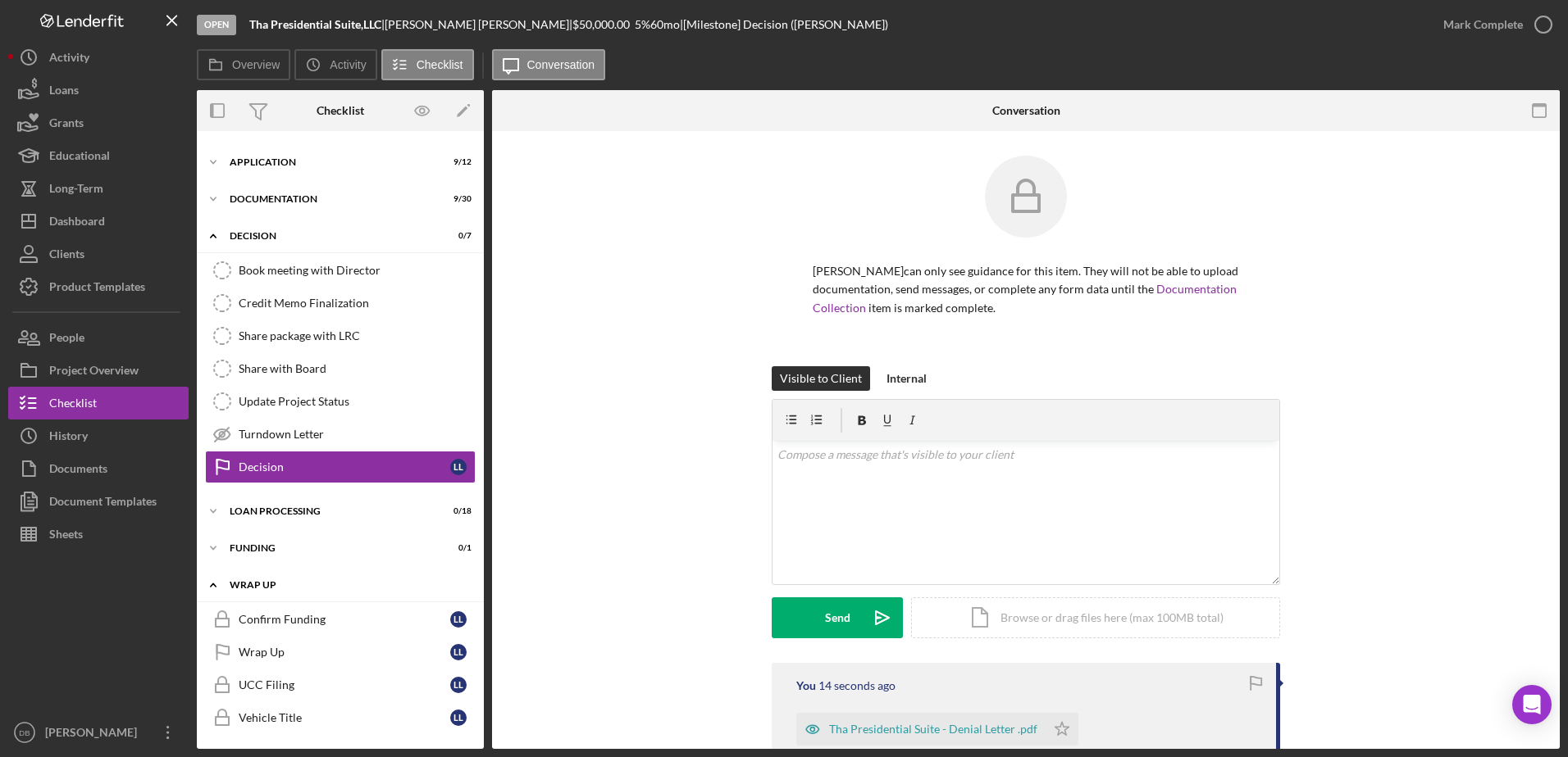
click at [212, 238] on polyline at bounding box center [213, 236] width 5 height 4
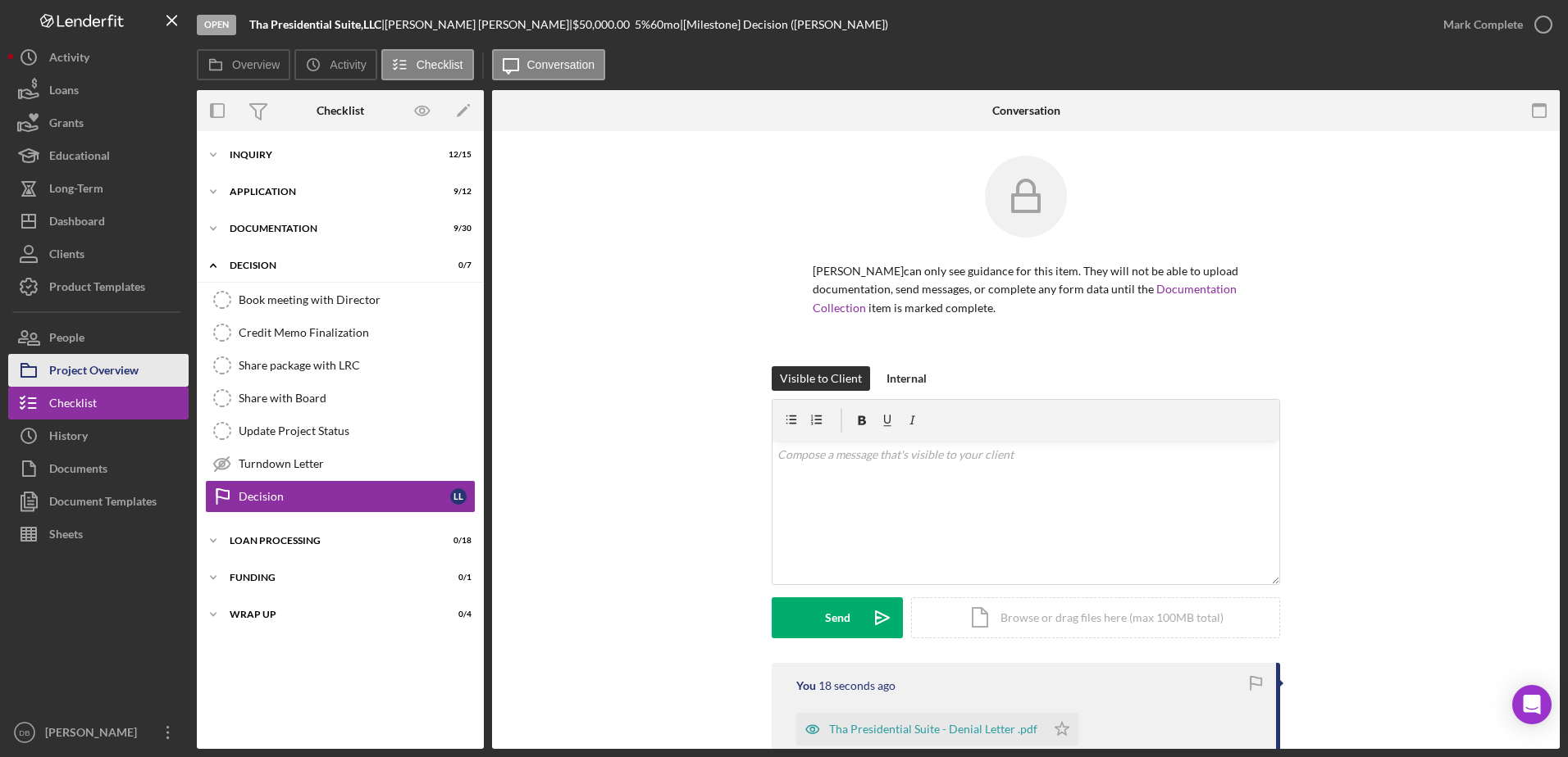
click at [138, 358] on div "Project Overview" at bounding box center [94, 372] width 90 height 37
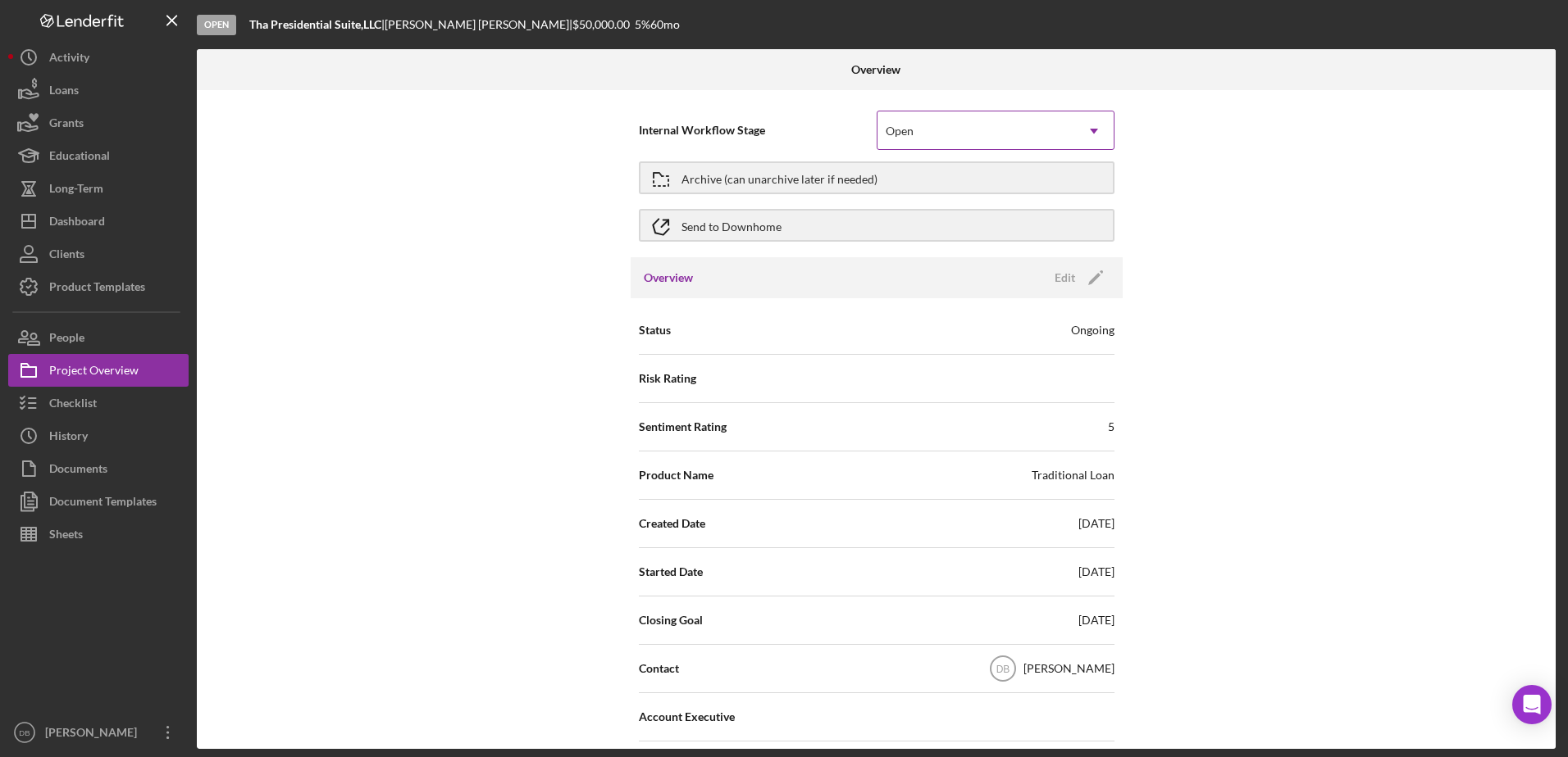
click at [954, 141] on div "Open" at bounding box center [976, 131] width 197 height 37
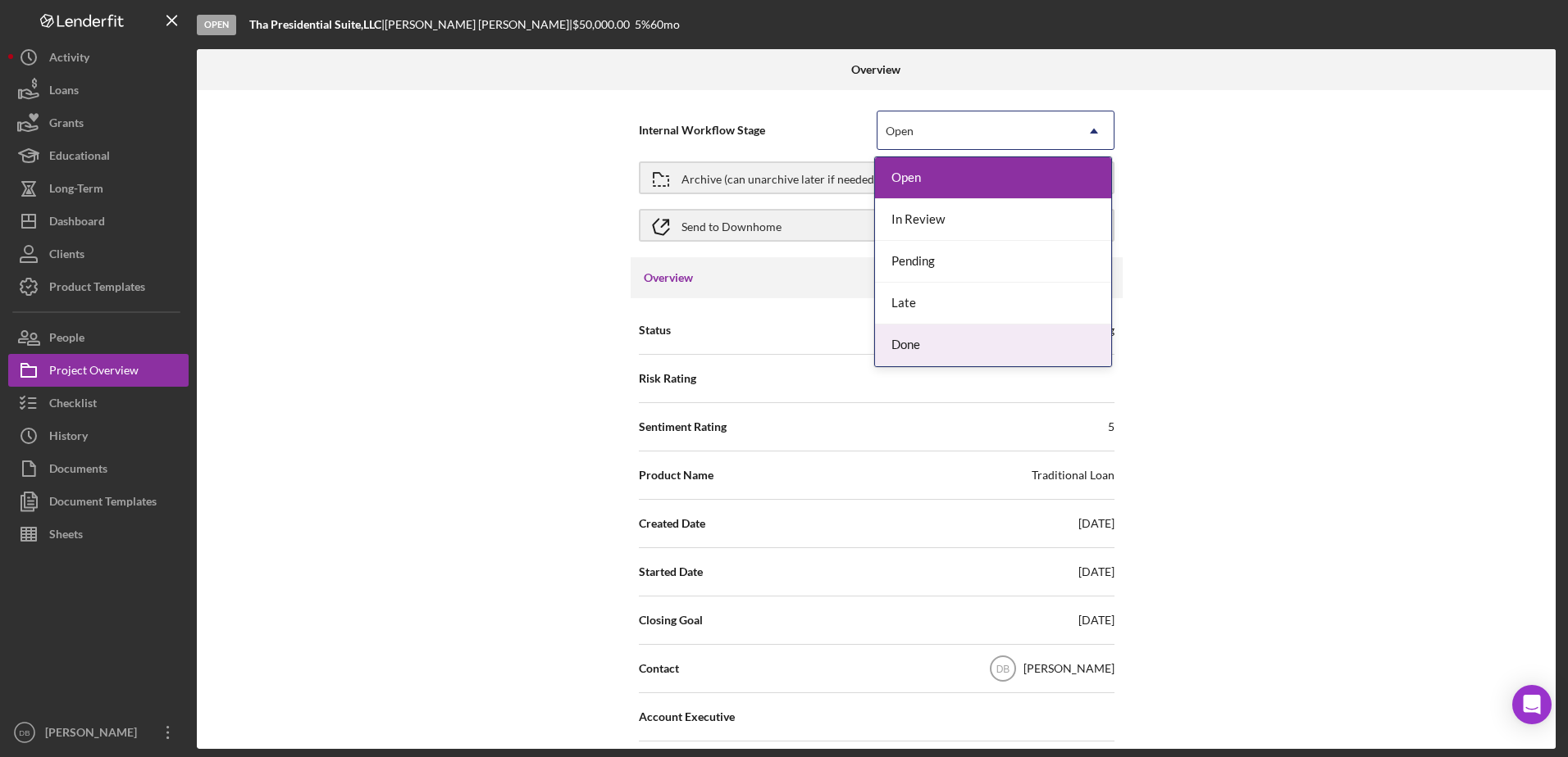
click at [922, 343] on div "Done" at bounding box center [993, 345] width 236 height 42
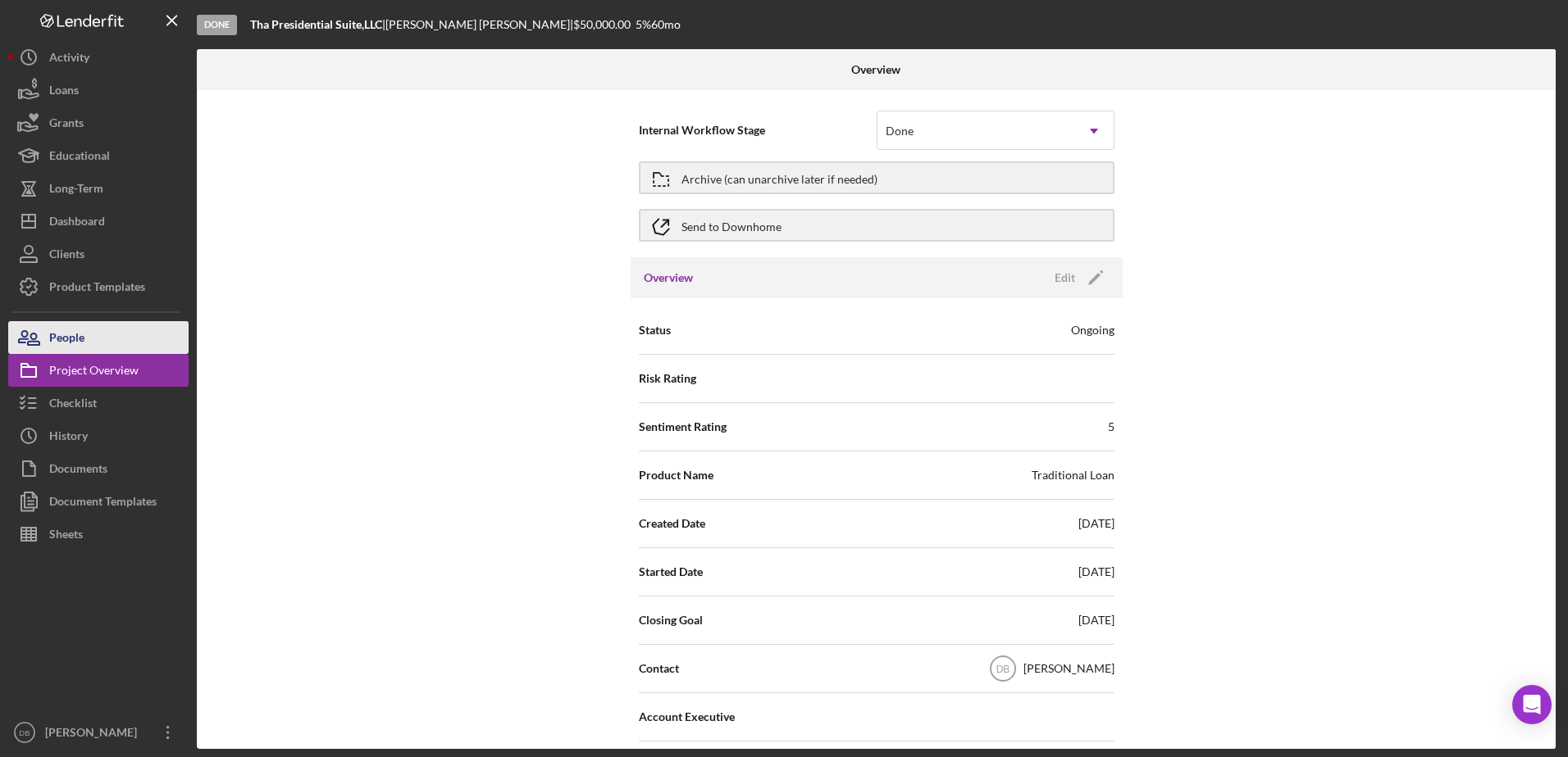
click at [89, 340] on button "People" at bounding box center [98, 337] width 180 height 33
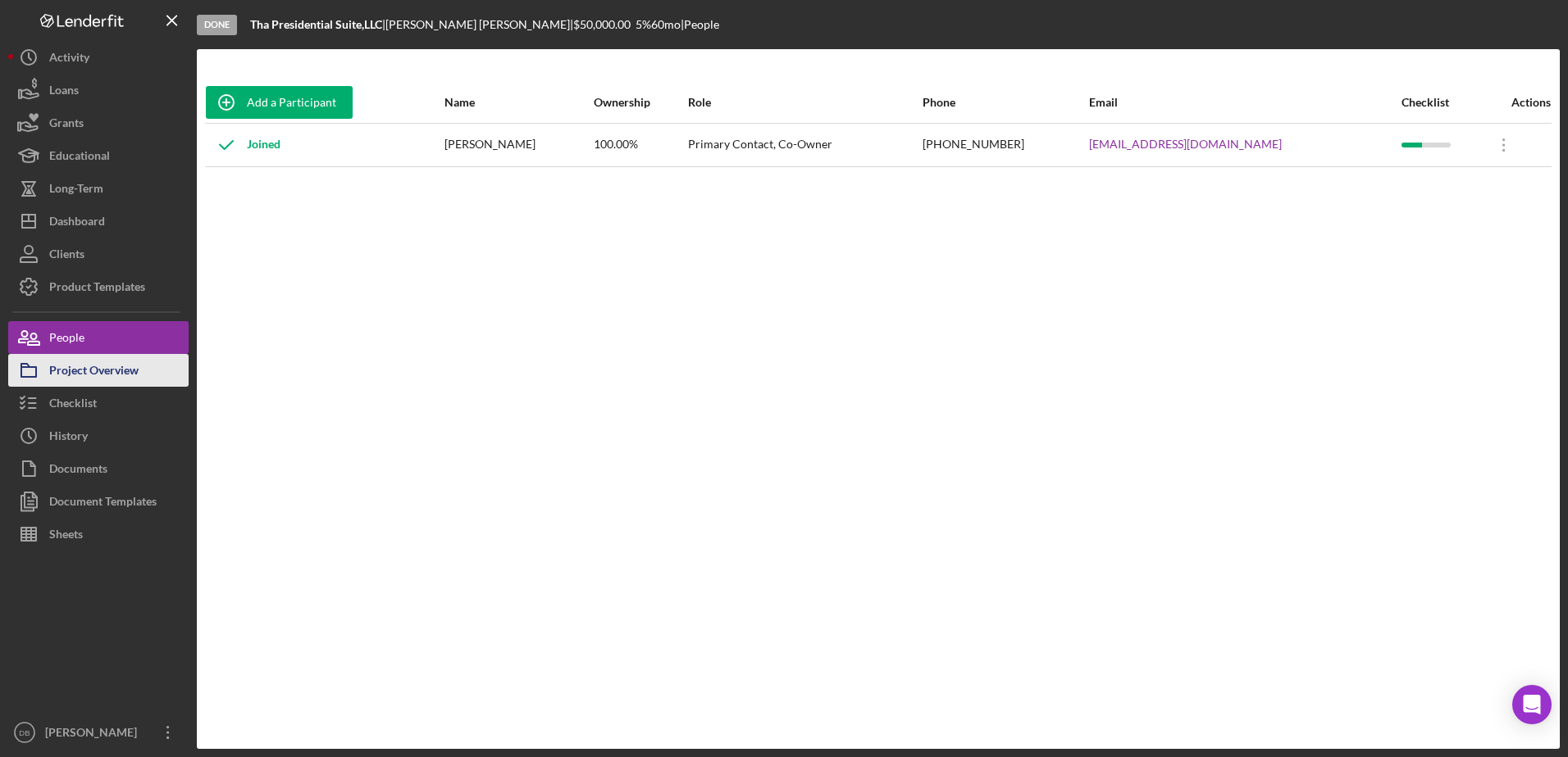
click at [127, 386] on div "Project Overview" at bounding box center [94, 372] width 90 height 37
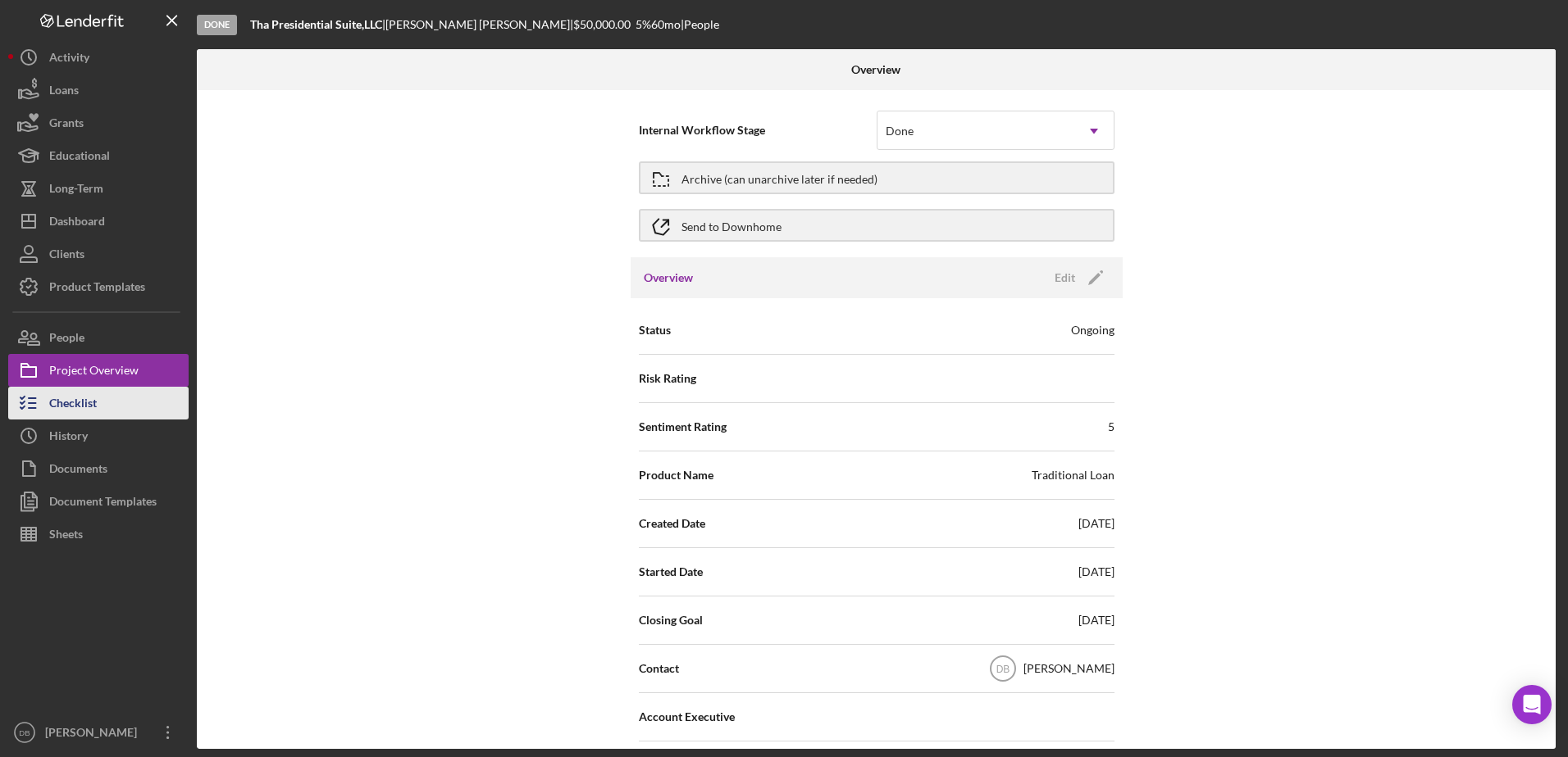
click at [122, 404] on button "Checklist" at bounding box center [98, 402] width 180 height 33
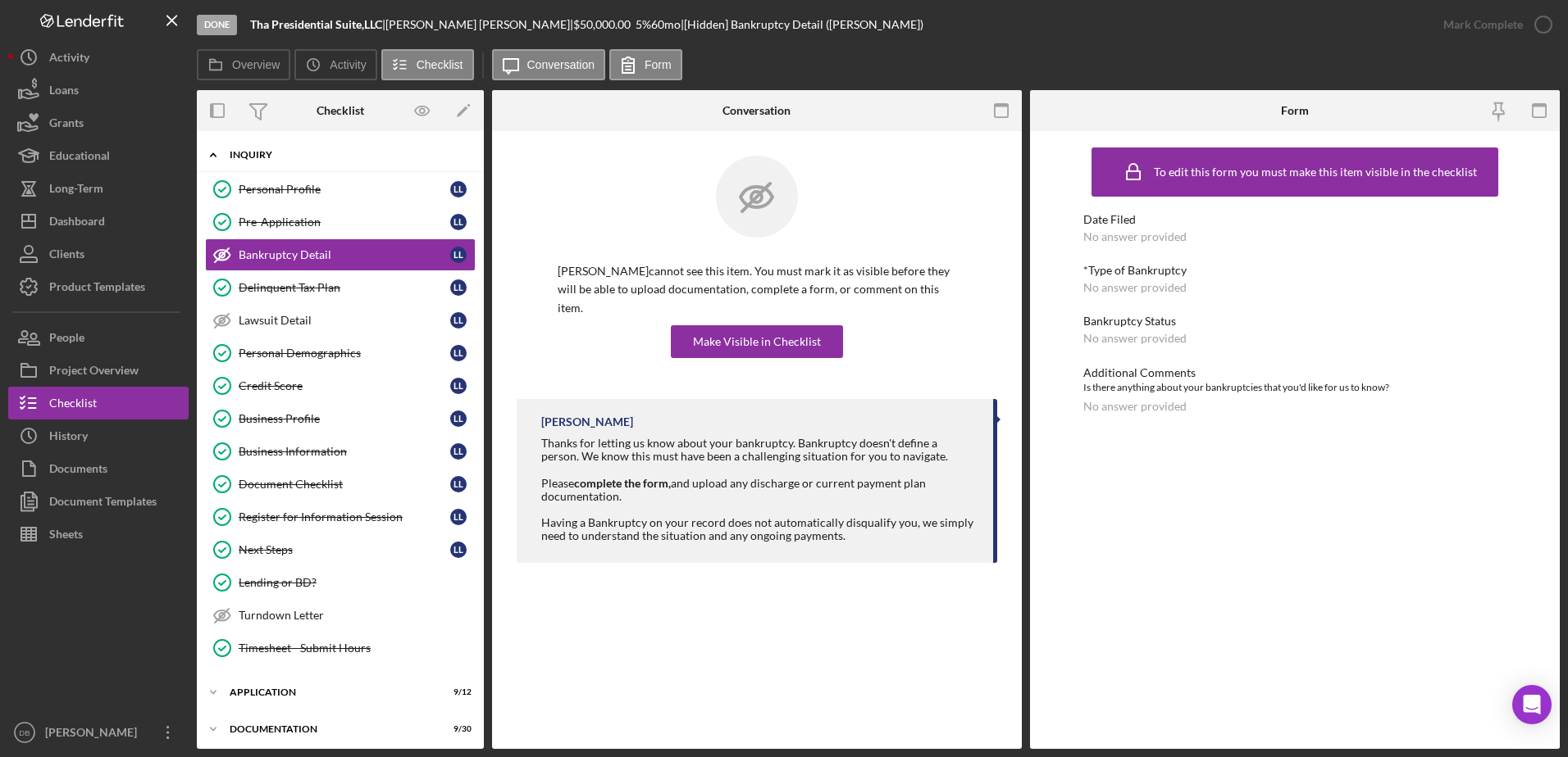
click at [283, 159] on div "Inquiry" at bounding box center [346, 155] width 233 height 10
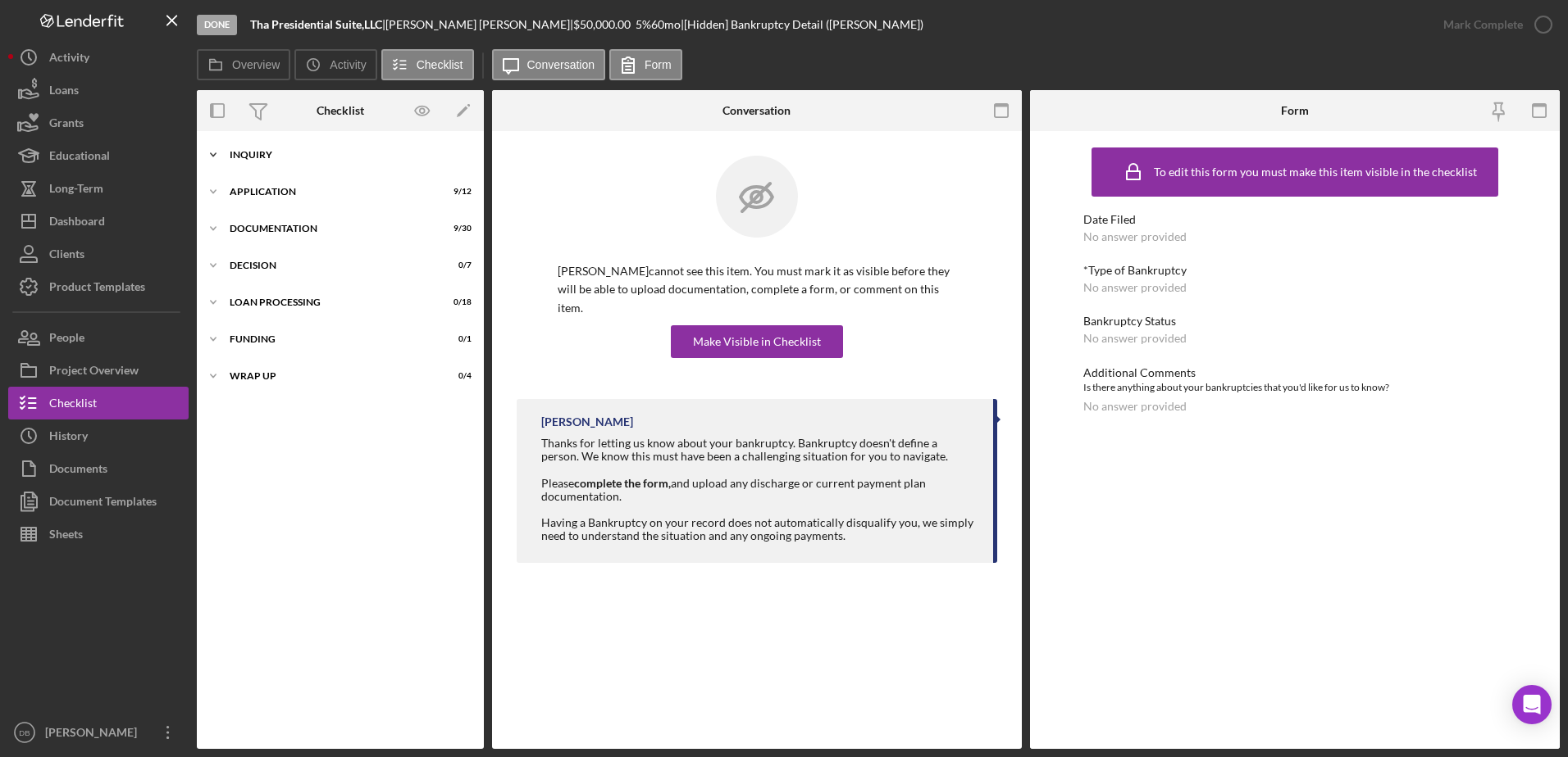
click at [252, 160] on div "Icon/Expander Inquiry 12 / 15" at bounding box center [340, 154] width 287 height 33
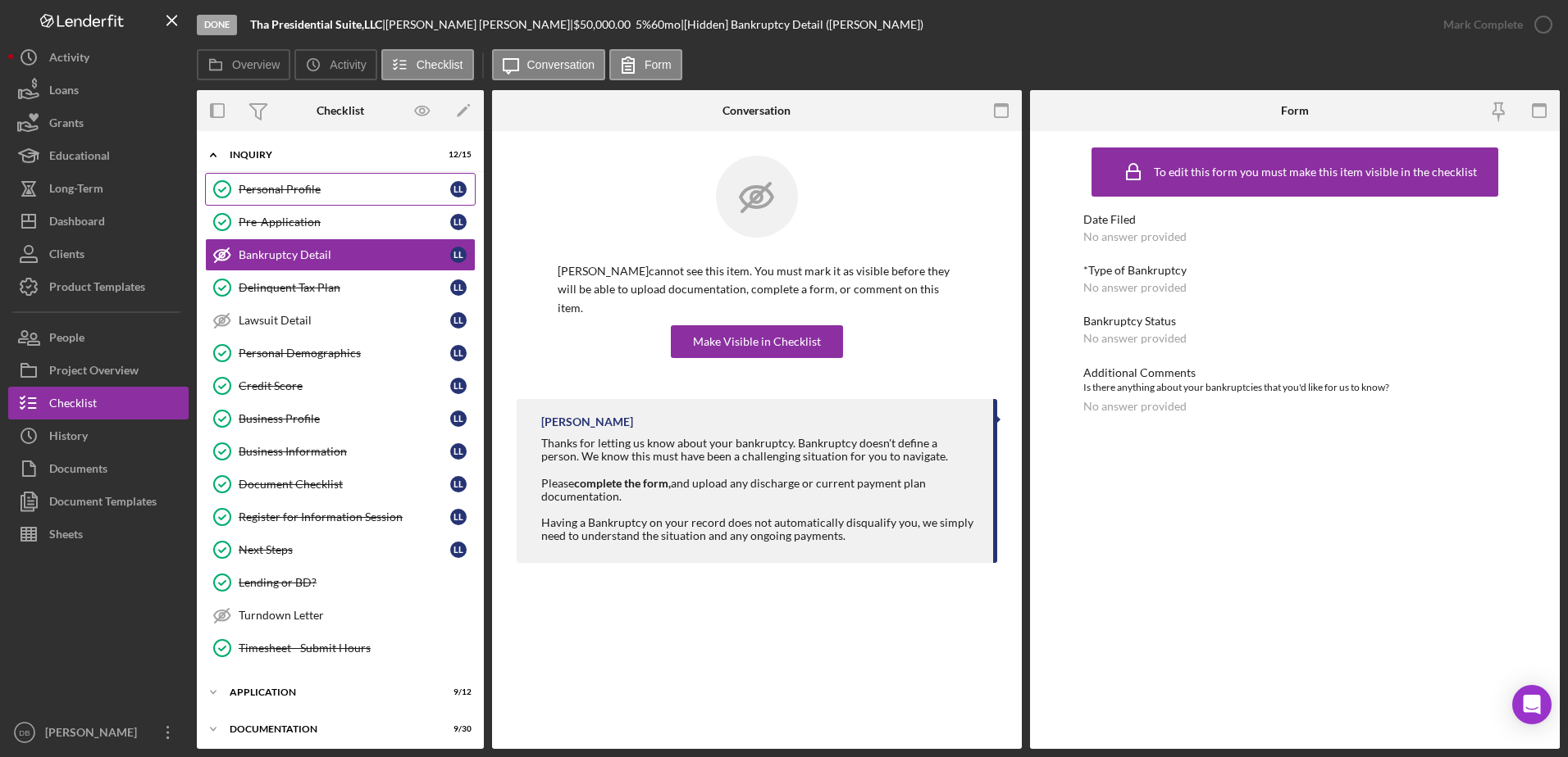
click at [250, 178] on link "Personal Profile Personal Profile L L" at bounding box center [341, 189] width 271 height 33
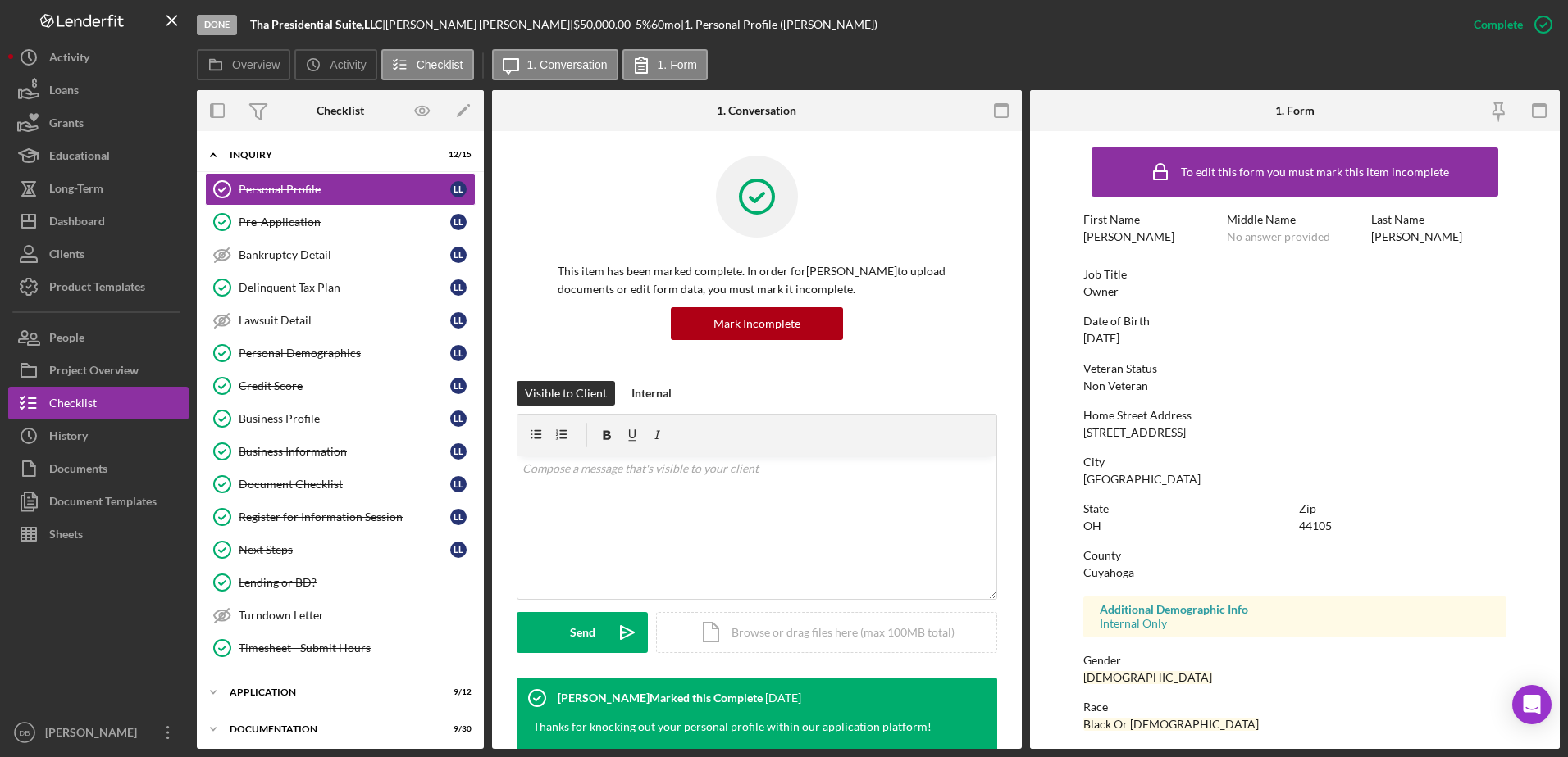
scroll to position [147, 0]
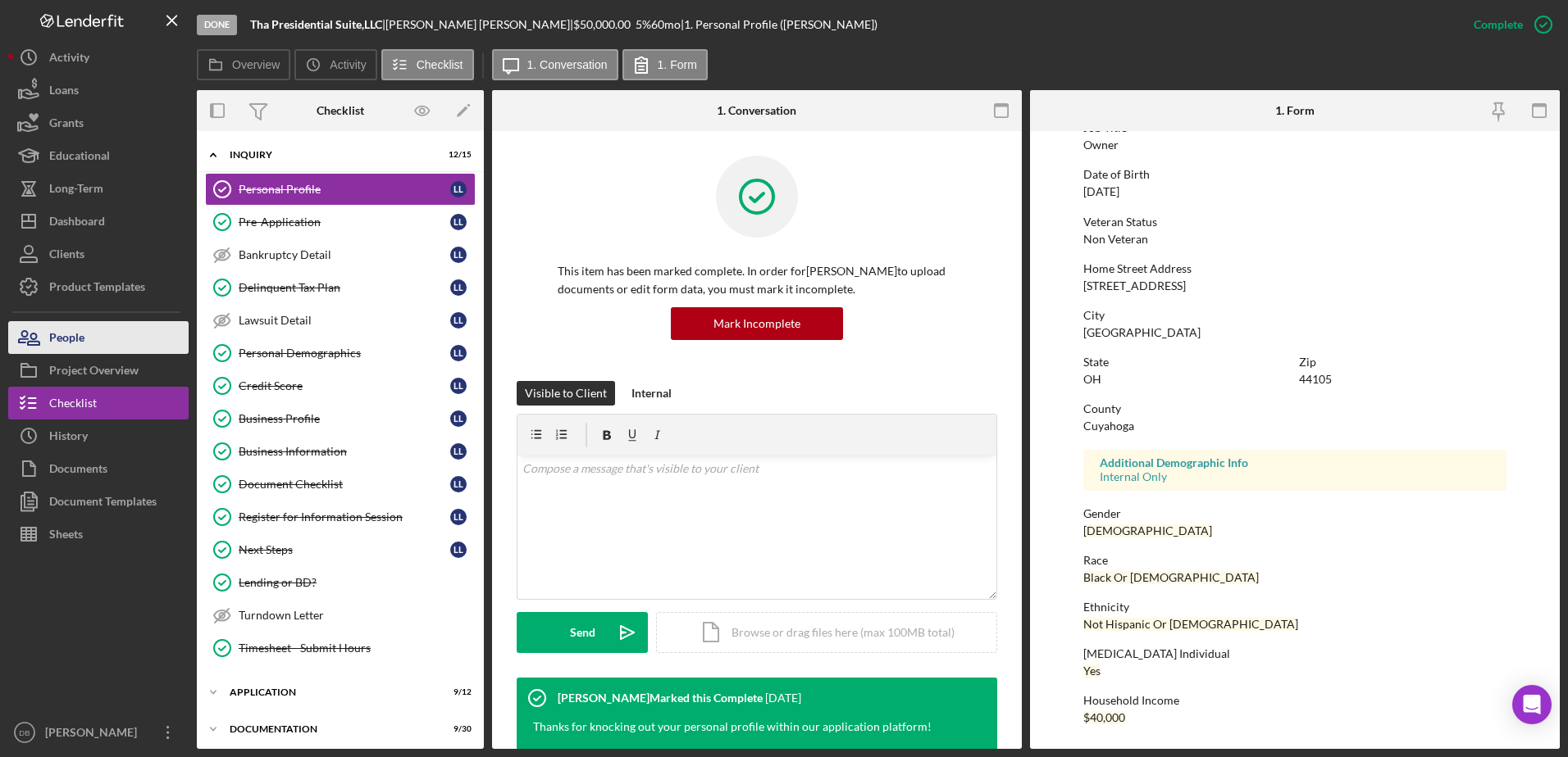
click at [89, 331] on button "People" at bounding box center [98, 337] width 180 height 33
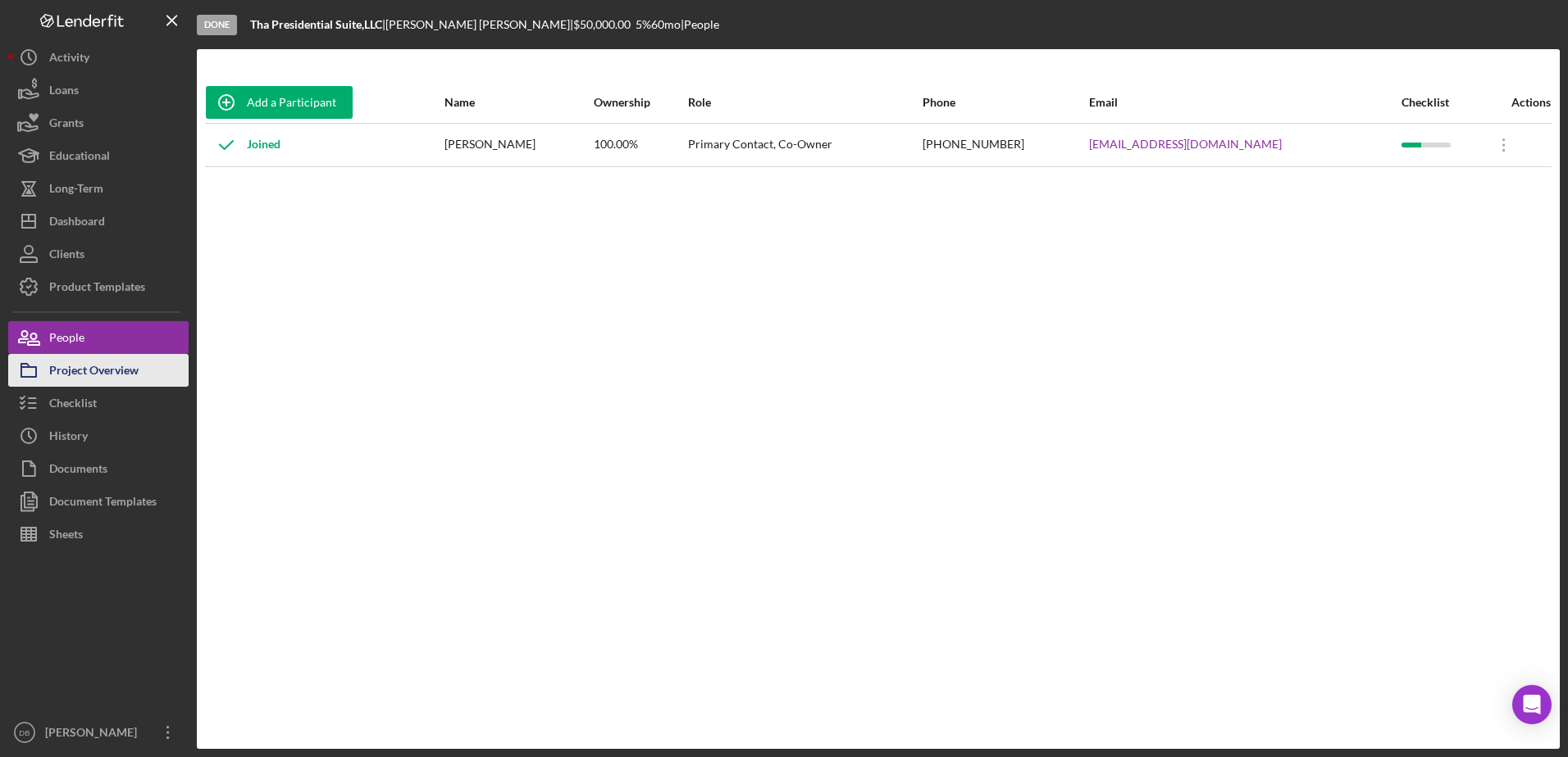
click at [91, 366] on div "Project Overview" at bounding box center [94, 372] width 90 height 37
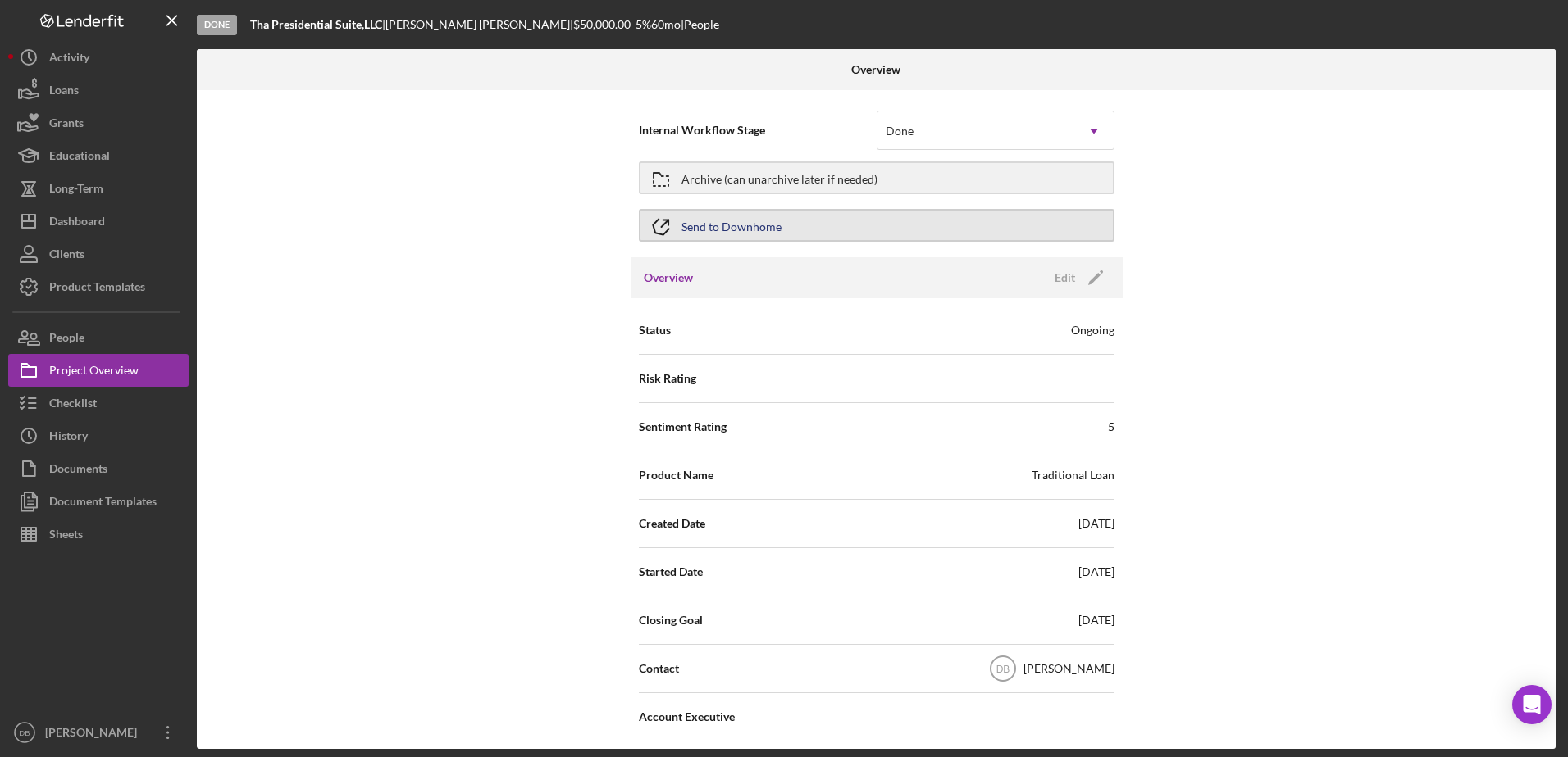
click at [853, 218] on button "Send to Downhome" at bounding box center [876, 225] width 475 height 33
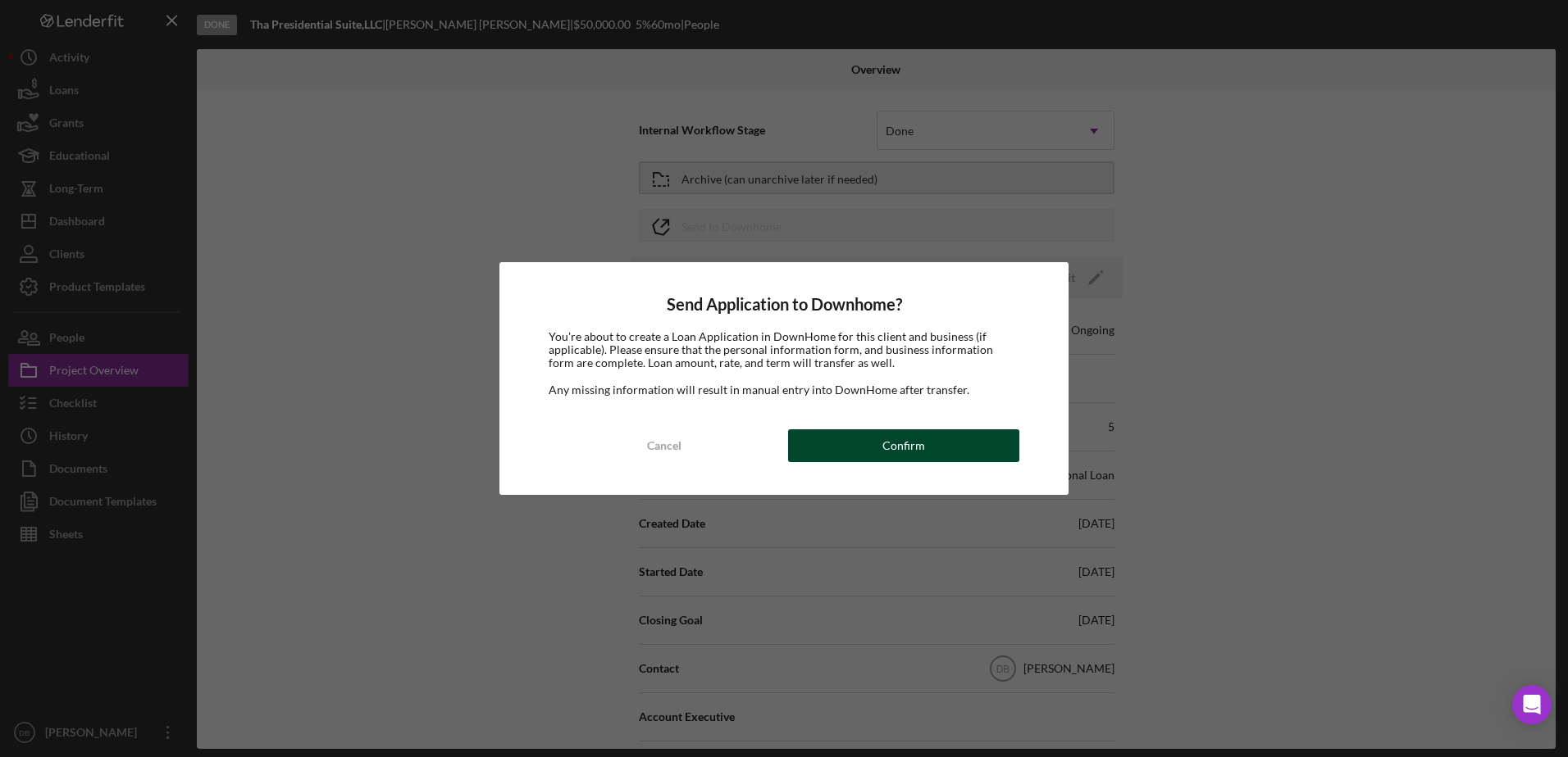
click at [858, 453] on button "Confirm" at bounding box center [904, 445] width 232 height 33
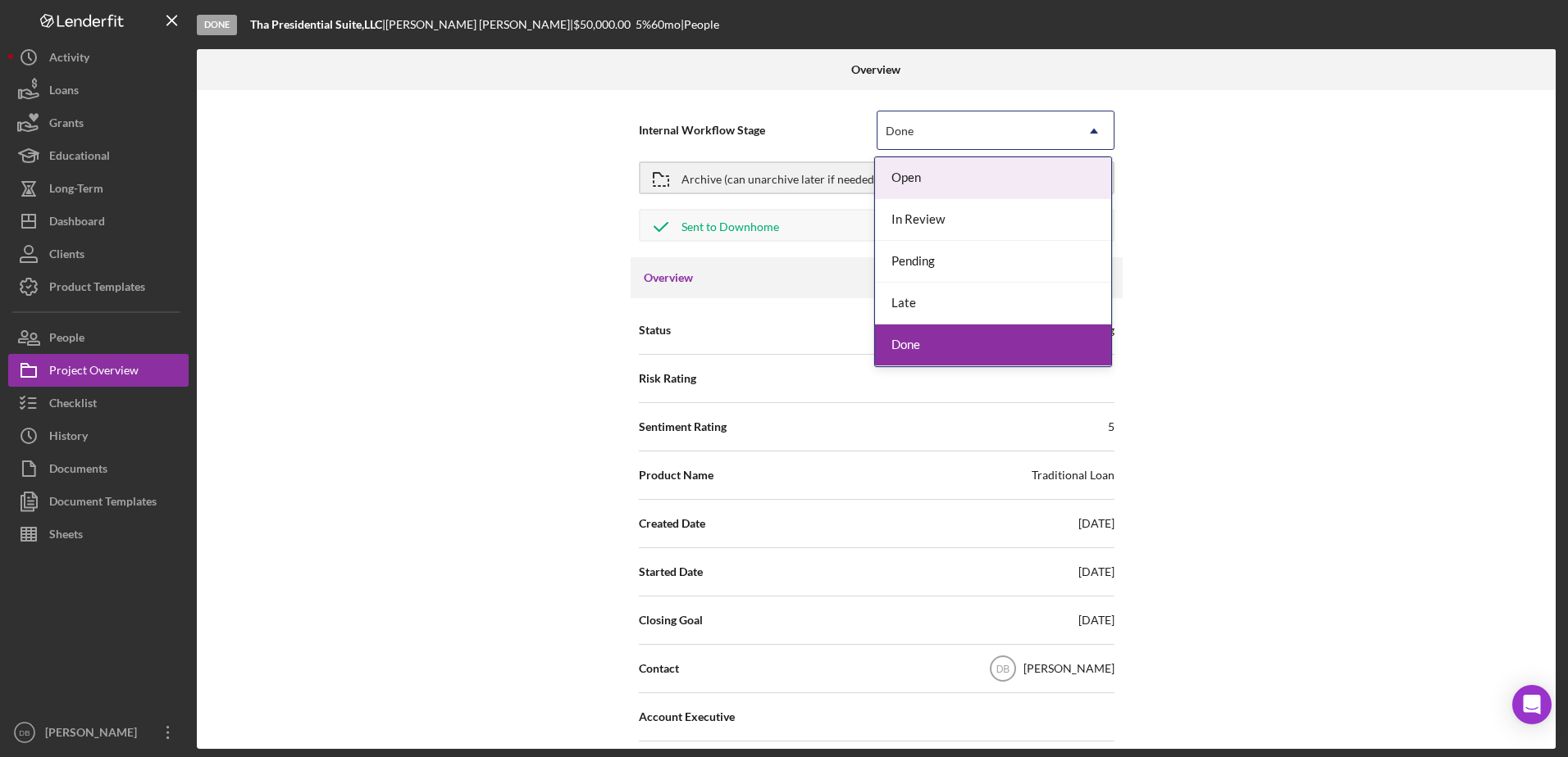
click at [937, 127] on div "Done" at bounding box center [976, 131] width 197 height 37
click at [919, 344] on div "Done" at bounding box center [993, 345] width 236 height 42
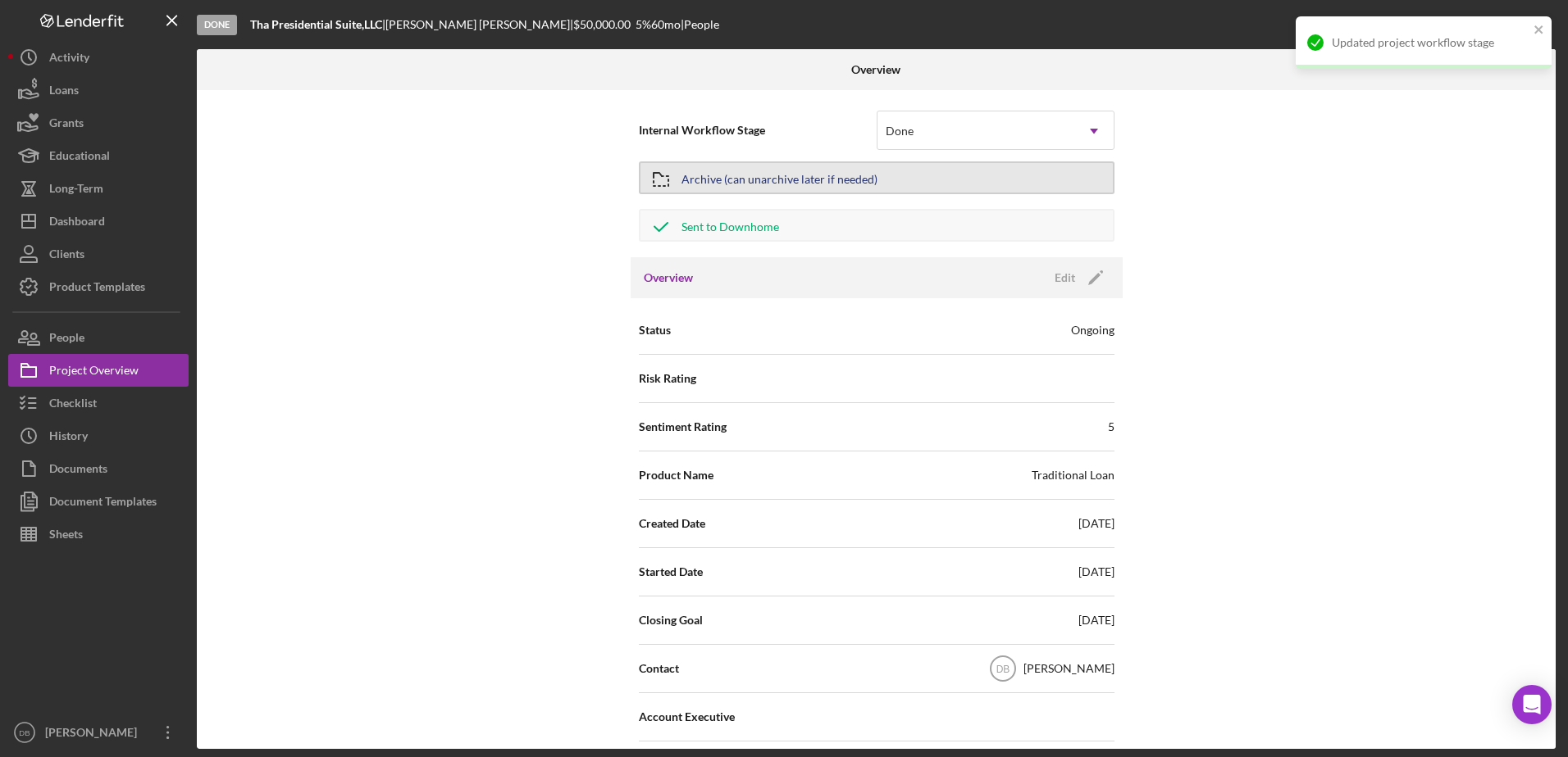
click at [931, 185] on button "Archive (can unarchive later if needed)" at bounding box center [876, 177] width 475 height 33
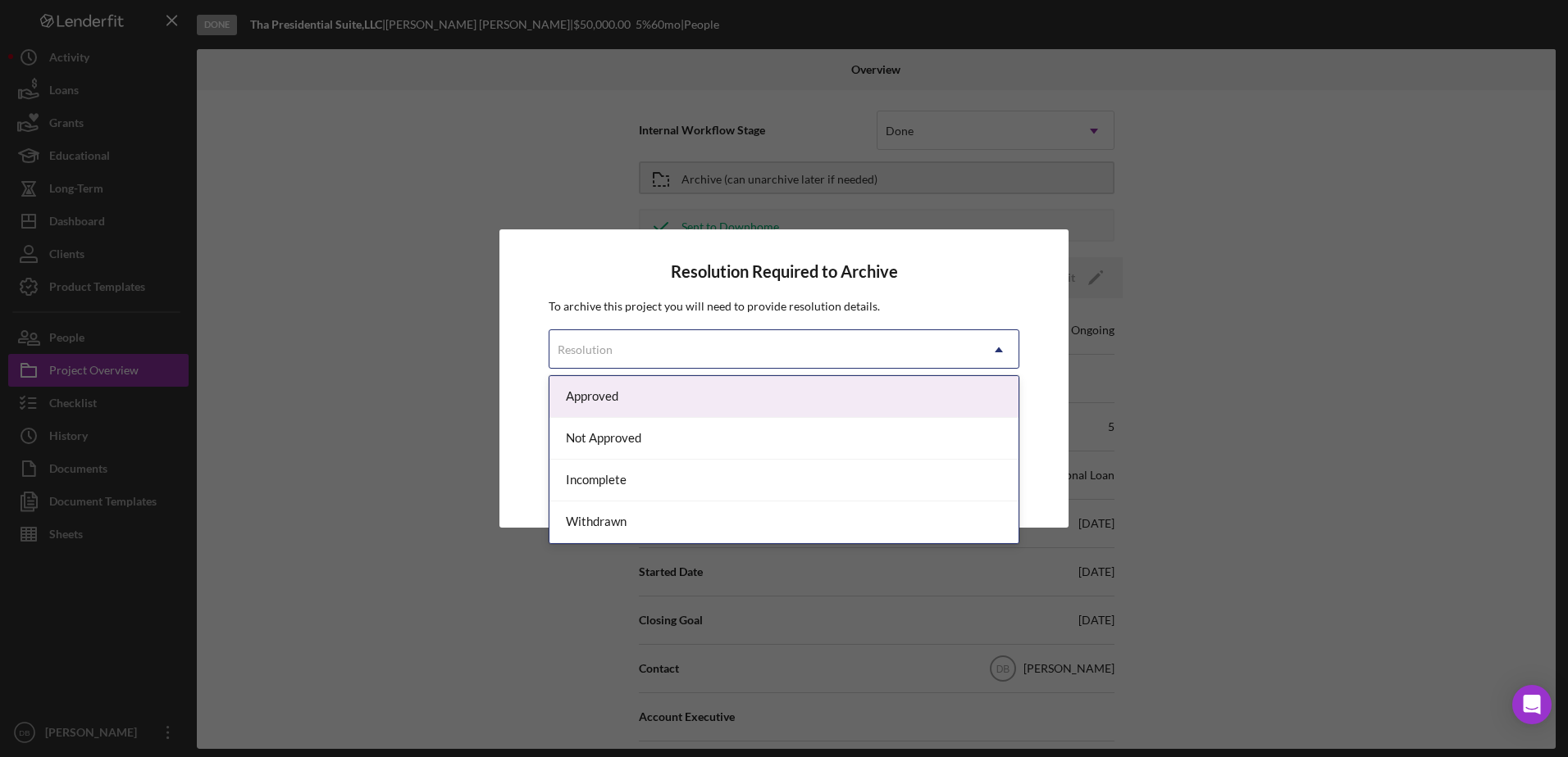
click at [806, 338] on div "Resolution" at bounding box center [764, 350] width 430 height 37
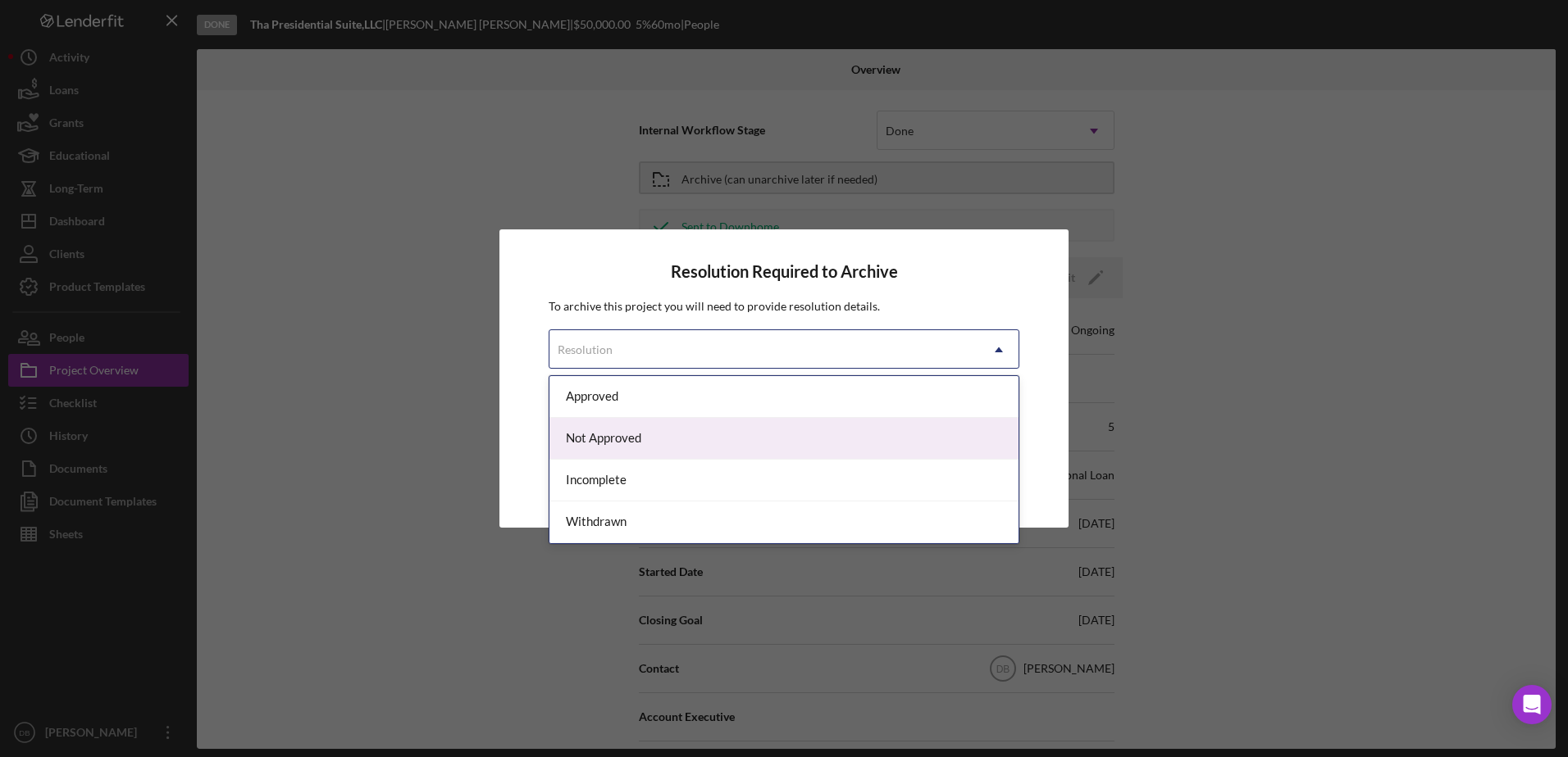
click at [683, 442] on div "Not Approved" at bounding box center [784, 439] width 469 height 42
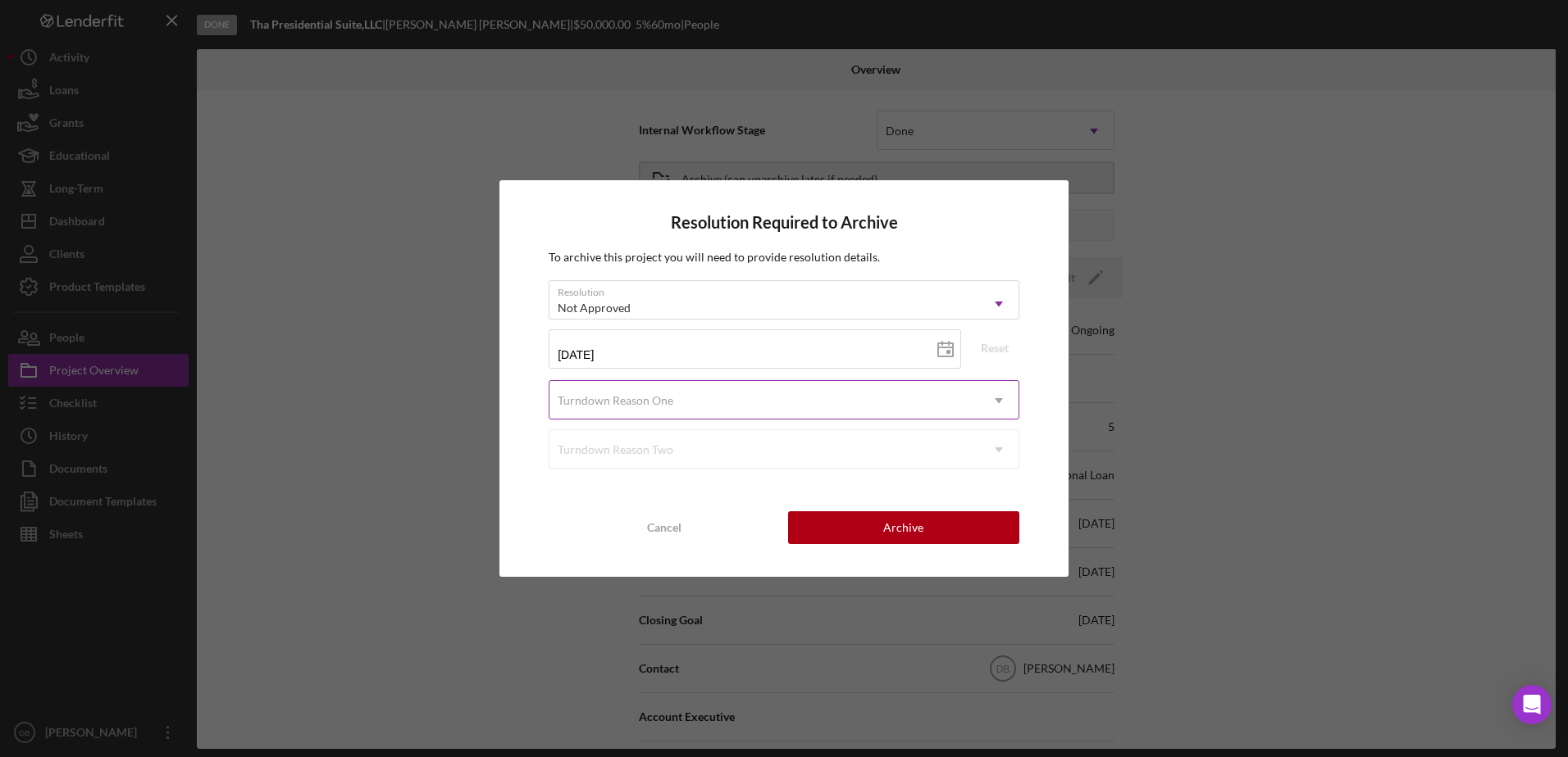
click at [649, 404] on div "Turndown Reason One" at bounding box center [615, 400] width 116 height 13
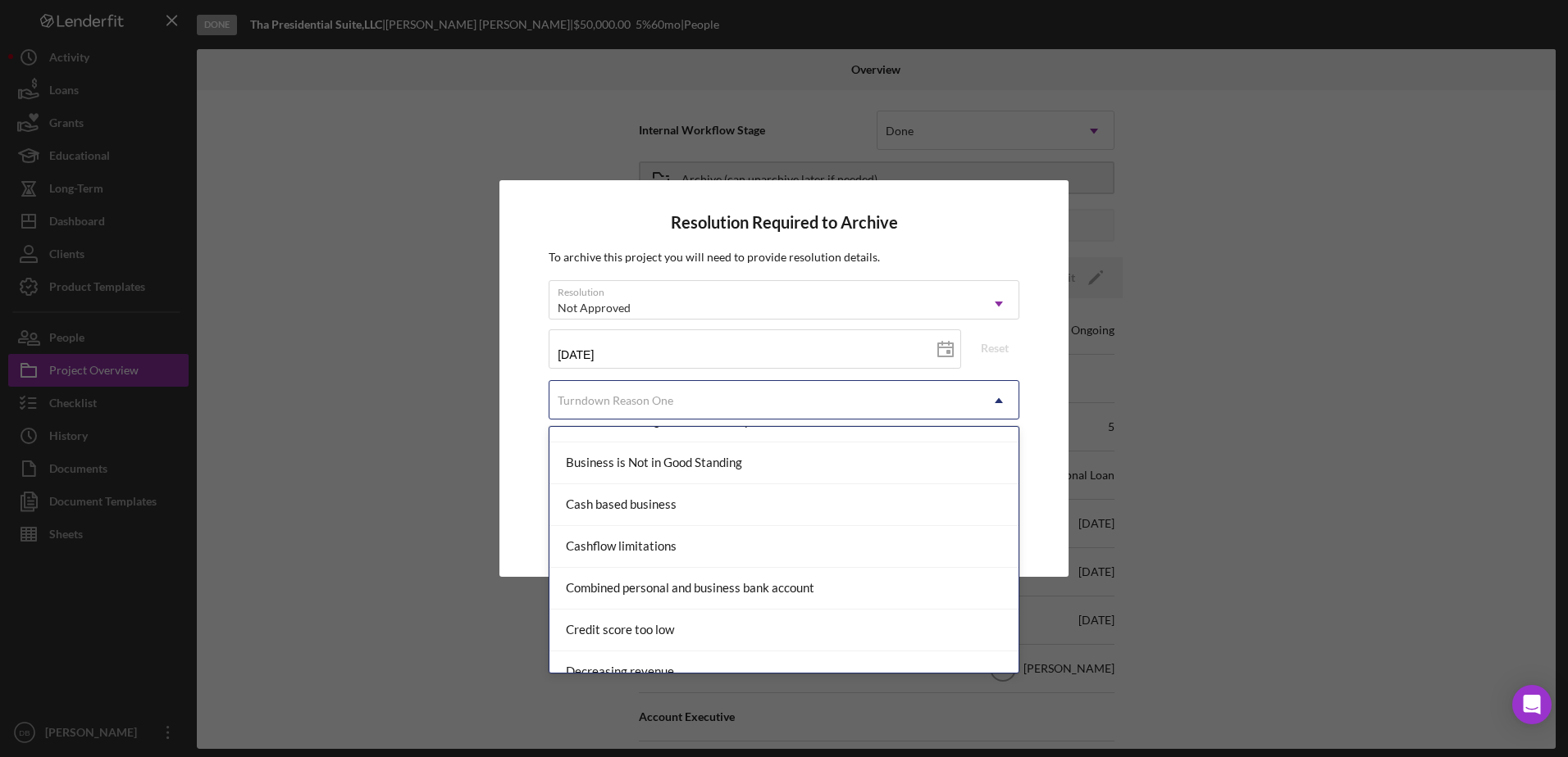
scroll to position [245, 0]
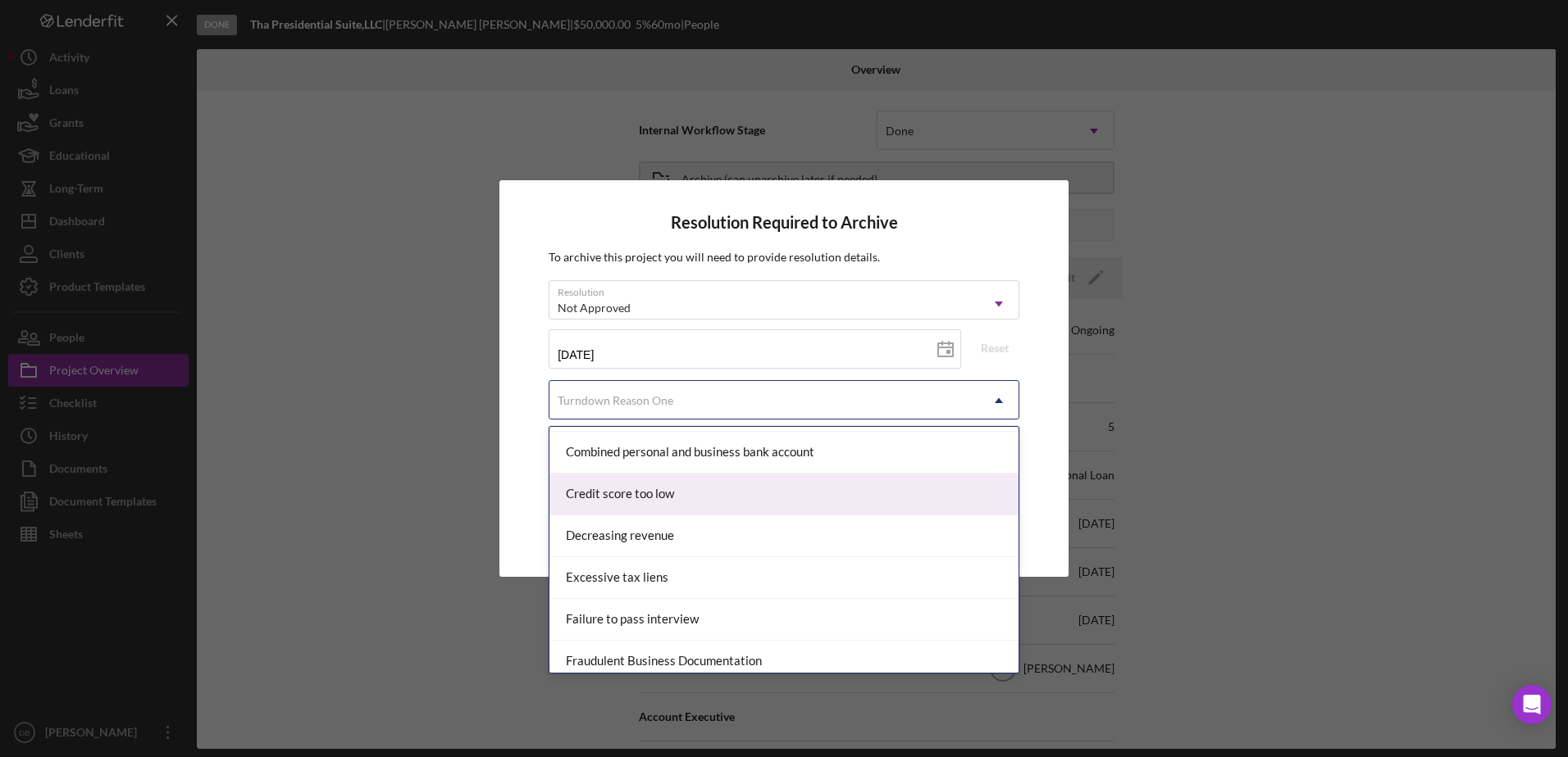
click at [690, 498] on div "Credit score too low" at bounding box center [784, 495] width 469 height 42
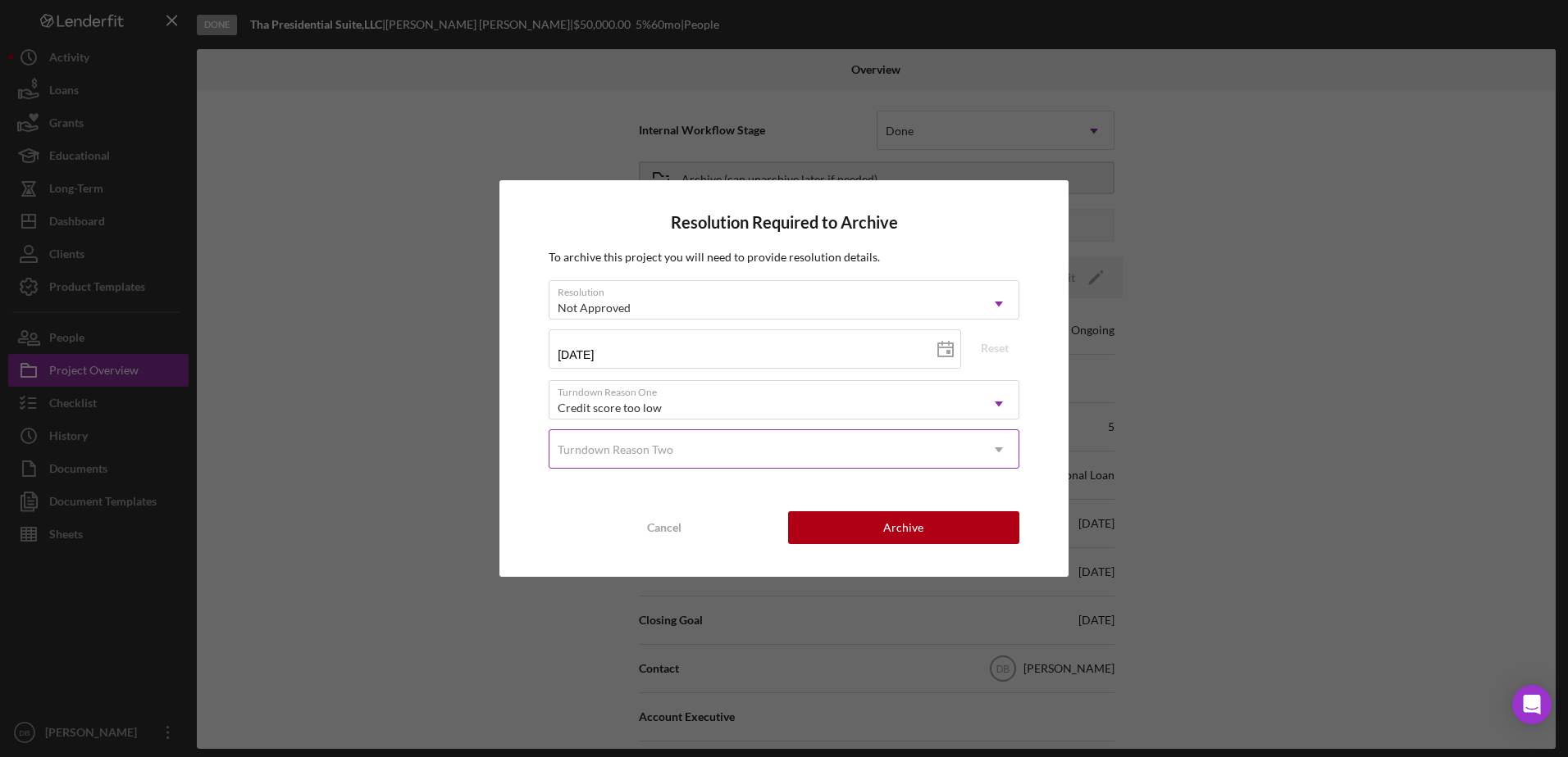
click at [637, 447] on div "Turndown Reason Two" at bounding box center [615, 450] width 116 height 13
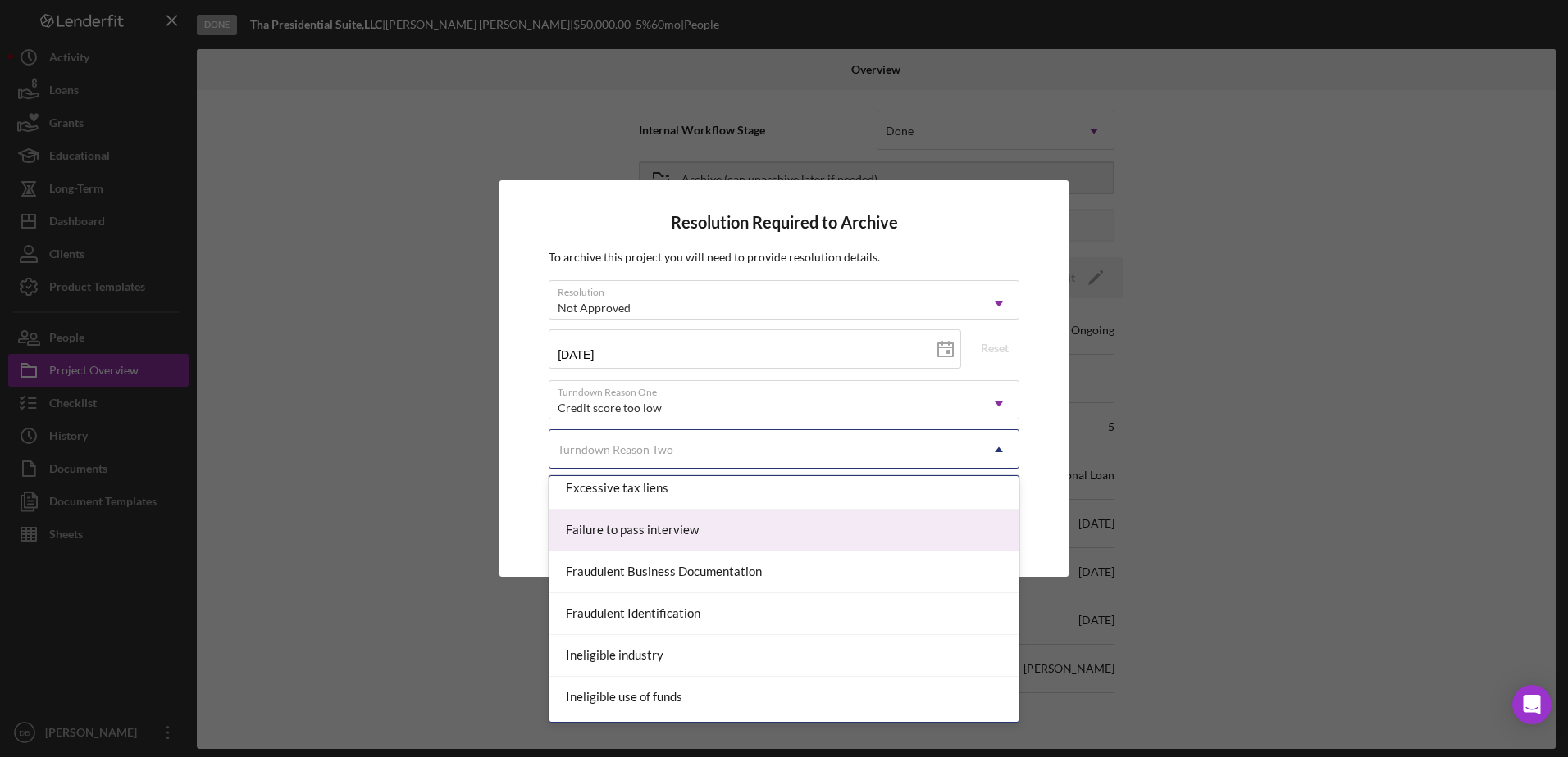
scroll to position [410, 0]
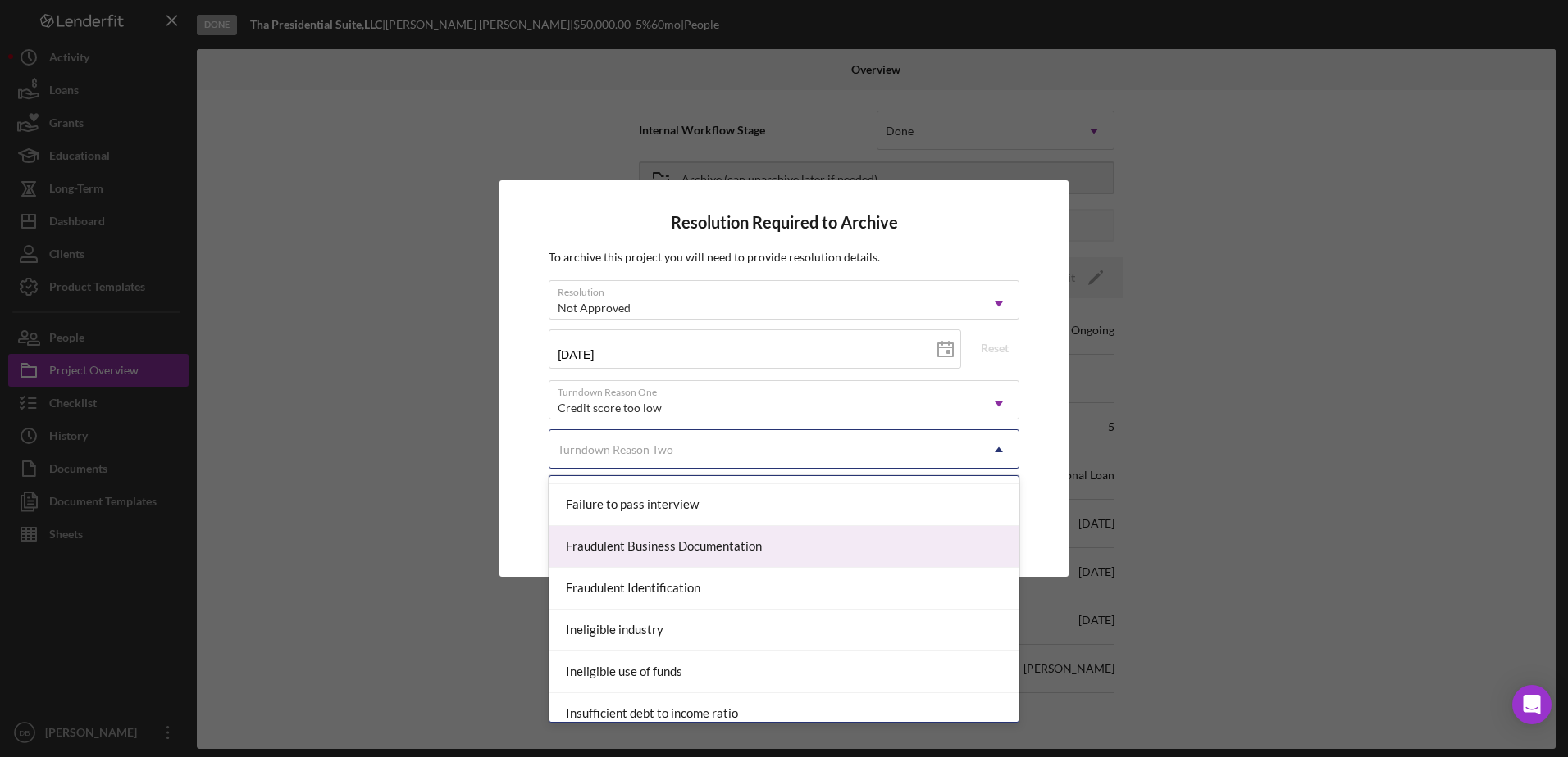
click at [638, 559] on div "Fraudulent Business Documentation" at bounding box center [784, 547] width 469 height 42
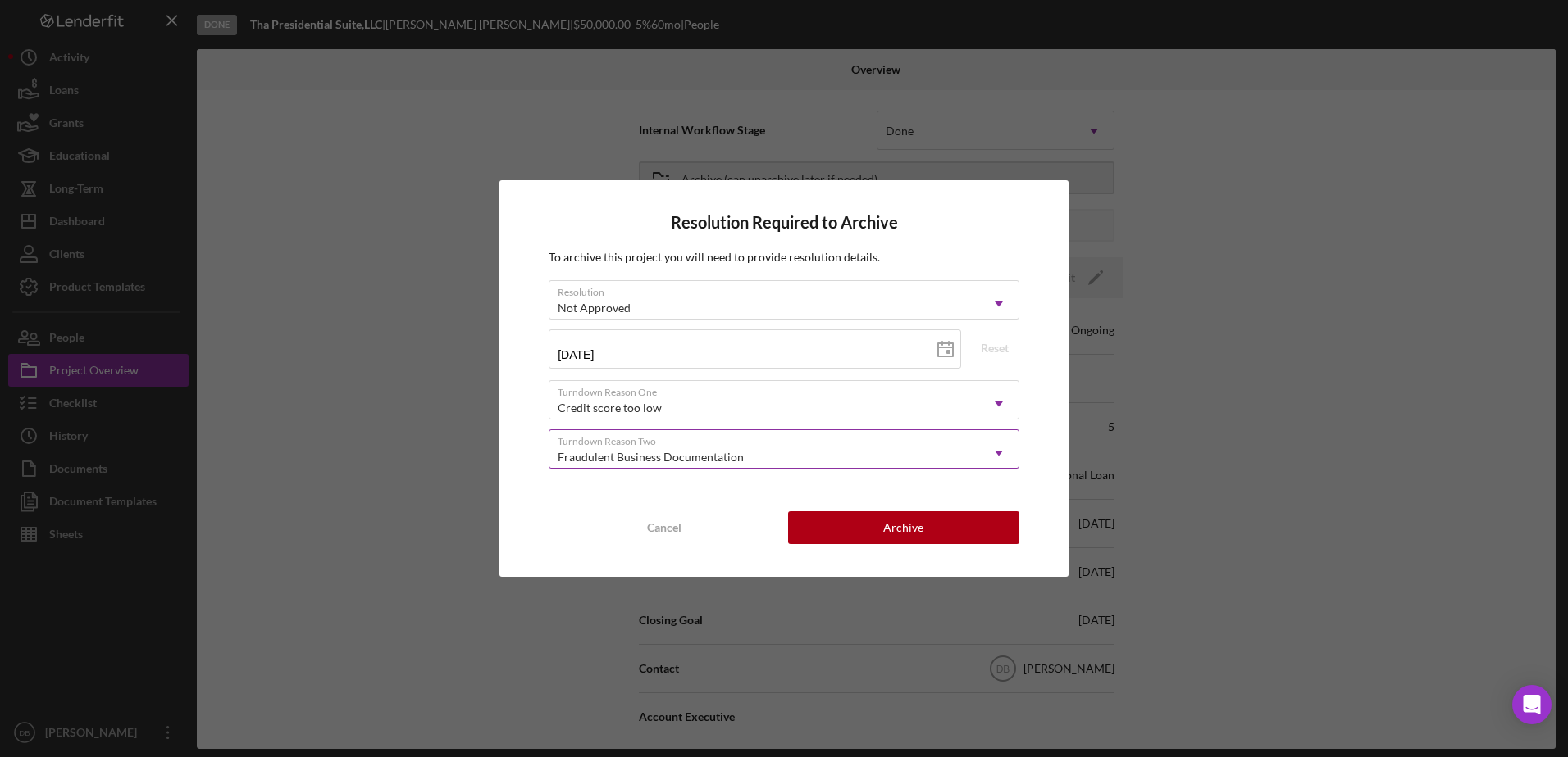
click at [680, 440] on div "Fraudulent Business Documentation" at bounding box center [764, 457] width 430 height 37
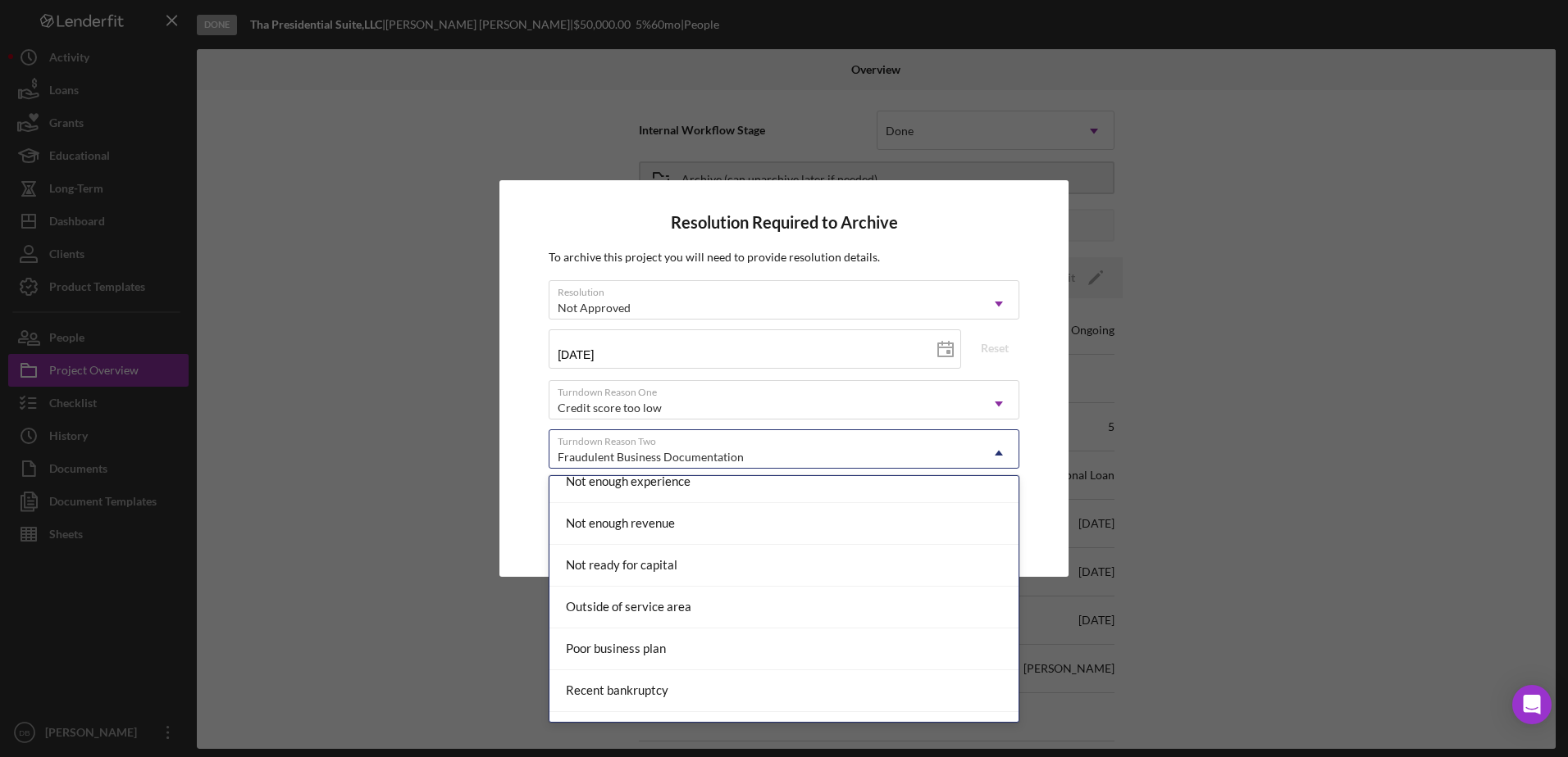
scroll to position [1319, 0]
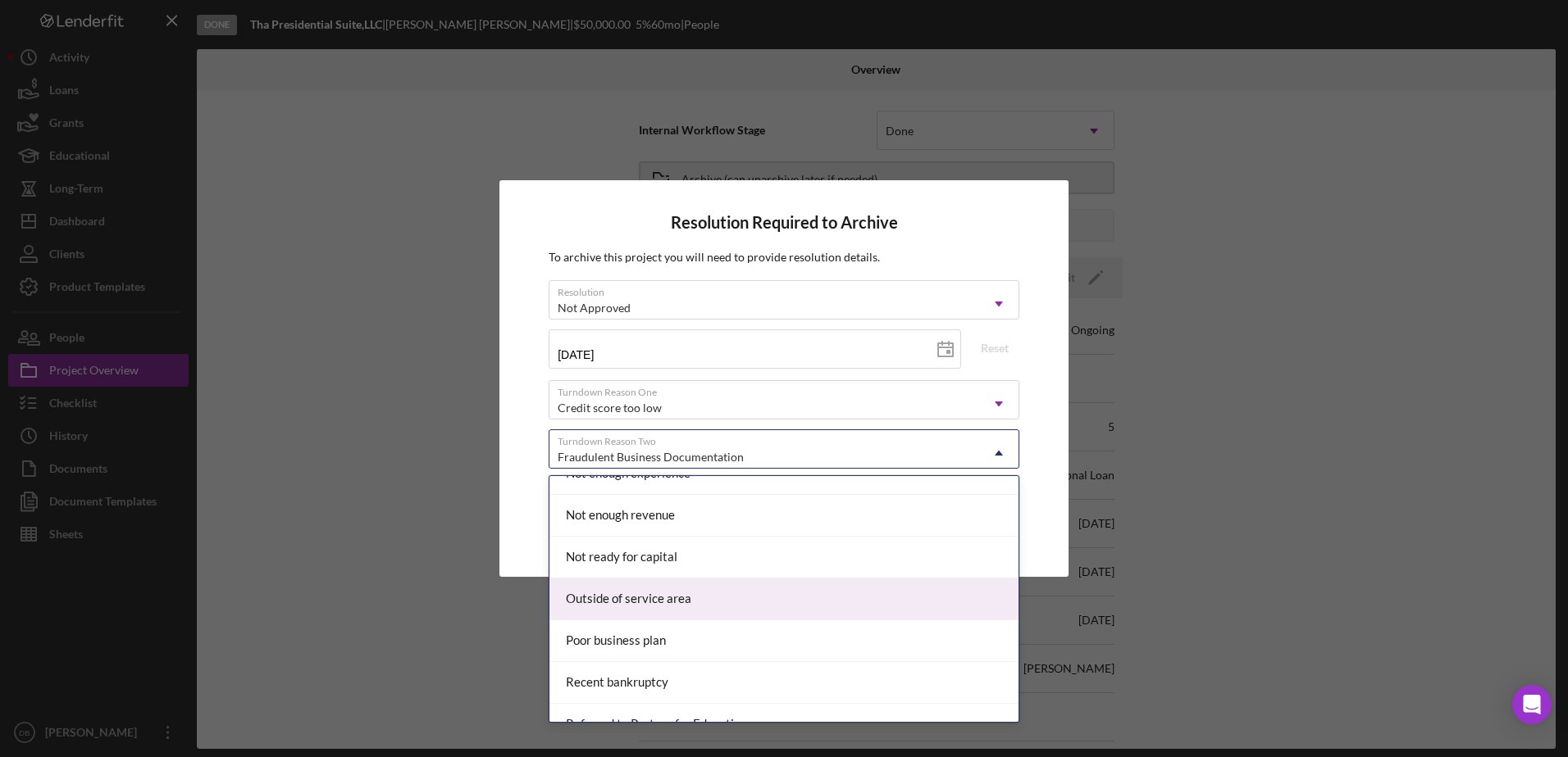
click at [856, 609] on div "Outside of service area" at bounding box center [784, 599] width 469 height 42
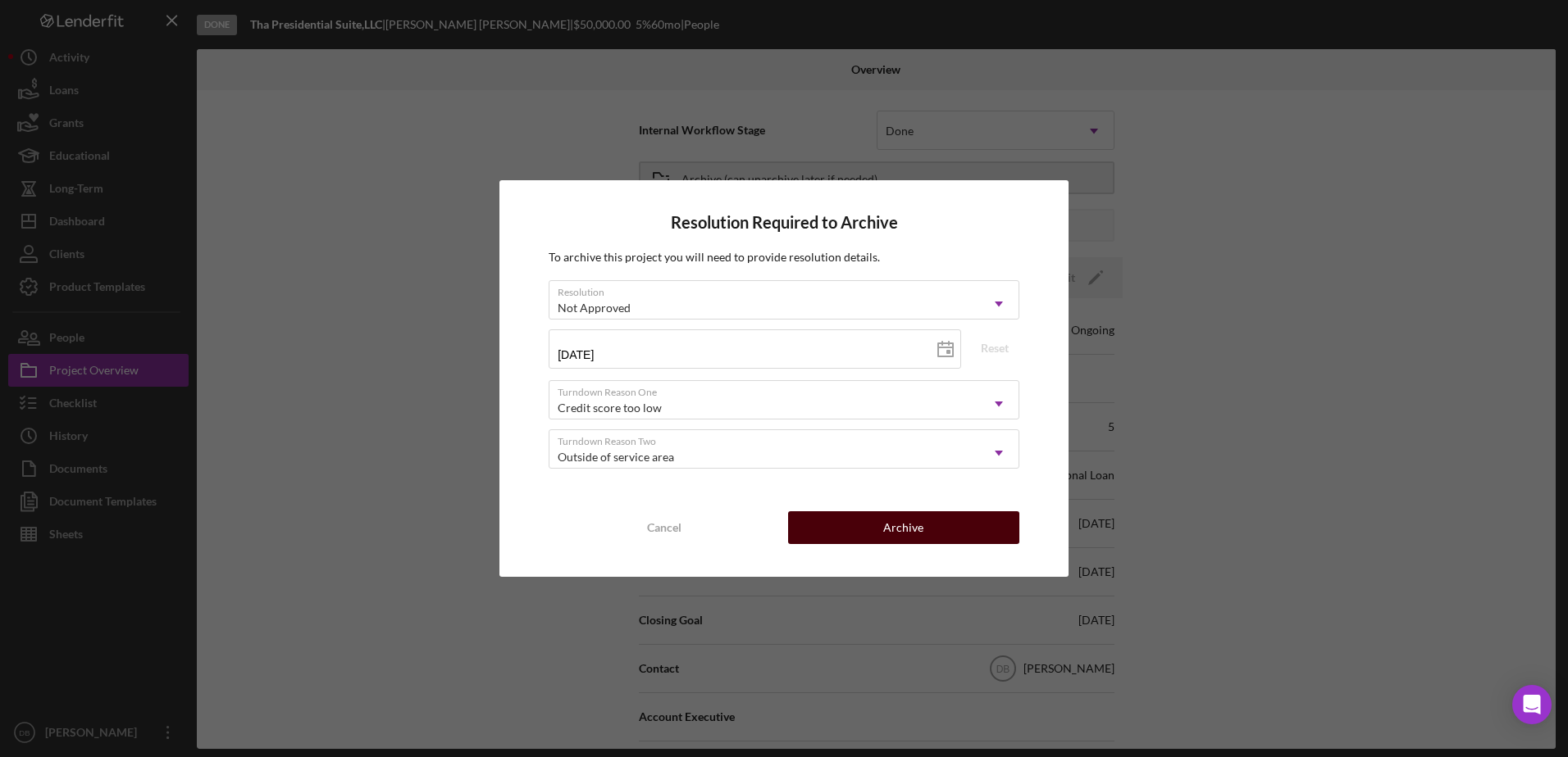
click at [886, 536] on div "Archive" at bounding box center [903, 527] width 40 height 33
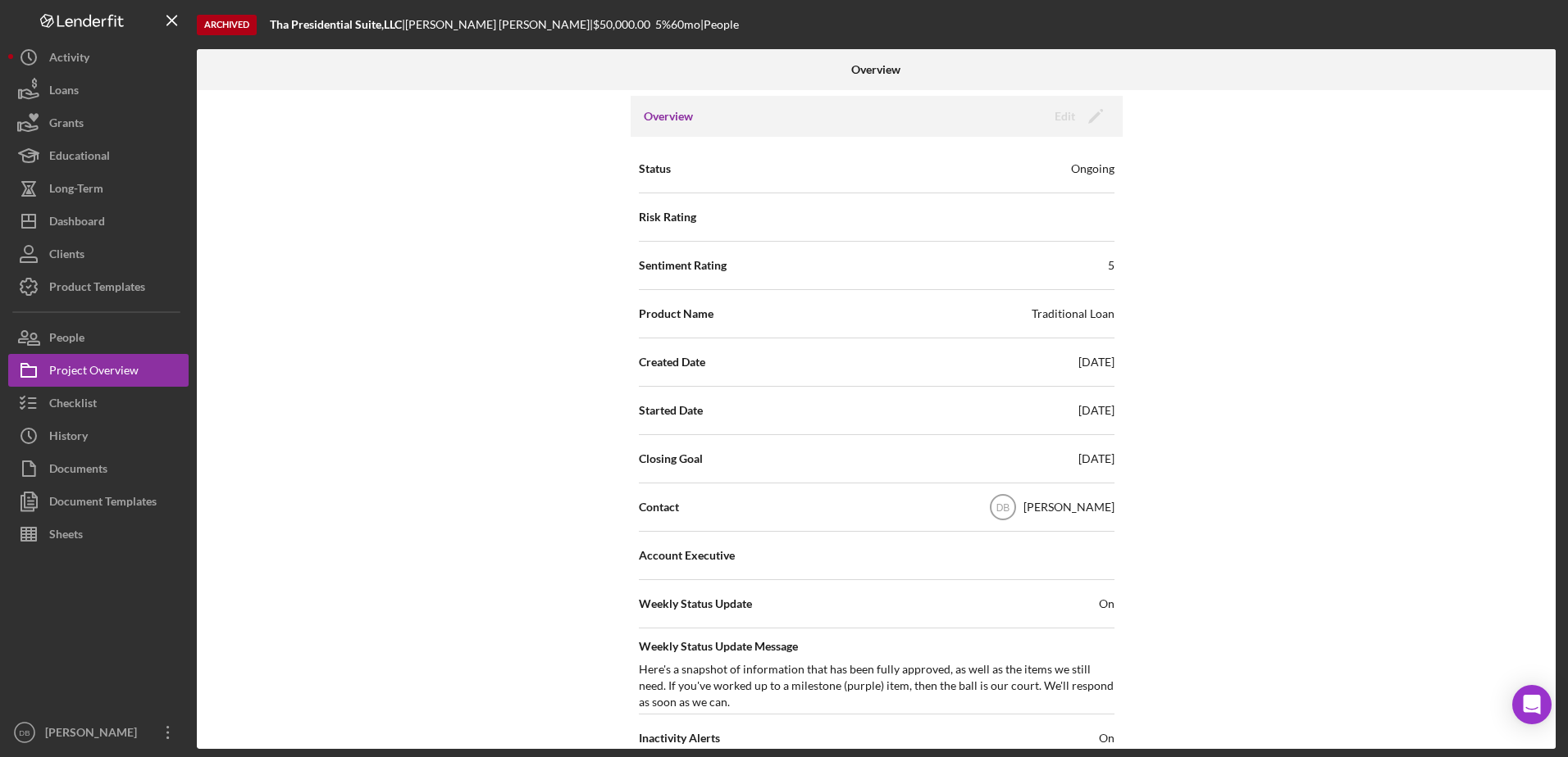
scroll to position [0, 0]
